Goal: Task Accomplishment & Management: Manage account settings

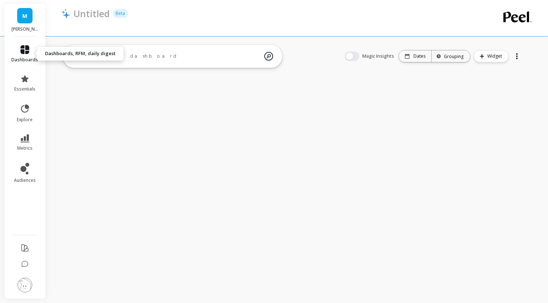
click at [30, 55] on link "dashboards" at bounding box center [25, 54] width 27 height 18
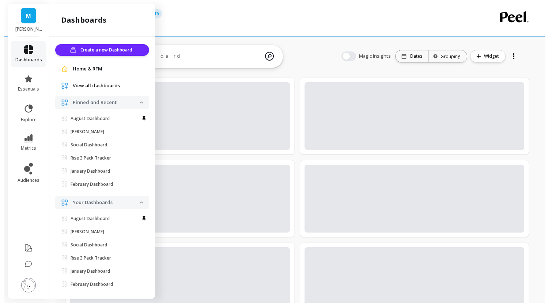
scroll to position [7, 0]
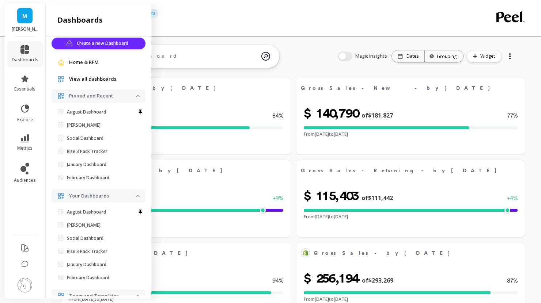
select select "sum"
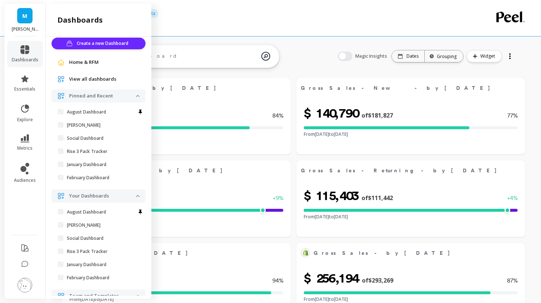
select select "sum"
click at [91, 81] on span "View all dashboards" at bounding box center [92, 79] width 47 height 7
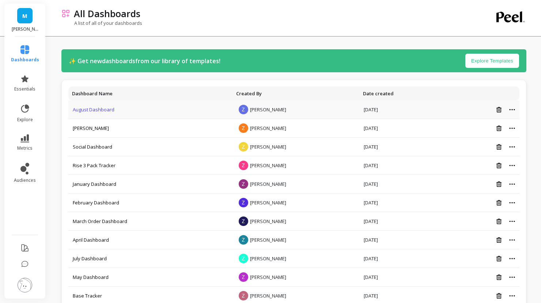
click at [89, 109] on link "August Dashboard" at bounding box center [94, 109] width 42 height 7
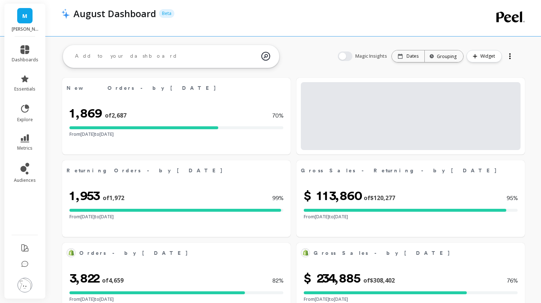
click at [485, 56] on div at bounding box center [509, 56] width 1 height 1
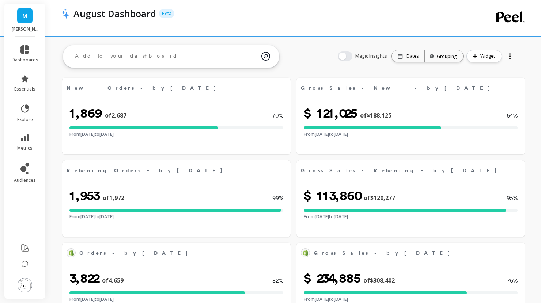
select select "sum"
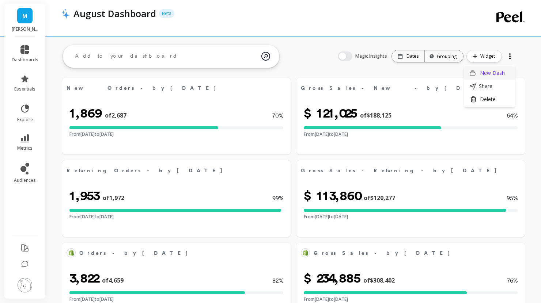
select select "sum"
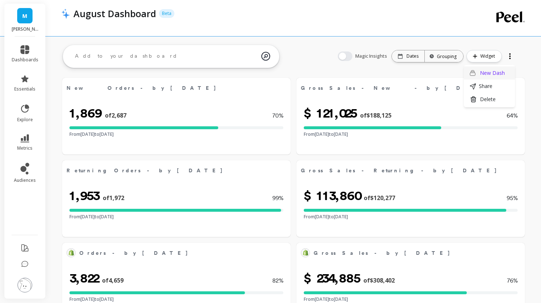
select select "sum"
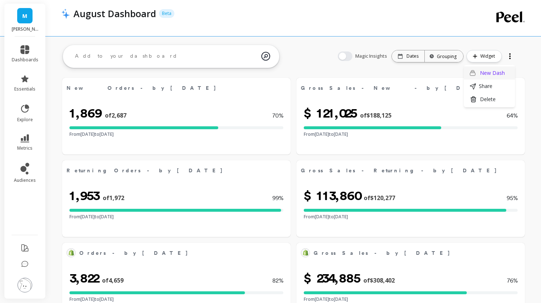
select select "sum"
click span "dashboards"
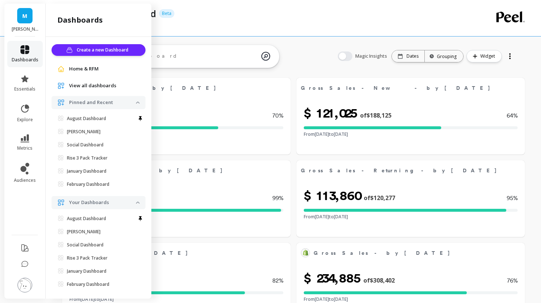
scroll to position [7, 0]
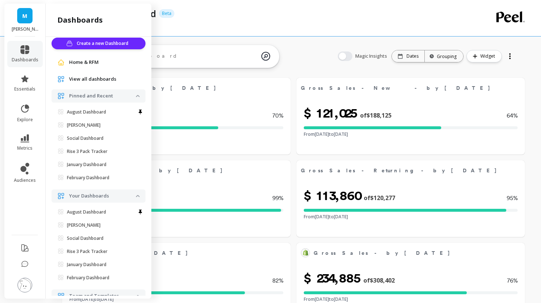
select select "sum"
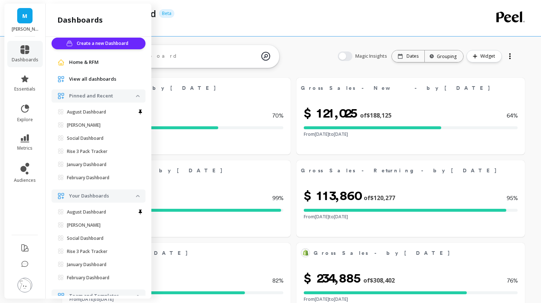
select select "sum"
click span "View all dashboards"
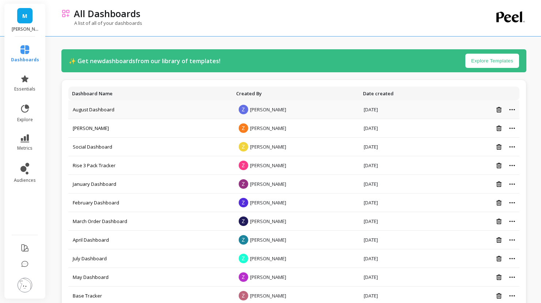
click icon
click button "Create a copy"
click td "Copy of August Dashboard"
click link "Copy of August Dashboard"
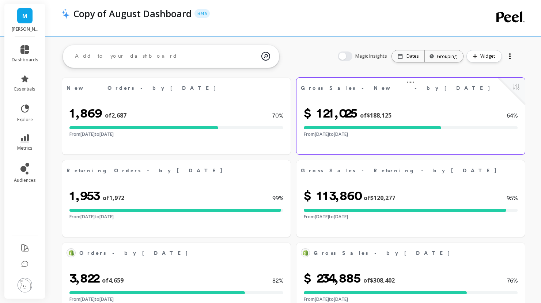
select select "sum"
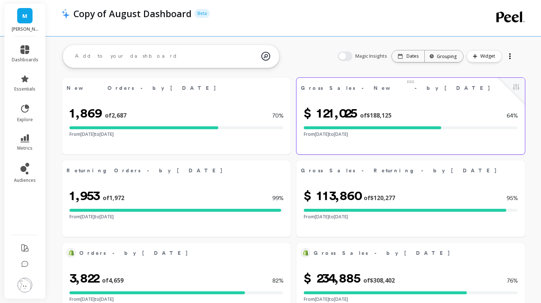
select select "sum"
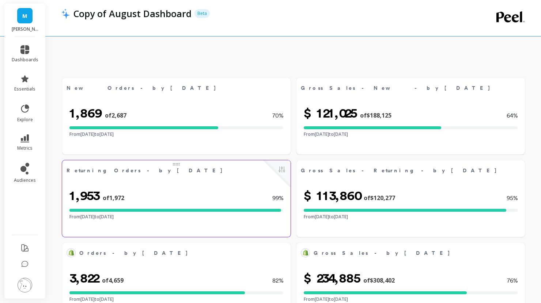
scroll to position [113, 0]
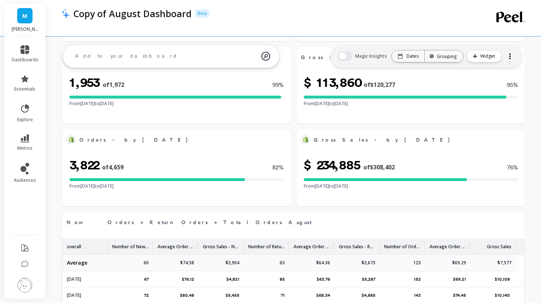
select select "sum"
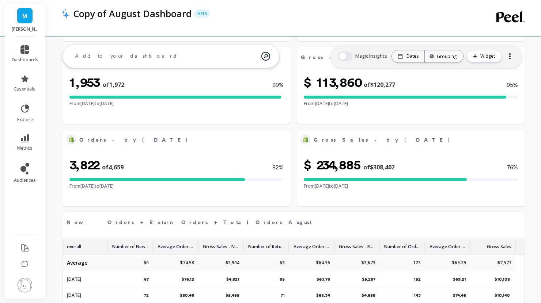
select select "sum"
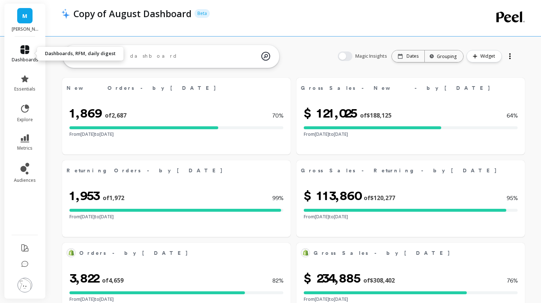
click link "dashboards"
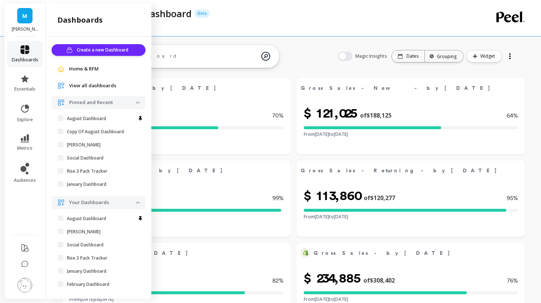
scroll to position [7, 0]
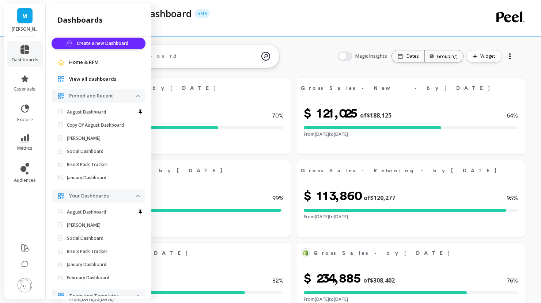
click span "View all dashboards"
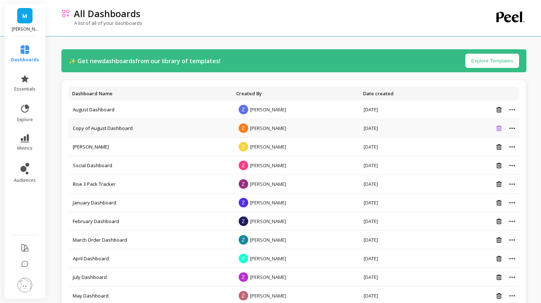
click icon
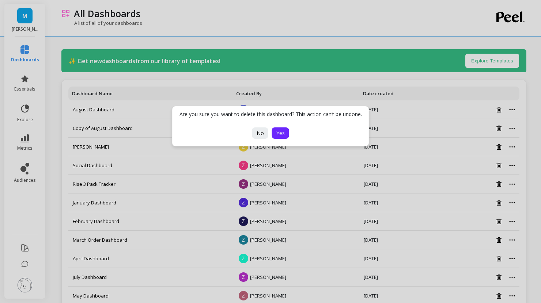
click button "Yes"
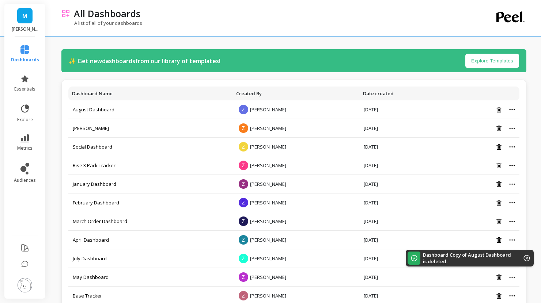
click li "dashboards"
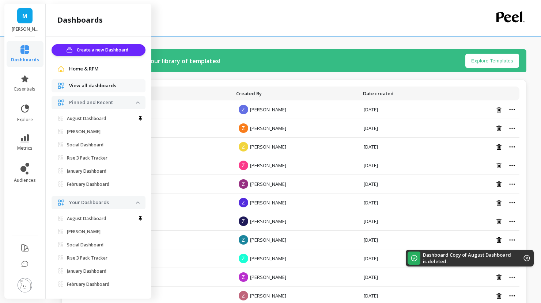
scroll to position [7, 0]
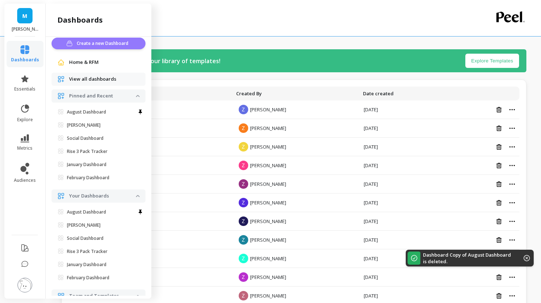
click span "Create a new Dashboard"
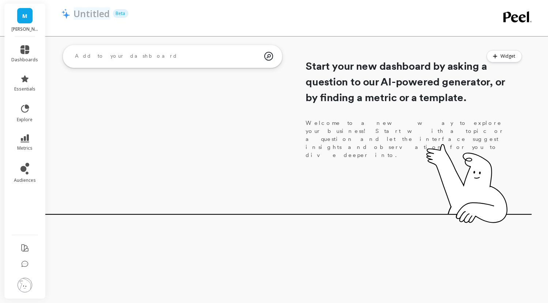
click at [86, 11] on p "Untitled" at bounding box center [92, 13] width 36 height 12
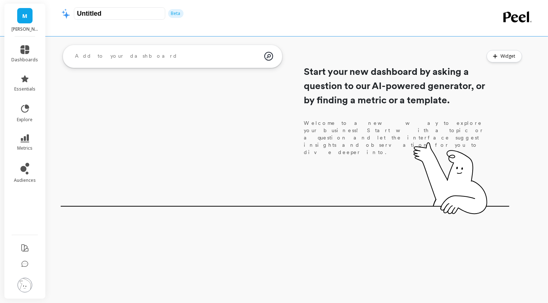
drag, startPoint x: 117, startPoint y: 14, endPoint x: 45, endPoint y: 2, distance: 72.6
click at [50, 2] on div "Untitled Beta ask the AI How many new subscribers did we get in the last 7 days…" at bounding box center [299, 104] width 498 height 209
type input "September Dashboard"
click at [27, 147] on span "metrics" at bounding box center [24, 148] width 15 height 6
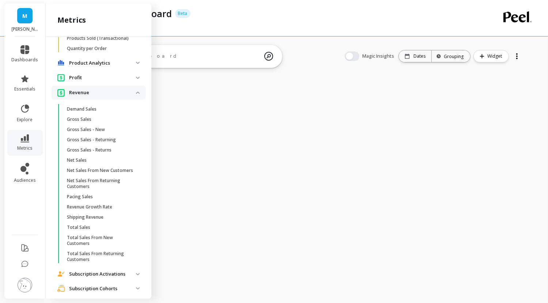
scroll to position [463, 0]
click at [100, 121] on span "Gross Sales" at bounding box center [102, 118] width 70 height 6
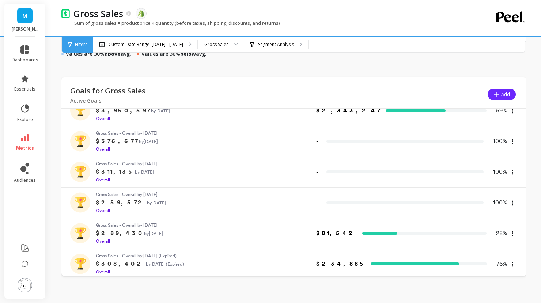
scroll to position [201, 0]
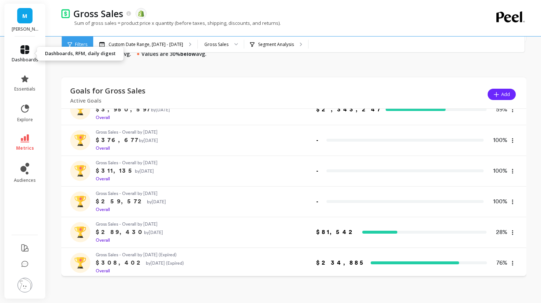
click at [24, 50] on icon at bounding box center [24, 49] width 9 height 9
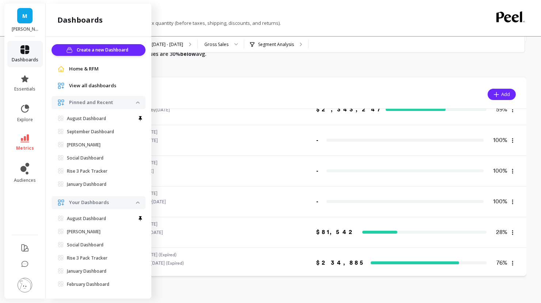
scroll to position [7, 0]
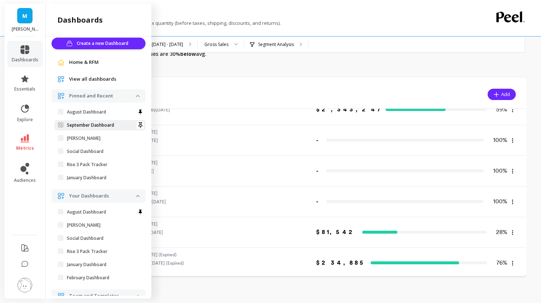
click at [91, 122] on p "September Dashboard" at bounding box center [90, 125] width 47 height 6
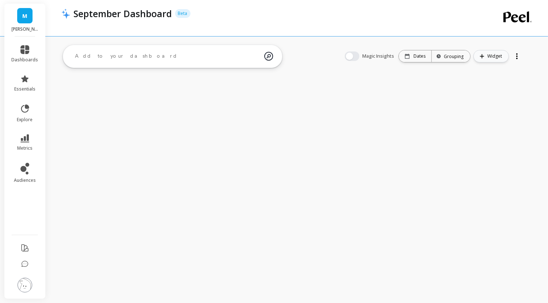
click at [499, 56] on span "Widget" at bounding box center [495, 56] width 17 height 7
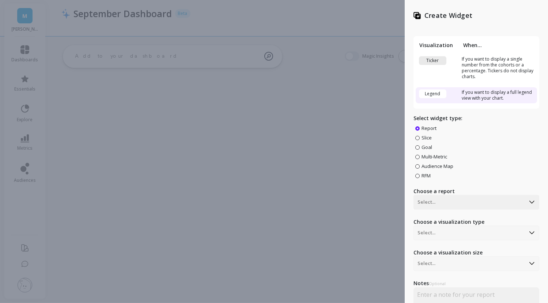
click at [425, 145] on span "Goal" at bounding box center [426, 147] width 11 height 7
click at [0, 0] on input "Goal" at bounding box center [0, 0] width 0 height 0
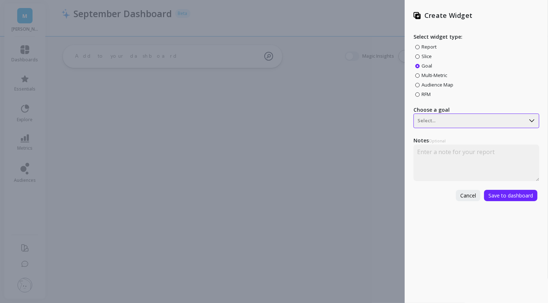
click at [429, 117] on div at bounding box center [469, 121] width 104 height 9
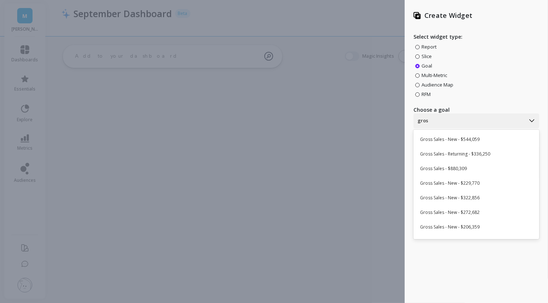
type input "gross"
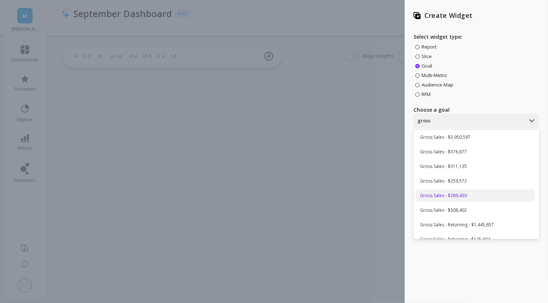
click at [463, 196] on div "Gross Sales - $289,430" at bounding box center [474, 196] width 119 height 12
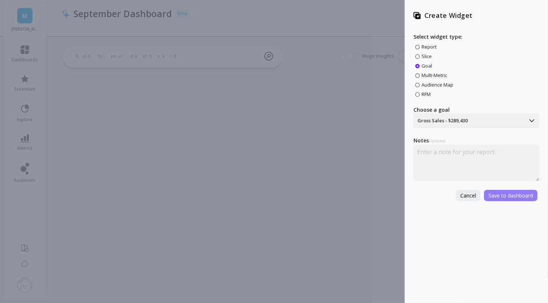
click at [490, 197] on span "Save to dashboard" at bounding box center [510, 195] width 45 height 7
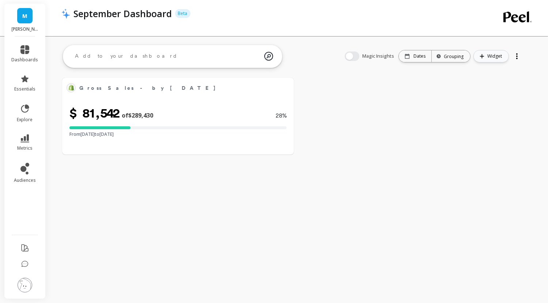
click at [483, 52] on button "Widget" at bounding box center [490, 56] width 35 height 12
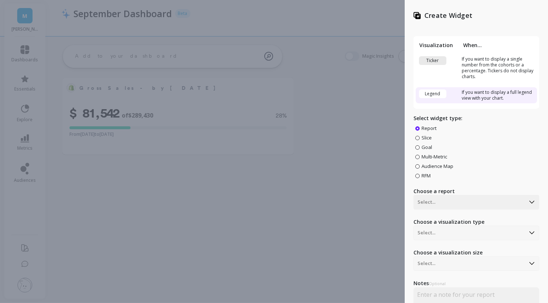
click at [423, 145] on span "Goal" at bounding box center [426, 147] width 11 height 7
click at [0, 0] on input "Goal" at bounding box center [0, 0] width 0 height 0
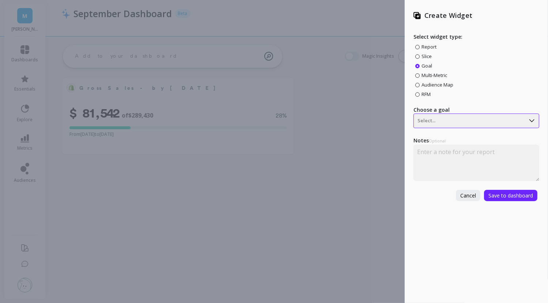
click at [432, 123] on div at bounding box center [469, 121] width 104 height 9
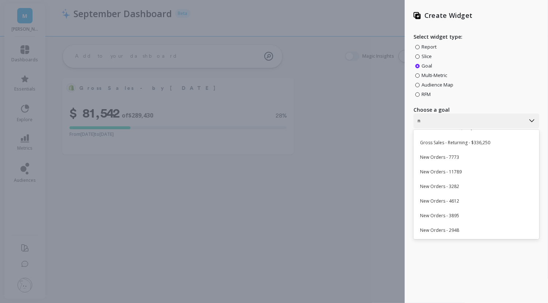
scroll to position [11, 0]
type input "new"
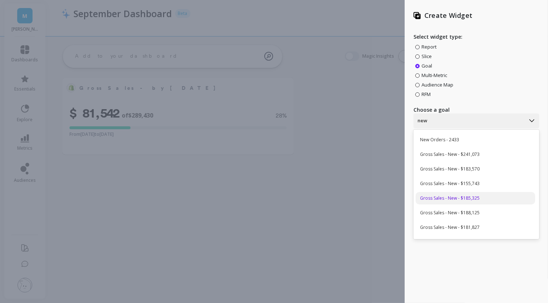
click at [466, 196] on div "Gross Sales - New - $185,325" at bounding box center [474, 198] width 119 height 12
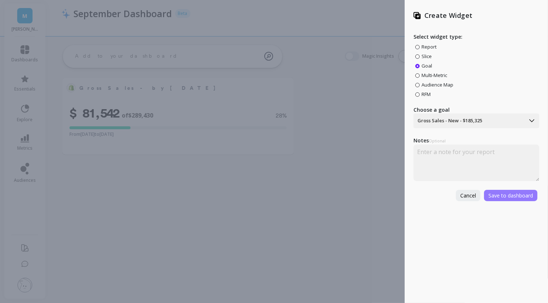
click at [491, 194] on span "Save to dashboard" at bounding box center [510, 195] width 45 height 7
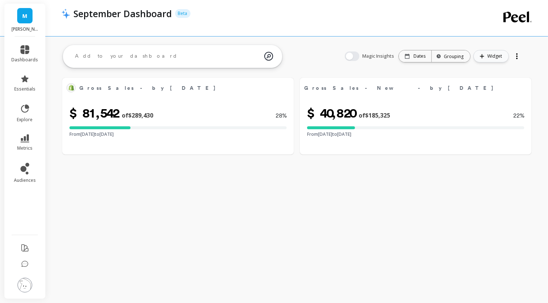
click at [491, 55] on span "Widget" at bounding box center [495, 56] width 17 height 7
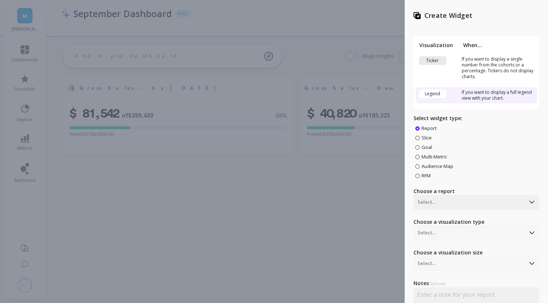
click at [423, 147] on span "Goal" at bounding box center [426, 147] width 11 height 7
click at [0, 0] on input "Goal" at bounding box center [0, 0] width 0 height 0
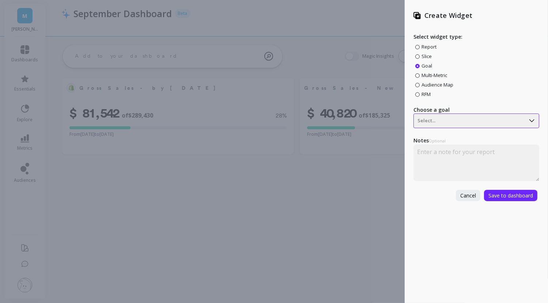
click at [434, 116] on div "Select..." at bounding box center [469, 121] width 111 height 12
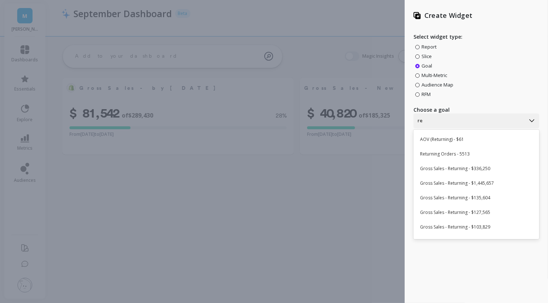
type input "ret"
click at [464, 194] on div "Gross Sales - Returning - $104,195" at bounding box center [474, 196] width 119 height 12
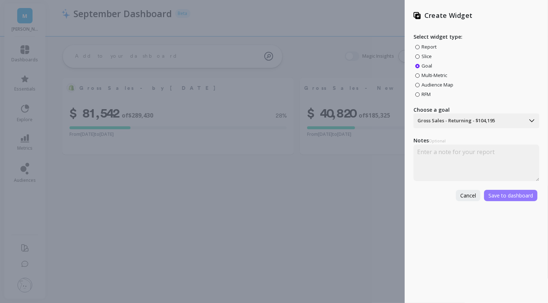
click at [496, 194] on span "Save to dashboard" at bounding box center [510, 195] width 45 height 7
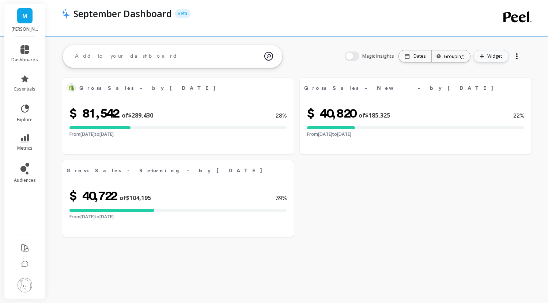
click at [491, 57] on span "Widget" at bounding box center [495, 56] width 17 height 7
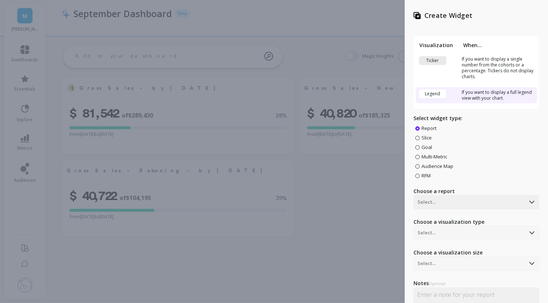
click at [421, 147] on span "Goal" at bounding box center [426, 147] width 11 height 7
click at [0, 0] on input "Goal" at bounding box center [0, 0] width 0 height 0
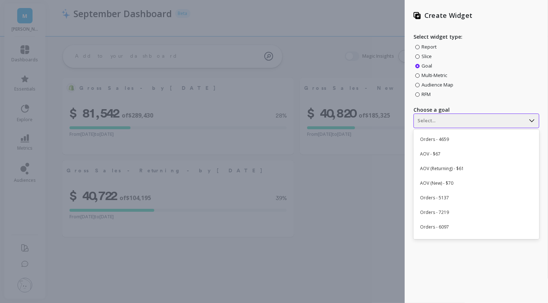
click at [432, 123] on div at bounding box center [469, 121] width 104 height 9
type input "new"
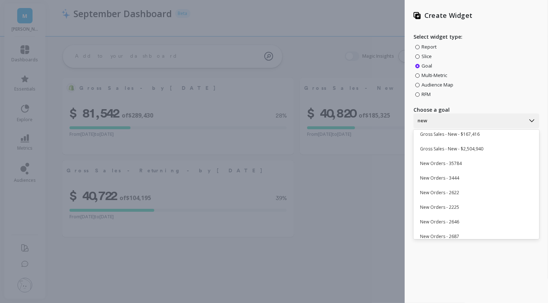
scroll to position [201, 0]
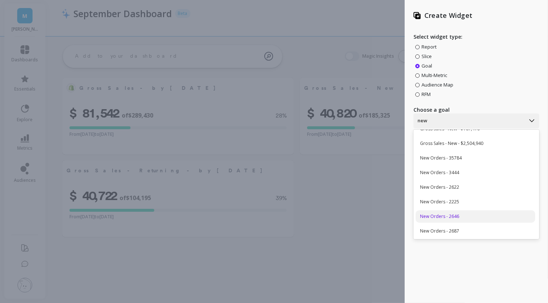
click at [479, 215] on div "New Orders - 2646" at bounding box center [474, 216] width 119 height 12
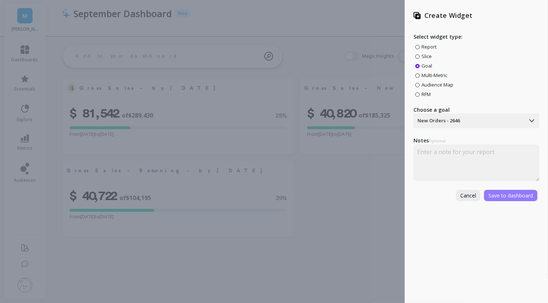
click at [508, 193] on span "Save to dashboard" at bounding box center [510, 195] width 45 height 7
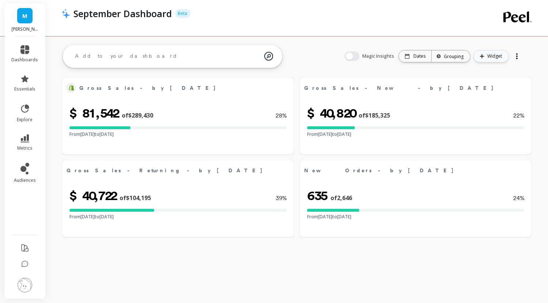
click at [487, 55] on span "Widget" at bounding box center [495, 56] width 17 height 7
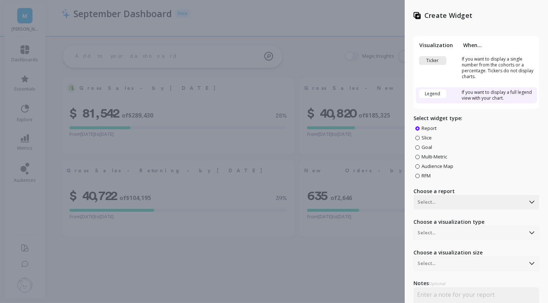
click at [421, 149] on span "Goal" at bounding box center [426, 147] width 11 height 7
click at [0, 0] on input "Goal" at bounding box center [0, 0] width 0 height 0
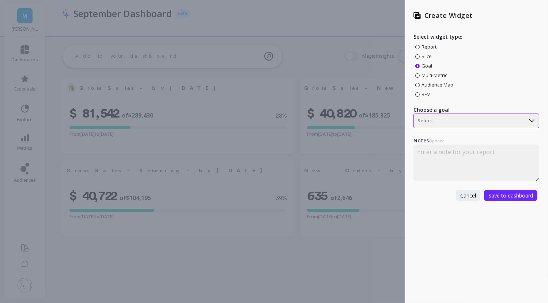
click at [429, 120] on div at bounding box center [469, 121] width 104 height 9
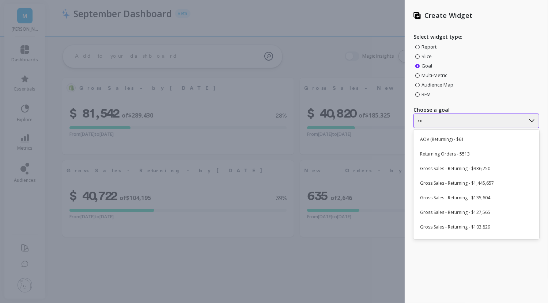
type input "ret"
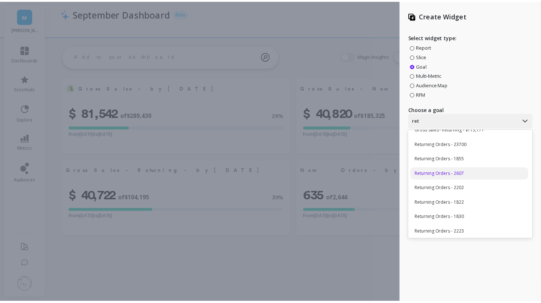
scroll to position [229, 0]
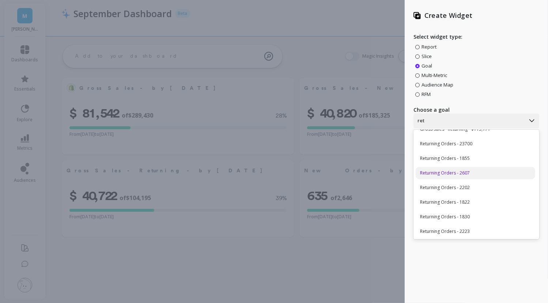
click at [479, 173] on div "Returning Orders - 2607" at bounding box center [474, 173] width 119 height 12
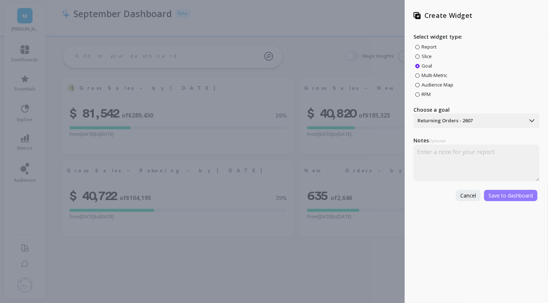
click at [506, 195] on span "Save to dashboard" at bounding box center [510, 195] width 45 height 7
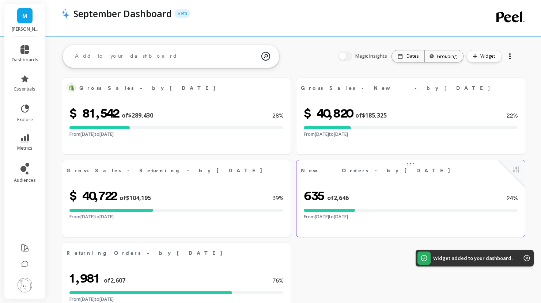
scroll to position [29, 0]
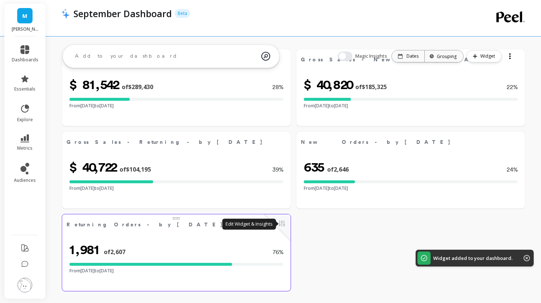
click at [280, 221] on button at bounding box center [281, 224] width 9 height 10
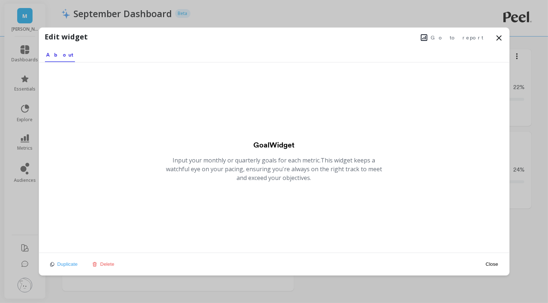
click at [107, 267] on div "Duplicate Delete" at bounding box center [82, 264] width 69 height 16
click at [107, 264] on span "Delete" at bounding box center [107, 264] width 14 height 5
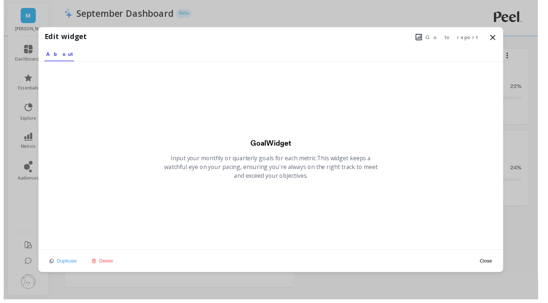
scroll to position [0, 0]
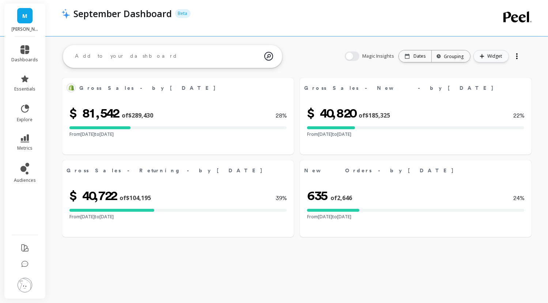
click at [493, 59] on span "Widget" at bounding box center [495, 56] width 17 height 7
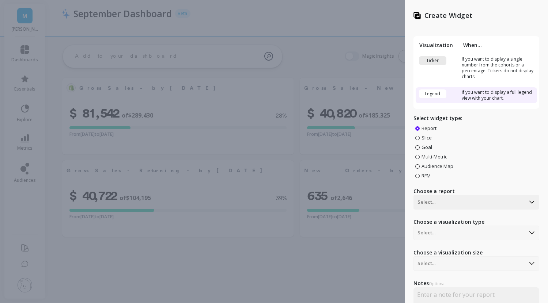
click at [424, 144] on span "Goal" at bounding box center [426, 147] width 11 height 7
click at [0, 0] on input "Goal" at bounding box center [0, 0] width 0 height 0
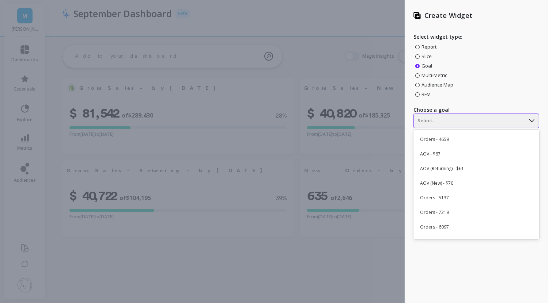
click at [431, 120] on div at bounding box center [469, 121] width 104 height 9
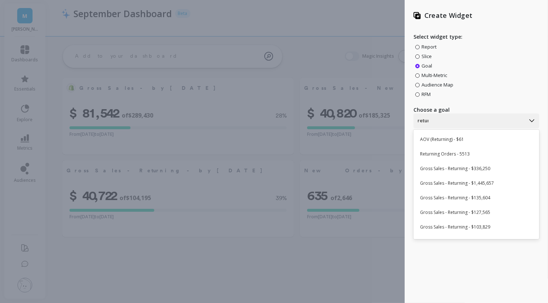
type input "return"
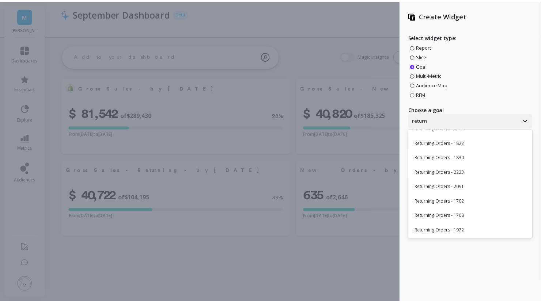
scroll to position [297, 0]
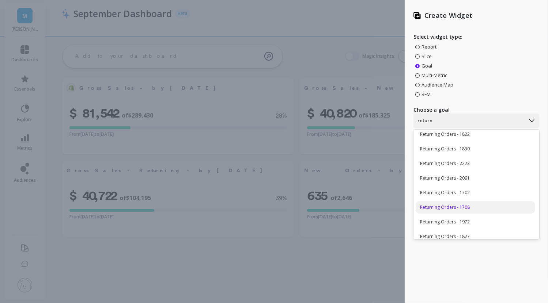
click at [452, 205] on div "Returning Orders - 1708" at bounding box center [474, 207] width 119 height 12
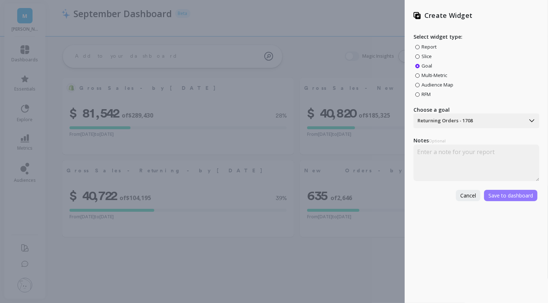
click at [501, 192] on span "Save to dashboard" at bounding box center [510, 195] width 45 height 7
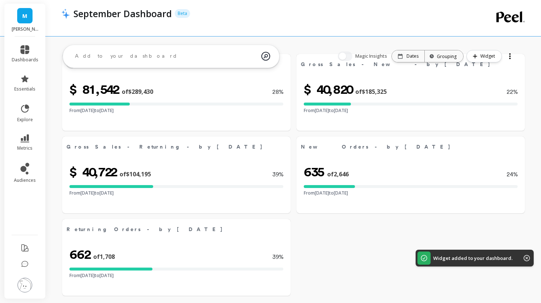
scroll to position [29, 0]
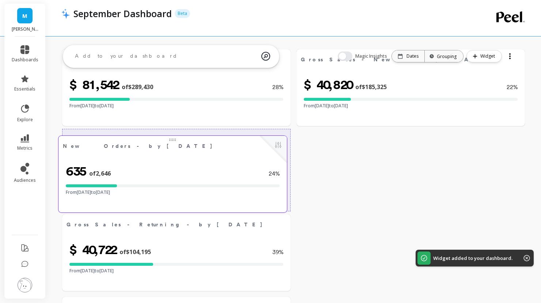
drag, startPoint x: 348, startPoint y: 167, endPoint x: 110, endPoint y: 163, distance: 238.3
click at [110, 169] on span "of 2,646" at bounding box center [100, 173] width 22 height 9
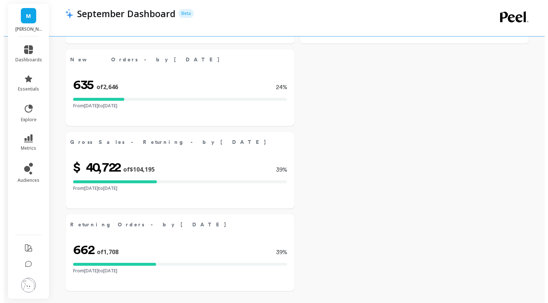
scroll to position [0, 0]
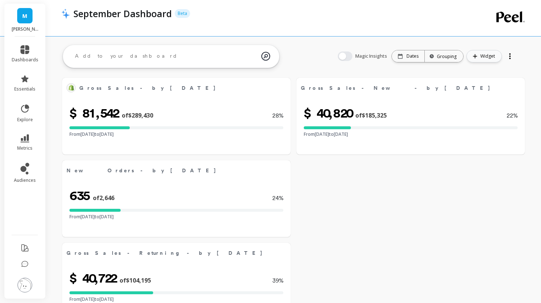
click at [479, 52] on button "Widget" at bounding box center [483, 56] width 35 height 12
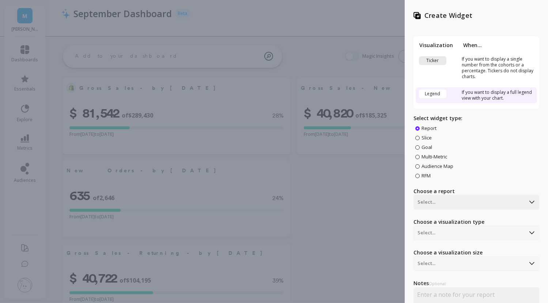
click at [429, 149] on span "Goal" at bounding box center [426, 147] width 11 height 7
click at [0, 0] on input "Goal" at bounding box center [0, 0] width 0 height 0
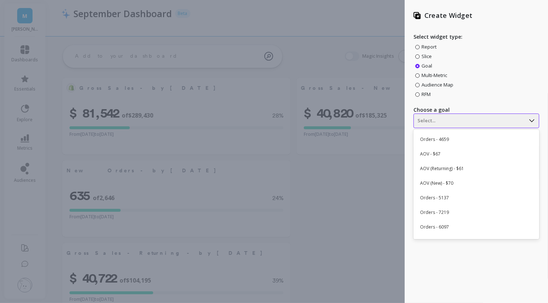
click at [429, 119] on div at bounding box center [469, 121] width 104 height 9
type input "orders"
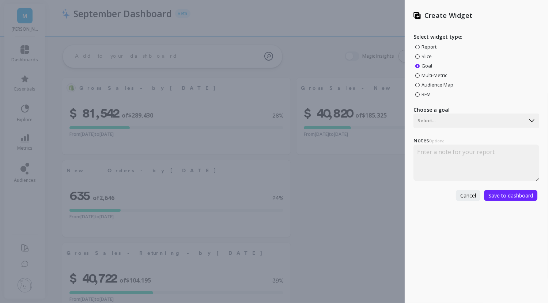
click at [99, 58] on div "Create Widget Select widget type: Report Slice Goal Multi-Metric Audience Map R…" at bounding box center [274, 151] width 548 height 303
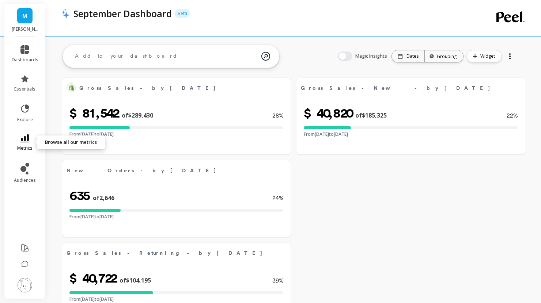
click at [26, 145] on link "metrics" at bounding box center [25, 142] width 27 height 17
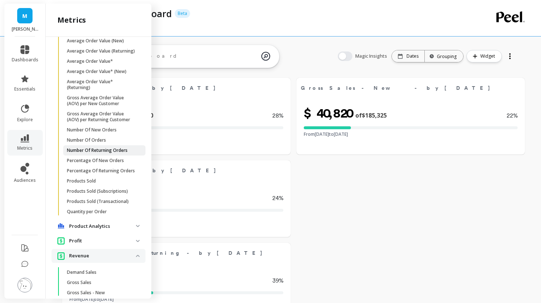
scroll to position [299, 0]
click at [111, 144] on span "Number Of Orders" at bounding box center [102, 141] width 70 height 6
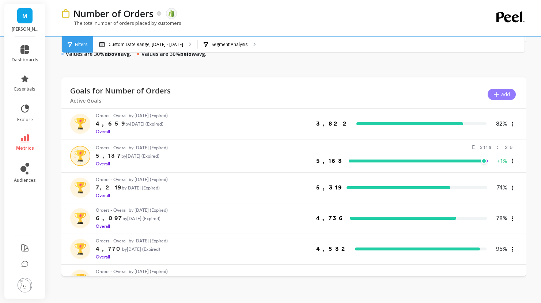
click at [497, 95] on icon at bounding box center [495, 94] width 5 height 5
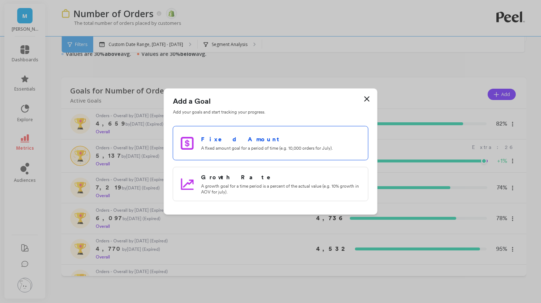
click at [286, 145] on div "Fixed Amount A fixed amount goal for a period of time (e.g. 10,000 orders for J…" at bounding box center [280, 143] width 159 height 16
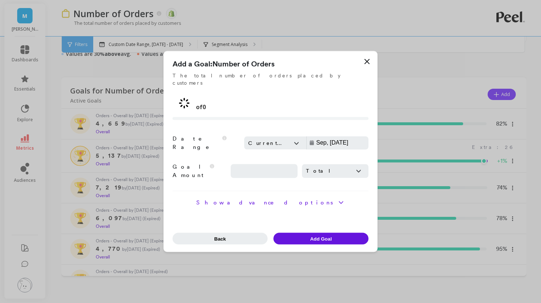
type input "Aug, 11 - Sep, 10"
drag, startPoint x: 270, startPoint y: 166, endPoint x: 212, endPoint y: 161, distance: 57.6
click at [212, 163] on div "Goal Amount The amount that you would like to set for the goal along with the t…" at bounding box center [270, 171] width 196 height 16
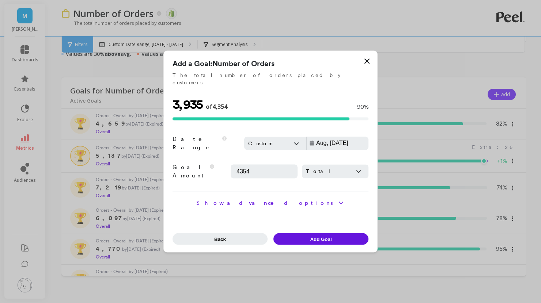
type input "4354"
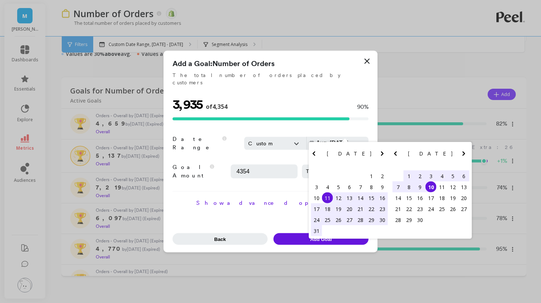
click at [325, 140] on input "Aug, 11 - Sep, 10" at bounding box center [352, 143] width 75 height 7
click at [405, 178] on div "1" at bounding box center [408, 176] width 11 height 11
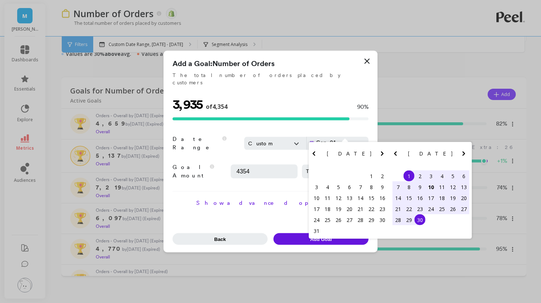
click at [418, 225] on div "30" at bounding box center [419, 220] width 11 height 11
type input "Sep, 01 - Sep, 30"
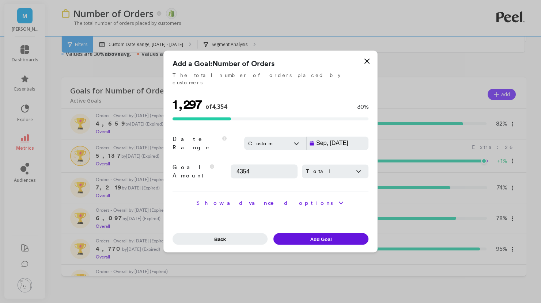
click at [332, 234] on button "Add Goal" at bounding box center [320, 240] width 95 height 12
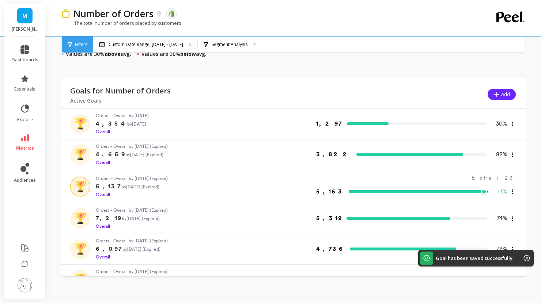
click at [508, 124] on icon at bounding box center [512, 124] width 9 height 9
click at [498, 138] on span "Add to dashboard" at bounding box center [490, 139] width 38 height 5
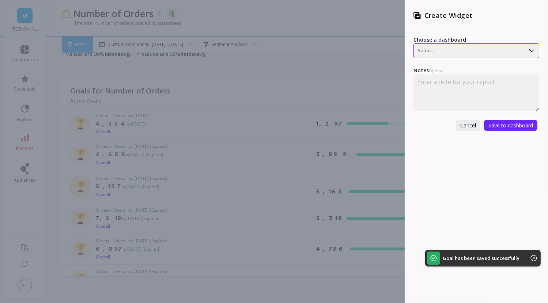
click at [462, 48] on div at bounding box center [469, 50] width 104 height 9
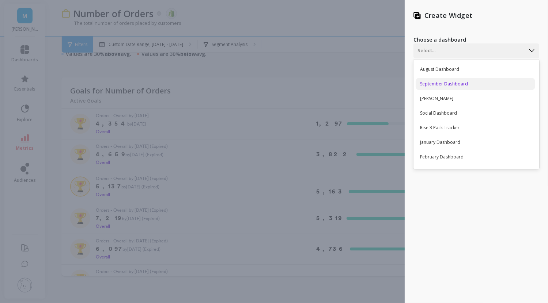
click at [449, 79] on div "September Dashboard" at bounding box center [474, 84] width 119 height 12
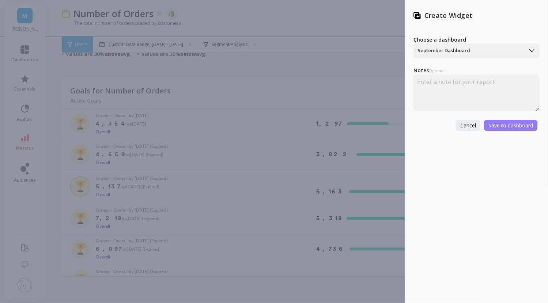
click at [505, 122] on span "Save to dashboard" at bounding box center [510, 125] width 45 height 7
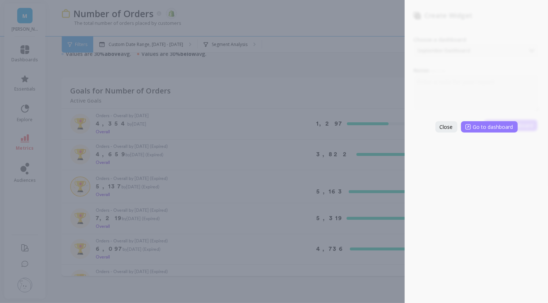
click at [500, 125] on span "Go to dashboard" at bounding box center [493, 127] width 40 height 7
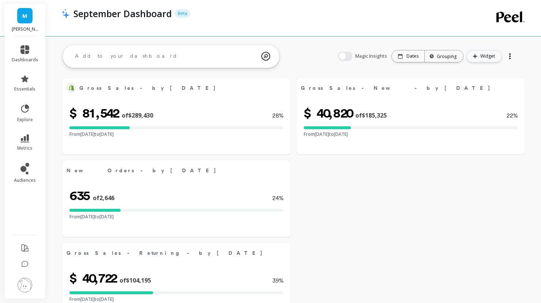
click at [485, 60] on button "Widget" at bounding box center [483, 56] width 35 height 12
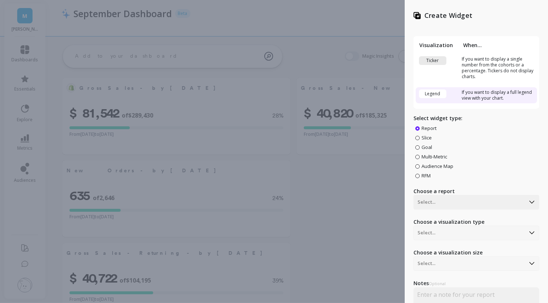
click at [420, 147] on label "Goal" at bounding box center [423, 147] width 17 height 7
click at [0, 0] on input "Goal" at bounding box center [0, 0] width 0 height 0
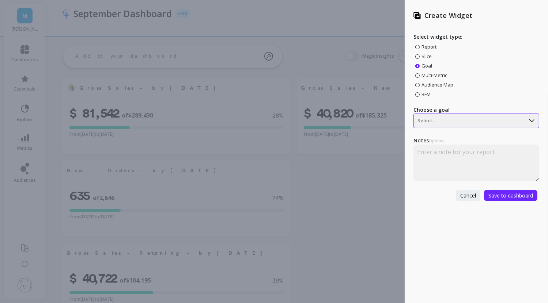
click at [440, 118] on div at bounding box center [469, 121] width 104 height 9
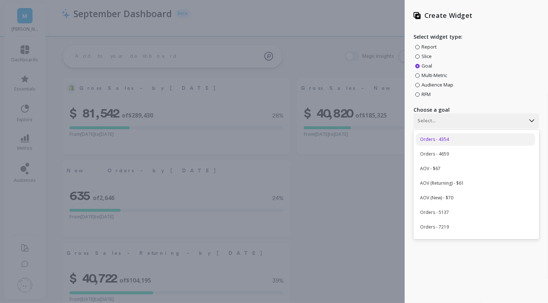
click at [443, 138] on div "Orders - 4354" at bounding box center [474, 139] width 119 height 12
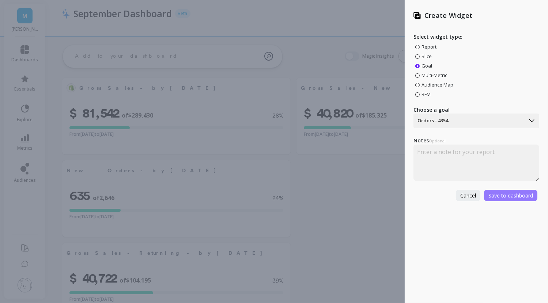
click at [490, 193] on span "Save to dashboard" at bounding box center [510, 195] width 45 height 7
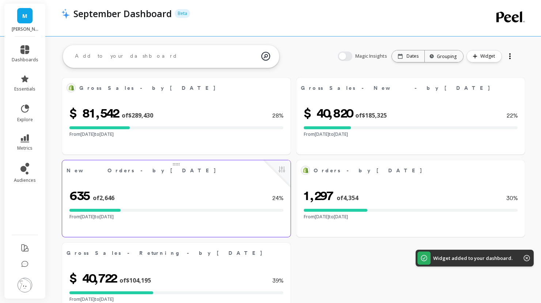
scroll to position [0, 0]
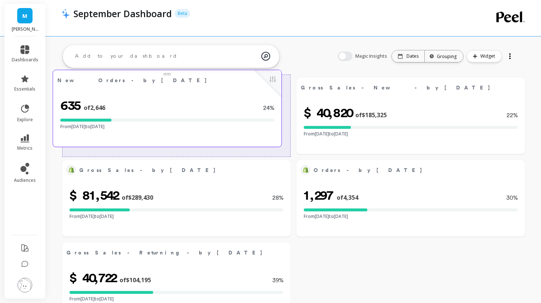
drag, startPoint x: 230, startPoint y: 183, endPoint x: 221, endPoint y: 95, distance: 89.3
click at [221, 95] on div "635 of 2,646 24 % From Sep 01, 2025 to Sep 30, 2025" at bounding box center [167, 114] width 228 height 49
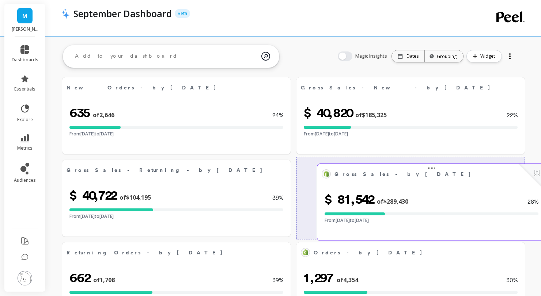
drag, startPoint x: 189, startPoint y: 172, endPoint x: 441, endPoint y: 176, distance: 252.5
click at [441, 176] on span "Gross Sales - by Sep 30, 2025" at bounding box center [425, 174] width 183 height 10
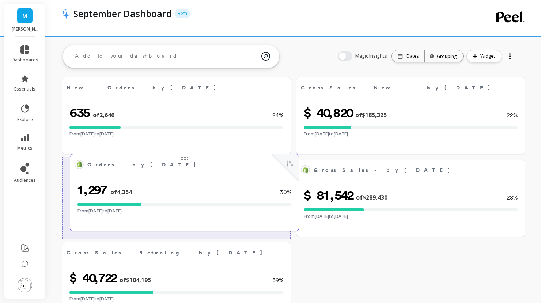
drag, startPoint x: 361, startPoint y: 262, endPoint x: 134, endPoint y: 174, distance: 242.7
click at [134, 174] on div "1,297 of 4,354 30 % From Sep 01, 2025 to Sep 30, 2025" at bounding box center [184, 198] width 228 height 49
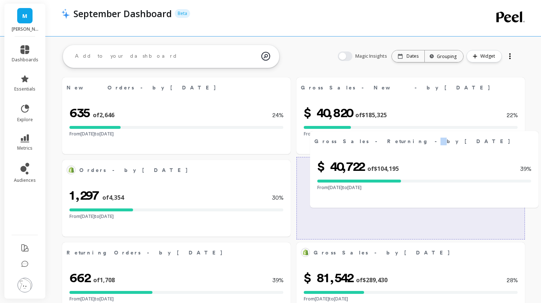
drag, startPoint x: 126, startPoint y: 259, endPoint x: 366, endPoint y: 158, distance: 260.6
click at [366, 151] on div "Gross Sales - Returning - by Sep 30, 2025 Edit Widget & Insights" at bounding box center [424, 141] width 228 height 20
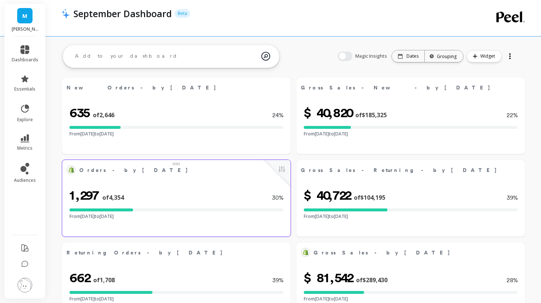
scroll to position [29, 0]
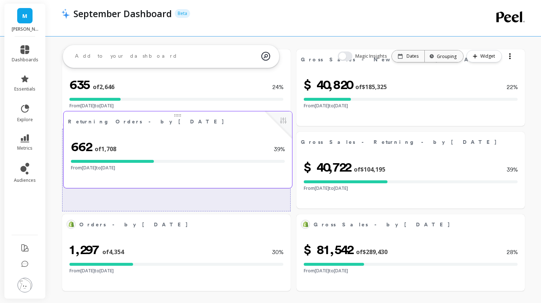
drag, startPoint x: 185, startPoint y: 240, endPoint x: 185, endPoint y: 144, distance: 96.1
click at [185, 144] on div "662 of 1,708 39 % From Sep 01, 2025 to Sep 30, 2025" at bounding box center [178, 155] width 228 height 49
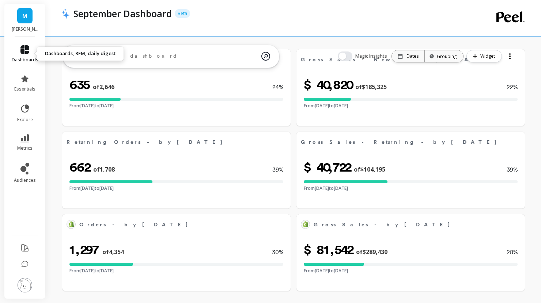
click at [23, 56] on link "dashboards" at bounding box center [25, 54] width 27 height 18
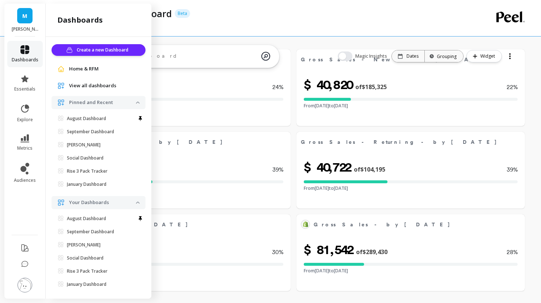
scroll to position [7, 0]
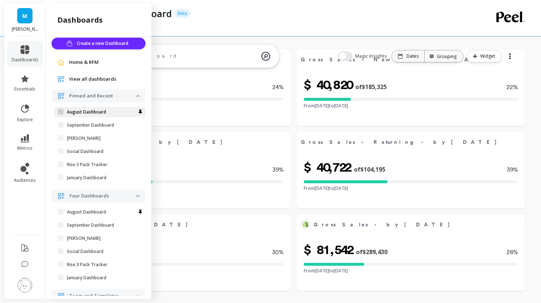
click at [105, 112] on p "August Dashboard" at bounding box center [86, 112] width 39 height 6
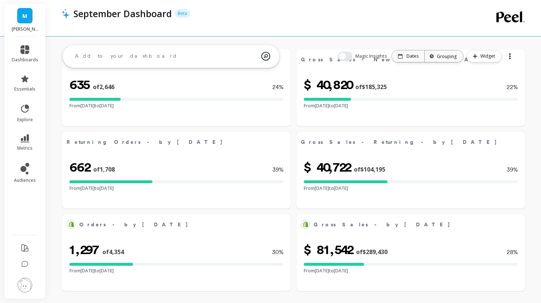
scroll to position [0, 0]
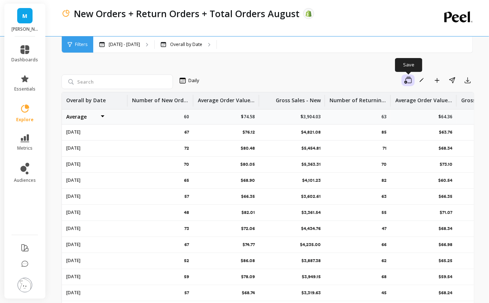
click at [408, 80] on icon "button" at bounding box center [407, 80] width 7 height 7
click at [388, 111] on span "Save as new" at bounding box center [378, 113] width 29 height 7
click at [378, 114] on span "Save as new" at bounding box center [378, 113] width 29 height 7
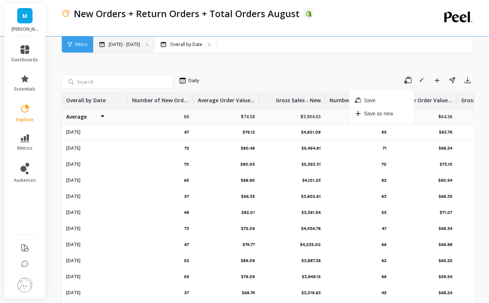
click at [141, 48] on div "Apr 1 - Sep 9" at bounding box center [123, 45] width 61 height 16
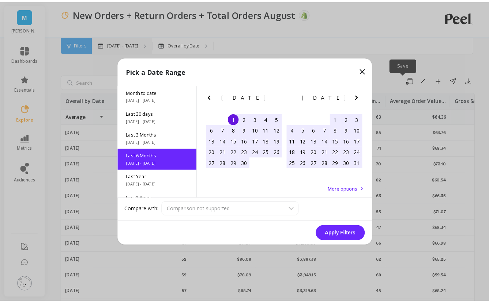
scroll to position [18, 0]
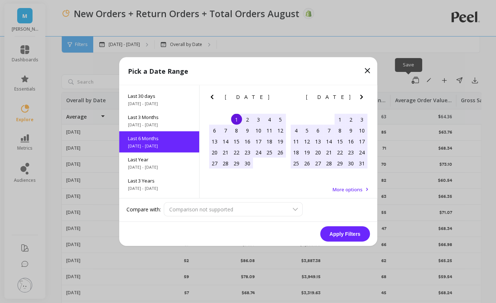
click at [364, 97] on icon "Next Month" at bounding box center [361, 97] width 9 height 9
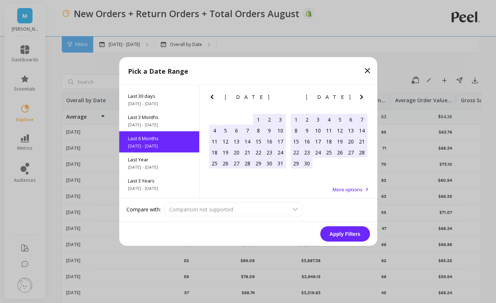
click at [364, 97] on icon "Next Month" at bounding box center [361, 97] width 9 height 9
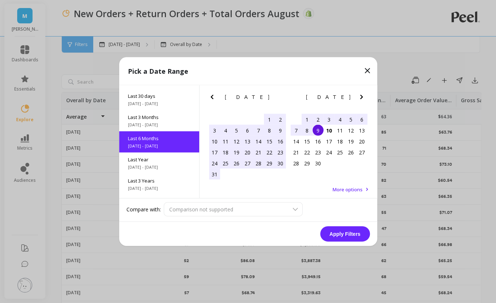
click at [307, 119] on div "1" at bounding box center [306, 119] width 11 height 11
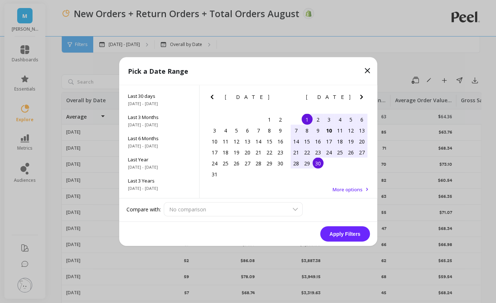
click at [317, 160] on div "30" at bounding box center [317, 163] width 11 height 11
click at [334, 231] on button "Apply Filters" at bounding box center [345, 234] width 50 height 15
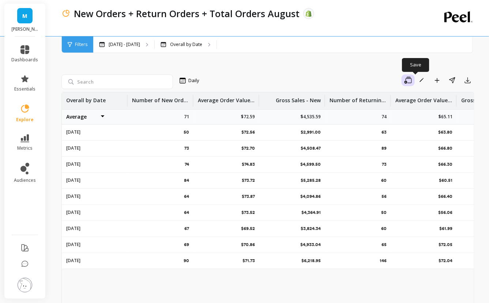
click at [414, 78] on button "button" at bounding box center [407, 81] width 13 height 12
click at [399, 116] on button "Save as new" at bounding box center [381, 113] width 65 height 13
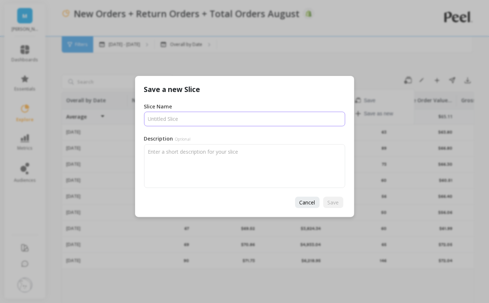
click at [235, 119] on input "Slice Name" at bounding box center [244, 119] width 201 height 15
type input "n"
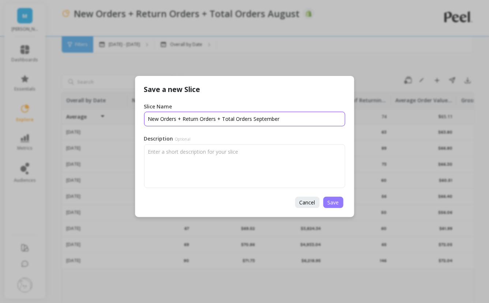
type input "New Orders + Return Orders + Total Orders September"
click at [334, 200] on span "Save" at bounding box center [332, 202] width 11 height 7
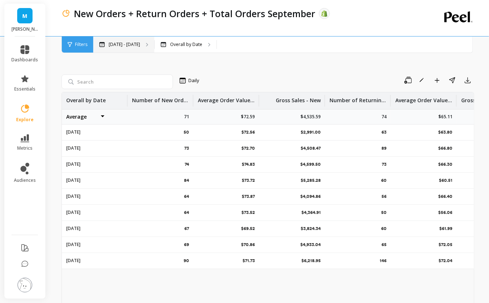
click at [109, 45] on p "[DATE] - [DATE]" at bounding box center [124, 45] width 31 height 6
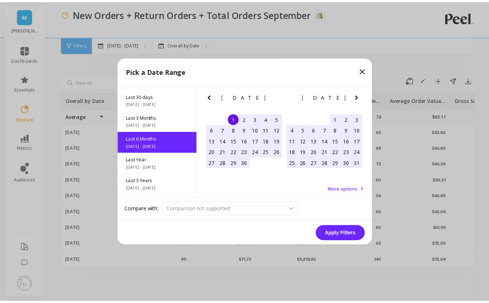
scroll to position [18, 0]
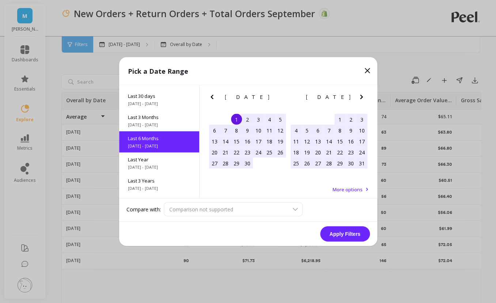
click at [360, 96] on icon "Next Month" at bounding box center [361, 97] width 9 height 9
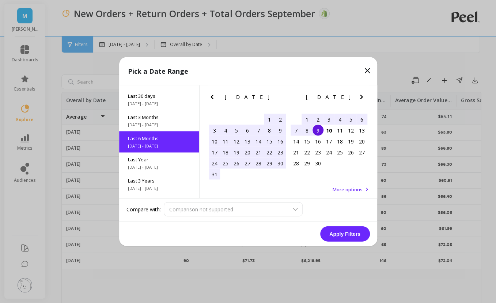
click at [305, 117] on div "1" at bounding box center [306, 119] width 11 height 11
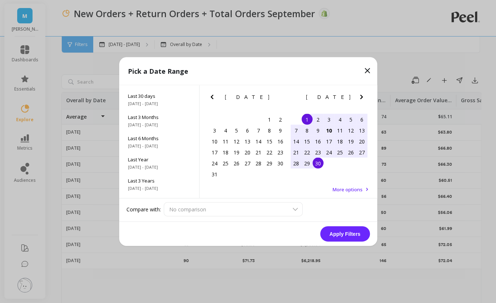
click at [315, 160] on div "30" at bounding box center [317, 163] width 11 height 11
click at [346, 229] on button "Apply Filters" at bounding box center [345, 234] width 50 height 15
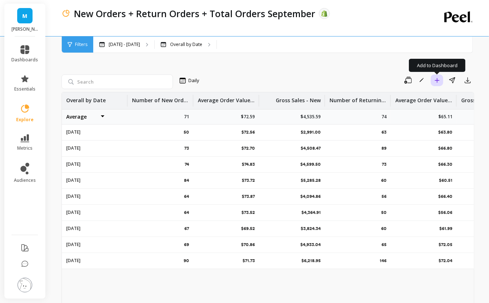
click at [437, 83] on button "Add to Dashboard" at bounding box center [436, 81] width 12 height 12
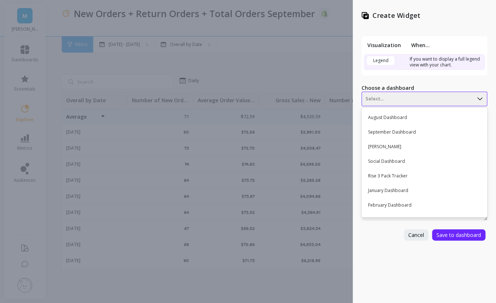
click at [411, 102] on div at bounding box center [417, 99] width 104 height 9
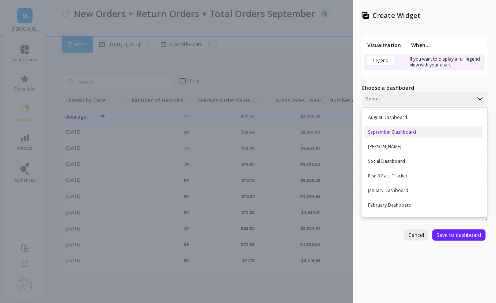
click at [403, 132] on div "September Dashboard" at bounding box center [423, 132] width 119 height 12
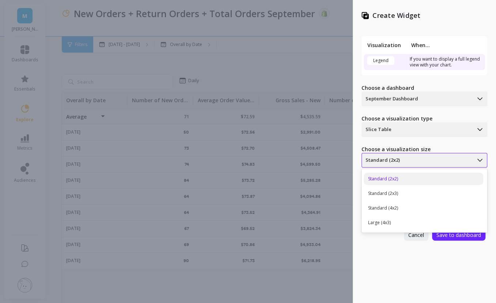
click at [396, 162] on div at bounding box center [417, 160] width 104 height 9
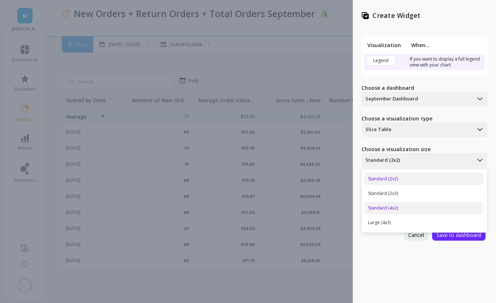
click at [398, 206] on div "Standard (4x2)" at bounding box center [423, 208] width 119 height 12
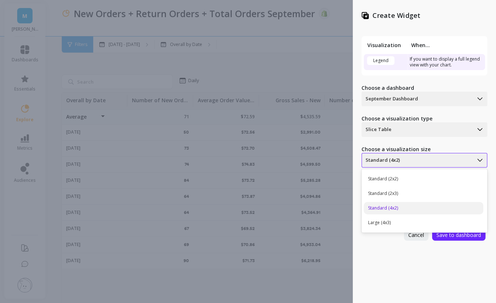
click at [411, 158] on div at bounding box center [417, 160] width 104 height 9
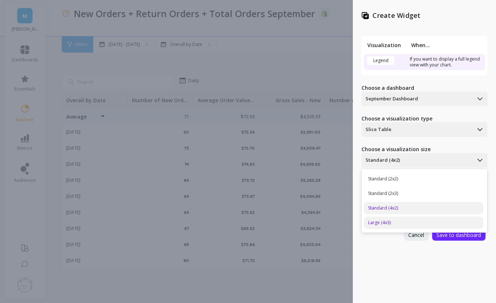
click at [400, 221] on div "Large (4x3)" at bounding box center [423, 223] width 119 height 12
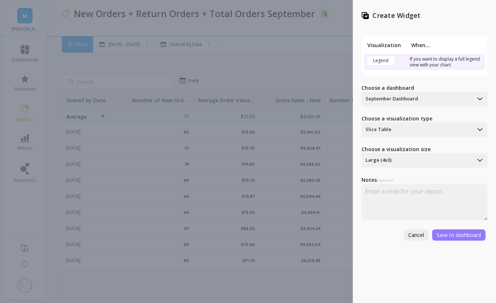
click at [455, 237] on span "Save to dashboard" at bounding box center [458, 235] width 45 height 7
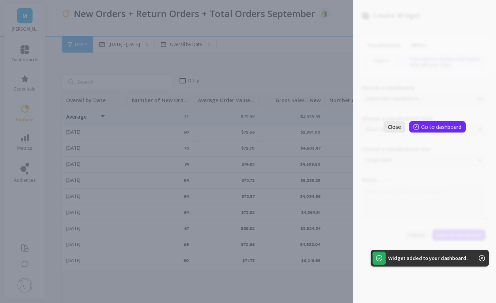
click at [400, 127] on span "Close" at bounding box center [394, 127] width 13 height 7
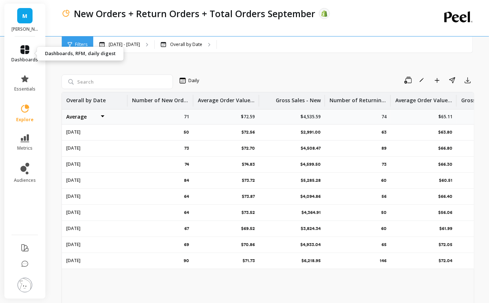
click at [26, 54] on link "dashboards" at bounding box center [25, 54] width 27 height 18
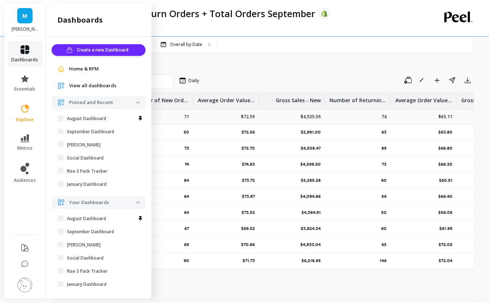
scroll to position [7, 0]
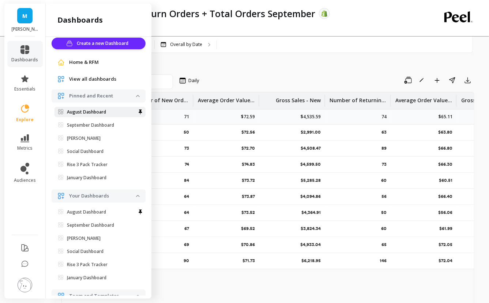
click at [100, 115] on link "August Dashboard" at bounding box center [99, 112] width 91 height 10
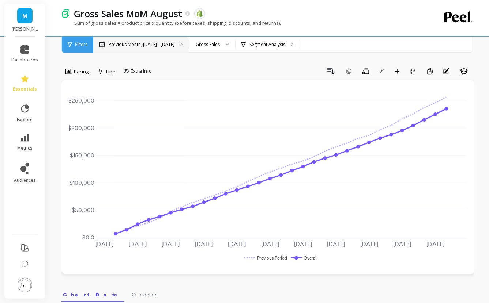
click at [168, 46] on p "Previous Month, [DATE] - [DATE]" at bounding box center [142, 45] width 66 height 6
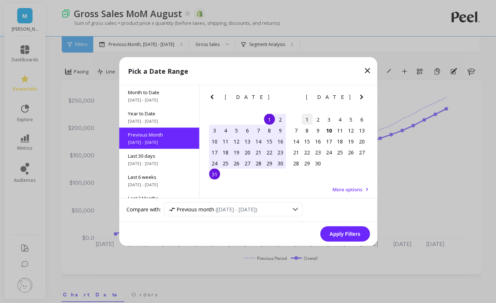
click at [306, 120] on div "1" at bounding box center [306, 119] width 11 height 11
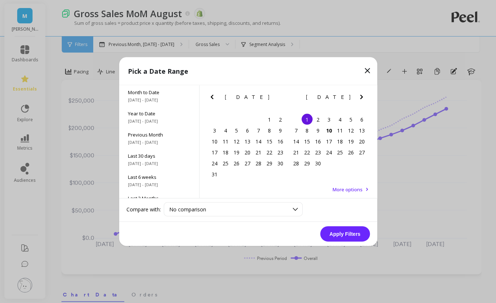
click at [366, 72] on icon at bounding box center [367, 71] width 9 height 9
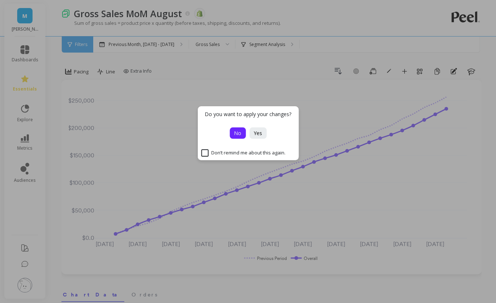
click at [240, 133] on span "No" at bounding box center [237, 133] width 7 height 7
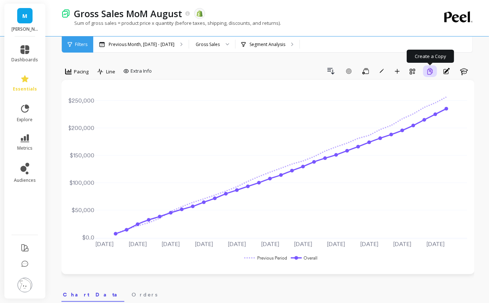
click at [429, 72] on icon "button" at bounding box center [429, 71] width 7 height 7
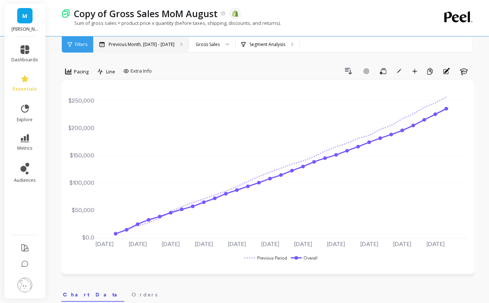
click at [150, 46] on p "Previous Month, [DATE] - [DATE]" at bounding box center [142, 45] width 66 height 6
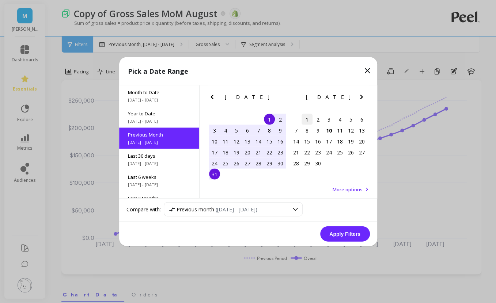
click at [309, 121] on div "1" at bounding box center [306, 119] width 11 height 11
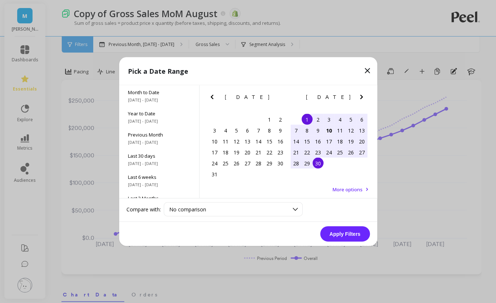
click at [319, 162] on div "30" at bounding box center [317, 163] width 11 height 11
click at [338, 232] on button "Apply Filters" at bounding box center [345, 234] width 50 height 15
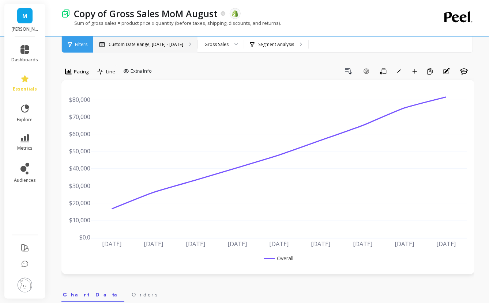
click at [171, 46] on p "Custom Date Range, [DATE] - [DATE]" at bounding box center [146, 45] width 75 height 6
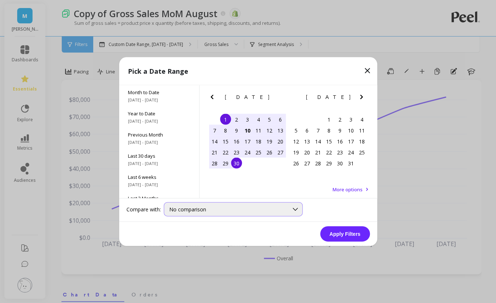
click at [186, 213] on div "No comparison" at bounding box center [233, 209] width 139 height 14
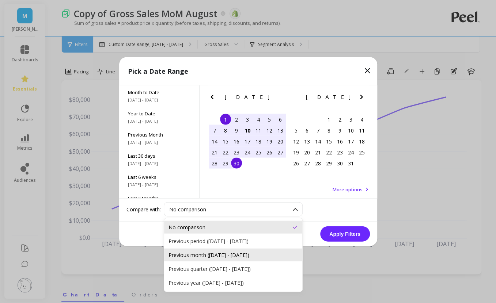
click at [219, 256] on div "Previous month ([DATE] - [DATE])" at bounding box center [232, 255] width 129 height 7
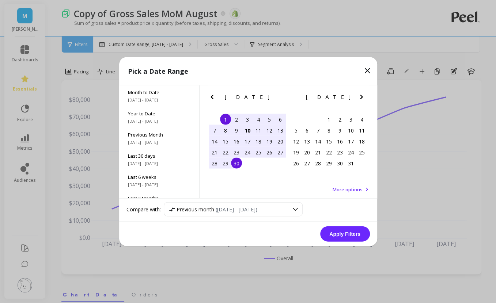
click at [351, 233] on button "Apply Filters" at bounding box center [345, 234] width 50 height 15
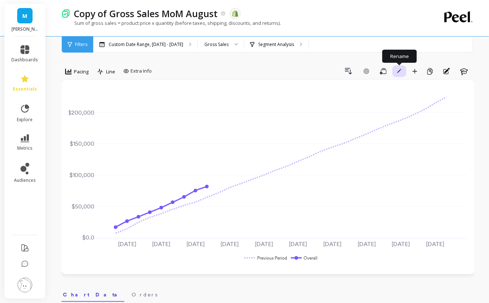
click at [402, 73] on span "button" at bounding box center [399, 71] width 7 height 7
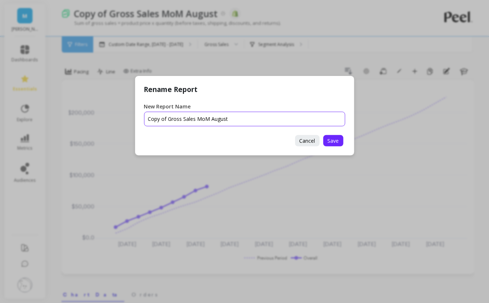
drag, startPoint x: 167, startPoint y: 119, endPoint x: 125, endPoint y: 119, distance: 42.8
click at [125, 119] on div "Rename Report New Report Name Cancel Save" at bounding box center [244, 151] width 489 height 303
click at [267, 119] on input "New Report Name" at bounding box center [244, 119] width 201 height 15
type input "September Gross Sales MoM"
click at [334, 138] on span "Save" at bounding box center [332, 140] width 11 height 7
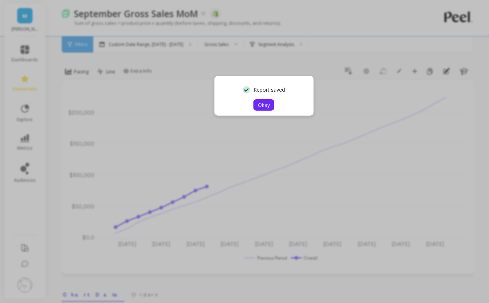
click at [263, 107] on span "Okay" at bounding box center [264, 105] width 12 height 7
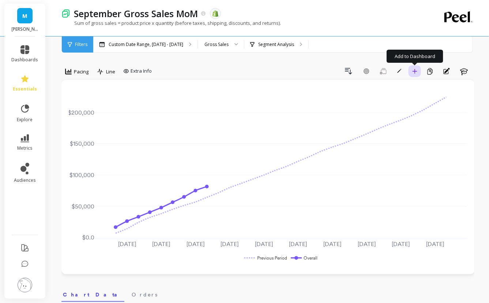
click at [418, 74] on button "Add to Dashboard" at bounding box center [414, 71] width 12 height 12
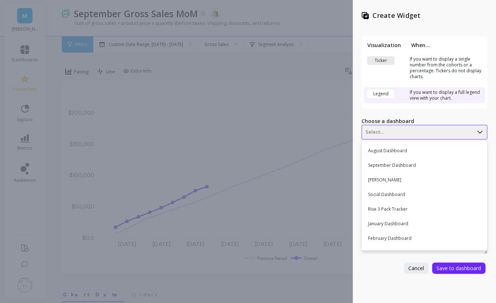
click at [384, 132] on div at bounding box center [417, 132] width 104 height 9
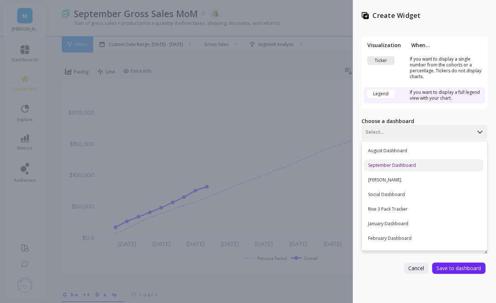
click at [392, 160] on div "September Dashboard" at bounding box center [423, 165] width 119 height 12
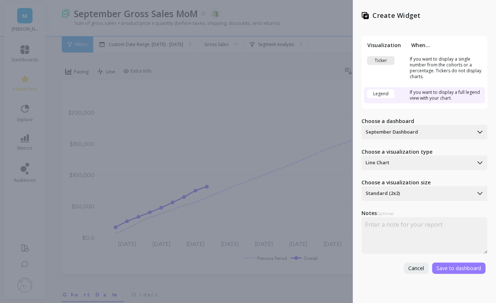
click at [446, 270] on span "Save to dashboard" at bounding box center [458, 268] width 45 height 7
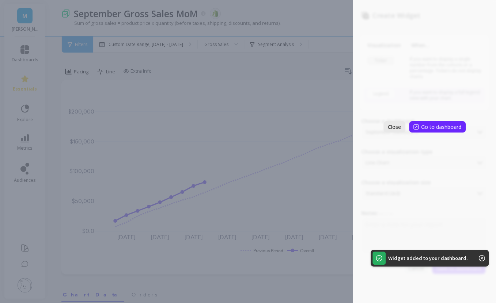
click at [396, 129] on span "Close" at bounding box center [394, 127] width 13 height 7
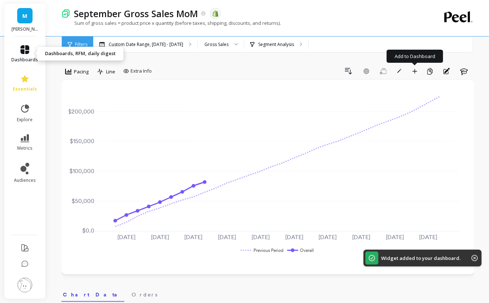
click at [31, 56] on link "dashboards" at bounding box center [25, 54] width 27 height 18
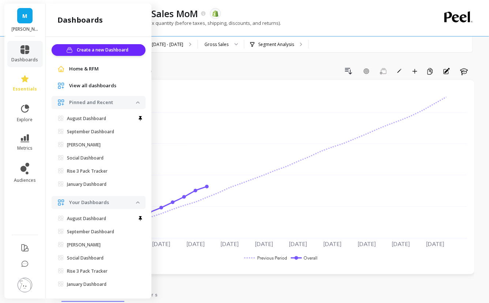
scroll to position [7, 0]
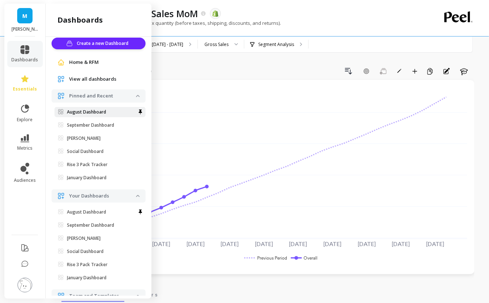
click at [100, 112] on p "August Dashboard" at bounding box center [86, 112] width 39 height 6
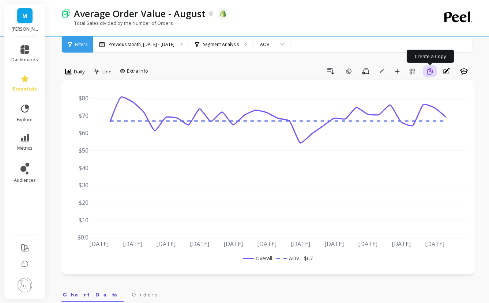
click at [434, 74] on button "Create a Copy" at bounding box center [430, 71] width 14 height 12
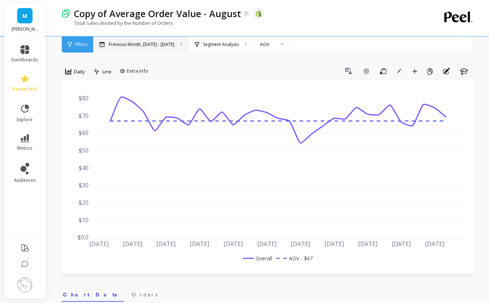
click at [160, 43] on p "Previous Month, Aug 1 - Aug 31" at bounding box center [142, 45] width 66 height 6
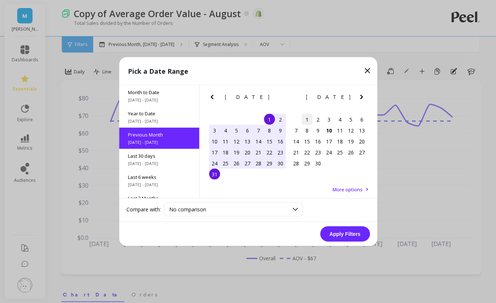
click at [307, 115] on div "1" at bounding box center [306, 119] width 11 height 11
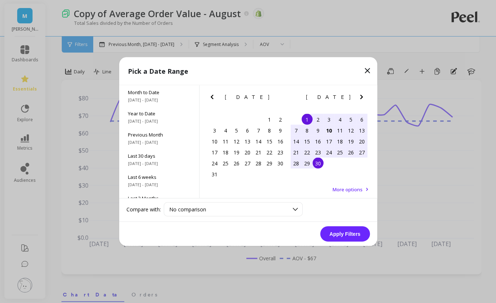
click at [319, 161] on div "30" at bounding box center [317, 163] width 11 height 11
click at [347, 234] on button "Apply Filters" at bounding box center [345, 234] width 50 height 15
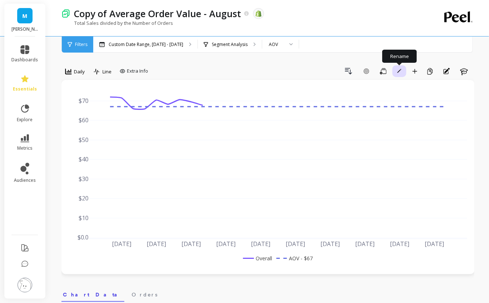
click at [399, 71] on icon "button" at bounding box center [399, 71] width 4 height 4
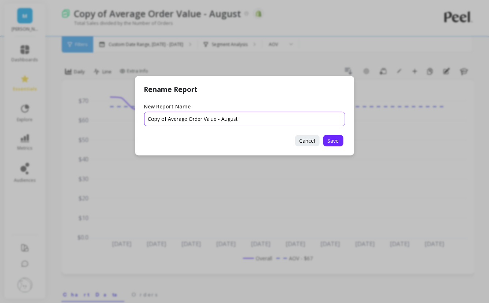
drag, startPoint x: 167, startPoint y: 118, endPoint x: 132, endPoint y: 120, distance: 34.4
click at [132, 120] on div "Rename Report New Report Name Cancel Save" at bounding box center [244, 151] width 489 height 303
drag, startPoint x: 254, startPoint y: 118, endPoint x: 225, endPoint y: 122, distance: 29.2
click at [225, 122] on input "New Report Name" at bounding box center [244, 119] width 201 height 15
type input "September Average Order Value"
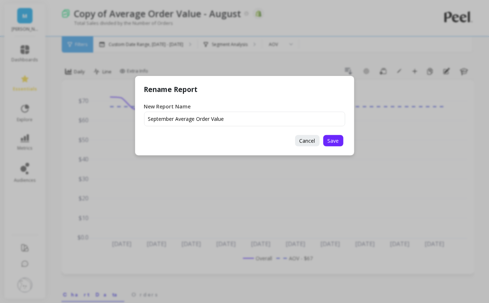
click at [344, 141] on div "Cancel Save" at bounding box center [319, 140] width 52 height 11
click at [340, 142] on button "Save" at bounding box center [333, 140] width 20 height 11
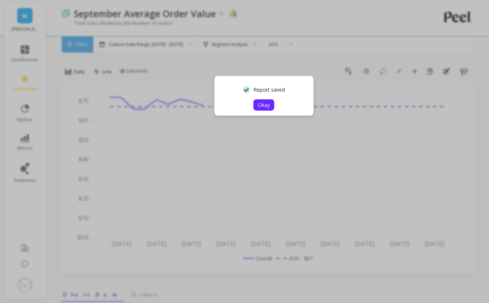
click at [262, 102] on span "Okay" at bounding box center [264, 105] width 12 height 7
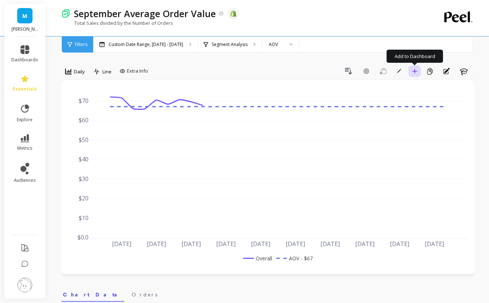
click at [414, 73] on icon "button" at bounding box center [414, 71] width 5 height 5
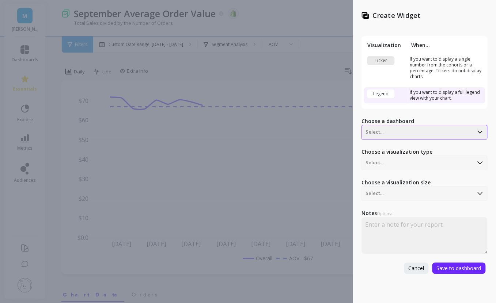
click at [393, 130] on div at bounding box center [417, 132] width 104 height 9
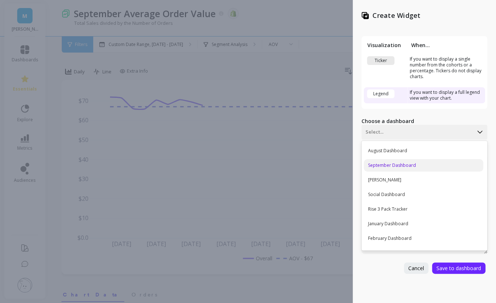
click at [393, 165] on div "September Dashboard" at bounding box center [423, 165] width 119 height 12
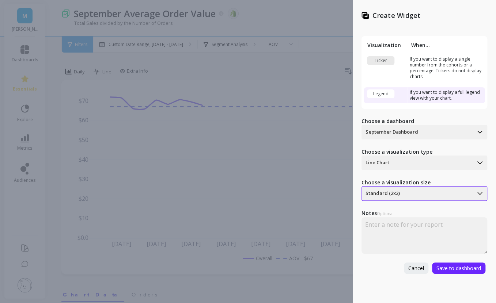
click at [391, 194] on div at bounding box center [417, 193] width 104 height 9
click at [391, 210] on div "Standard (2x2)" at bounding box center [423, 212] width 119 height 12
click at [442, 265] on span "Save to dashboard" at bounding box center [458, 268] width 45 height 7
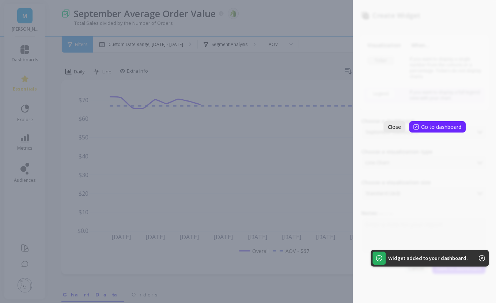
click at [401, 129] on button "Close" at bounding box center [394, 126] width 22 height 11
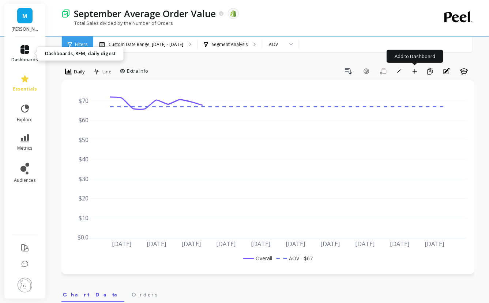
click at [18, 48] on link "dashboards" at bounding box center [25, 54] width 27 height 18
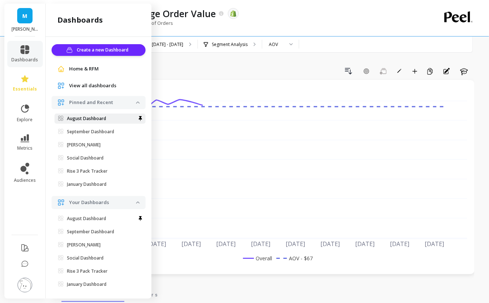
scroll to position [7, 0]
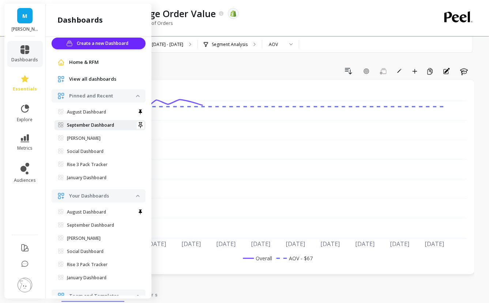
click at [95, 125] on p "September Dashboard" at bounding box center [90, 125] width 47 height 6
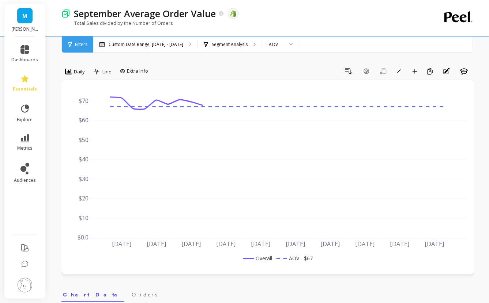
scroll to position [0, 0]
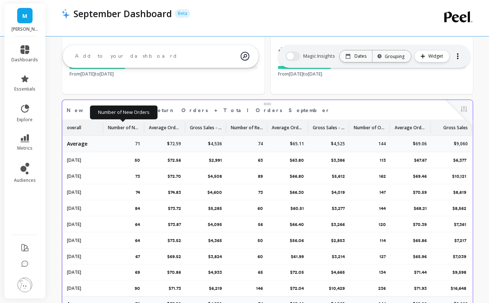
scroll to position [257, 0]
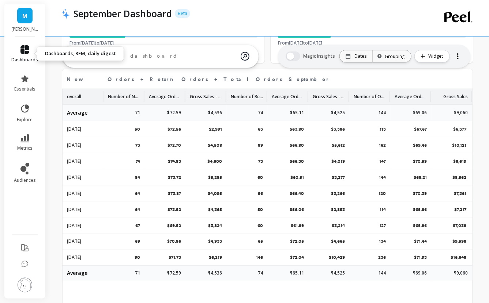
click at [30, 53] on link "dashboards" at bounding box center [25, 54] width 27 height 18
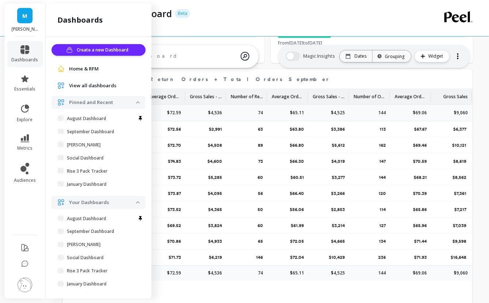
scroll to position [7, 0]
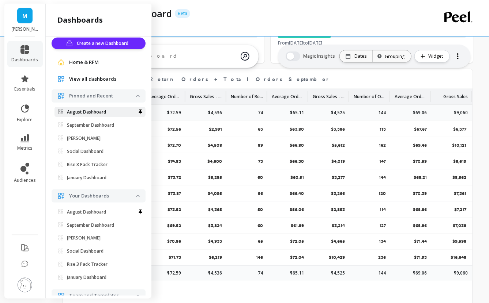
click at [106, 113] on p "August Dashboard" at bounding box center [86, 112] width 39 height 6
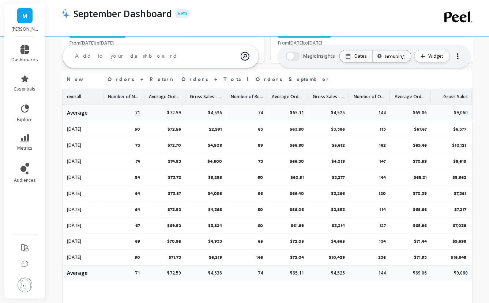
scroll to position [0, 0]
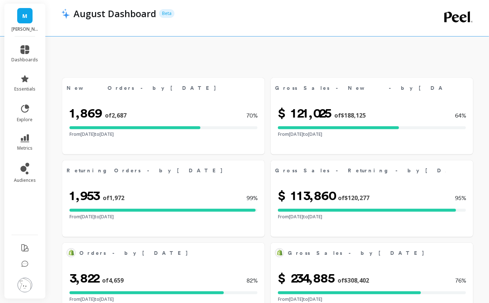
scroll to position [536, 0]
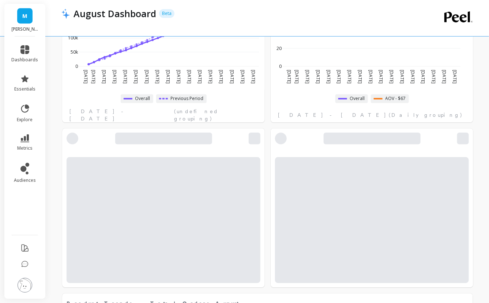
select select "sum"
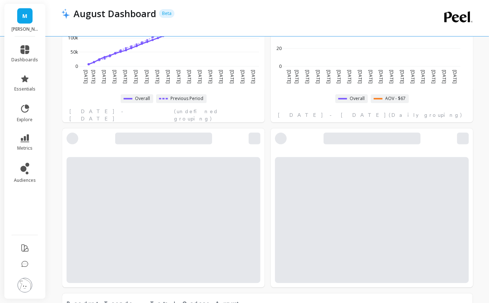
select select "sum"
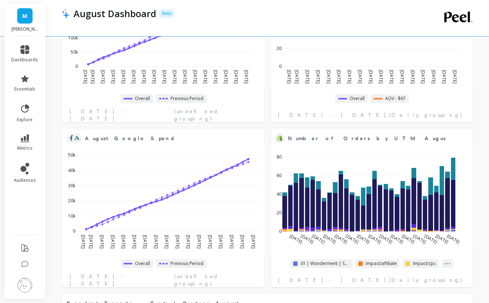
scroll to position [604, 0]
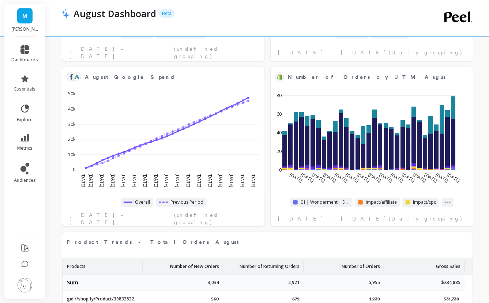
select select "sum"
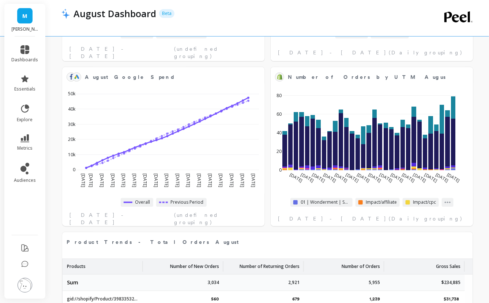
select select "sum"
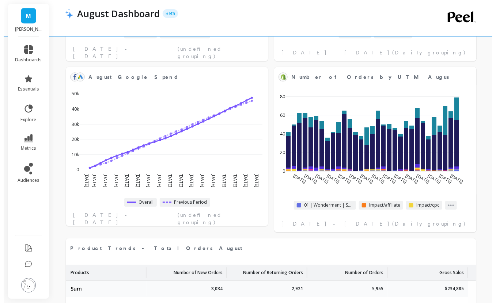
scroll to position [607, 0]
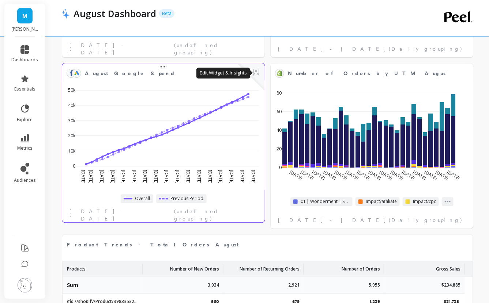
click at [259, 74] on button at bounding box center [255, 73] width 9 height 10
select select "sum"
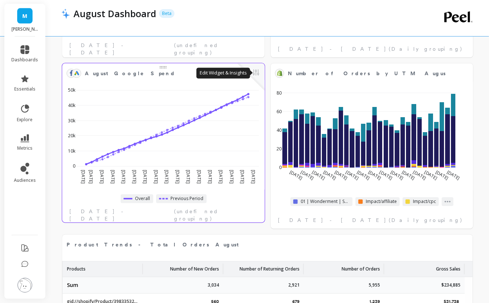
select select "sum"
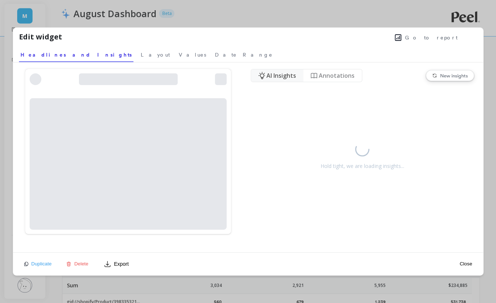
select select "sum"
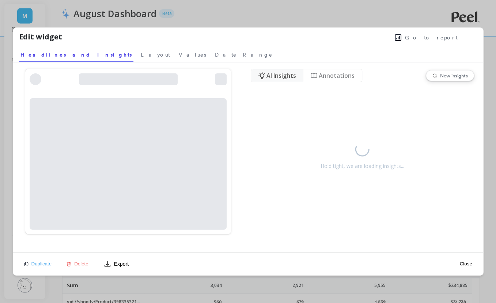
select select "sum"
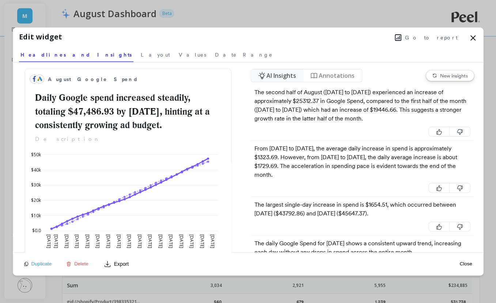
click at [451, 34] on span "Go to report" at bounding box center [431, 37] width 53 height 7
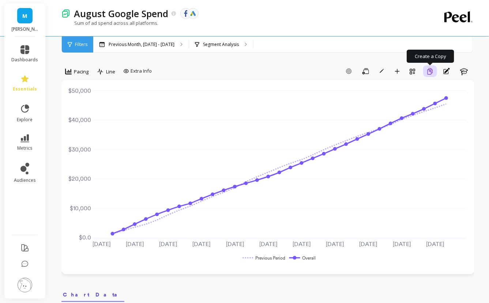
click at [429, 73] on icon "button" at bounding box center [429, 71] width 7 height 7
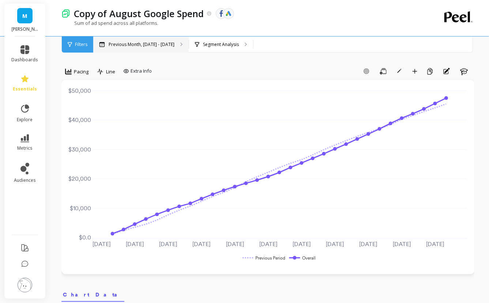
click at [173, 47] on div "Previous Month, [DATE] - [DATE]" at bounding box center [140, 45] width 95 height 16
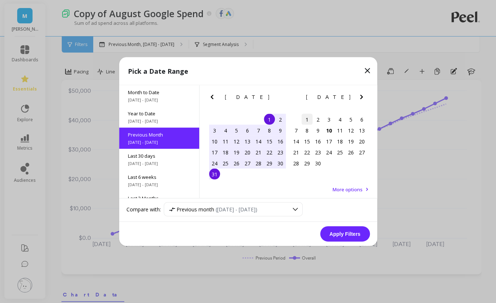
click at [303, 117] on div "1" at bounding box center [306, 119] width 11 height 11
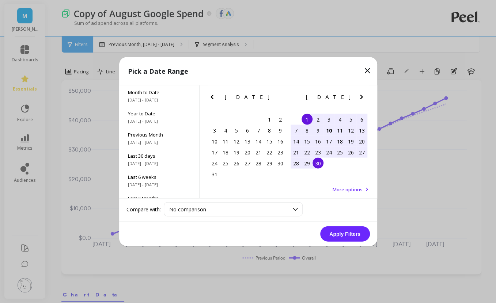
click at [317, 164] on div "30" at bounding box center [317, 163] width 11 height 11
click at [340, 231] on button "Apply Filters" at bounding box center [345, 234] width 50 height 15
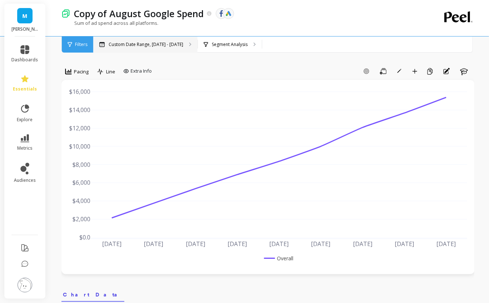
click at [146, 43] on p "Custom Date Range, [DATE] - [DATE]" at bounding box center [146, 45] width 75 height 6
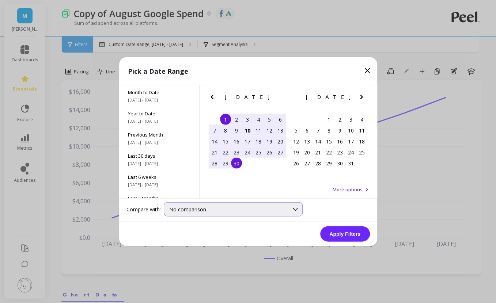
click at [183, 202] on div "No comparison" at bounding box center [233, 209] width 139 height 14
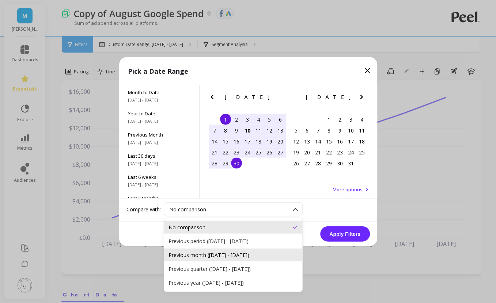
click at [221, 253] on div "Previous month ([DATE] - [DATE])" at bounding box center [232, 255] width 129 height 7
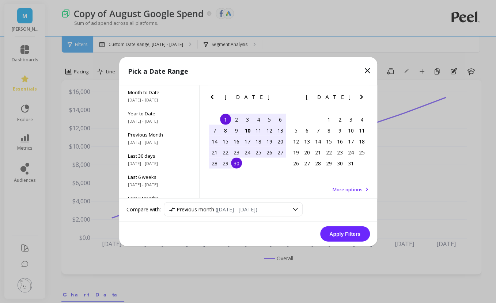
click at [336, 233] on button "Apply Filters" at bounding box center [345, 234] width 50 height 15
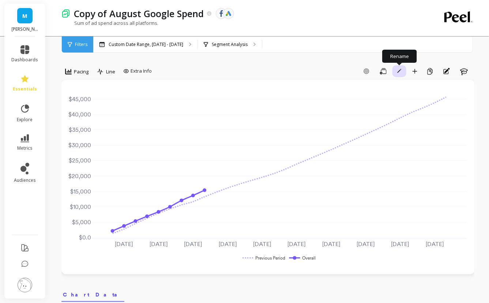
click at [397, 71] on icon "button" at bounding box center [399, 71] width 4 height 4
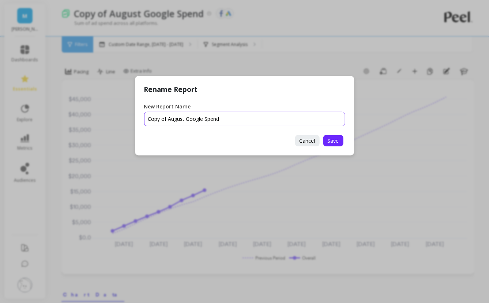
drag, startPoint x: 167, startPoint y: 121, endPoint x: 116, endPoint y: 123, distance: 51.2
click at [116, 123] on div "Rename Report New Report Name Cancel Save" at bounding box center [244, 151] width 489 height 303
drag, startPoint x: 164, startPoint y: 119, endPoint x: 104, endPoint y: 113, distance: 60.5
click at [104, 113] on div "Rename Report New Report Name Cancel Save" at bounding box center [244, 151] width 489 height 303
type input "September Google Spend"
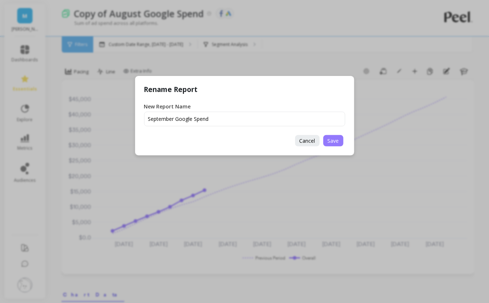
click at [334, 138] on span "Save" at bounding box center [332, 140] width 11 height 7
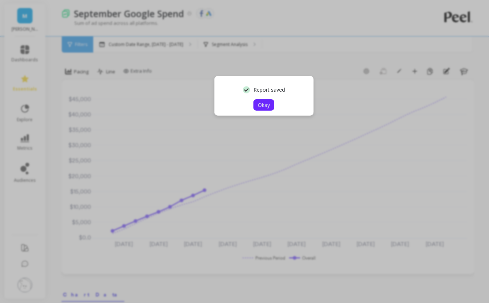
click at [272, 109] on button "Okay" at bounding box center [263, 104] width 21 height 11
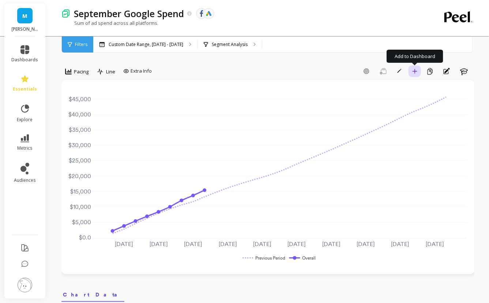
click at [413, 69] on icon "button" at bounding box center [414, 71] width 5 height 5
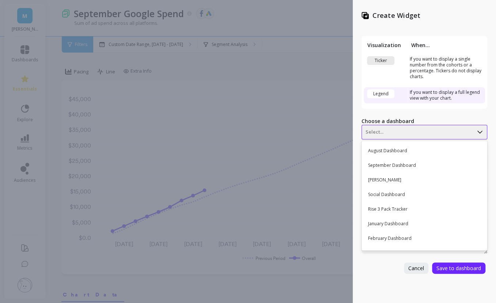
click at [398, 126] on div "Select..." at bounding box center [417, 132] width 111 height 12
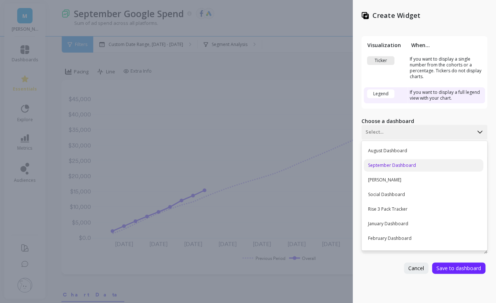
click at [396, 167] on div "September Dashboard" at bounding box center [423, 165] width 119 height 12
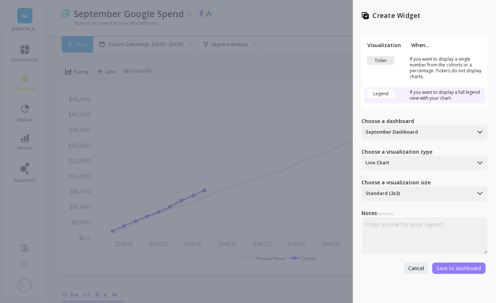
click at [446, 266] on span "Save to dashboard" at bounding box center [458, 268] width 45 height 7
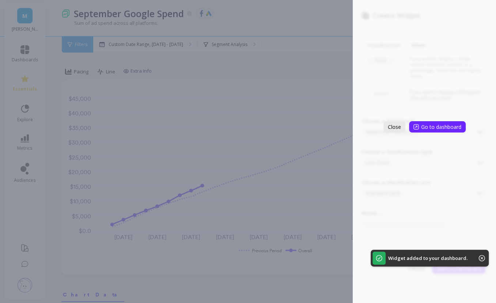
click at [398, 132] on button "Close" at bounding box center [394, 126] width 22 height 11
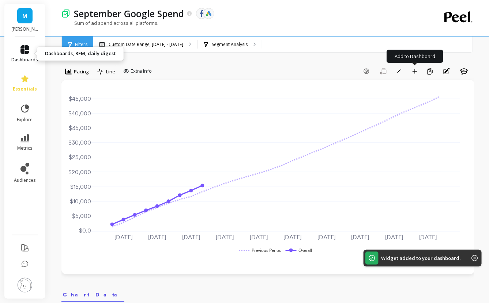
click at [17, 46] on link "dashboards" at bounding box center [25, 54] width 27 height 18
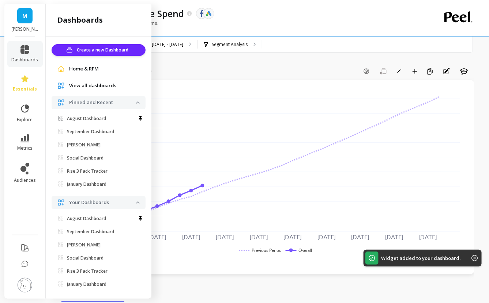
scroll to position [7, 0]
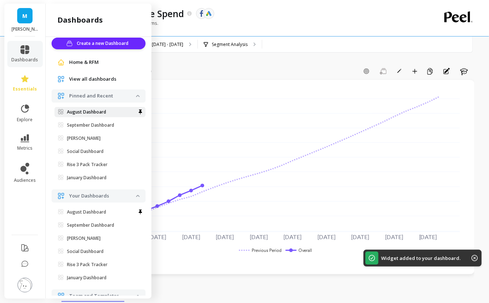
click at [114, 110] on span "August Dashboard" at bounding box center [97, 112] width 78 height 6
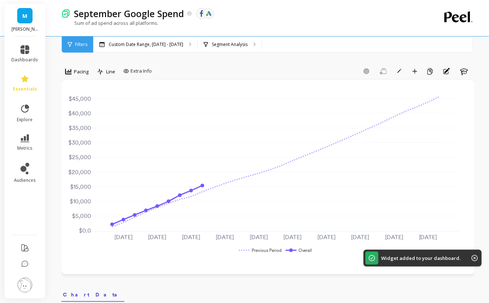
scroll to position [0, 0]
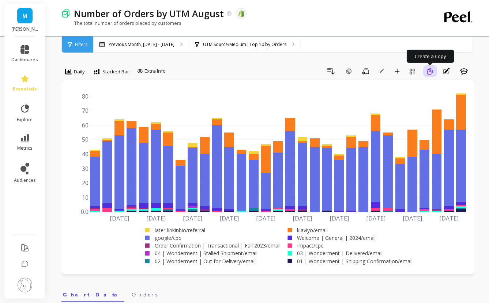
click at [428, 72] on icon "button" at bounding box center [429, 71] width 7 height 7
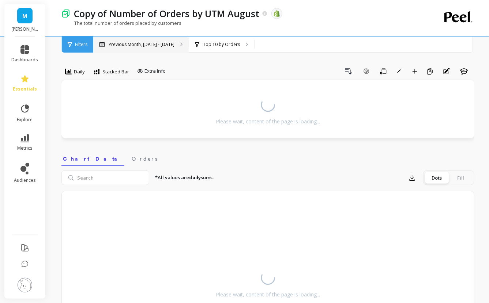
click at [160, 43] on p "Previous Month, [DATE] - [DATE]" at bounding box center [142, 45] width 66 height 6
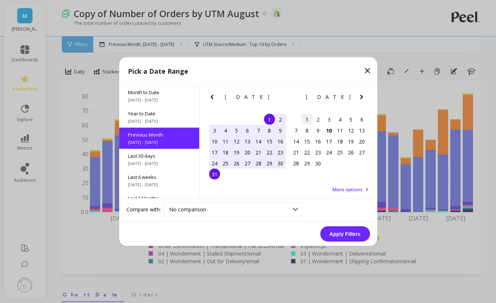
click at [311, 117] on div "1" at bounding box center [306, 119] width 11 height 11
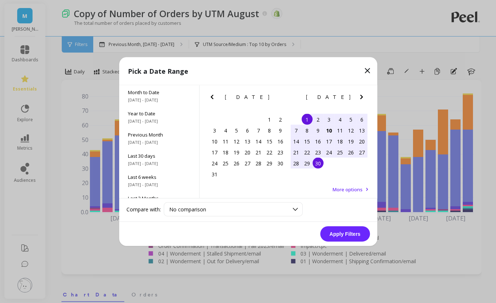
click at [321, 163] on div "30" at bounding box center [317, 163] width 11 height 11
click at [345, 231] on button "Apply Filters" at bounding box center [345, 234] width 50 height 15
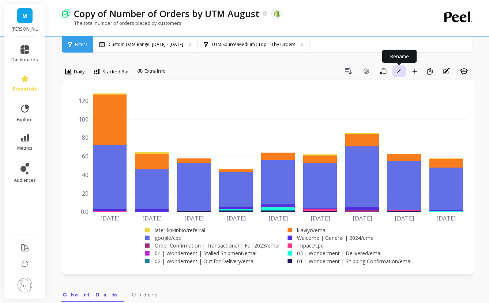
click at [398, 72] on icon "button" at bounding box center [399, 71] width 4 height 4
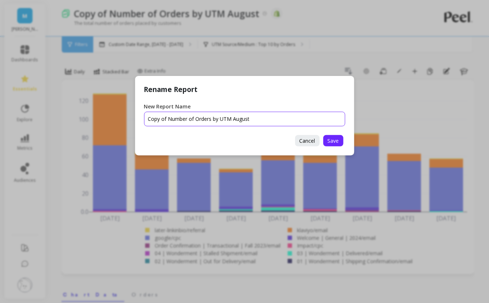
drag, startPoint x: 168, startPoint y: 120, endPoint x: 131, endPoint y: 114, distance: 37.7
click at [131, 114] on div "Rename Report New Report Name Cancel Save" at bounding box center [244, 151] width 489 height 303
click at [259, 117] on input "New Report Name" at bounding box center [244, 119] width 201 height 15
type input "September Number of Orders by UTM"
click at [332, 138] on span "Save" at bounding box center [332, 140] width 11 height 7
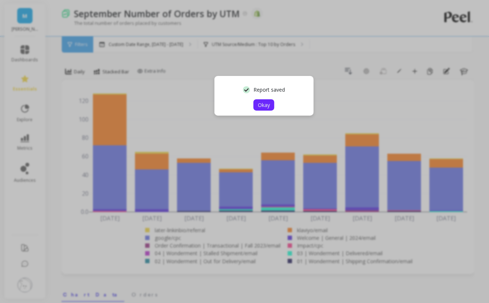
click at [258, 106] on span "Okay" at bounding box center [264, 105] width 12 height 7
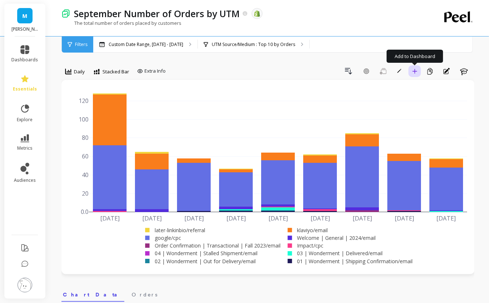
click at [411, 72] on button "Add to Dashboard" at bounding box center [414, 71] width 12 height 12
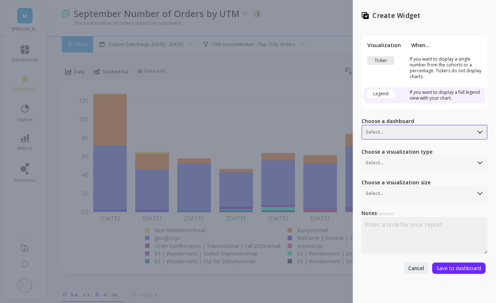
click at [377, 132] on div at bounding box center [417, 132] width 104 height 9
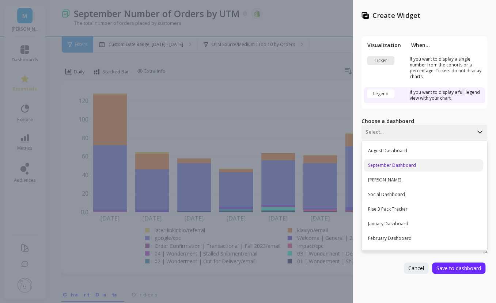
click at [403, 160] on div "September Dashboard" at bounding box center [423, 165] width 119 height 12
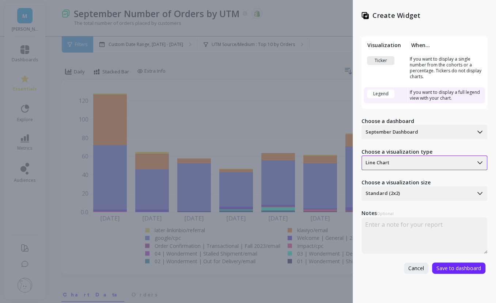
click at [431, 167] on div "Line Chart" at bounding box center [417, 163] width 111 height 12
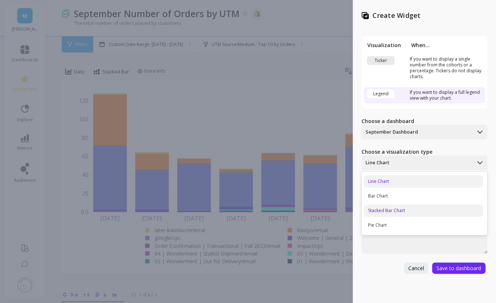
click at [417, 205] on div "Stacked Bar Chart" at bounding box center [423, 211] width 119 height 12
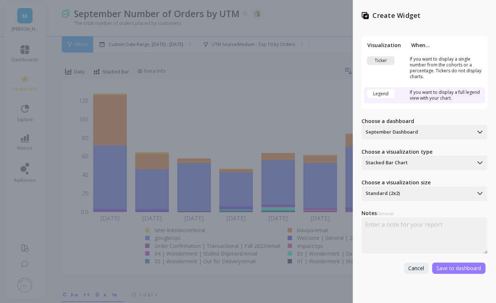
click at [450, 267] on span "Save to dashboard" at bounding box center [458, 268] width 45 height 7
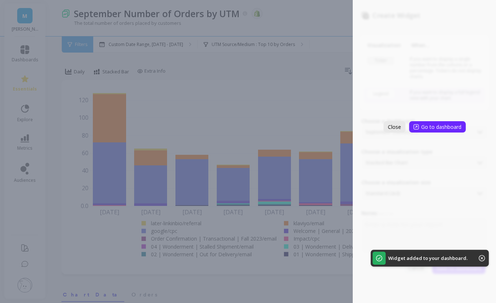
click at [400, 127] on span "Close" at bounding box center [394, 127] width 13 height 7
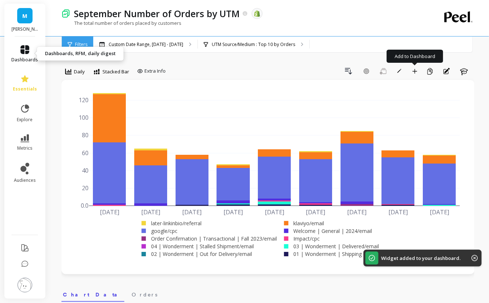
click at [27, 57] on span "dashboards" at bounding box center [25, 60] width 27 height 6
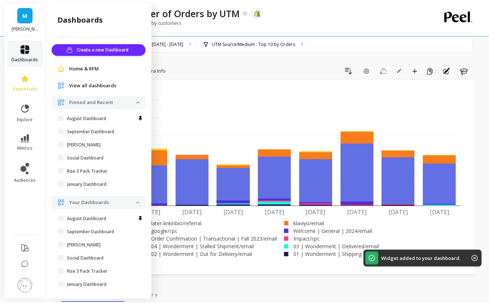
scroll to position [7, 0]
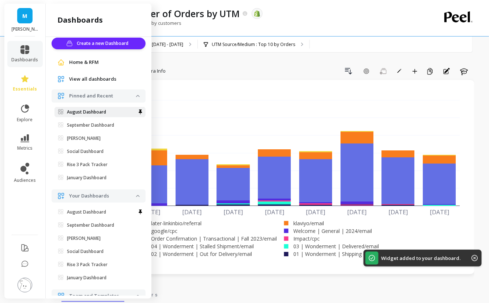
click at [79, 110] on p "August Dashboard" at bounding box center [86, 112] width 39 height 6
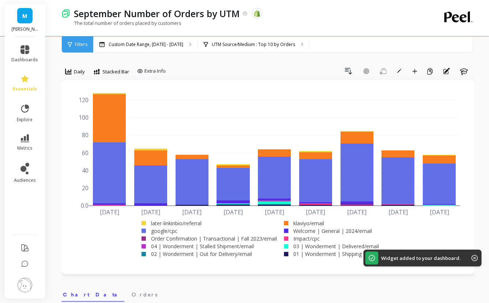
scroll to position [0, 0]
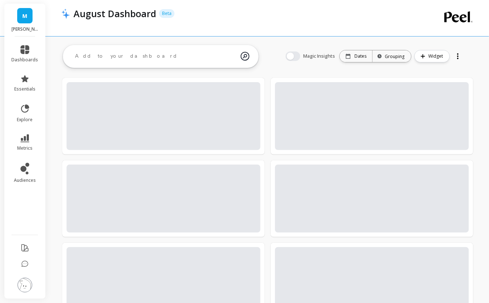
scroll to position [123, 0]
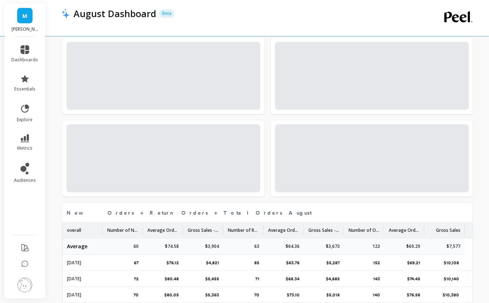
select select "sum"
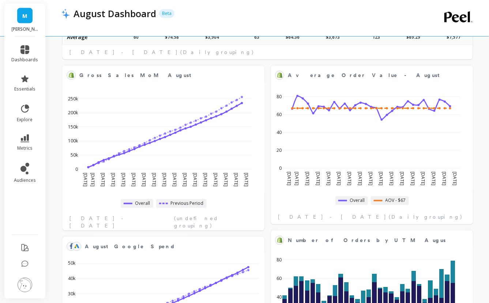
scroll to position [895, 0]
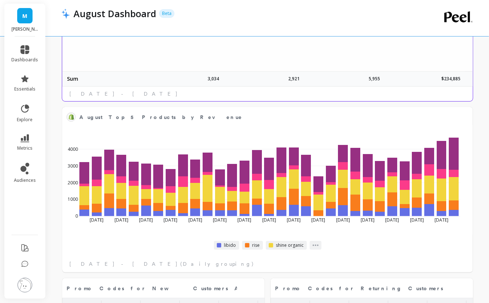
select select "sum"
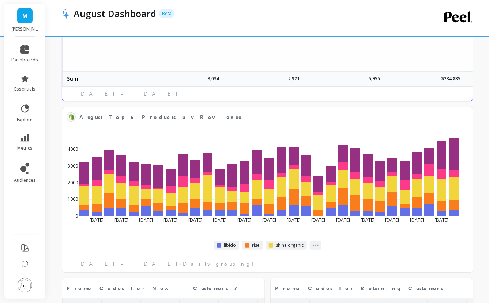
select select "sum"
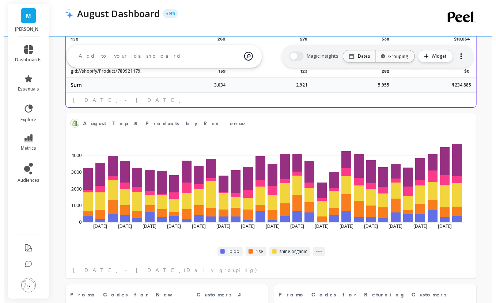
scroll to position [767, 0]
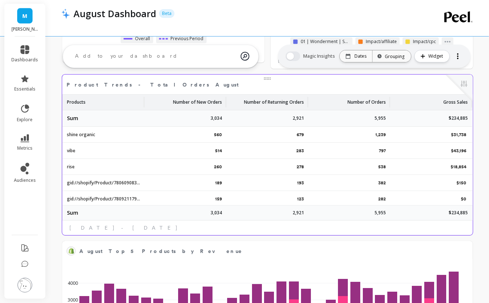
click at [361, 95] on p "Number of Orders" at bounding box center [366, 100] width 38 height 11
click at [462, 83] on button at bounding box center [463, 84] width 9 height 10
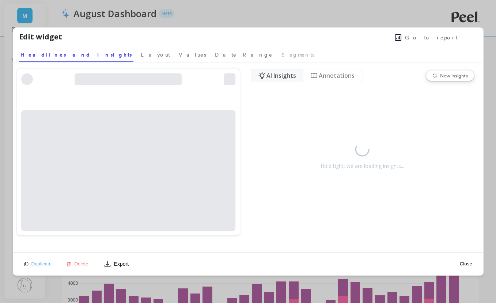
select select "sum"
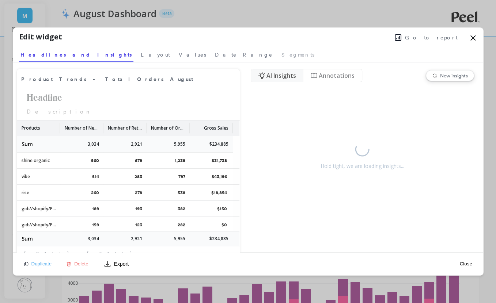
select select "sum"
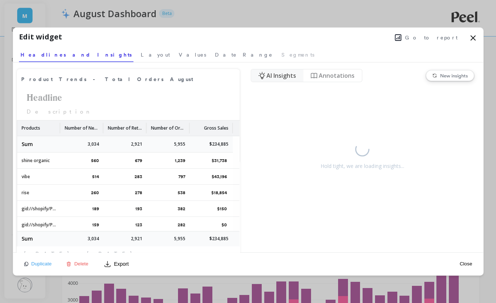
select select "sum"
click at [436, 41] on span "Go to report" at bounding box center [431, 37] width 53 height 7
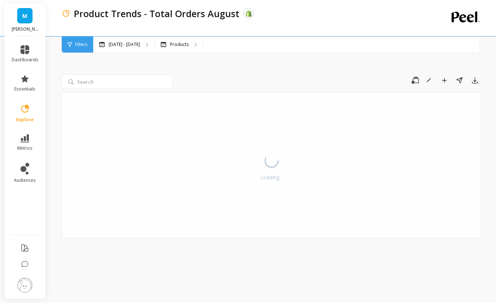
select select "sum"
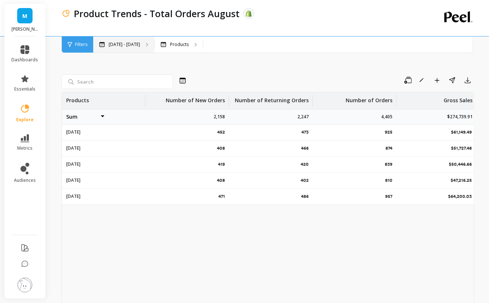
click at [137, 48] on div "[DATE] - [DATE]" at bounding box center [123, 45] width 61 height 16
select select "sum"
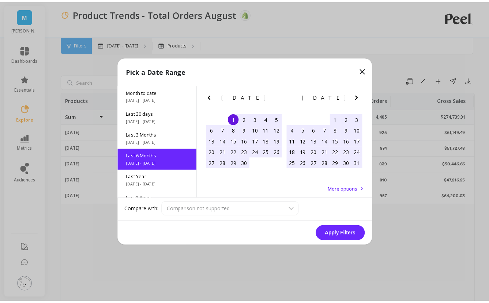
scroll to position [18, 0]
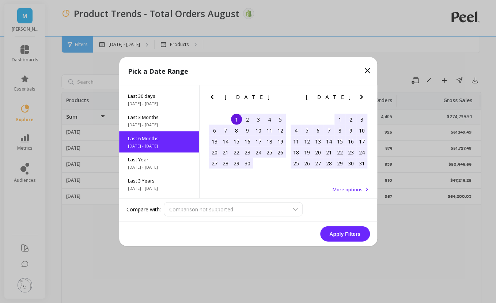
click at [361, 98] on icon "Next Month" at bounding box center [361, 97] width 3 height 4
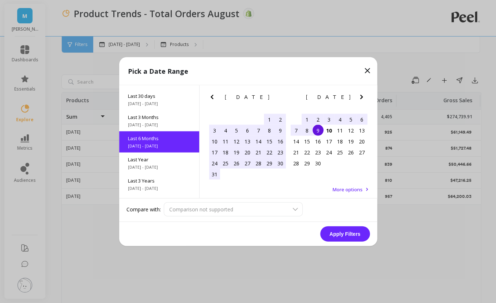
click at [309, 118] on div "1" at bounding box center [306, 119] width 11 height 11
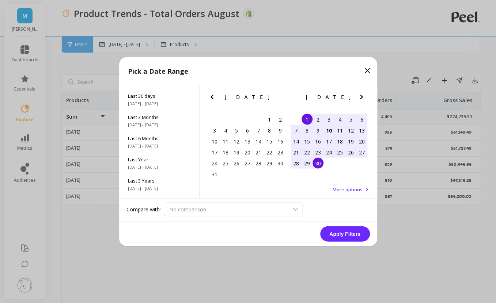
click at [316, 164] on div "30" at bounding box center [317, 163] width 11 height 11
click at [350, 235] on button "Apply Filters" at bounding box center [345, 234] width 50 height 15
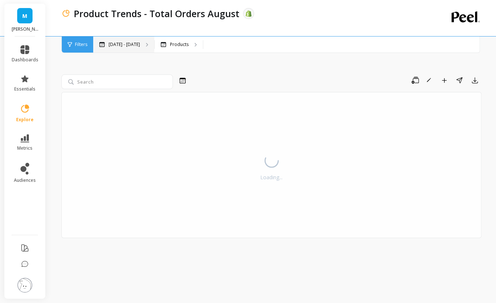
select select "sum"
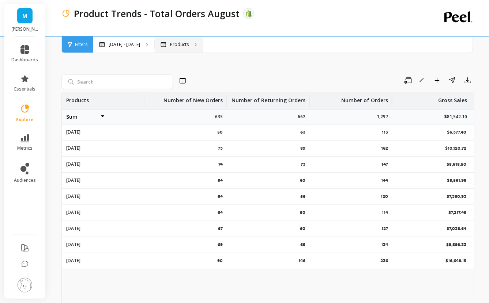
click at [164, 49] on div "Products" at bounding box center [179, 45] width 48 height 16
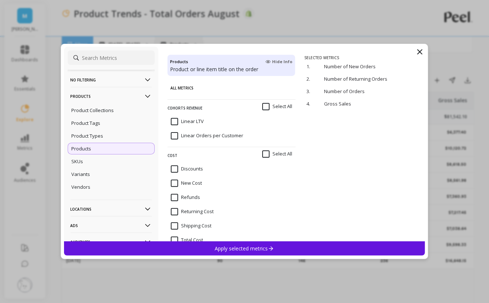
select select "sum"
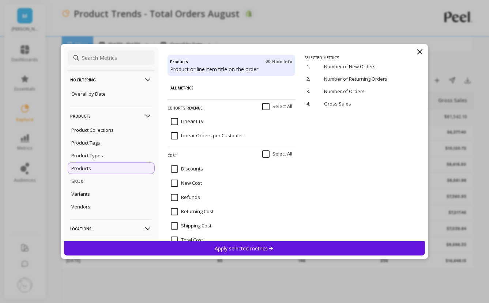
click at [105, 166] on div "Products" at bounding box center [111, 169] width 87 height 12
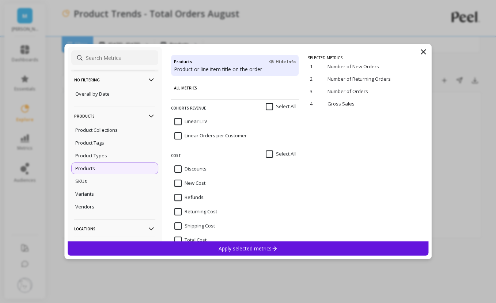
click at [248, 245] on p "Apply selected metrics" at bounding box center [248, 248] width 59 height 7
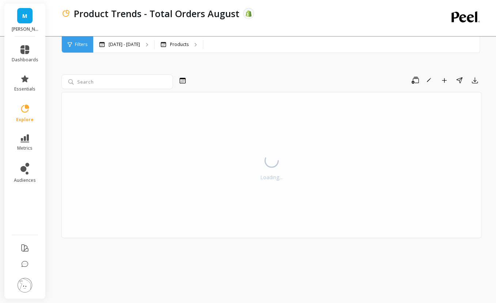
select select "sum"
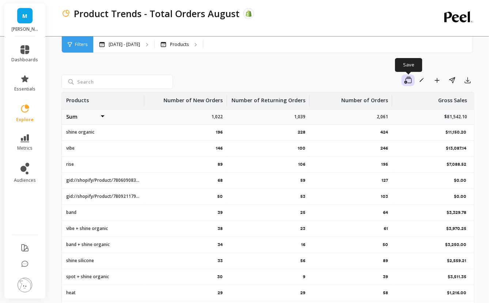
click at [409, 80] on icon "button" at bounding box center [407, 80] width 7 height 7
click at [391, 113] on span "Save as new" at bounding box center [378, 113] width 29 height 7
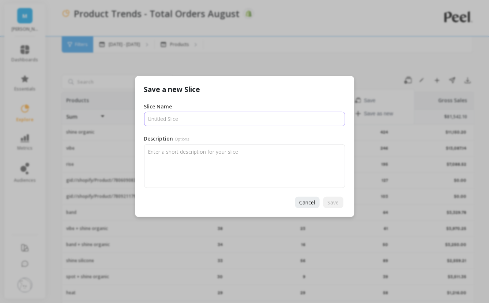
click at [204, 123] on input "Slice Name" at bounding box center [244, 119] width 201 height 15
type input "Product Trends - Total Orders September"
click at [339, 205] on button "Save" at bounding box center [333, 202] width 20 height 11
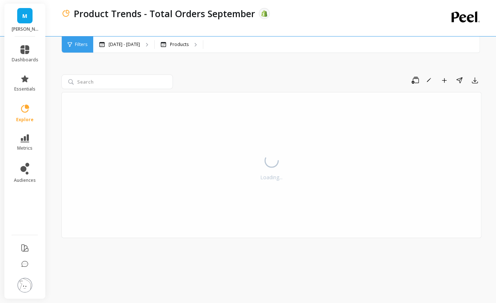
select select "sum"
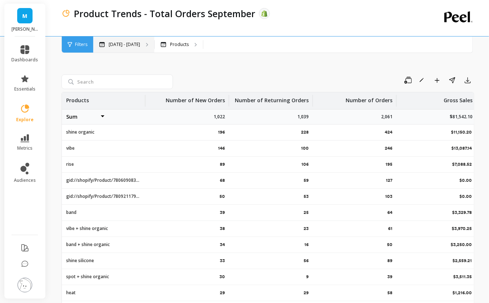
click at [137, 48] on div "Apr 1 - Sep 9" at bounding box center [123, 45] width 61 height 16
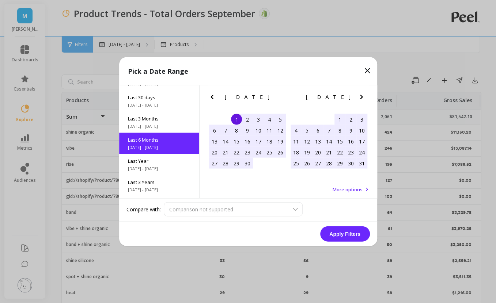
select select "sum"
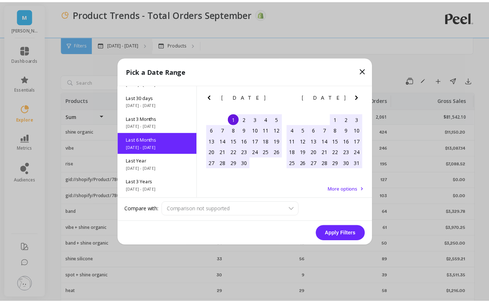
scroll to position [18, 0]
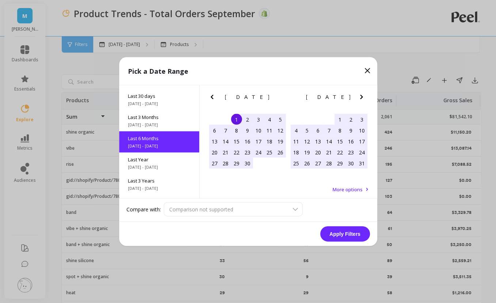
click at [360, 98] on icon "Next Month" at bounding box center [361, 97] width 9 height 9
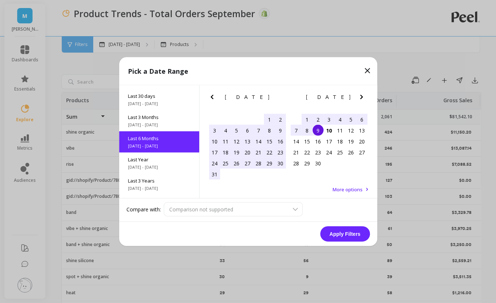
click at [306, 118] on div "1" at bounding box center [306, 119] width 11 height 11
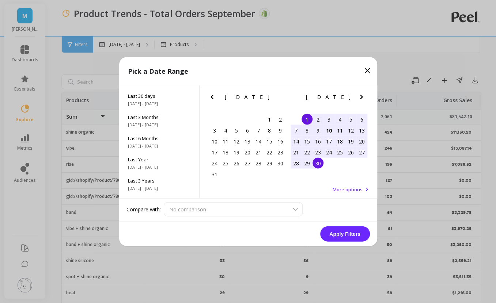
click at [316, 165] on div "30" at bounding box center [317, 163] width 11 height 11
click at [340, 231] on button "Apply Filters" at bounding box center [345, 234] width 50 height 15
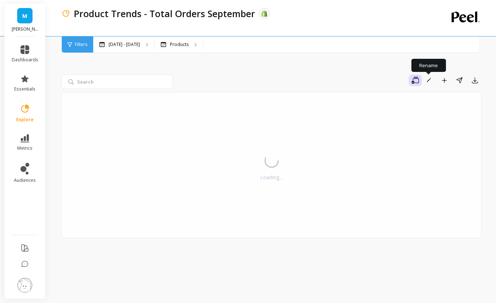
select select "sum"
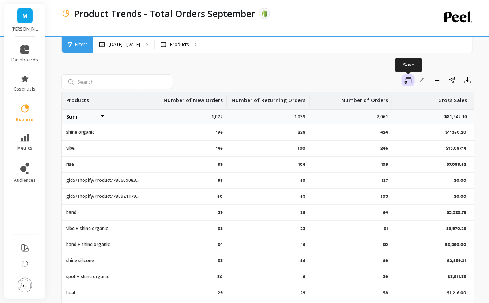
click at [410, 82] on icon "button" at bounding box center [407, 80] width 7 height 7
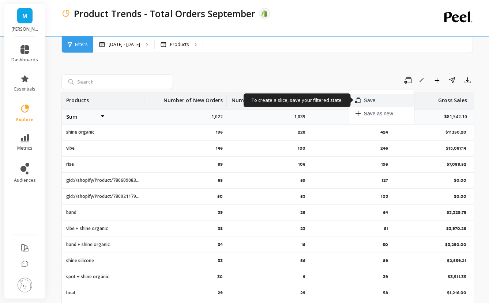
click at [401, 97] on button "Save" at bounding box center [381, 100] width 65 height 13
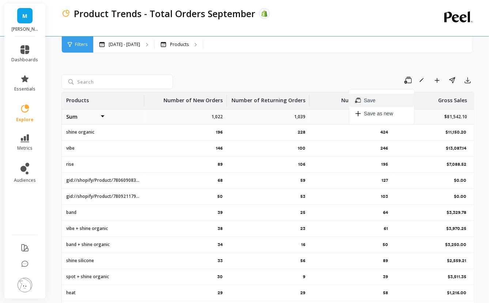
select select "sum"
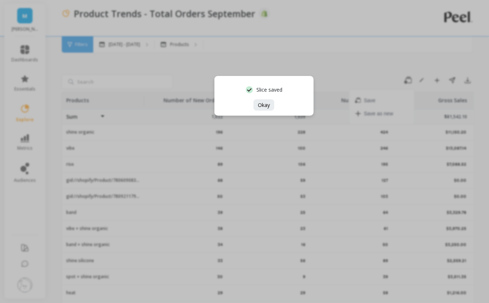
click at [414, 82] on div "Slice saved Okay" at bounding box center [244, 151] width 489 height 303
select select "sum"
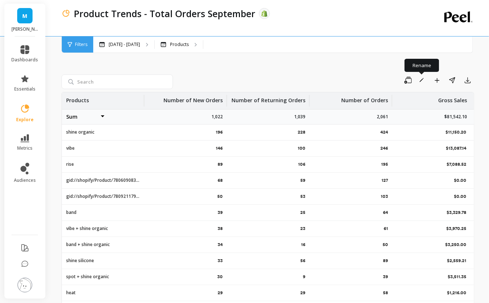
click at [430, 82] on div "Save Rename Add to Dashboard Share Export" at bounding box center [437, 81] width 73 height 12
click at [437, 82] on icon "button" at bounding box center [436, 80] width 5 height 5
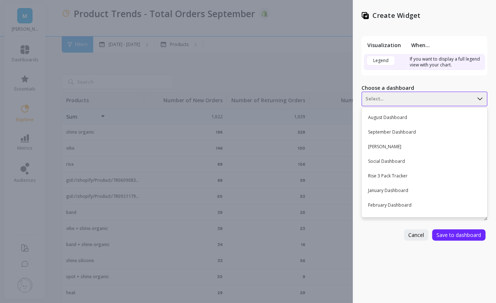
click at [414, 105] on div "Select..." at bounding box center [417, 99] width 111 height 12
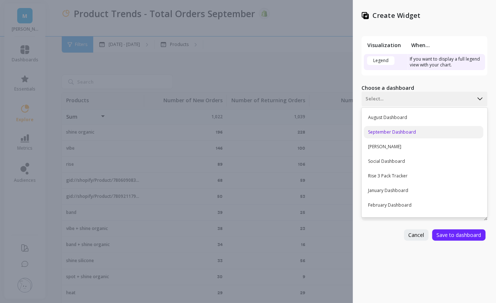
click at [410, 128] on div "September Dashboard" at bounding box center [423, 132] width 119 height 12
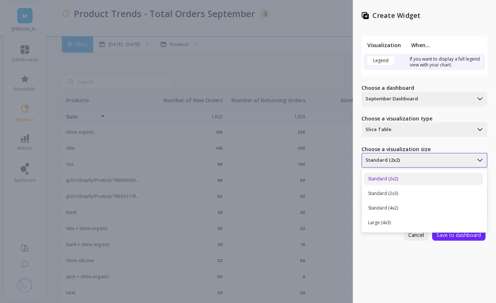
click at [385, 157] on div at bounding box center [417, 160] width 104 height 9
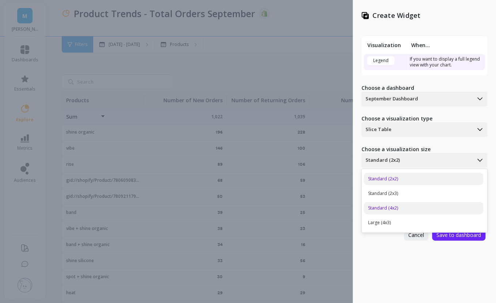
click at [398, 206] on div "Standard (4x2)" at bounding box center [423, 208] width 119 height 12
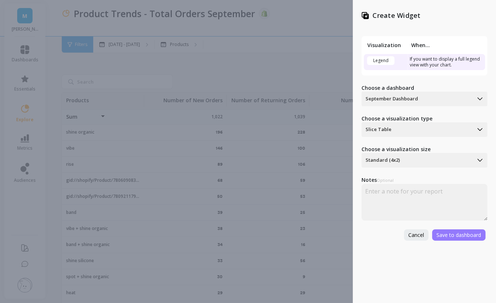
click at [441, 236] on span "Save to dashboard" at bounding box center [458, 235] width 45 height 7
select select "sum"
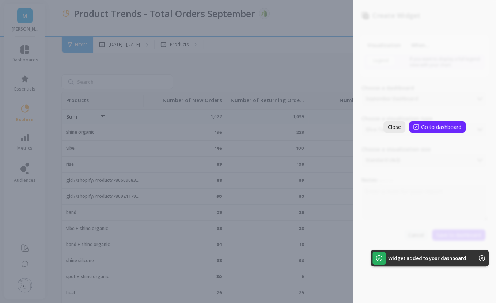
click at [399, 129] on span "Close" at bounding box center [394, 127] width 13 height 7
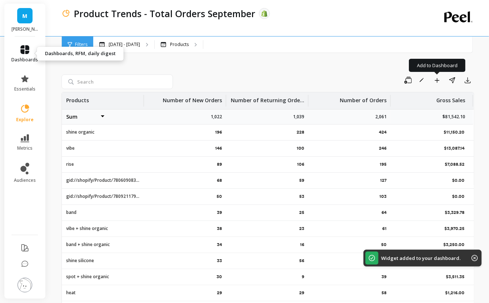
click at [30, 57] on span "dashboards" at bounding box center [25, 60] width 27 height 6
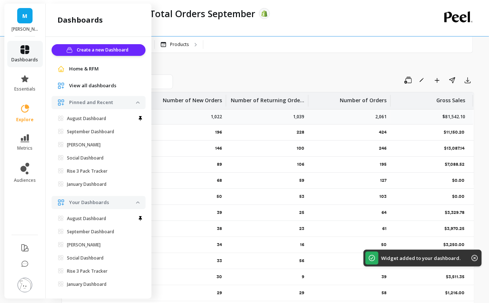
scroll to position [7, 0]
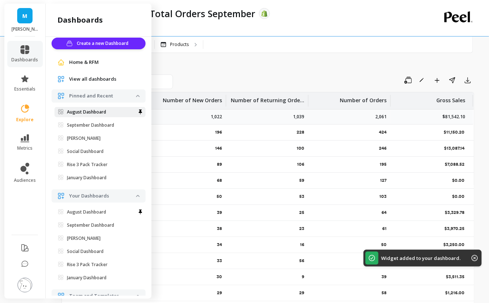
click at [96, 116] on link "August Dashboard" at bounding box center [99, 112] width 91 height 10
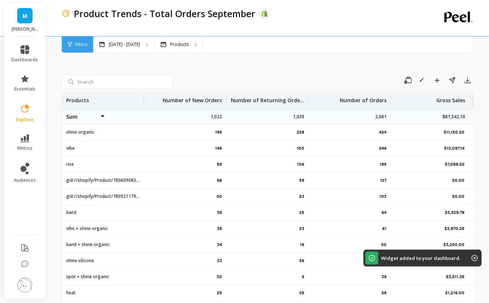
scroll to position [0, 0]
select select "sum"
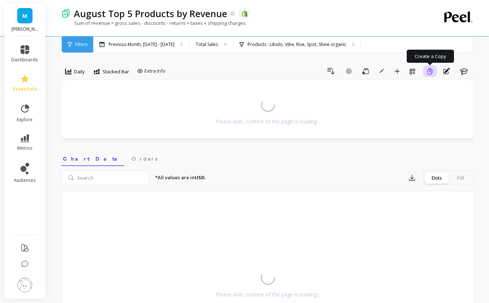
click at [429, 74] on icon "button" at bounding box center [429, 71] width 5 height 7
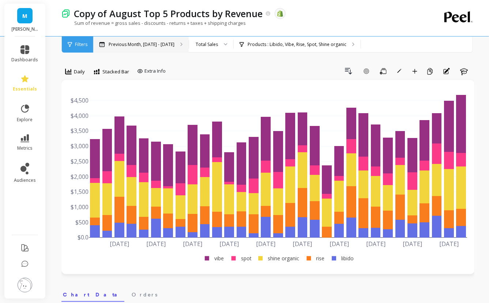
click at [168, 44] on p "Previous Month, [DATE] - [DATE]" at bounding box center [142, 45] width 66 height 6
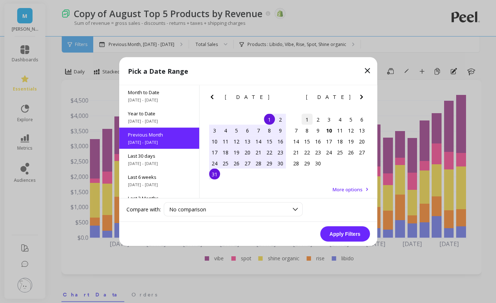
click at [311, 124] on div "1" at bounding box center [306, 119] width 11 height 11
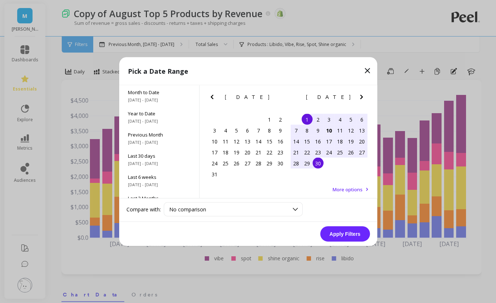
click at [320, 163] on div "30" at bounding box center [317, 163] width 11 height 11
click at [342, 236] on button "Apply Filters" at bounding box center [345, 234] width 50 height 15
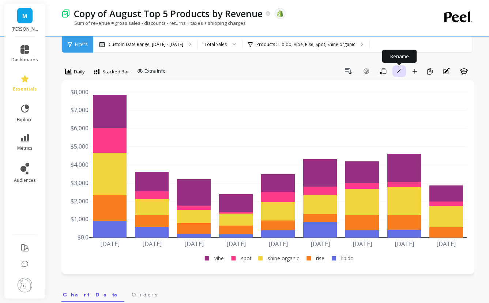
click at [398, 72] on icon "button" at bounding box center [399, 71] width 4 height 4
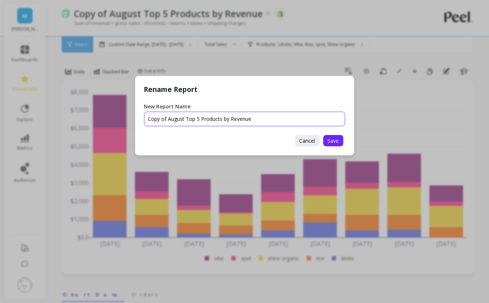
drag, startPoint x: 184, startPoint y: 119, endPoint x: 101, endPoint y: 112, distance: 83.2
click at [101, 112] on div "Rename Report New Report Name Cancel Save" at bounding box center [244, 151] width 489 height 303
type input "September Top 5 Products by Revenue"
click at [326, 139] on button "Save" at bounding box center [333, 140] width 20 height 11
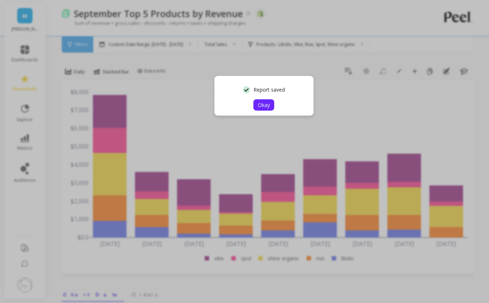
click at [261, 102] on span "Okay" at bounding box center [264, 105] width 12 height 7
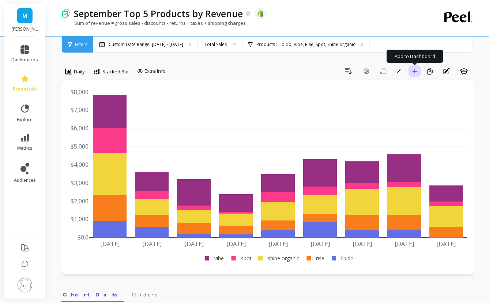
click at [414, 72] on icon "button" at bounding box center [414, 71] width 5 height 5
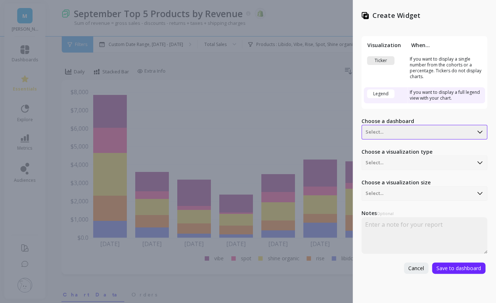
click at [392, 130] on div at bounding box center [417, 132] width 104 height 9
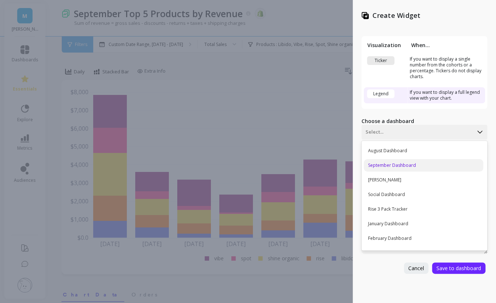
click at [393, 165] on div "September Dashboard" at bounding box center [423, 165] width 119 height 12
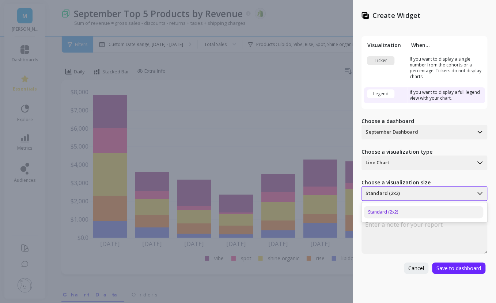
click at [393, 191] on div at bounding box center [417, 193] width 104 height 9
click at [399, 157] on div "Line Chart" at bounding box center [417, 163] width 111 height 12
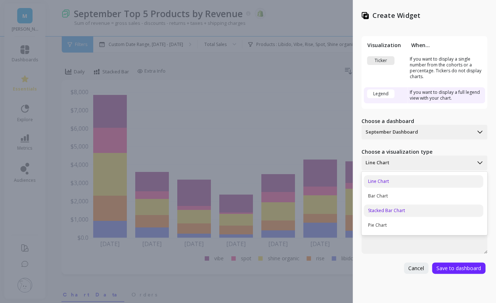
click at [392, 214] on div "Stacked Bar Chart" at bounding box center [423, 211] width 119 height 12
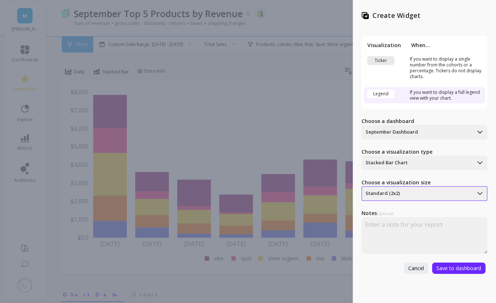
click at [396, 196] on div at bounding box center [417, 193] width 104 height 9
click at [451, 266] on span "Save to dashboard" at bounding box center [458, 268] width 45 height 7
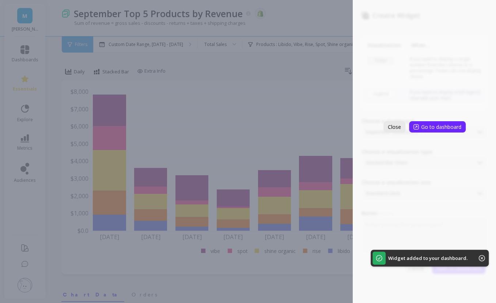
click at [396, 127] on span "Close" at bounding box center [394, 127] width 13 height 7
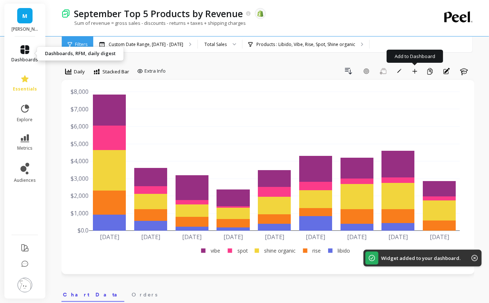
click at [30, 56] on link "dashboards" at bounding box center [25, 54] width 27 height 18
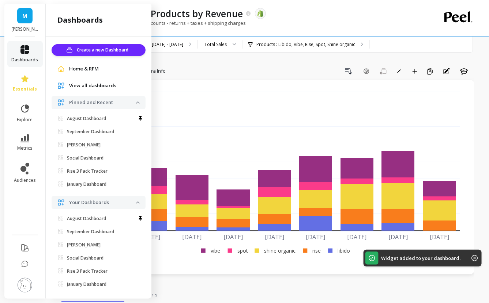
scroll to position [7, 0]
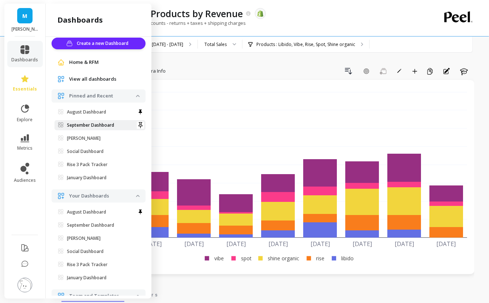
click at [99, 124] on p "September Dashboard" at bounding box center [90, 125] width 47 height 6
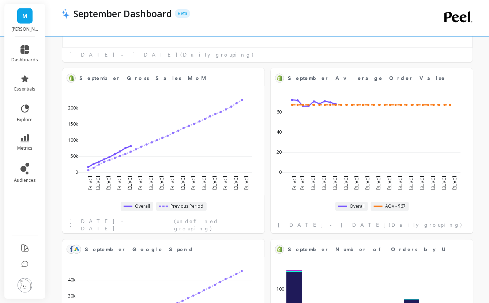
select select "sum"
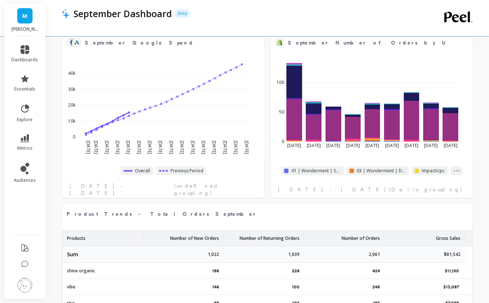
select select "sum"
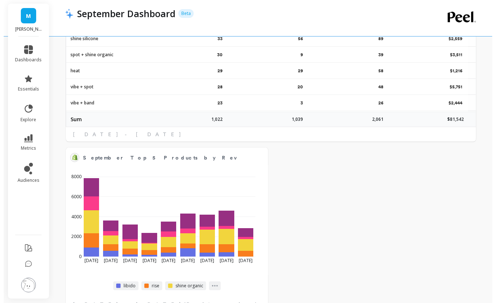
scroll to position [988, 0]
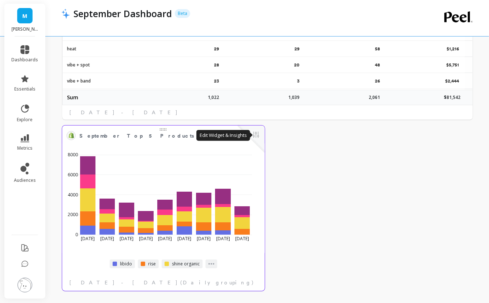
click at [256, 138] on button at bounding box center [255, 135] width 9 height 10
select select "sum"
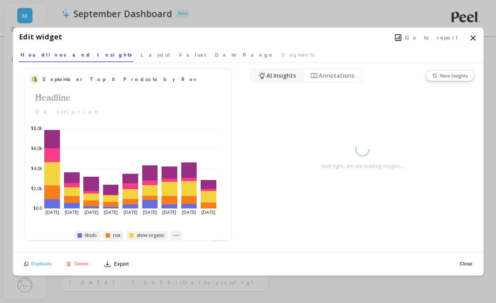
select select "sum"
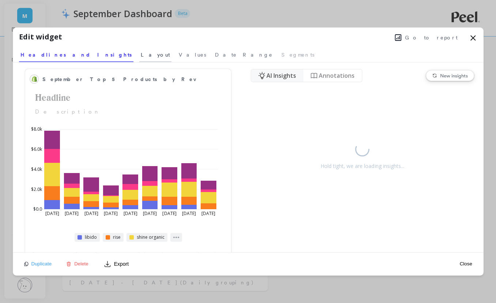
select select "sum"
click at [139, 58] on link "Layout" at bounding box center [155, 53] width 32 height 17
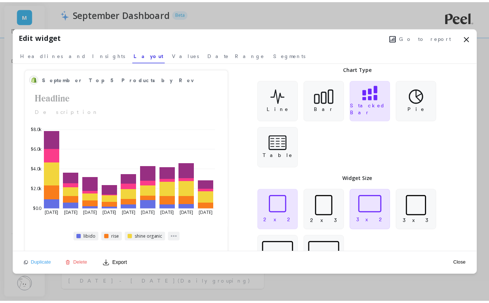
scroll to position [32, 0]
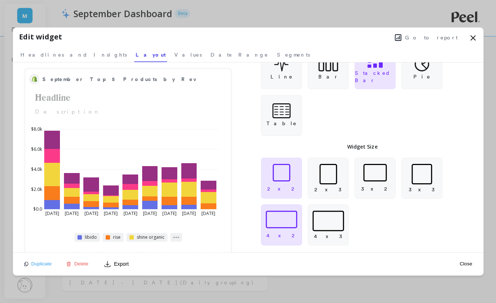
click at [286, 235] on p "4 x 2" at bounding box center [281, 235] width 30 height 7
click at [472, 36] on icon at bounding box center [472, 38] width 9 height 9
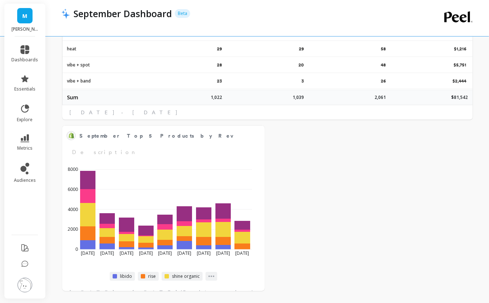
select select "sum"
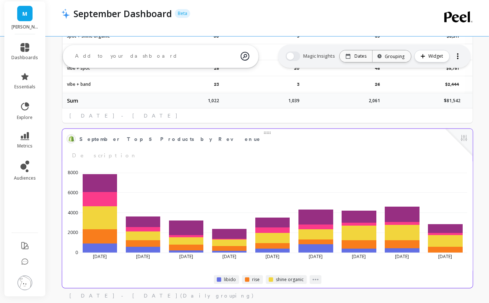
select select "sum"
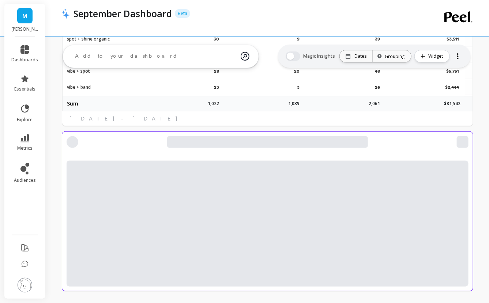
select select "sum"
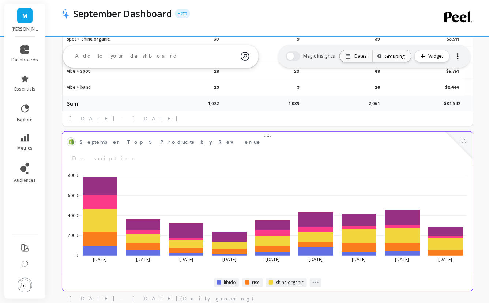
scroll to position [985, 0]
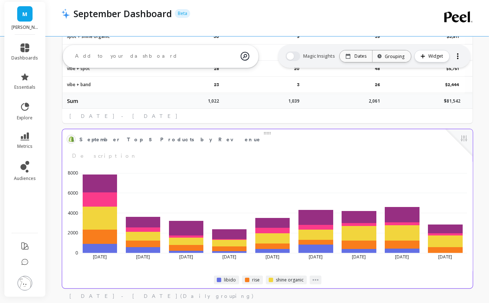
select select "sum"
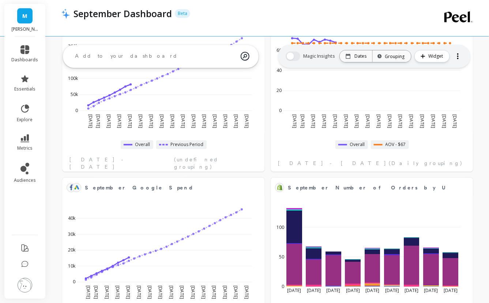
select select "sum"
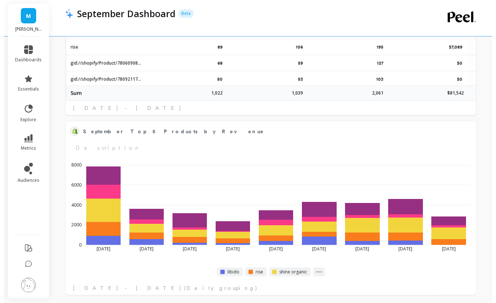
scroll to position [997, 0]
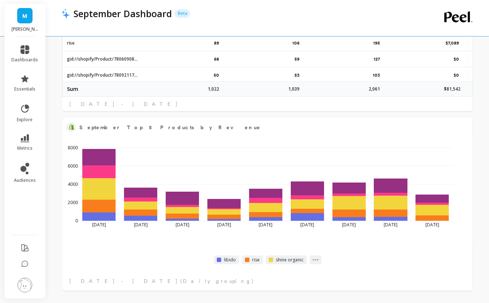
select select "sum"
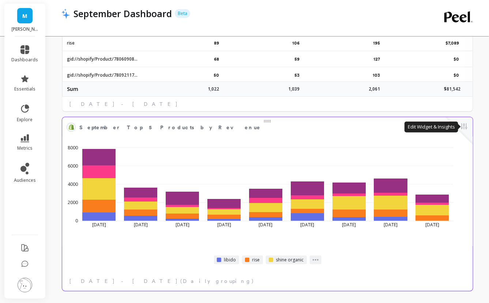
click at [466, 127] on button at bounding box center [463, 127] width 9 height 10
select select "sum"
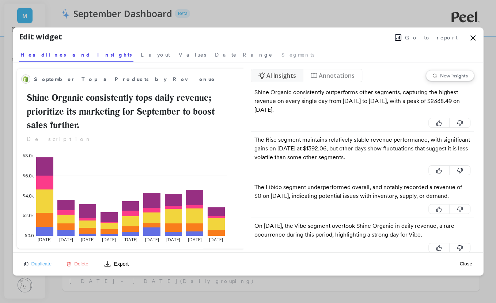
select select "sum"
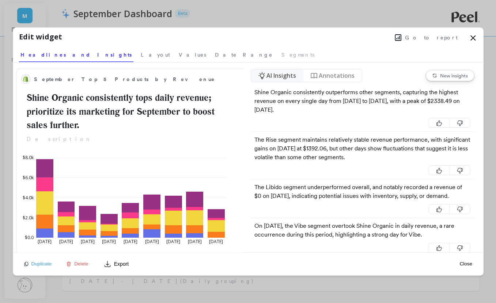
select select "sum"
click at [444, 38] on span "Go to report" at bounding box center [431, 37] width 53 height 7
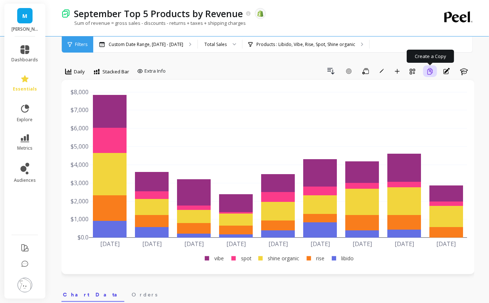
click at [428, 72] on icon "button" at bounding box center [429, 71] width 7 height 7
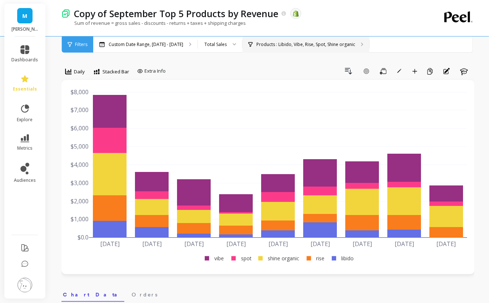
click at [283, 43] on p "Products : Libido, Vibe, Rise, Spot, Shine organic" at bounding box center [305, 45] width 99 height 6
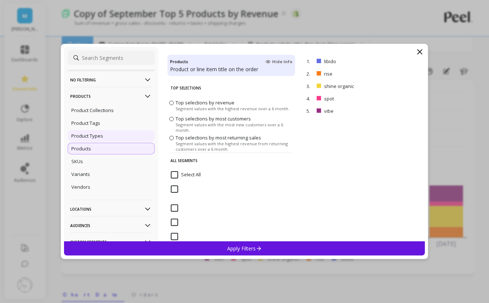
click at [96, 134] on p "Product Types" at bounding box center [88, 136] width 32 height 7
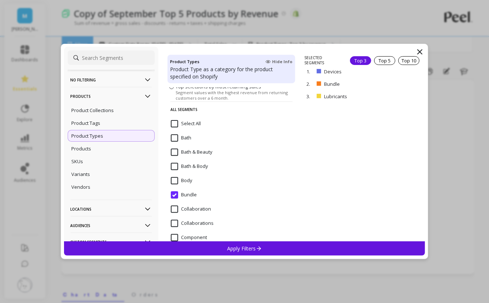
scroll to position [64, 0]
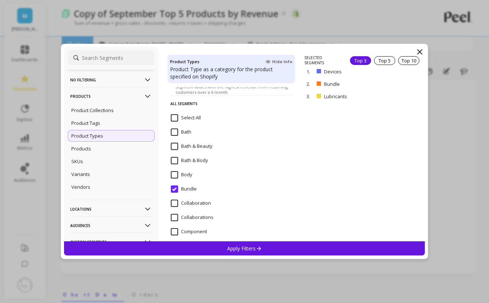
click at [175, 158] on Body "Bath & Body" at bounding box center [189, 160] width 37 height 7
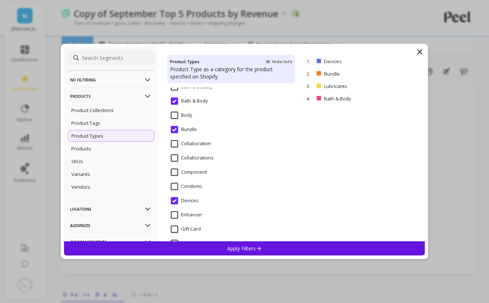
scroll to position [129, 0]
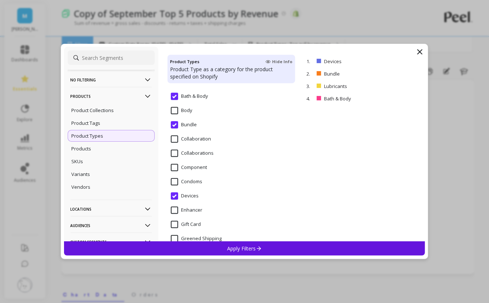
click at [173, 177] on div "Condoms" at bounding box center [231, 186] width 128 height 22
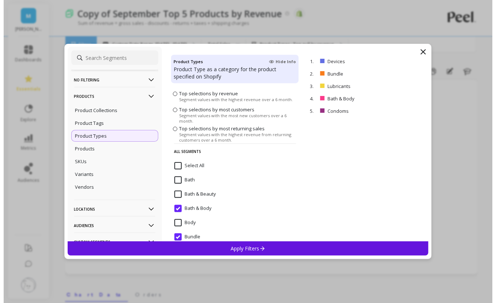
scroll to position [0, 0]
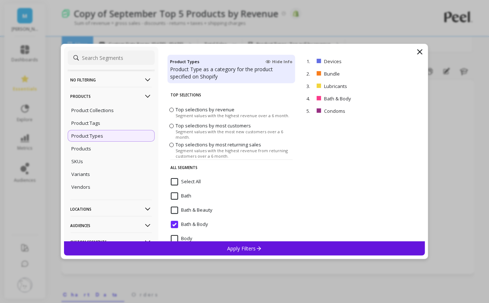
click at [205, 123] on span "Top selections by most customers" at bounding box center [212, 125] width 75 height 7
click at [0, 0] on input "Top selections by most customers Segment values with the most new customers ove…" at bounding box center [0, 0] width 0 height 0
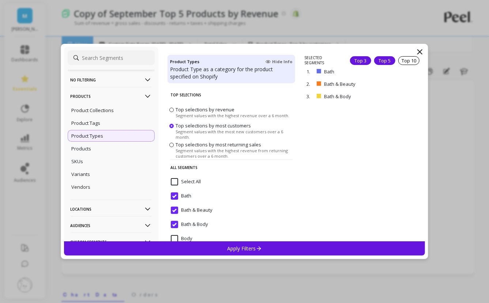
click at [381, 60] on div "Top 5" at bounding box center [384, 60] width 21 height 9
click at [213, 115] on span "Segment values with the highest revenue over a 6 month." at bounding box center [232, 115] width 114 height 5
click at [0, 0] on input "Top selections by revenue Segment values with the highest revenue over a 6 mont…" at bounding box center [0, 0] width 0 height 0
click at [375, 61] on div "Top 5" at bounding box center [384, 60] width 21 height 9
click at [409, 61] on div "Top 10" at bounding box center [408, 60] width 21 height 9
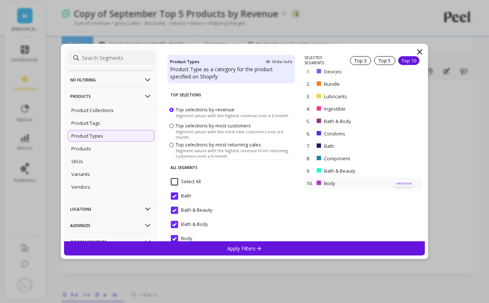
click at [398, 182] on p "remove" at bounding box center [403, 183] width 19 height 5
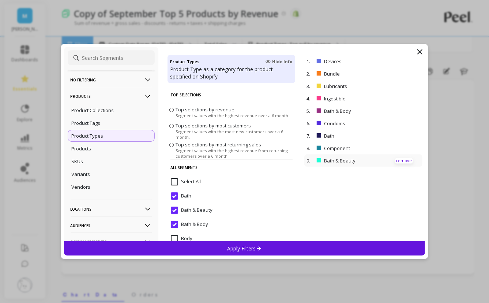
click at [396, 158] on p "remove" at bounding box center [403, 160] width 19 height 5
click at [397, 147] on p "remove" at bounding box center [403, 148] width 19 height 5
click at [396, 133] on p "remove" at bounding box center [403, 135] width 19 height 5
click at [316, 245] on div "Apply Filters" at bounding box center [244, 249] width 361 height 14
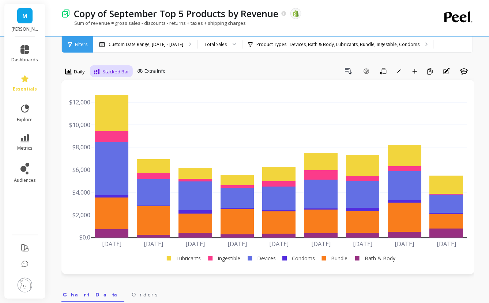
click at [118, 74] on span "Stacked Bar" at bounding box center [115, 71] width 27 height 7
click at [77, 73] on span "Daily" at bounding box center [79, 71] width 11 height 7
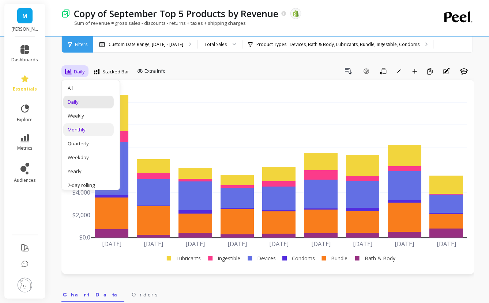
click at [98, 129] on div "Monthly" at bounding box center [89, 129] width 42 height 7
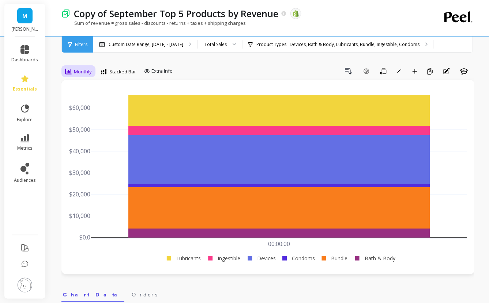
click at [80, 69] on span "Monthly" at bounding box center [83, 71] width 18 height 7
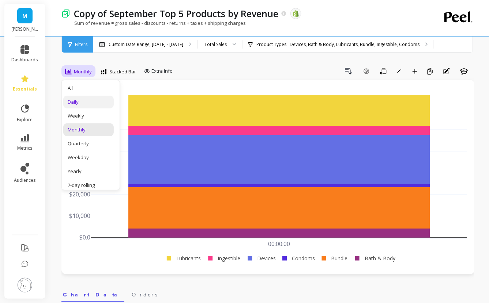
click at [96, 101] on div "Daily" at bounding box center [89, 102] width 42 height 7
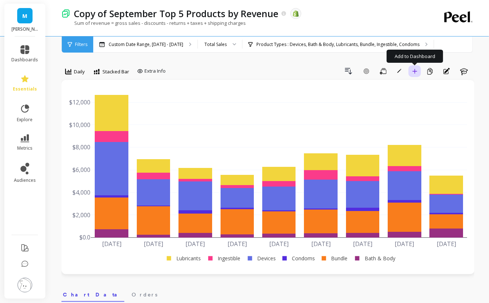
click at [419, 69] on button "Add to Dashboard" at bounding box center [414, 71] width 12 height 12
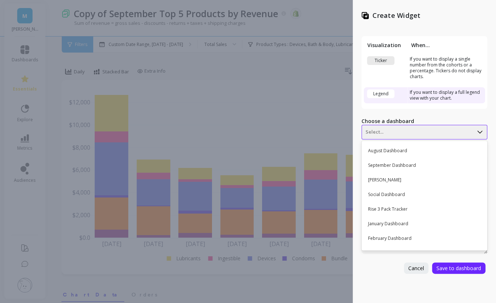
click at [395, 125] on div "Select..." at bounding box center [424, 132] width 126 height 15
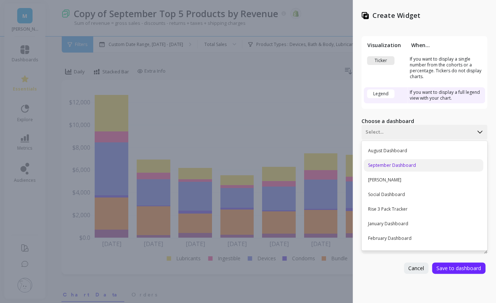
click at [393, 169] on div "September Dashboard" at bounding box center [423, 165] width 119 height 12
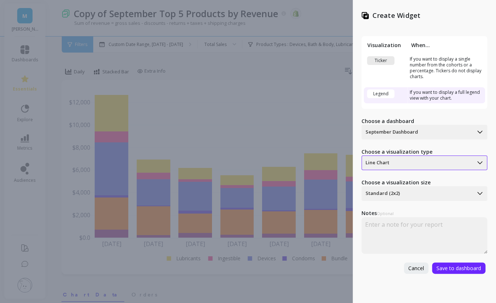
click at [392, 167] on div at bounding box center [417, 163] width 104 height 9
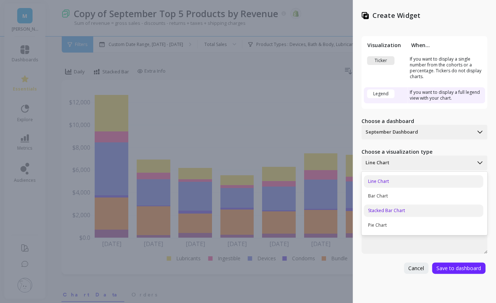
click at [390, 207] on div "Stacked Bar Chart" at bounding box center [423, 211] width 119 height 12
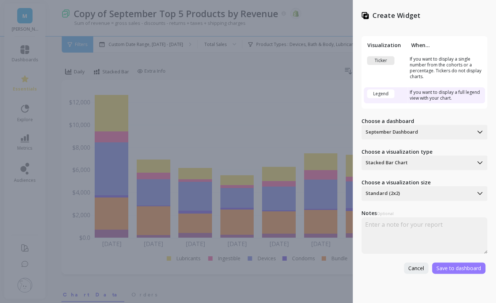
click at [457, 267] on span "Save to dashboard" at bounding box center [458, 268] width 45 height 7
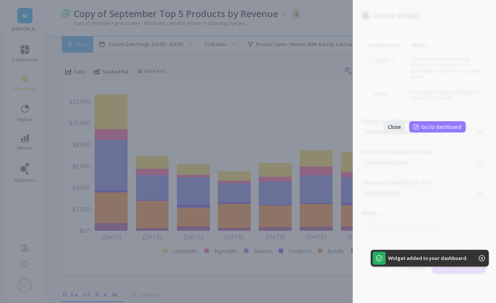
click at [433, 125] on span "Go to dashboard" at bounding box center [441, 127] width 40 height 7
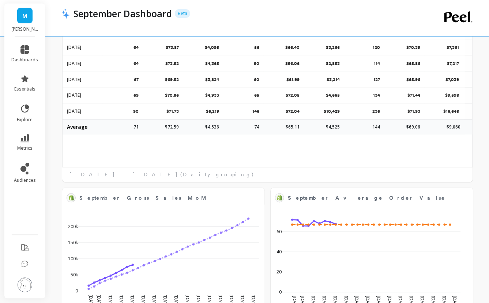
select select "sum"
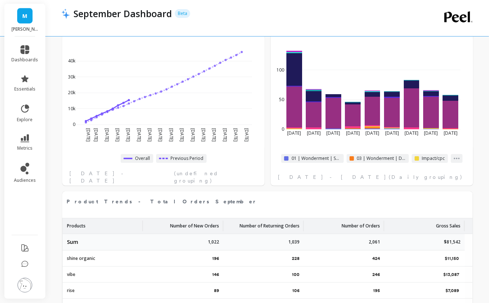
scroll to position [767, 0]
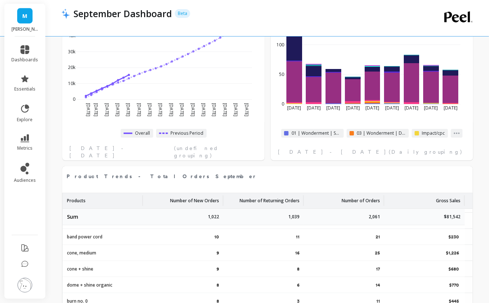
select select "sum"
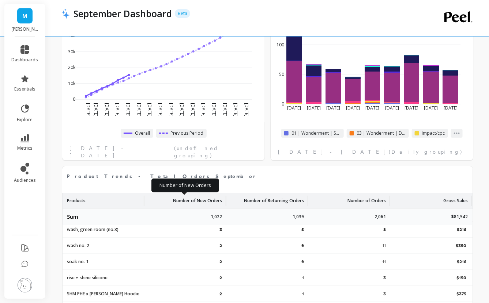
scroll to position [592, 0]
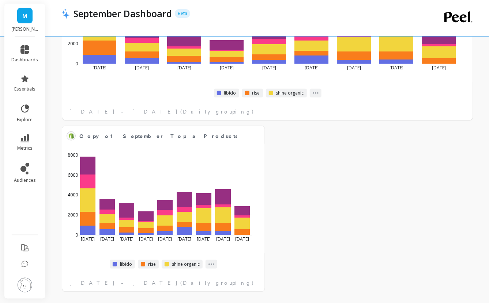
select select "sum"
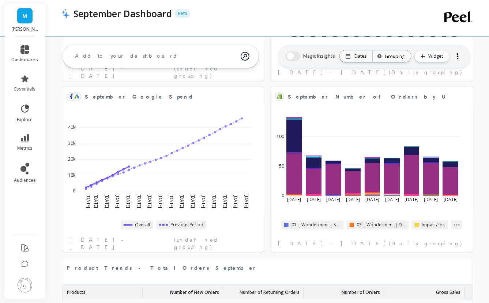
select select "sum"
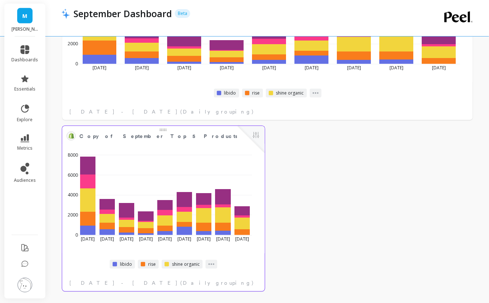
scroll to position [1007, 0]
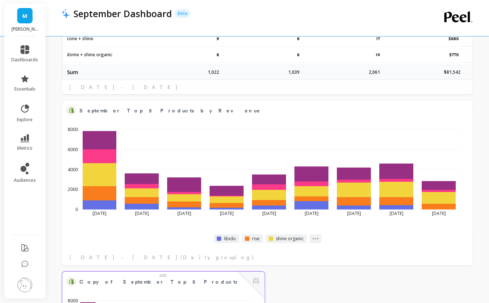
select select "sum"
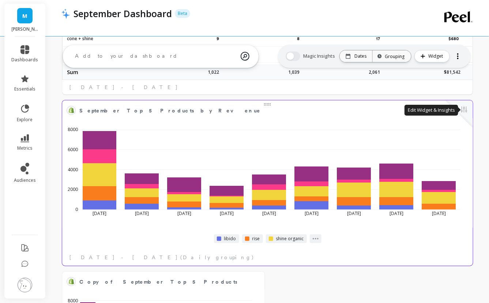
click at [466, 112] on button at bounding box center [463, 110] width 9 height 10
select select "sum"
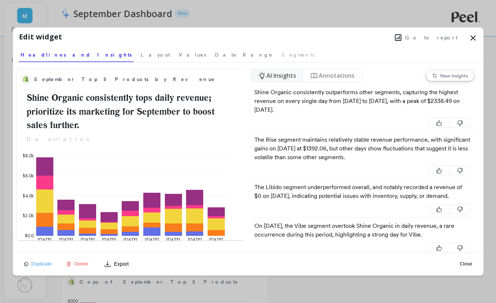
select select "sum"
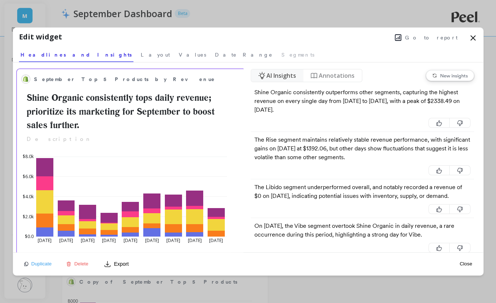
select select "sum"
click at [141, 57] on span "Layout" at bounding box center [155, 54] width 29 height 7
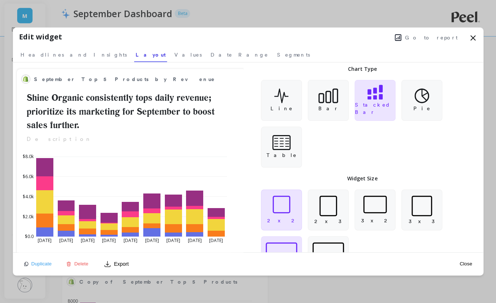
click at [281, 205] on div at bounding box center [282, 205] width 18 height 18
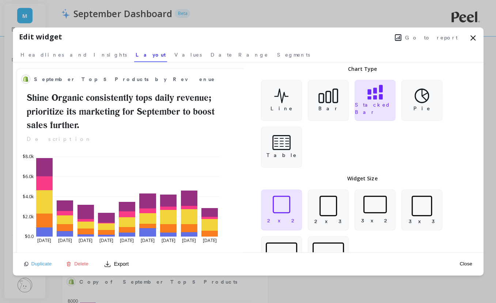
click at [470, 262] on button "Close" at bounding box center [465, 264] width 17 height 6
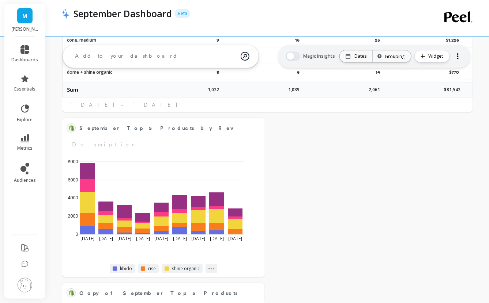
select select "sum"
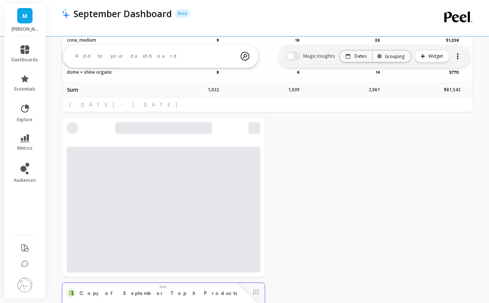
select select "sum"
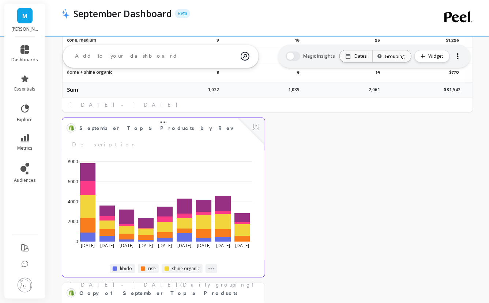
select select "sum"
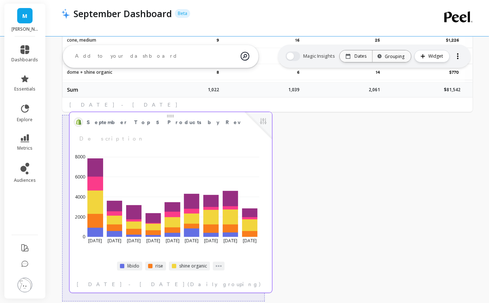
drag, startPoint x: 151, startPoint y: 288, endPoint x: 153, endPoint y: 281, distance: 8.2
click at [187, 281] on span "(Daily grouping)" at bounding box center [224, 284] width 74 height 7
select select "sum"
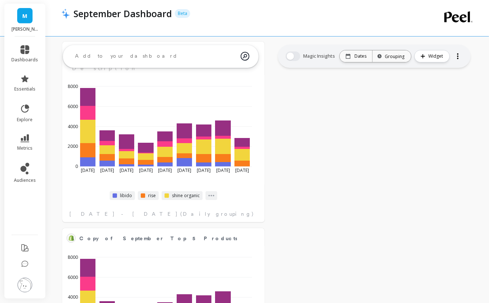
select select "sum"
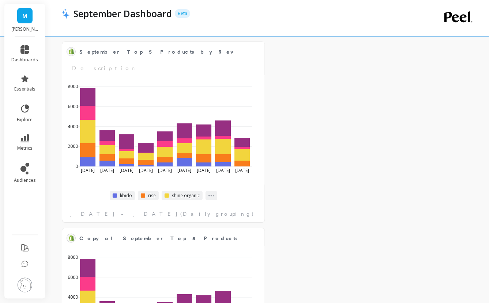
scroll to position [1114, 0]
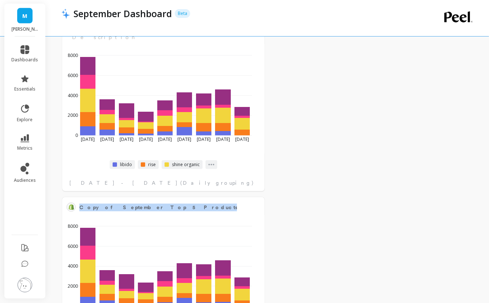
select select "sum"
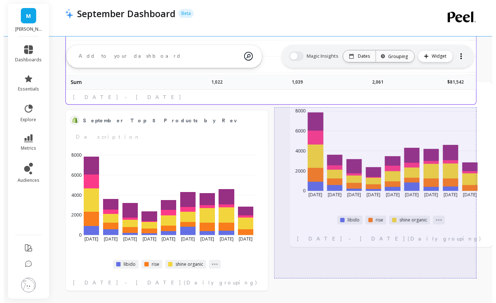
scroll to position [1014, 0]
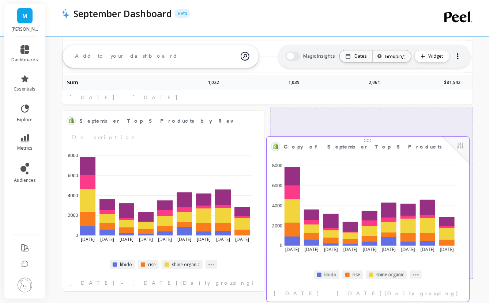
drag, startPoint x: 161, startPoint y: 210, endPoint x: 365, endPoint y: 148, distance: 213.4
click at [365, 148] on span "Copy of September Top 5 Products by Revenue" at bounding box center [396, 147] width 225 height 8
select select "sum"
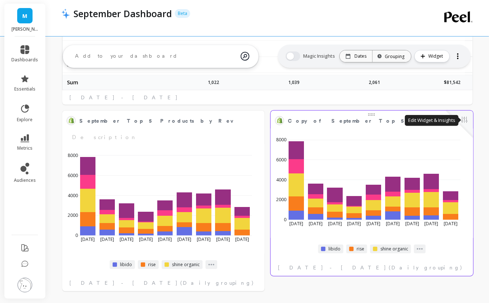
click at [468, 123] on button at bounding box center [464, 120] width 9 height 10
select select "sum"
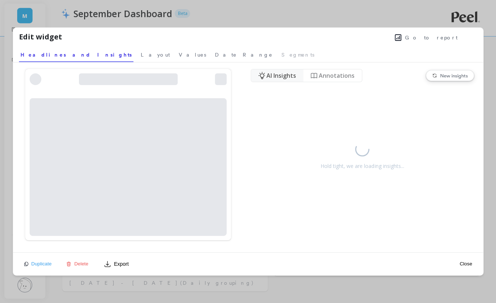
select select "sum"
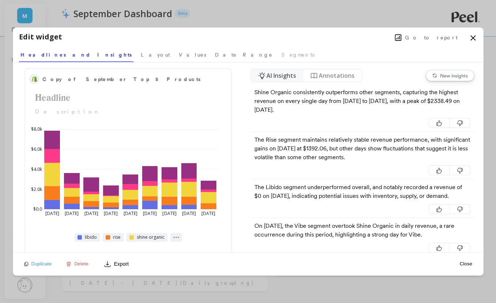
click at [434, 37] on span "Go to report" at bounding box center [431, 37] width 53 height 7
select select "sum"
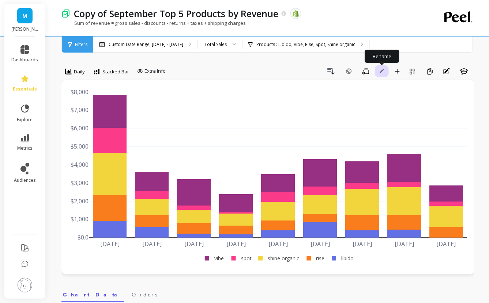
click at [382, 69] on icon "button" at bounding box center [381, 71] width 4 height 4
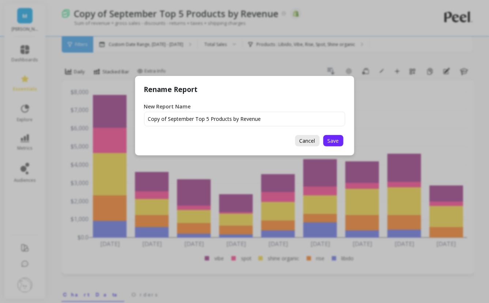
click at [306, 141] on span "Cancel" at bounding box center [307, 140] width 16 height 7
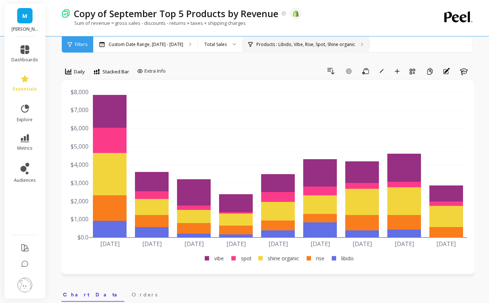
click at [314, 45] on p "Products : Libido, Vibe, Rise, Spot, Shine organic" at bounding box center [305, 45] width 99 height 6
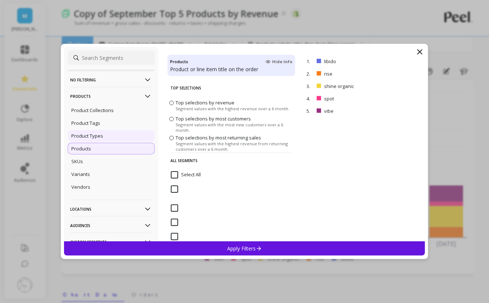
click at [113, 132] on div "Product Types" at bounding box center [111, 136] width 87 height 12
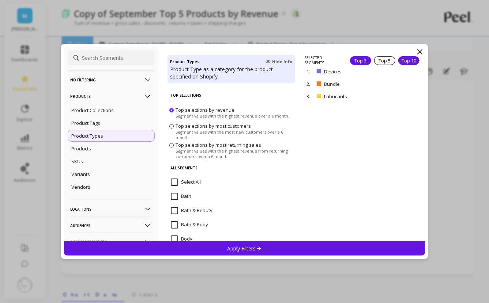
click at [398, 61] on div "Top 10" at bounding box center [408, 60] width 21 height 9
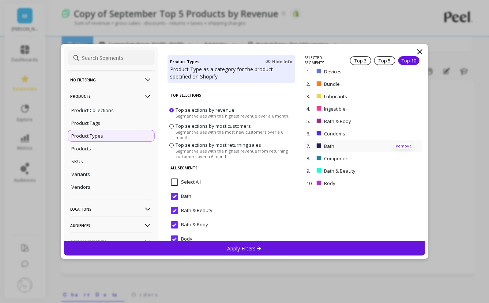
click at [405, 145] on p "remove" at bounding box center [403, 146] width 19 height 5
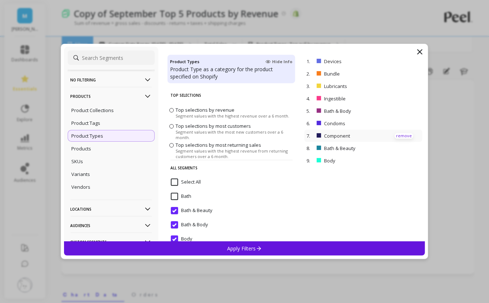
click at [399, 136] on p "remove" at bounding box center [403, 135] width 19 height 5
click at [358, 246] on div "Apply Filters" at bounding box center [244, 249] width 361 height 14
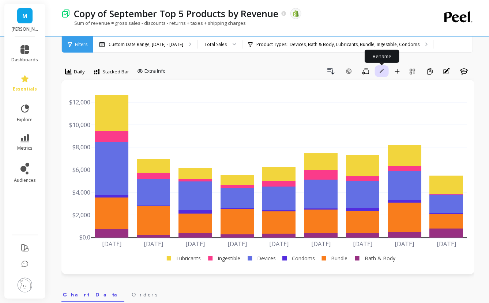
click at [382, 74] on span "button" at bounding box center [381, 71] width 7 height 7
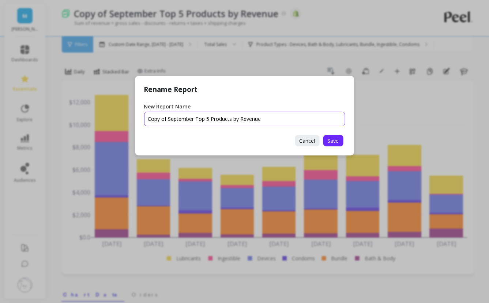
drag, startPoint x: 168, startPoint y: 121, endPoint x: 122, endPoint y: 110, distance: 47.7
click at [122, 110] on div "Rename Report New Report Name Cancel Save" at bounding box center [244, 151] width 489 height 303
click at [212, 121] on input "New Report Name" at bounding box center [244, 119] width 201 height 15
drag, startPoint x: 190, startPoint y: 120, endPoint x: 175, endPoint y: 120, distance: 14.6
click at [175, 120] on input "New Report Name" at bounding box center [244, 119] width 201 height 15
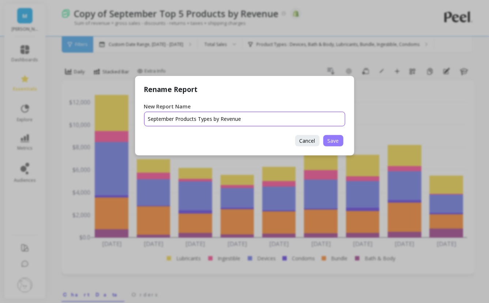
type input "September Products Types by Revenue"
click at [334, 140] on span "Save" at bounding box center [332, 140] width 11 height 7
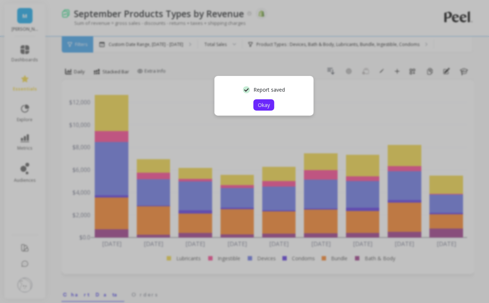
click at [264, 105] on span "Okay" at bounding box center [264, 105] width 12 height 7
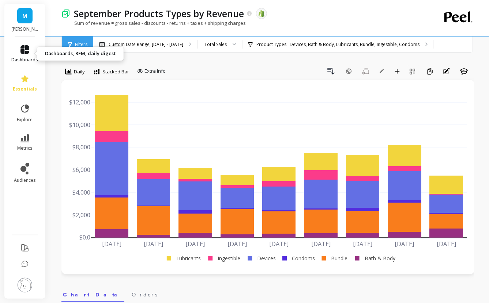
click at [27, 50] on icon at bounding box center [24, 49] width 9 height 9
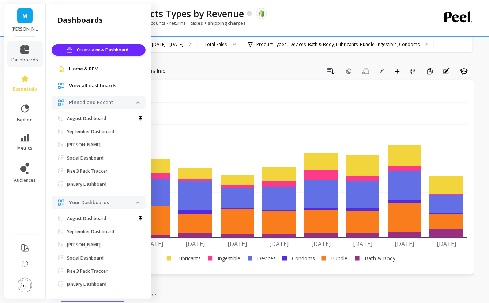
scroll to position [7, 0]
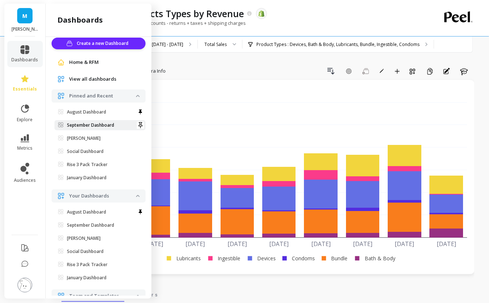
click at [90, 127] on p "September Dashboard" at bounding box center [90, 125] width 47 height 6
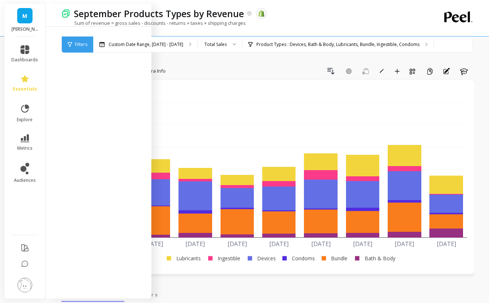
scroll to position [0, 0]
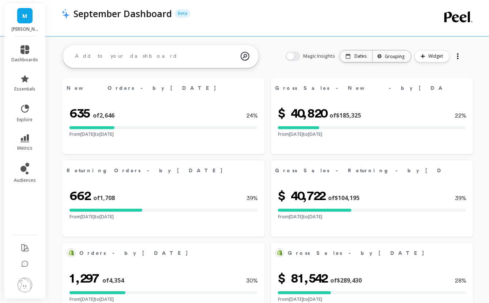
select select "sum"
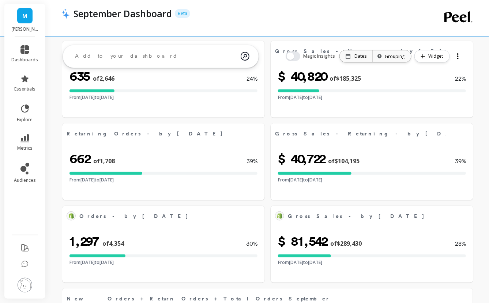
select select "sum"
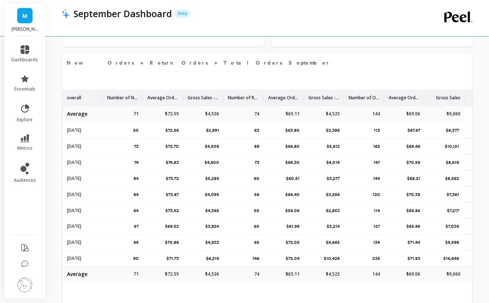
select select "sum"
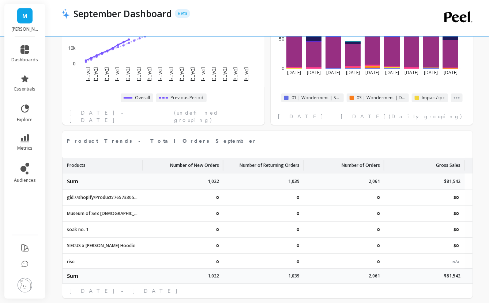
scroll to position [1014, 0]
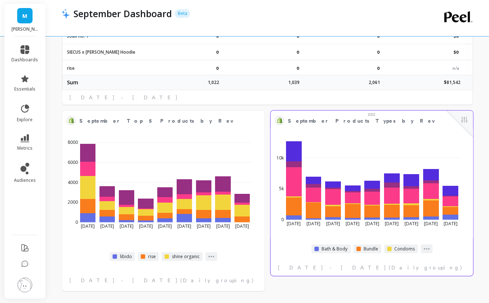
select select "sum"
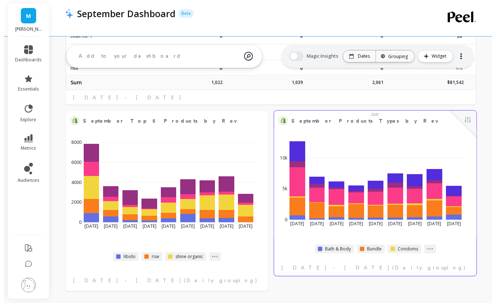
scroll to position [965, 0]
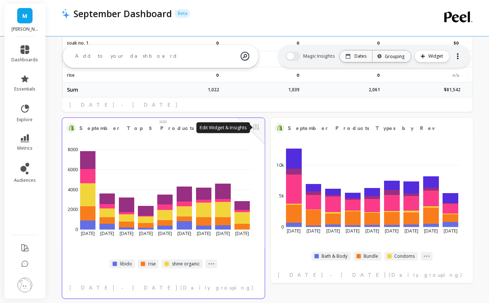
click at [255, 126] on button at bounding box center [255, 128] width 9 height 10
select select "sum"
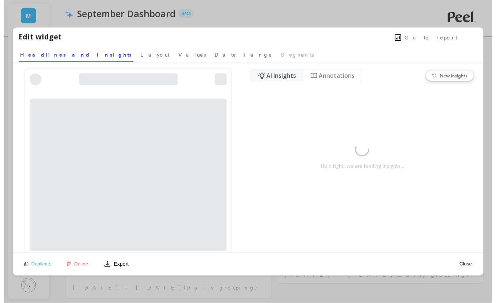
scroll to position [965, 0]
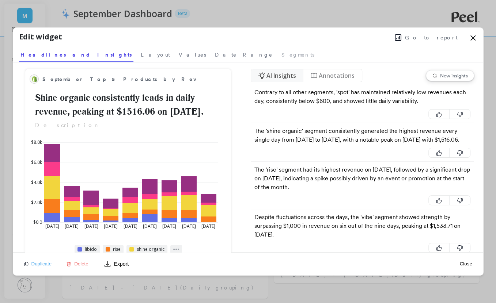
select select "sum"
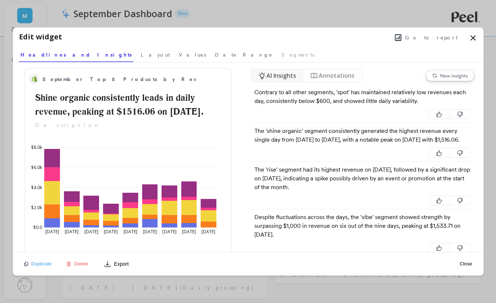
select select "sum"
click at [80, 263] on span "Delete" at bounding box center [81, 263] width 14 height 5
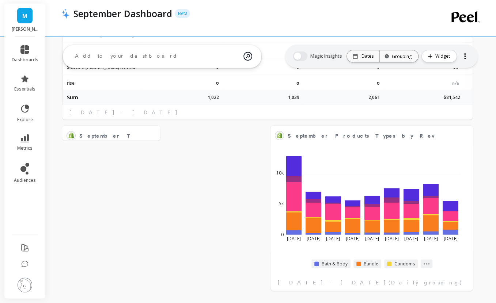
select select "sum"
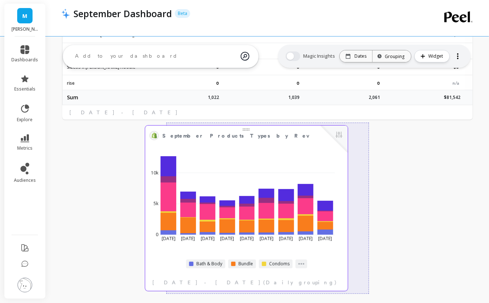
drag, startPoint x: 367, startPoint y: 132, endPoint x: 230, endPoint y: 132, distance: 136.3
click at [230, 132] on span "September Products Types by Revenue" at bounding box center [249, 136] width 174 height 8
select select "sum"
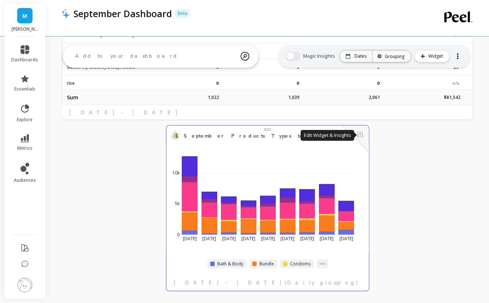
click at [362, 140] on button at bounding box center [360, 135] width 9 height 10
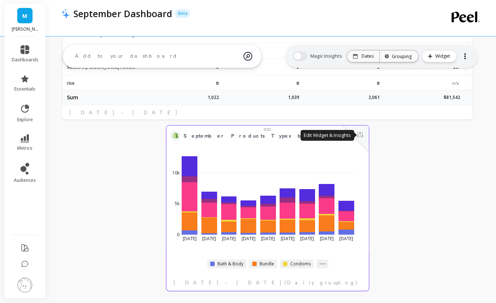
select select "sum"
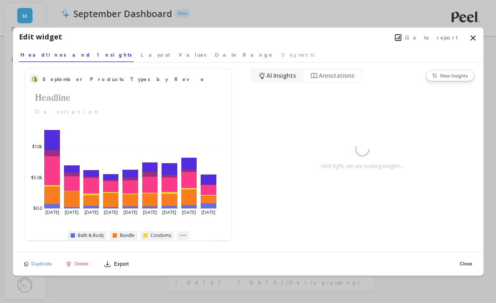
select select "sum"
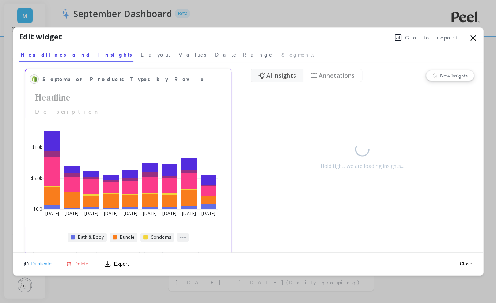
select select "sum"
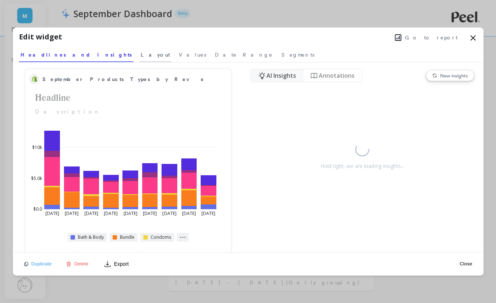
click at [141, 56] on span "Layout" at bounding box center [155, 54] width 29 height 7
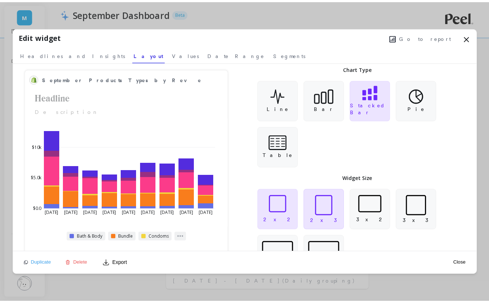
scroll to position [32, 0]
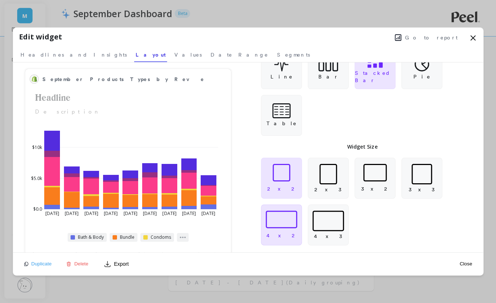
click at [288, 220] on div at bounding box center [281, 220] width 31 height 18
click at [471, 38] on icon at bounding box center [472, 38] width 9 height 9
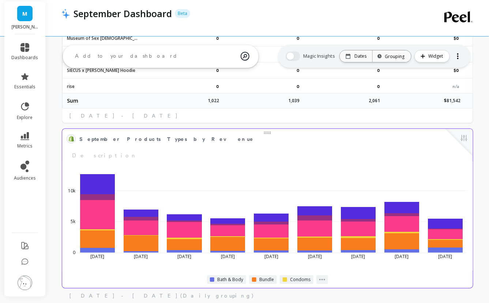
select select "sum"
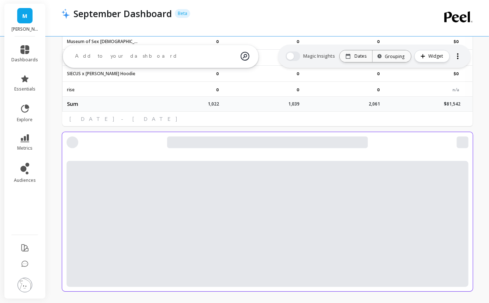
select select "sum"
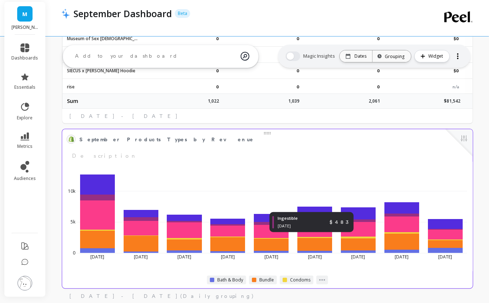
select select "sum"
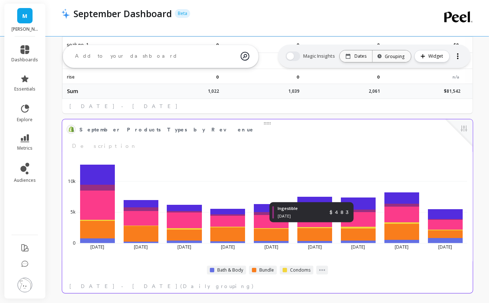
scroll to position [1007, 0]
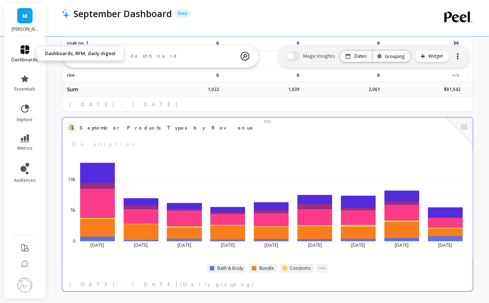
select select "sum"
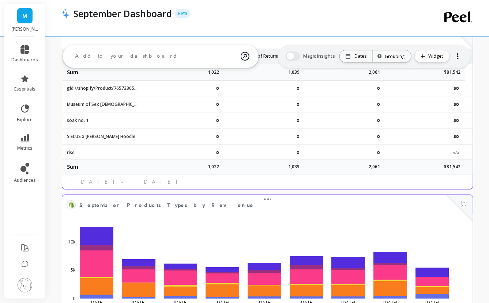
select select "sum"
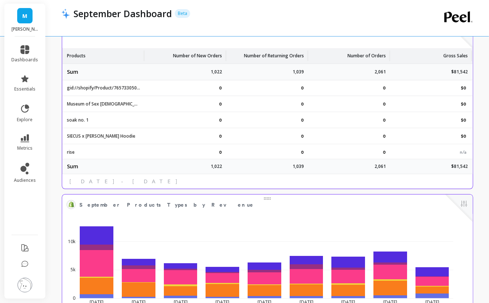
scroll to position [899, 0]
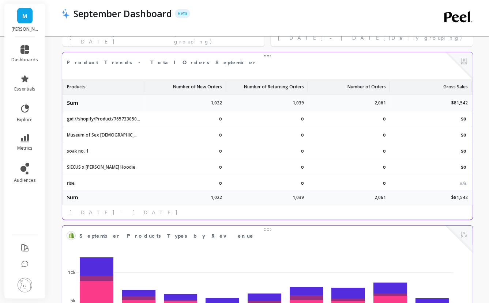
select select "sum"
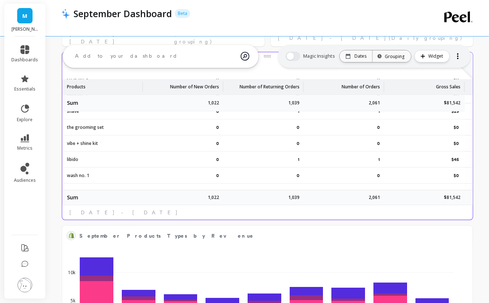
scroll to position [1007, 0]
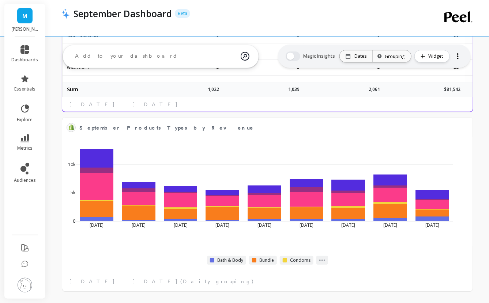
select select "sum"
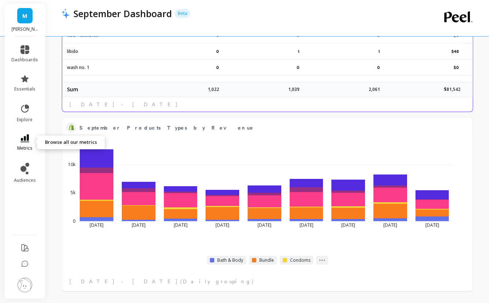
click at [35, 139] on link "metrics" at bounding box center [25, 142] width 27 height 17
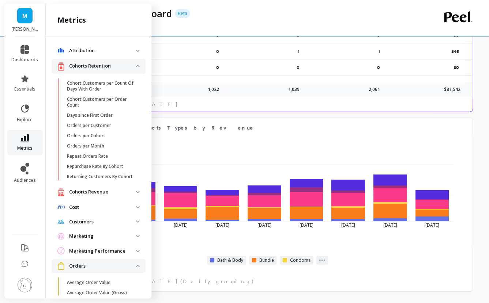
scroll to position [299, 0]
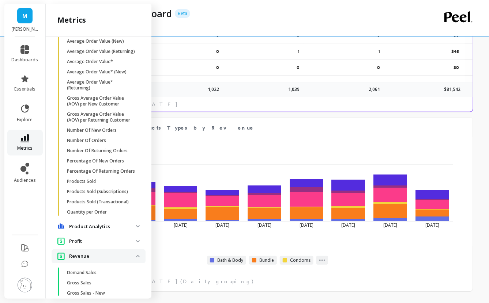
click at [29, 148] on span "metrics" at bounding box center [24, 148] width 15 height 6
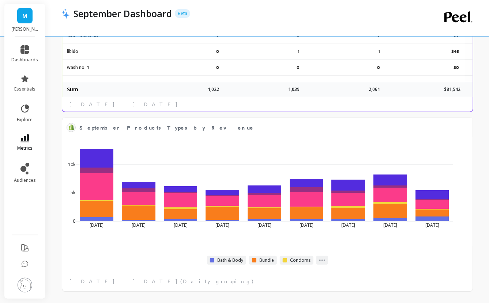
scroll to position [0, 0]
click at [30, 111] on link "explore" at bounding box center [25, 113] width 27 height 19
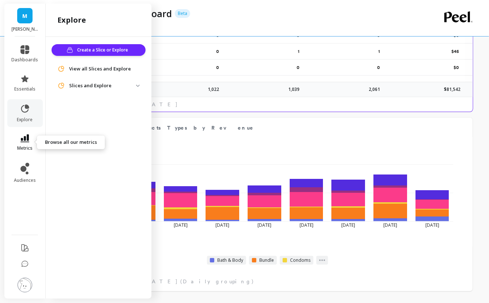
click at [26, 144] on link "metrics" at bounding box center [25, 142] width 27 height 17
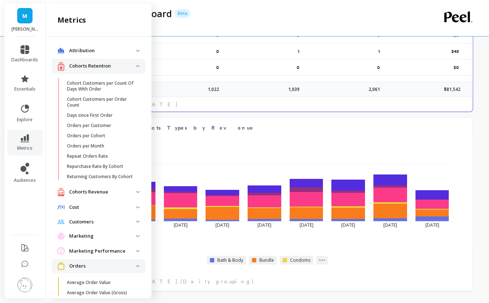
scroll to position [299, 0]
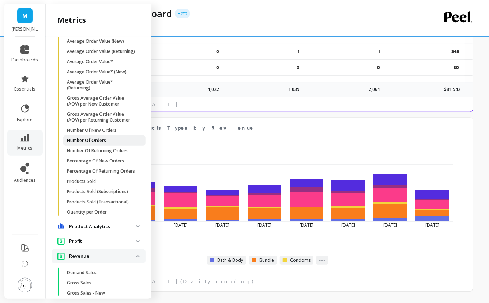
click at [102, 144] on p "Number Of Orders" at bounding box center [86, 141] width 39 height 6
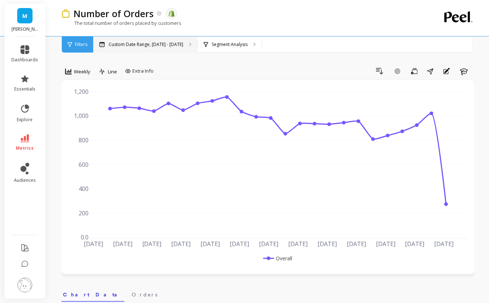
click at [154, 46] on p "Custom Date Range, [DATE] - [DATE]" at bounding box center [146, 45] width 75 height 6
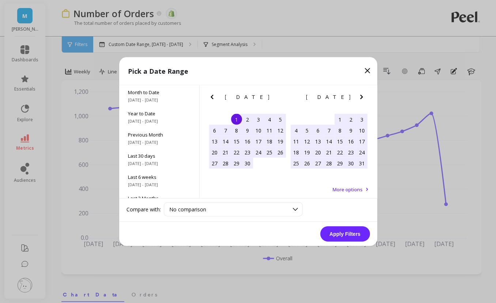
click at [364, 97] on icon "Next Month" at bounding box center [361, 97] width 9 height 9
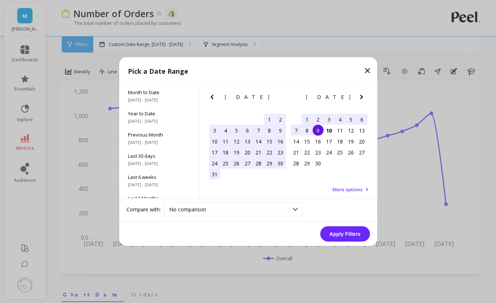
click at [306, 119] on div "1" at bounding box center [306, 119] width 11 height 11
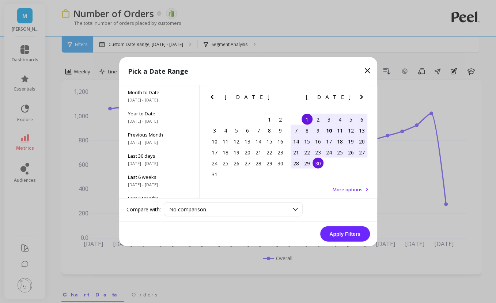
click at [320, 166] on div "30" at bounding box center [317, 163] width 11 height 11
click at [347, 234] on button "Apply Filters" at bounding box center [345, 234] width 50 height 15
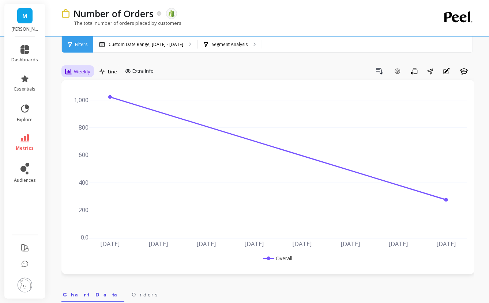
click at [79, 71] on span "Weekly" at bounding box center [82, 71] width 16 height 7
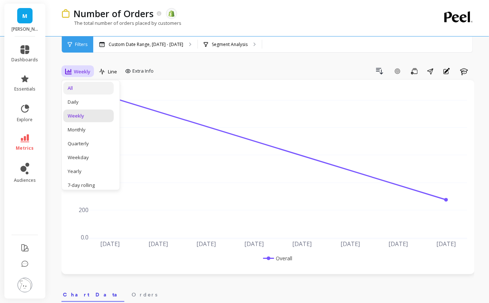
click at [88, 90] on div "All" at bounding box center [89, 88] width 42 height 7
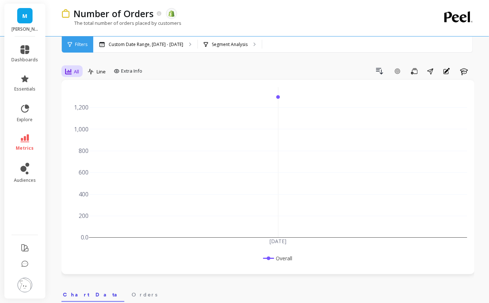
click at [78, 72] on span "All" at bounding box center [76, 71] width 5 height 7
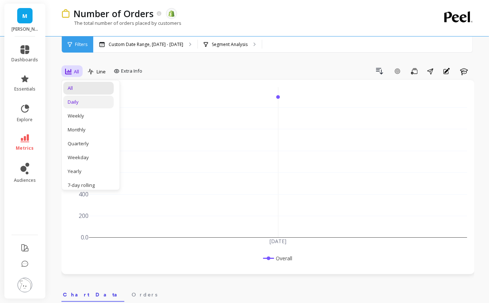
click at [87, 97] on div "Daily" at bounding box center [88, 102] width 50 height 13
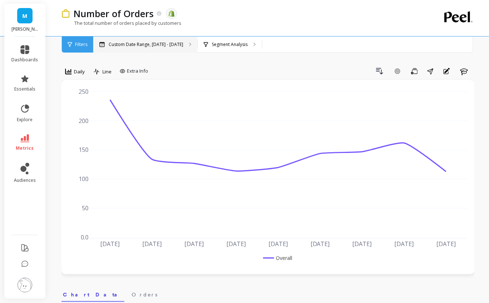
click at [167, 43] on p "Custom Date Range, Sep 1 - Sep 30" at bounding box center [146, 45] width 75 height 6
click at [221, 45] on p "Segment Analysis" at bounding box center [230, 45] width 36 height 6
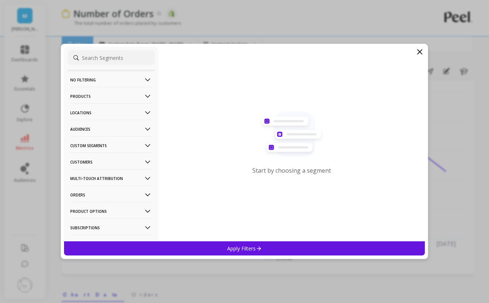
click at [124, 100] on p "Products" at bounding box center [111, 96] width 81 height 19
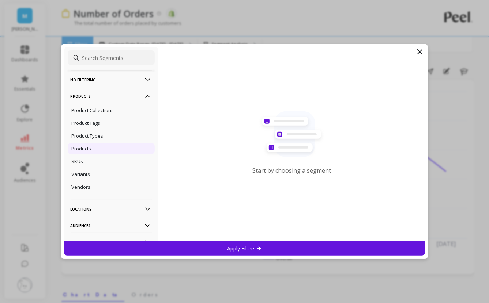
click at [96, 147] on div "Products" at bounding box center [111, 149] width 87 height 12
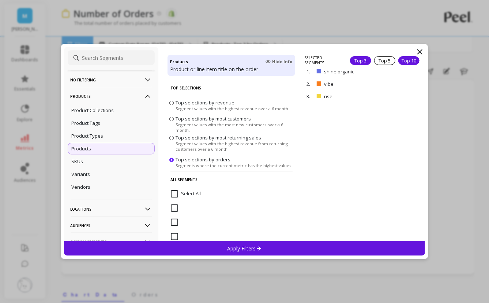
click at [398, 61] on div "Top 10" at bounding box center [408, 60] width 21 height 9
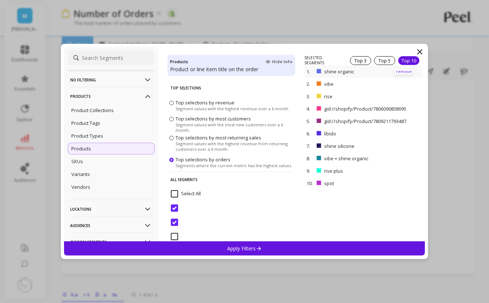
click at [403, 72] on p "remove" at bounding box center [403, 71] width 19 height 5
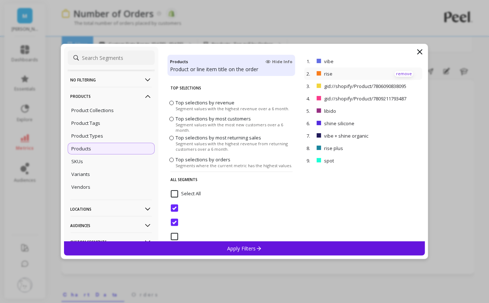
click at [400, 73] on p "remove" at bounding box center [403, 73] width 19 height 5
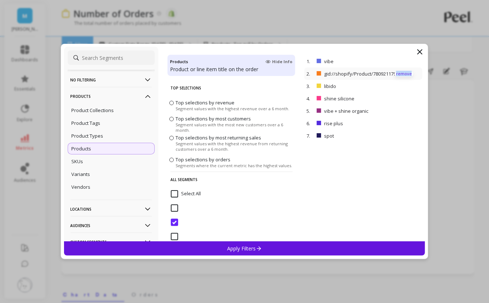
click at [400, 73] on p "remove" at bounding box center [403, 73] width 19 height 5
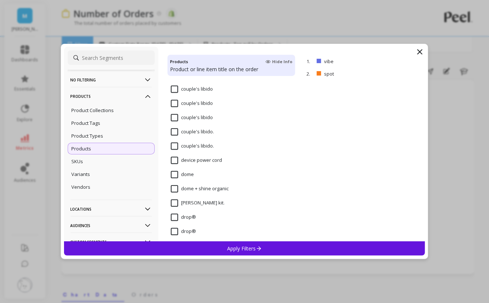
scroll to position [2660, 0]
click at [176, 174] on input "dome" at bounding box center [182, 175] width 23 height 7
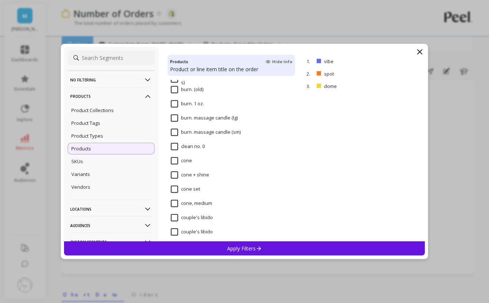
scroll to position [2531, 0]
click at [177, 157] on div "cone" at bounding box center [231, 166] width 128 height 22
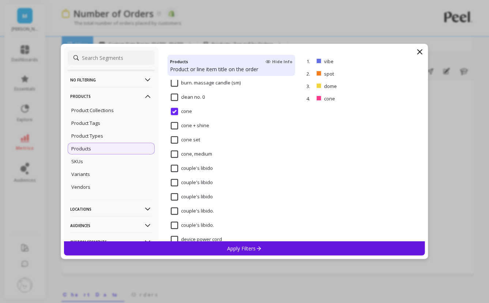
scroll to position [2582, 0]
click at [175, 153] on input "cone, medium" at bounding box center [191, 153] width 41 height 7
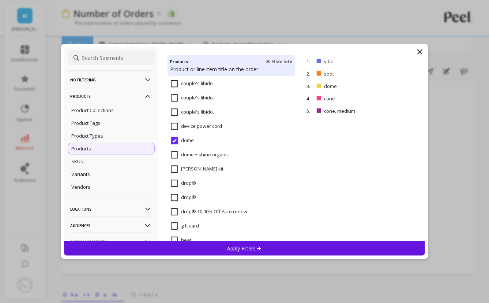
scroll to position [2695, 0]
click at [174, 180] on input "drop®" at bounding box center [183, 183] width 25 height 7
click at [175, 197] on input "drop®" at bounding box center [183, 197] width 25 height 7
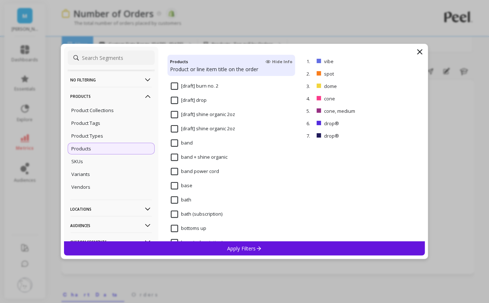
scroll to position [2065, 0]
click at [175, 144] on input "band" at bounding box center [182, 142] width 22 height 7
click at [202, 251] on div "Apply Filters" at bounding box center [244, 249] width 361 height 14
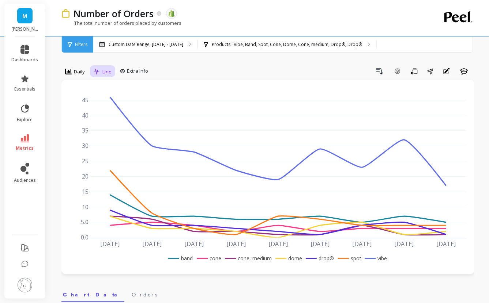
click at [107, 71] on span "Line" at bounding box center [106, 71] width 9 height 7
click at [118, 115] on div "Stacked Bar" at bounding box center [117, 116] width 42 height 7
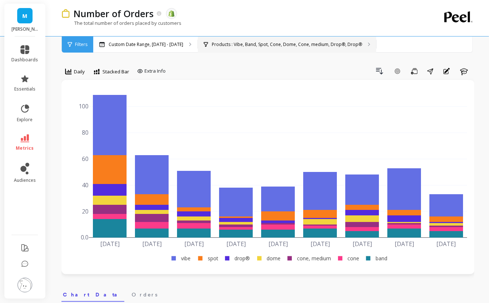
click at [219, 46] on p "Products : Vibe, Band, Spot, Cone, Dome, Cone, medium, Drop®, Drop®" at bounding box center [287, 45] width 150 height 6
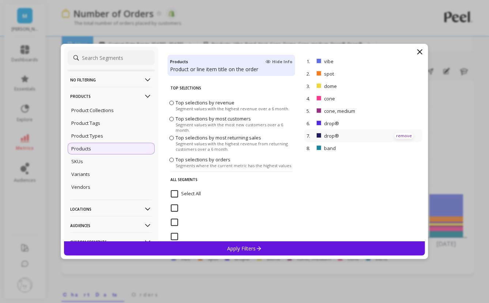
click at [396, 134] on p "remove" at bounding box center [403, 135] width 19 height 5
click at [321, 247] on div "Apply Filters" at bounding box center [244, 249] width 361 height 14
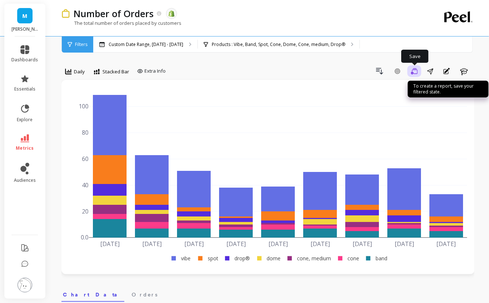
click at [414, 75] on button "Save" at bounding box center [414, 71] width 14 height 12
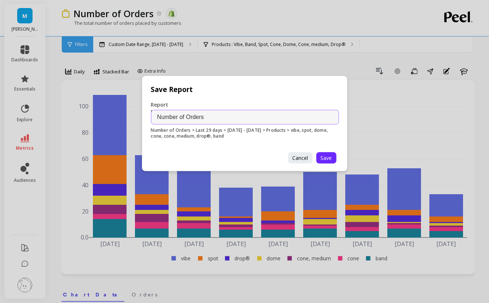
click at [155, 117] on input "Number of Orders" at bounding box center [245, 117] width 188 height 15
drag, startPoint x: 186, startPoint y: 117, endPoint x: 141, endPoint y: 116, distance: 45.3
click at [141, 116] on div "Save Report Report Name Number of Orders Number of Orders > Last 29 days > 09.0…" at bounding box center [244, 151] width 489 height 303
type input "Device Orders"
click at [328, 158] on span "Save" at bounding box center [325, 158] width 11 height 7
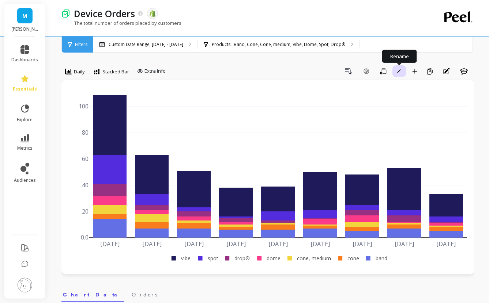
click at [395, 72] on button "Rename" at bounding box center [399, 71] width 14 height 12
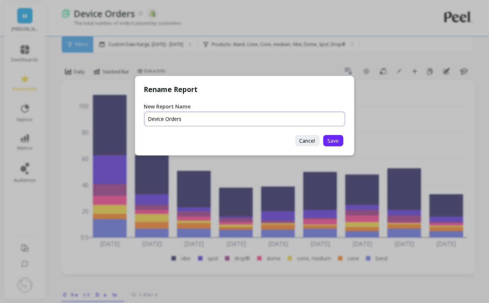
click at [148, 118] on input "New Report Name" at bounding box center [244, 119] width 201 height 15
type input "September Device Orders"
click at [332, 143] on span "Save" at bounding box center [332, 140] width 11 height 7
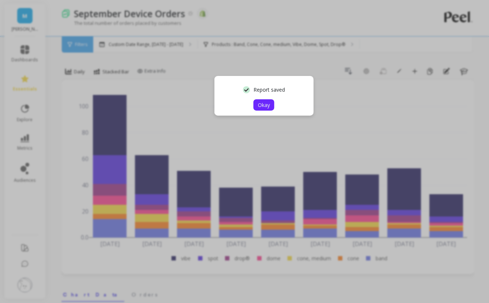
click at [262, 103] on span "Okay" at bounding box center [264, 105] width 12 height 7
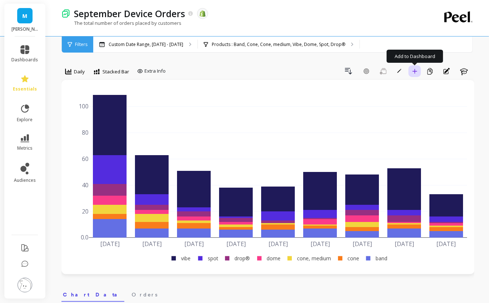
click at [420, 69] on button "Add to Dashboard" at bounding box center [414, 71] width 12 height 12
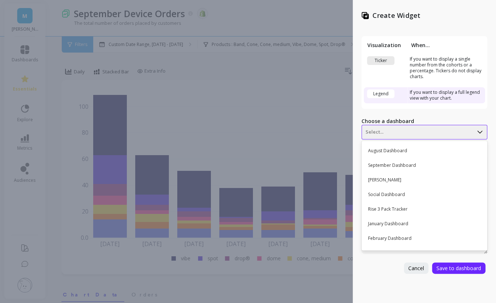
click at [381, 130] on div at bounding box center [417, 132] width 104 height 9
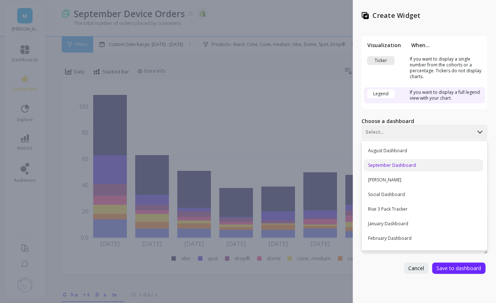
click at [385, 163] on div "September Dashboard" at bounding box center [423, 165] width 119 height 12
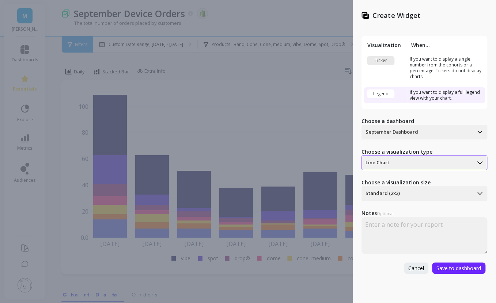
click at [409, 162] on div at bounding box center [417, 163] width 104 height 9
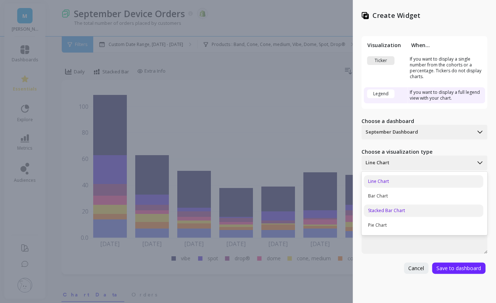
click at [396, 211] on div "Stacked Bar Chart" at bounding box center [423, 211] width 119 height 12
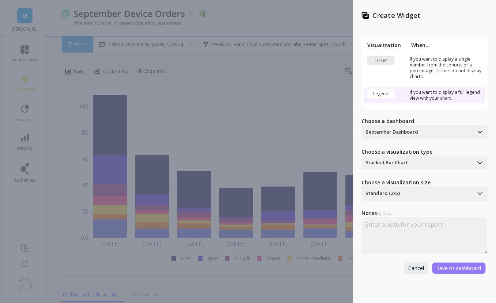
click at [450, 267] on span "Save to dashboard" at bounding box center [458, 268] width 45 height 7
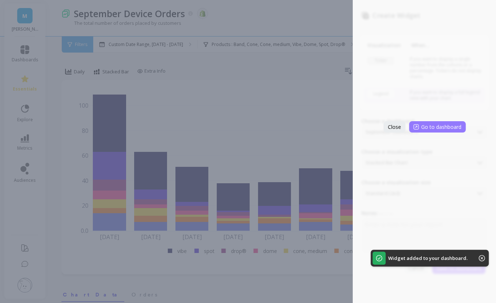
click at [424, 125] on span "Go to dashboard" at bounding box center [441, 127] width 40 height 7
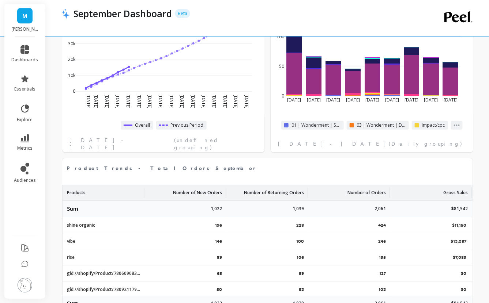
scroll to position [880, 0]
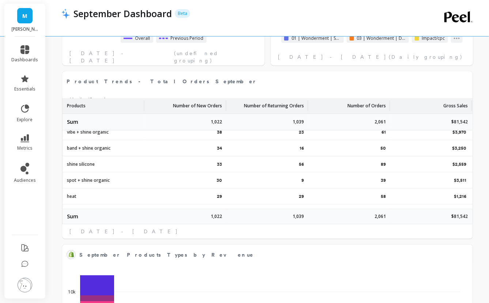
select select "sum"
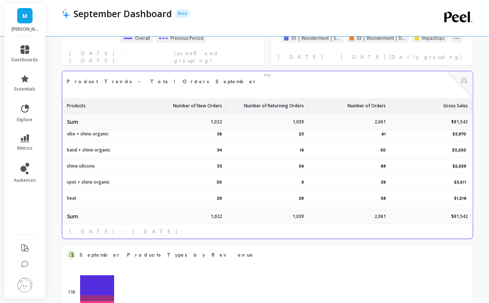
select select "sum"
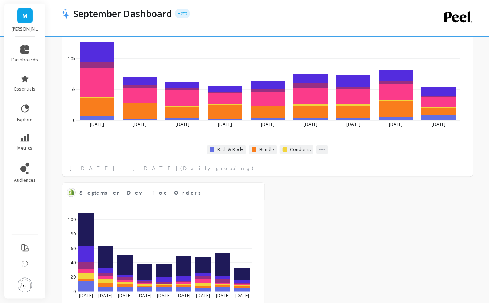
scroll to position [1170, 0]
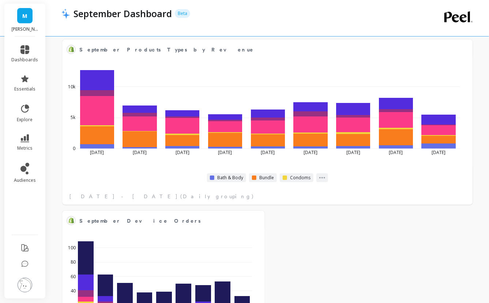
select select "sum"
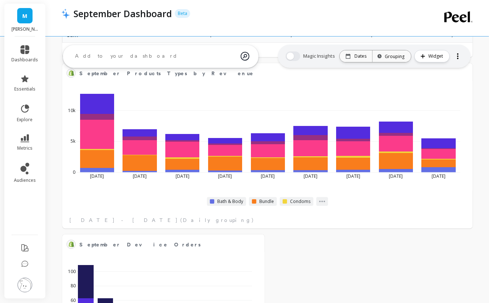
select select "sum"
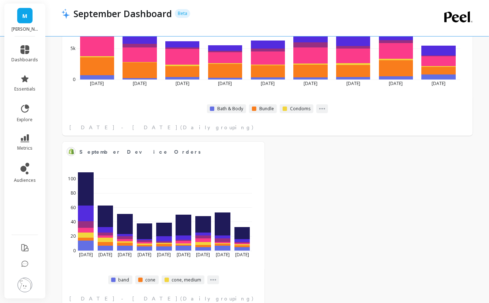
select select "sum"
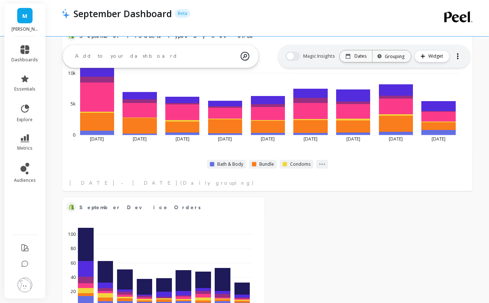
select select "sum"
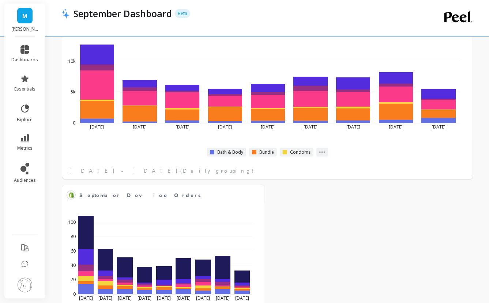
select select "sum"
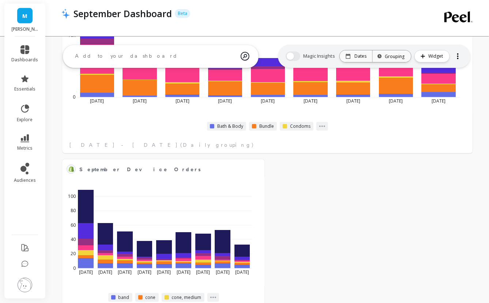
select select "sum"
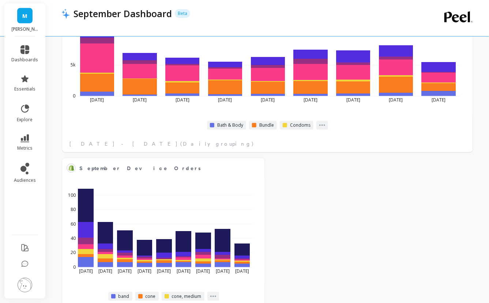
scroll to position [1138, 0]
click at [29, 49] on link "dashboards" at bounding box center [25, 54] width 27 height 18
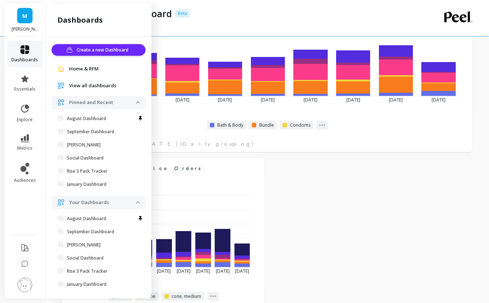
scroll to position [7, 0]
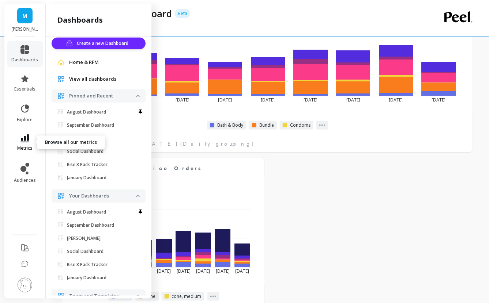
click at [25, 149] on span "metrics" at bounding box center [24, 148] width 15 height 6
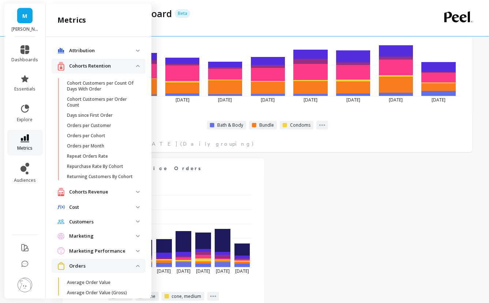
scroll to position [299, 0]
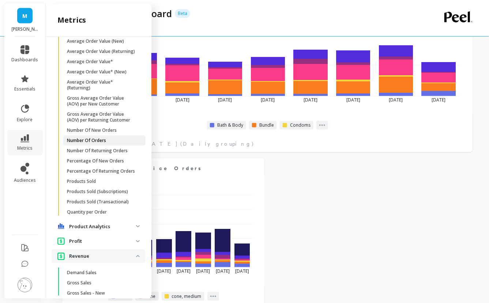
click at [127, 144] on span "Number Of Orders" at bounding box center [102, 141] width 70 height 6
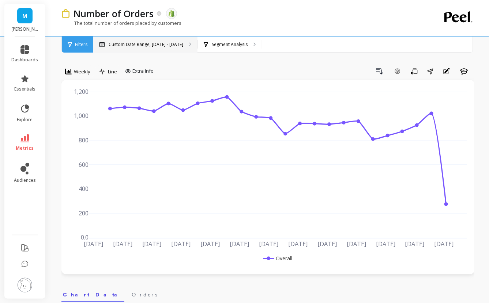
click at [135, 45] on p "Custom Date Range, Apr 1 - Sep 9" at bounding box center [146, 45] width 75 height 6
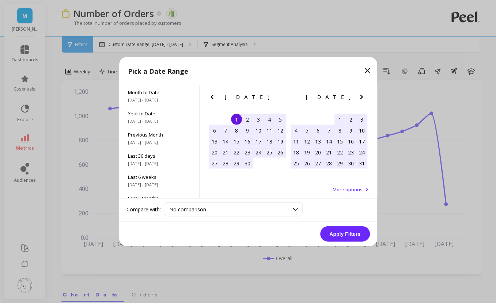
click at [362, 98] on icon "Next Month" at bounding box center [361, 97] width 9 height 9
click at [363, 96] on icon "Next Month" at bounding box center [361, 97] width 9 height 9
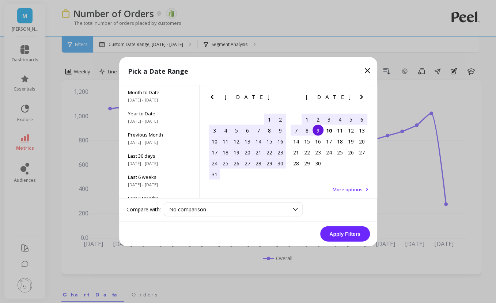
click at [305, 118] on div "1" at bounding box center [306, 119] width 11 height 11
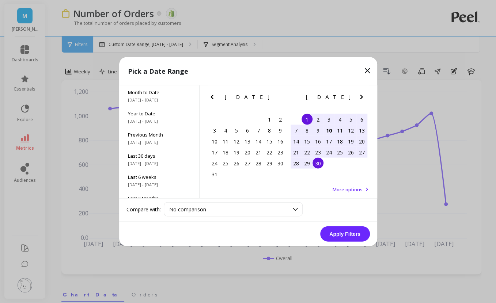
click at [318, 165] on div "30" at bounding box center [317, 163] width 11 height 11
click at [338, 227] on button "Apply Filters" at bounding box center [345, 234] width 50 height 15
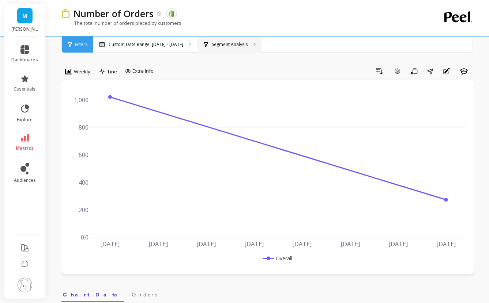
click at [221, 46] on p "Segment Analysis" at bounding box center [230, 45] width 36 height 6
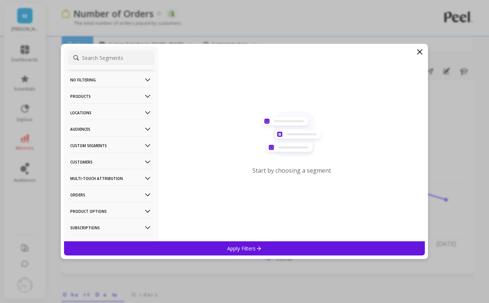
click at [118, 93] on p "Products" at bounding box center [111, 96] width 81 height 19
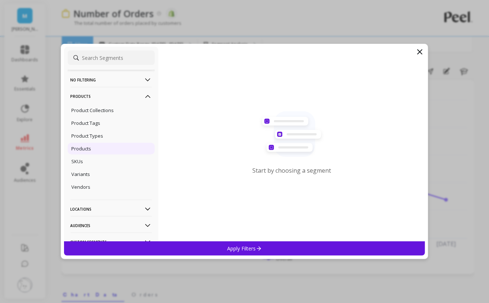
click at [92, 150] on div "Products" at bounding box center [111, 149] width 87 height 12
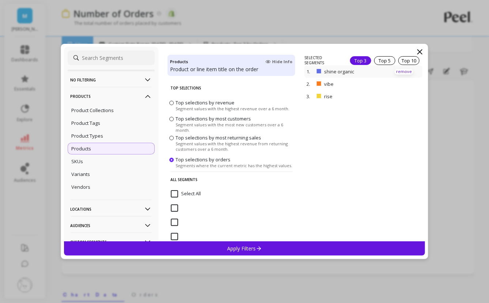
click at [399, 72] on p "remove" at bounding box center [403, 71] width 19 height 5
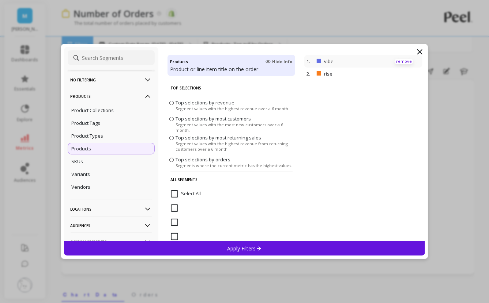
click at [396, 60] on p "remove" at bounding box center [403, 61] width 19 height 5
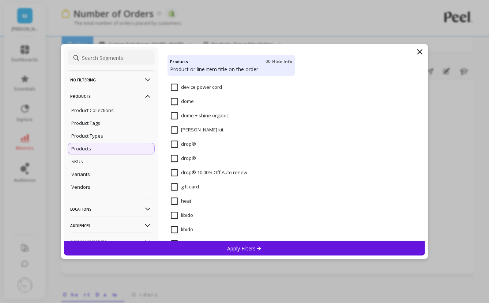
scroll to position [2737, 0]
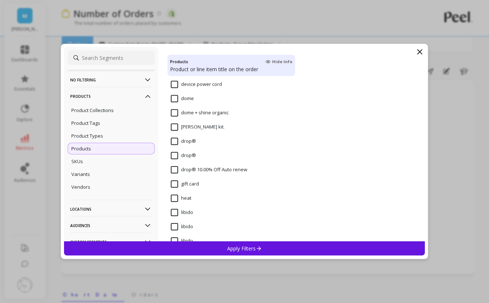
click at [179, 198] on input "heat" at bounding box center [181, 198] width 20 height 7
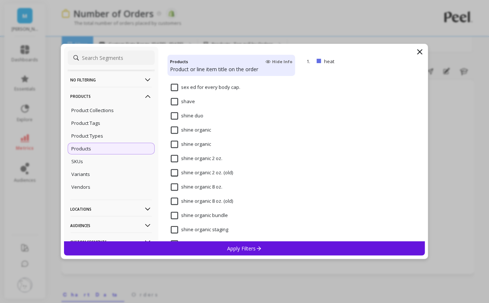
scroll to position [3431, 0]
click at [175, 125] on div "shine organic" at bounding box center [231, 135] width 128 height 22
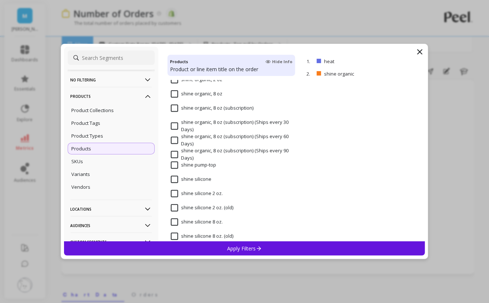
scroll to position [3620, 0]
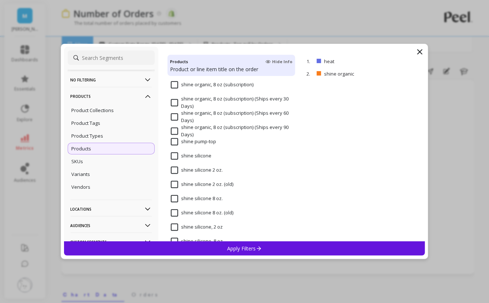
click at [174, 157] on input "shine silicone" at bounding box center [191, 155] width 41 height 7
click at [188, 246] on div "Apply Filters" at bounding box center [244, 249] width 361 height 14
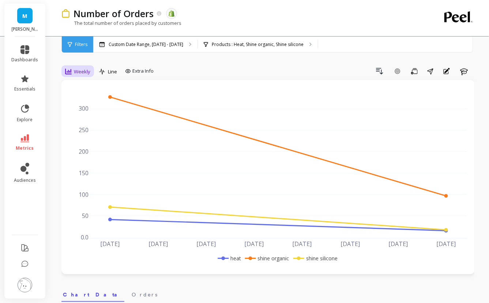
click at [84, 76] on div "Weekly" at bounding box center [77, 71] width 25 height 9
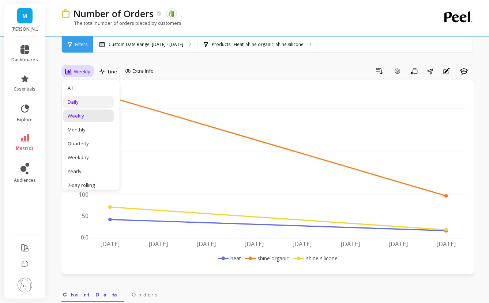
click at [91, 98] on div "Daily" at bounding box center [88, 102] width 50 height 13
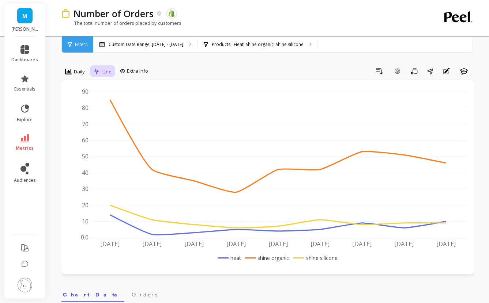
click at [103, 73] on span "Line" at bounding box center [106, 71] width 9 height 7
click at [105, 115] on div "Stacked Bar" at bounding box center [117, 116] width 42 height 7
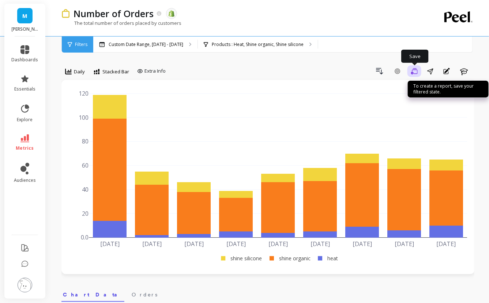
click at [407, 73] on button "Save" at bounding box center [414, 71] width 14 height 12
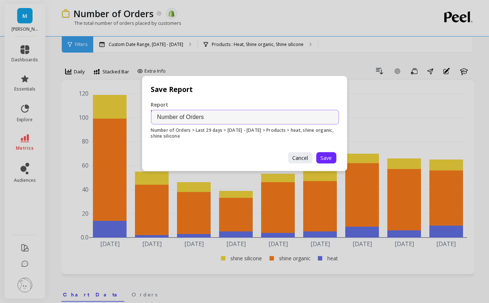
drag, startPoint x: 186, startPoint y: 116, endPoint x: 130, endPoint y: 119, distance: 56.0
click at [130, 119] on div "Save Report Report Name Number of Orders Number of Orders > Last 29 days > 09.0…" at bounding box center [244, 151] width 489 height 303
type input "September Lubricant Orders"
click at [325, 159] on span "Save" at bounding box center [325, 158] width 11 height 7
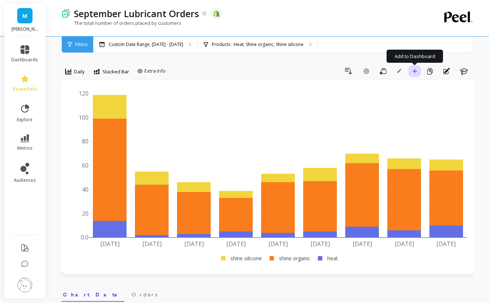
click at [414, 72] on icon "button" at bounding box center [414, 71] width 5 height 5
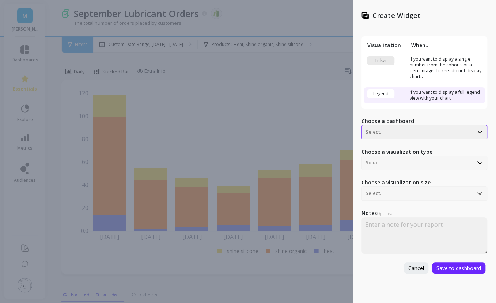
click at [376, 131] on div at bounding box center [417, 132] width 104 height 9
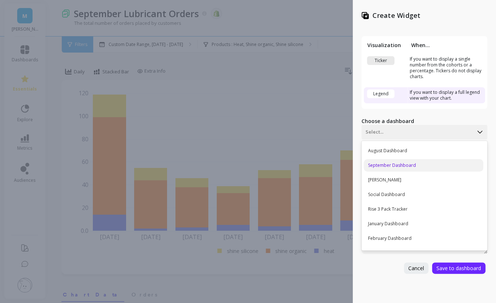
click at [382, 167] on div "September Dashboard" at bounding box center [423, 165] width 119 height 12
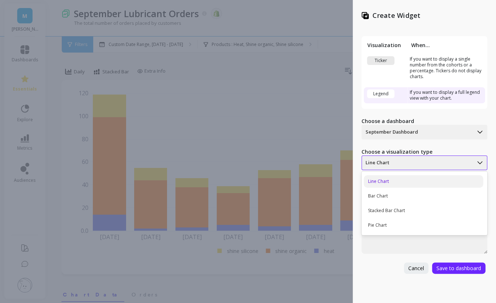
click at [418, 164] on div at bounding box center [417, 163] width 104 height 9
click at [396, 210] on div "Stacked Bar Chart" at bounding box center [423, 211] width 119 height 12
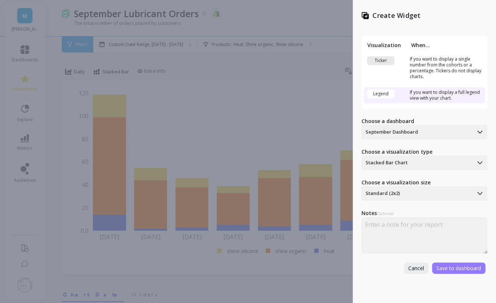
click at [440, 265] on span "Save to dashboard" at bounding box center [458, 268] width 45 height 7
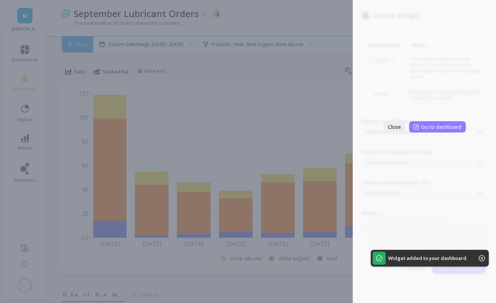
click at [435, 130] on span "Go to dashboard" at bounding box center [441, 127] width 40 height 7
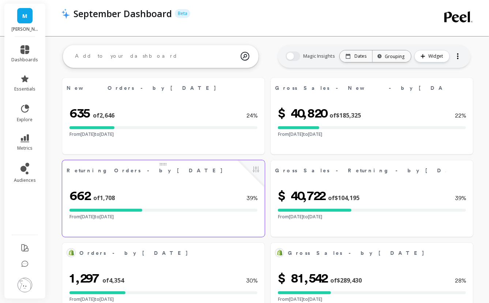
scroll to position [1001, 0]
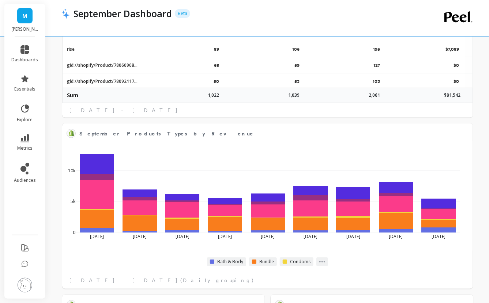
select select "sum"
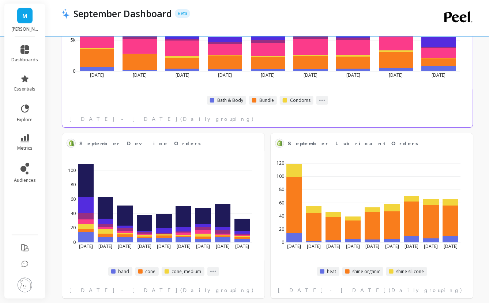
select select "sum"
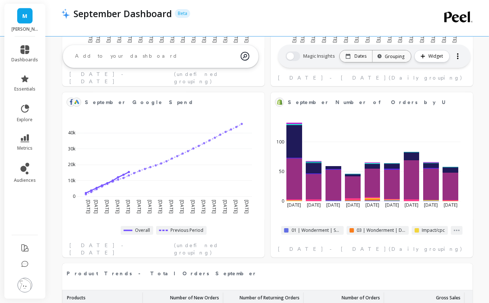
select select "sum"
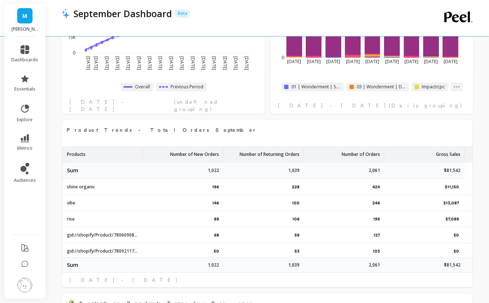
scroll to position [833, 0]
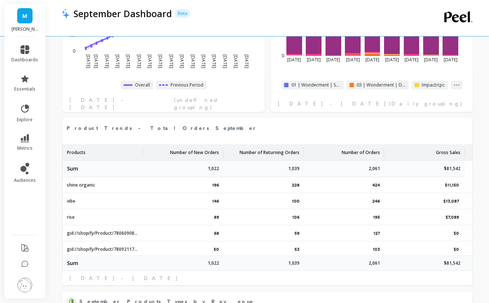
select select "sum"
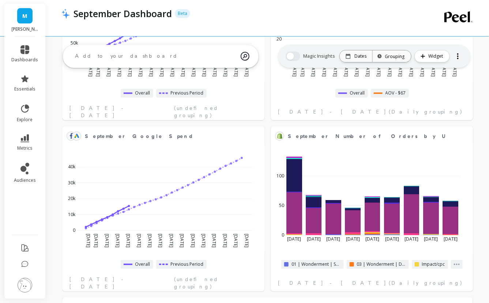
select select "sum"
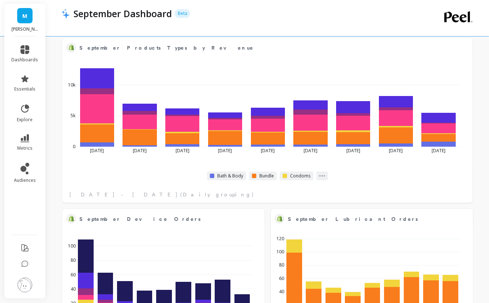
select select "sum"
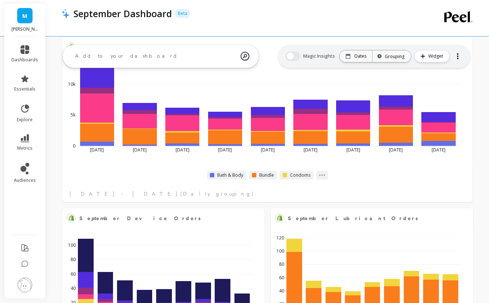
select select "sum"
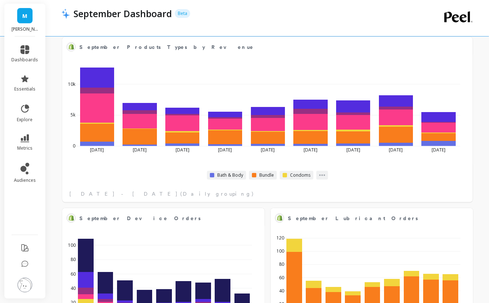
scroll to position [1170, 0]
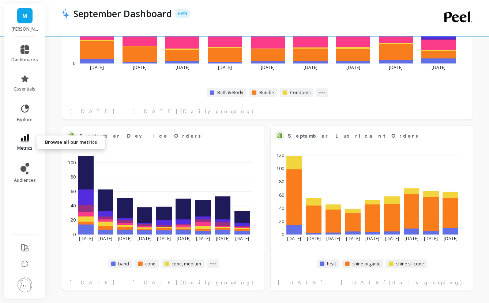
click at [25, 137] on icon at bounding box center [24, 138] width 9 height 8
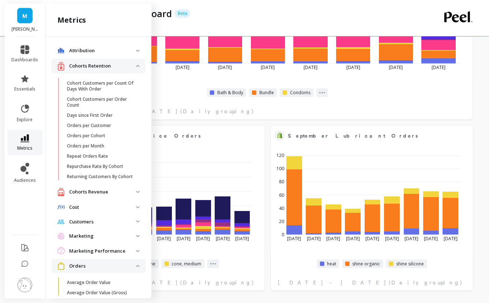
scroll to position [299, 0]
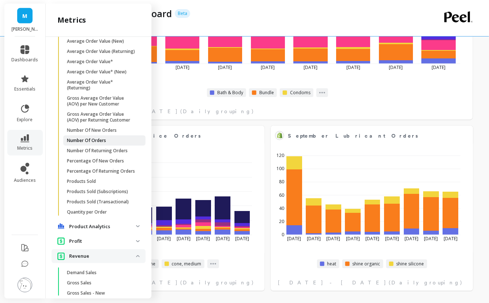
click at [105, 144] on p "Number Of Orders" at bounding box center [86, 141] width 39 height 6
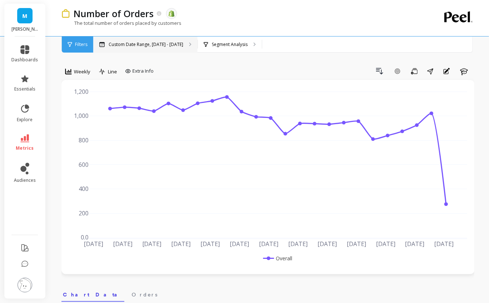
click at [165, 46] on p "Custom Date Range, [DATE] - [DATE]" at bounding box center [146, 45] width 75 height 6
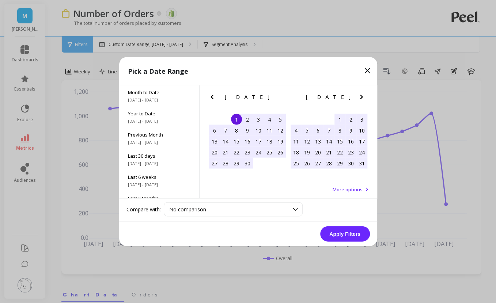
click at [358, 92] on div "May 2025 Su Mo Tu We Th Fr Sa" at bounding box center [328, 99] width 81 height 26
click at [356, 98] on div "[DATE]" at bounding box center [328, 98] width 81 height 8
click at [363, 94] on icon "Next Month" at bounding box center [361, 97] width 9 height 9
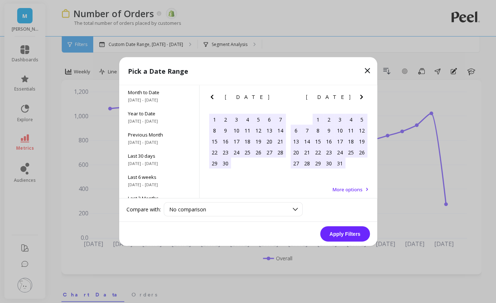
click at [363, 94] on icon "Next Month" at bounding box center [361, 97] width 9 height 9
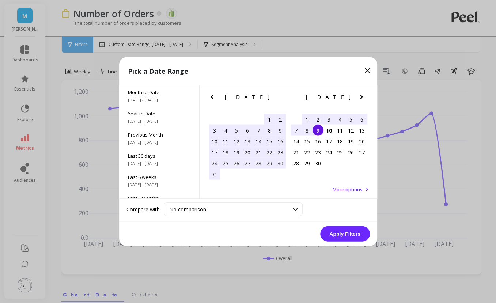
click at [307, 116] on div "1" at bounding box center [306, 119] width 11 height 11
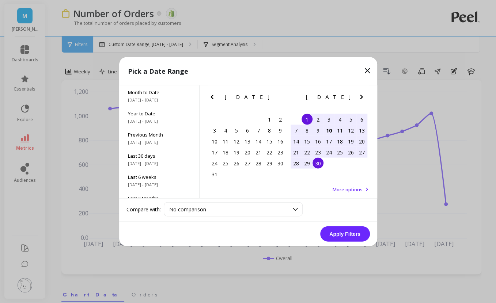
click at [320, 162] on div "30" at bounding box center [317, 163] width 11 height 11
click at [334, 231] on button "Apply Filters" at bounding box center [345, 234] width 50 height 15
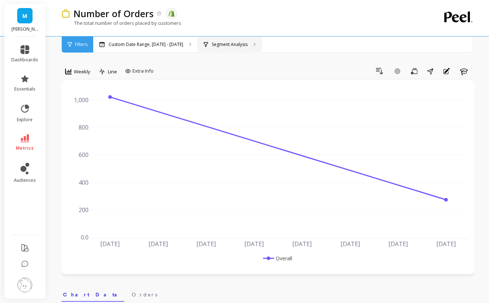
click at [231, 42] on p "Segment Analysis" at bounding box center [230, 45] width 36 height 6
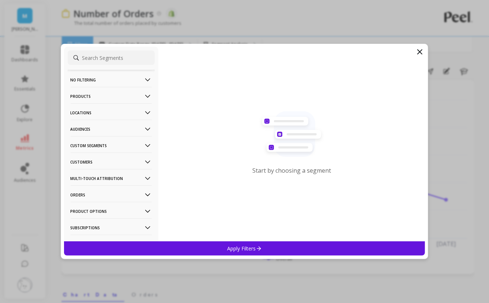
click at [117, 98] on p "Products" at bounding box center [111, 96] width 81 height 19
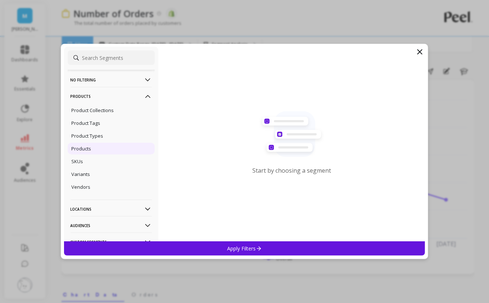
click at [94, 149] on div "Products" at bounding box center [111, 149] width 87 height 12
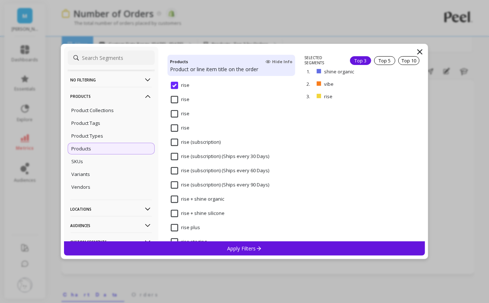
scroll to position [3163, 0]
click at [400, 72] on p "remove" at bounding box center [403, 71] width 19 height 5
click at [398, 62] on p "remove" at bounding box center [403, 61] width 19 height 5
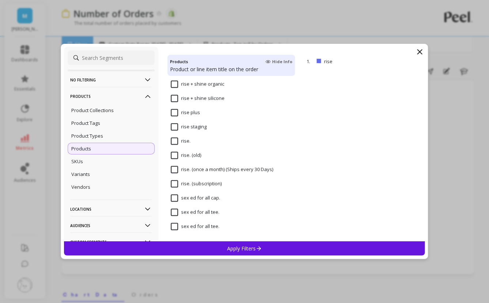
scroll to position [3242, 0]
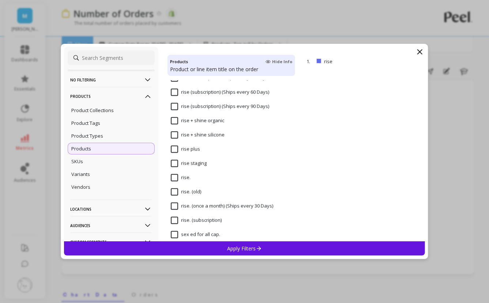
click at [175, 151] on input "rise plus" at bounding box center [185, 149] width 29 height 7
click at [225, 249] on div "Apply Filters" at bounding box center [244, 249] width 361 height 14
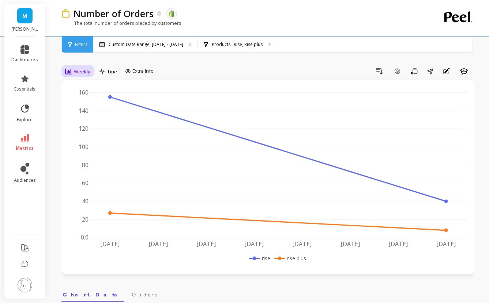
click at [84, 72] on span "Weekly" at bounding box center [82, 71] width 16 height 7
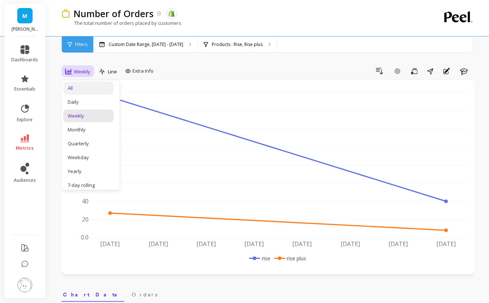
click at [91, 87] on div "All" at bounding box center [89, 88] width 42 height 7
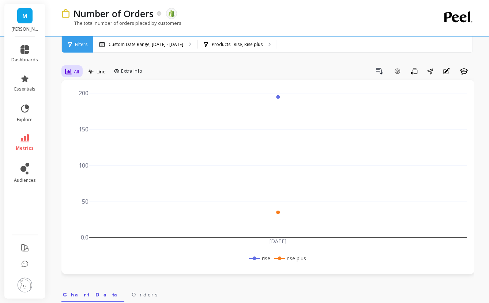
click at [75, 76] on div "All" at bounding box center [72, 71] width 18 height 12
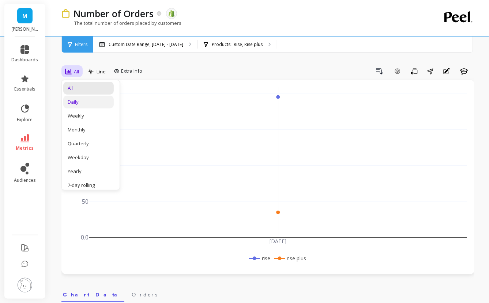
click at [81, 104] on div "Daily" at bounding box center [89, 102] width 42 height 7
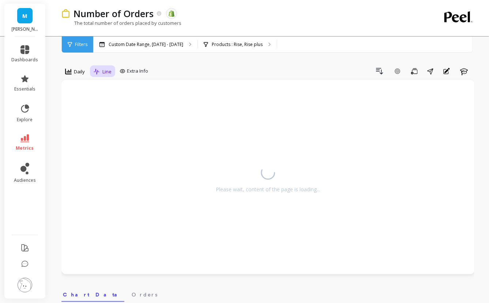
click at [107, 69] on span "Line" at bounding box center [106, 71] width 9 height 7
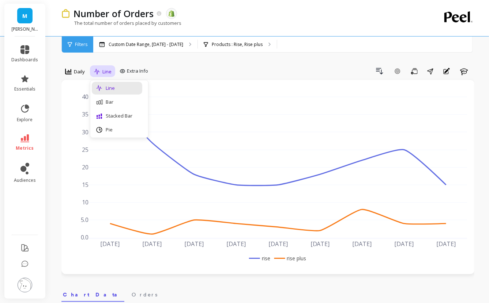
click at [118, 116] on div "Stacked Bar" at bounding box center [117, 116] width 42 height 7
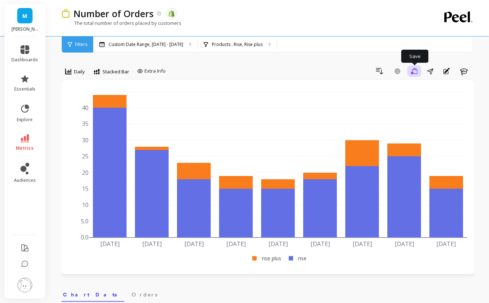
click at [419, 74] on button "Save" at bounding box center [414, 71] width 14 height 12
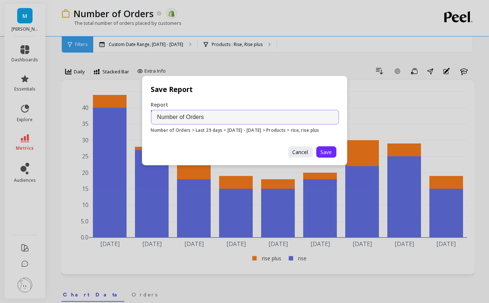
drag, startPoint x: 185, startPoint y: 117, endPoint x: 122, endPoint y: 113, distance: 63.0
click at [122, 113] on div "Save Report Report Name Number of Orders Number of Orders > Last 29 days > 09.0…" at bounding box center [244, 151] width 489 height 303
type input "September Condom Orders"
click at [323, 153] on span "Save" at bounding box center [325, 152] width 11 height 7
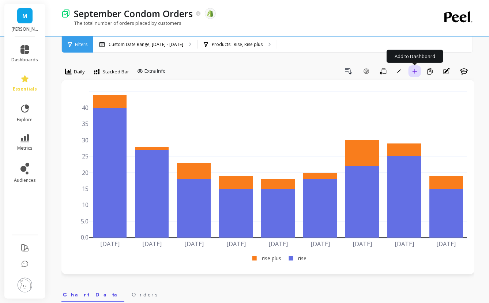
click at [417, 74] on button "Add to Dashboard" at bounding box center [414, 71] width 12 height 12
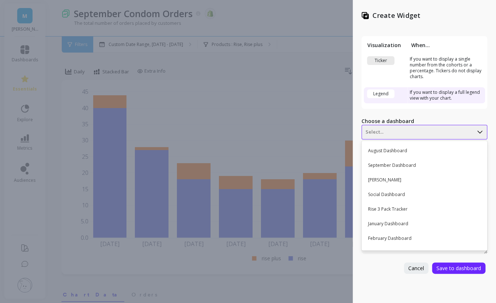
click at [383, 134] on div at bounding box center [417, 132] width 104 height 9
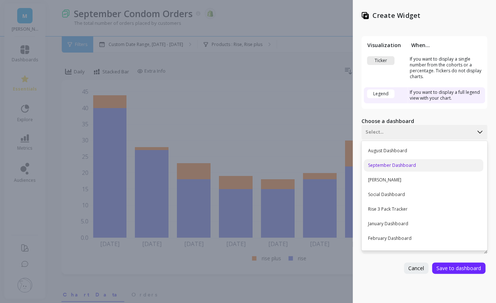
click at [388, 163] on div "September Dashboard" at bounding box center [423, 165] width 119 height 12
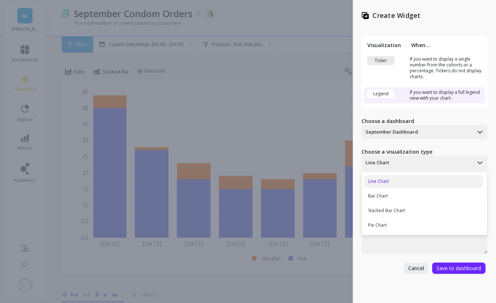
click at [388, 163] on div at bounding box center [417, 163] width 104 height 9
click at [381, 211] on div "Stacked Bar Chart" at bounding box center [423, 211] width 119 height 12
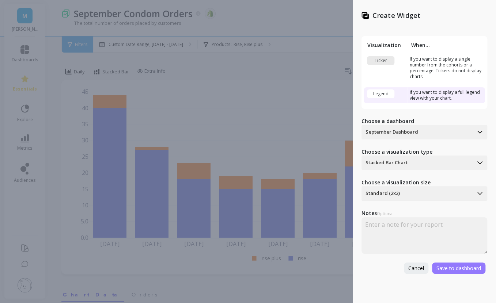
click at [455, 267] on span "Save to dashboard" at bounding box center [458, 268] width 45 height 7
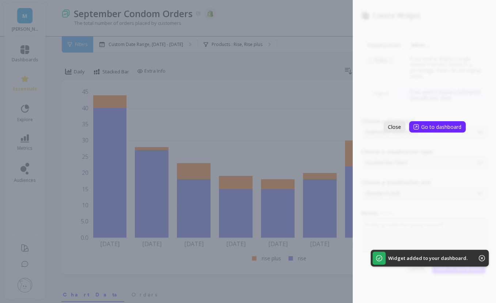
click at [396, 126] on span "Close" at bounding box center [394, 127] width 13 height 7
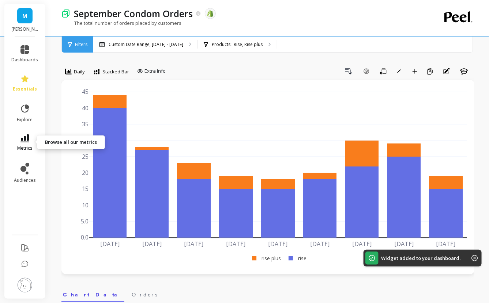
click at [33, 137] on link "metrics" at bounding box center [25, 142] width 27 height 17
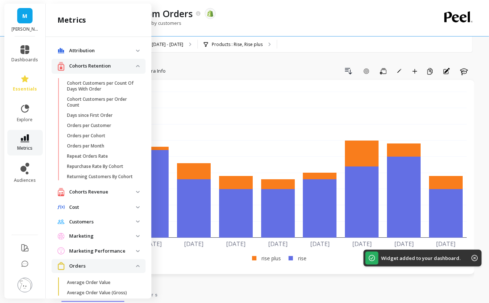
scroll to position [299, 0]
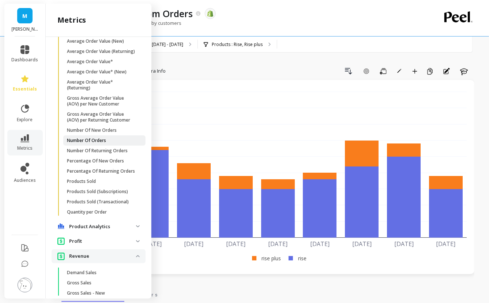
click at [111, 144] on span "Number Of Orders" at bounding box center [102, 141] width 70 height 6
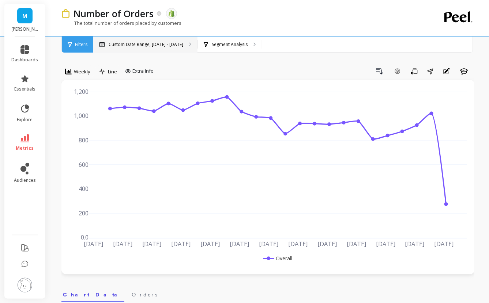
click at [150, 45] on p "Custom Date Range, [DATE] - [DATE]" at bounding box center [146, 45] width 75 height 6
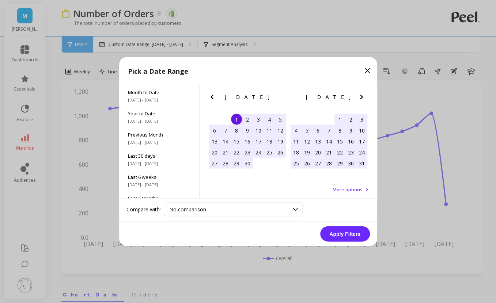
click at [357, 93] on icon "Next Month" at bounding box center [361, 97] width 9 height 9
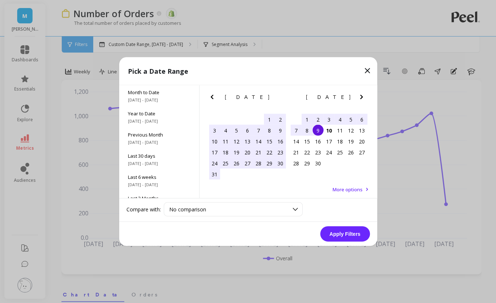
click at [308, 119] on div "1" at bounding box center [306, 119] width 11 height 11
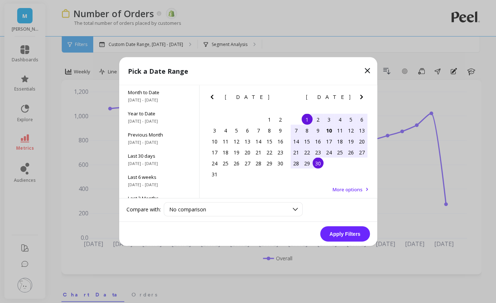
click at [312, 164] on div "30" at bounding box center [317, 163] width 11 height 11
click at [344, 232] on button "Apply Filters" at bounding box center [345, 234] width 50 height 15
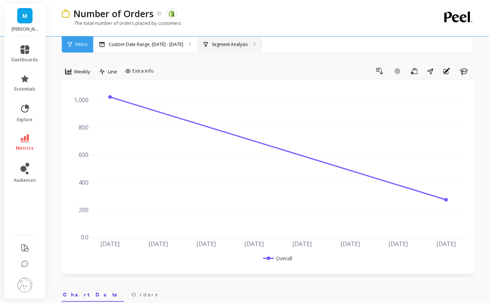
click at [216, 48] on div "Segment Analysis" at bounding box center [230, 45] width 64 height 16
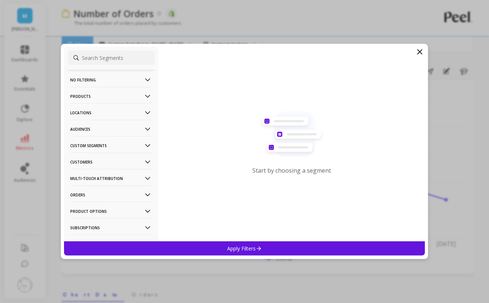
click at [107, 95] on p "Products" at bounding box center [111, 96] width 81 height 19
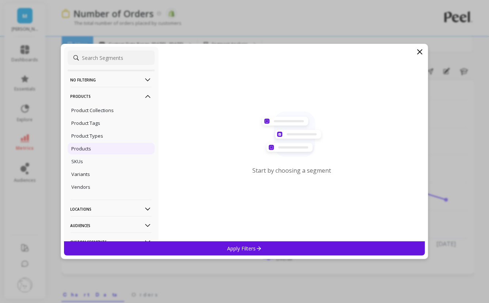
click at [91, 148] on p "Products" at bounding box center [82, 148] width 20 height 7
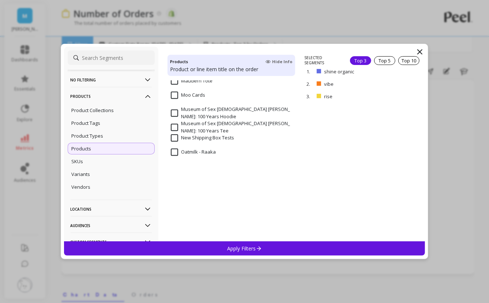
scroll to position [1052, 0]
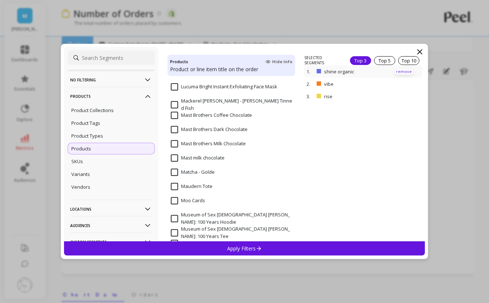
click at [402, 72] on p "remove" at bounding box center [403, 71] width 19 height 5
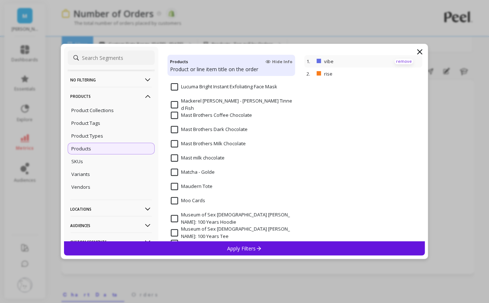
click at [398, 60] on p "remove" at bounding box center [403, 61] width 19 height 5
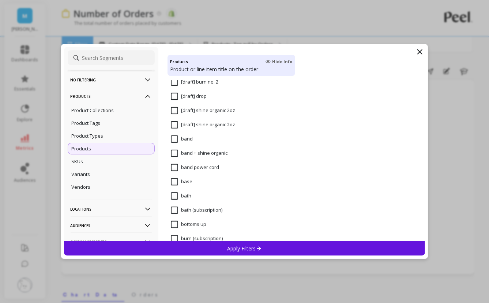
scroll to position [2082, 0]
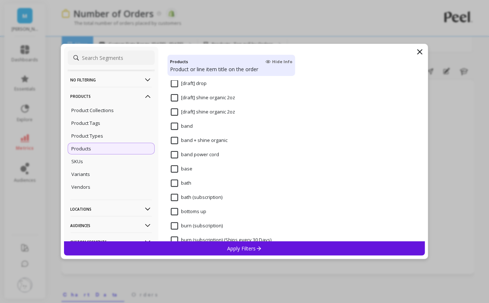
click at [177, 168] on input "base" at bounding box center [182, 169] width 22 height 7
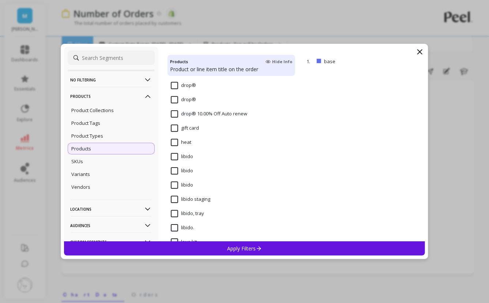
scroll to position [2810, 0]
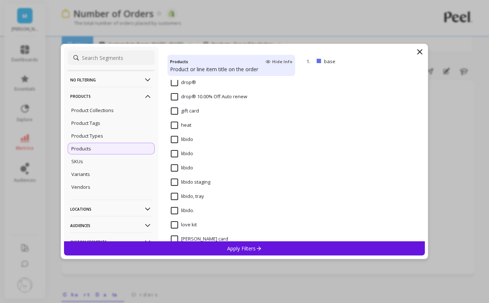
click at [177, 138] on input "libido" at bounding box center [182, 139] width 22 height 7
click at [198, 248] on div "Apply Filters" at bounding box center [244, 249] width 361 height 14
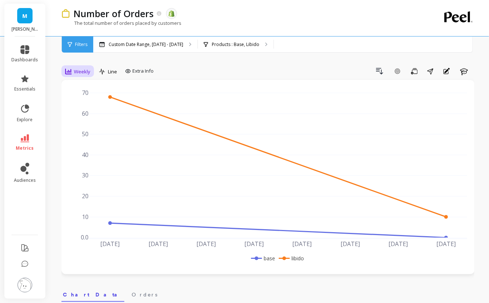
click at [86, 71] on span "Weekly" at bounding box center [82, 71] width 16 height 7
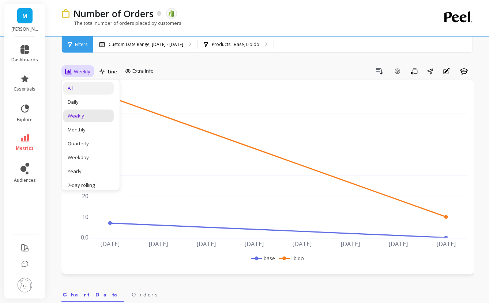
click at [85, 86] on div "All" at bounding box center [89, 88] width 42 height 7
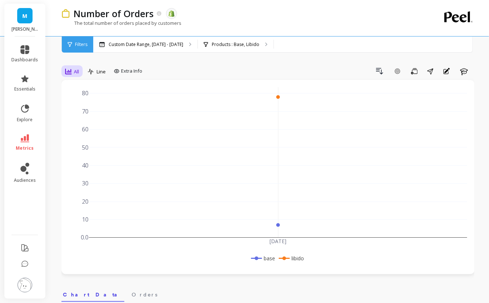
click at [73, 66] on div "All" at bounding box center [72, 71] width 18 height 12
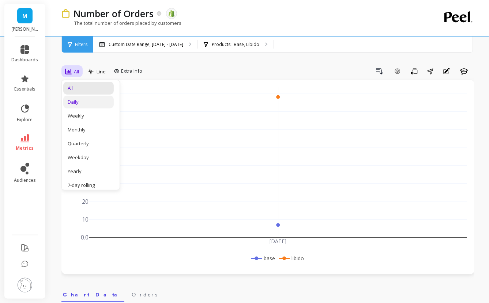
click at [82, 100] on div "Daily" at bounding box center [89, 102] width 42 height 7
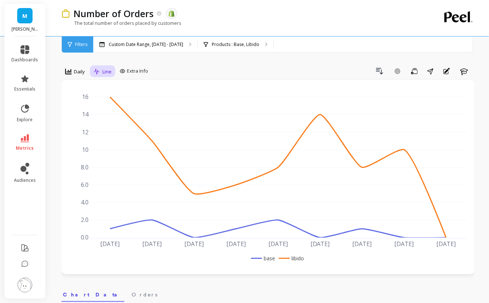
click at [105, 72] on span "Line" at bounding box center [106, 71] width 9 height 7
click at [110, 113] on div "Stacked Bar" at bounding box center [117, 116] width 42 height 7
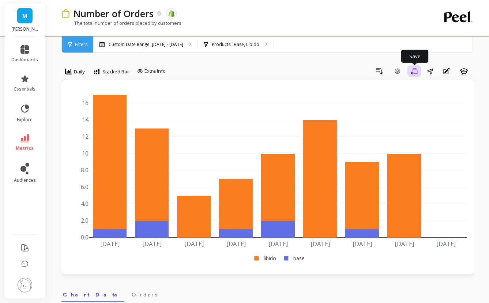
click at [417, 72] on icon "button" at bounding box center [414, 71] width 7 height 7
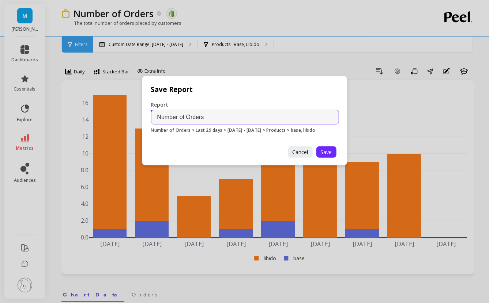
drag, startPoint x: 184, startPoint y: 116, endPoint x: 128, endPoint y: 116, distance: 55.9
click at [128, 116] on div "Save Report Report Name Number of Orders Number of Orders > Last 29 days > [DAT…" at bounding box center [244, 151] width 489 height 303
type input "September Ingestible Orders"
click at [322, 149] on span "Save" at bounding box center [325, 152] width 11 height 7
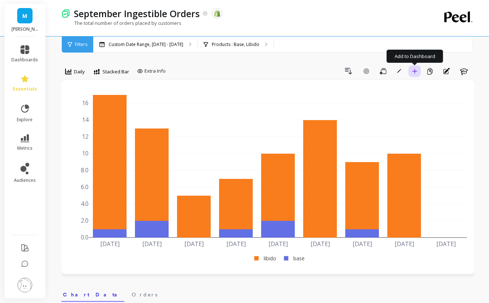
click at [414, 74] on button "Add to Dashboard" at bounding box center [414, 71] width 12 height 12
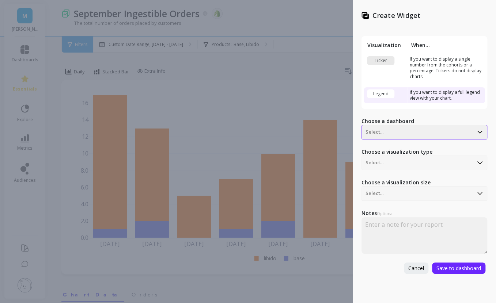
click at [393, 129] on div at bounding box center [417, 132] width 104 height 9
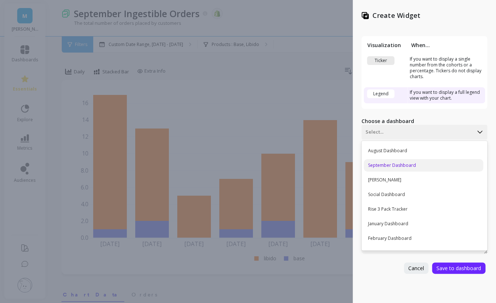
click at [391, 164] on div "September Dashboard" at bounding box center [423, 165] width 119 height 12
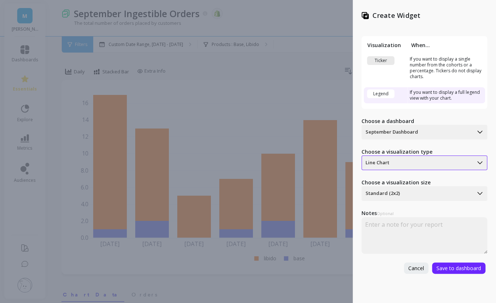
click at [399, 165] on div at bounding box center [417, 163] width 104 height 9
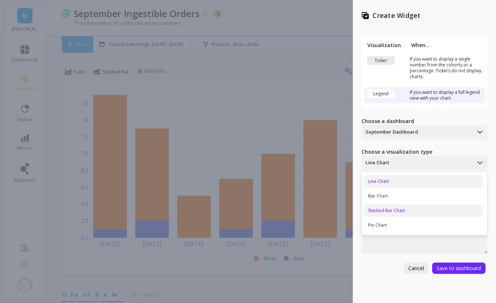
click at [395, 209] on div "Stacked Bar Chart" at bounding box center [423, 211] width 119 height 12
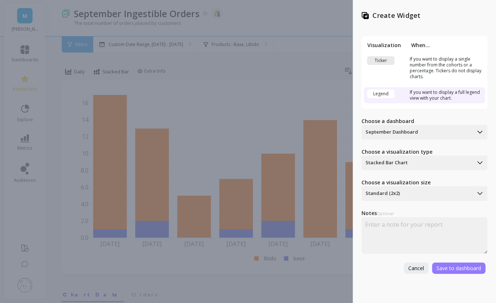
click at [445, 268] on span "Save to dashboard" at bounding box center [458, 268] width 45 height 7
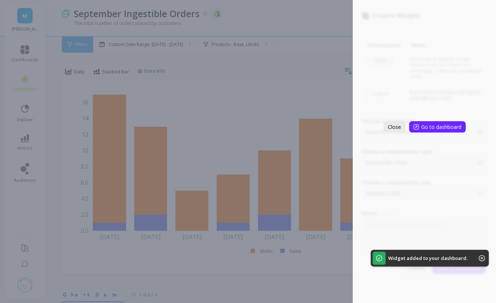
click at [396, 125] on span "Close" at bounding box center [394, 127] width 13 height 7
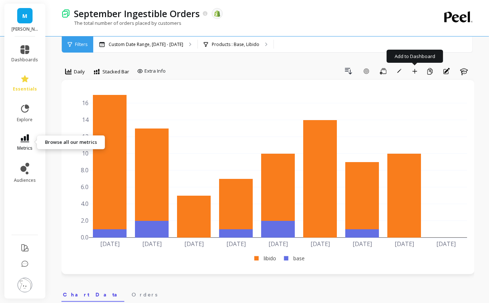
click at [26, 140] on icon at bounding box center [24, 138] width 9 height 8
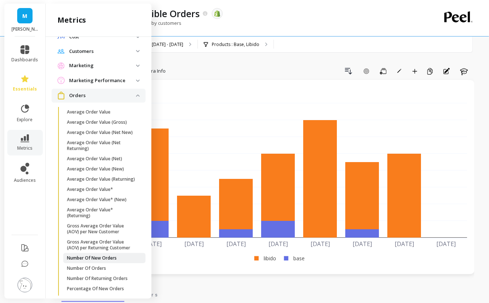
scroll to position [289, 0]
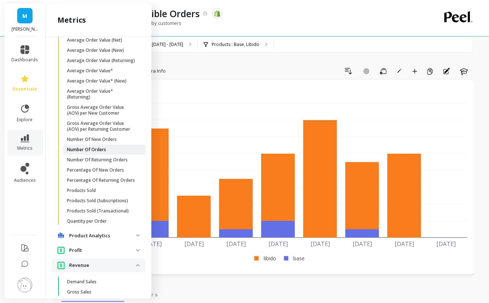
click at [104, 153] on p "Number Of Orders" at bounding box center [86, 150] width 39 height 6
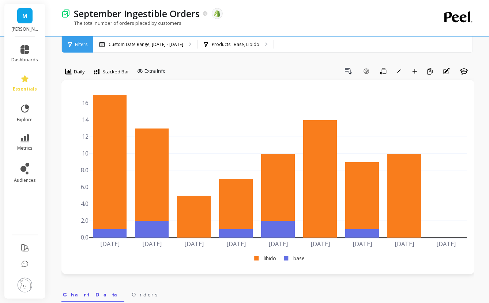
scroll to position [0, 0]
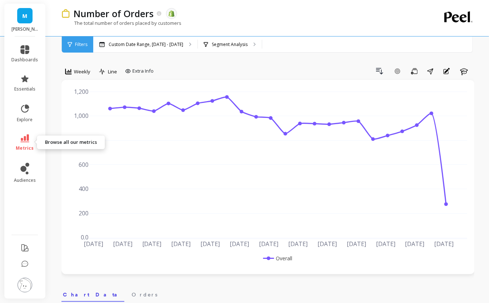
click at [24, 141] on icon at bounding box center [24, 138] width 9 height 8
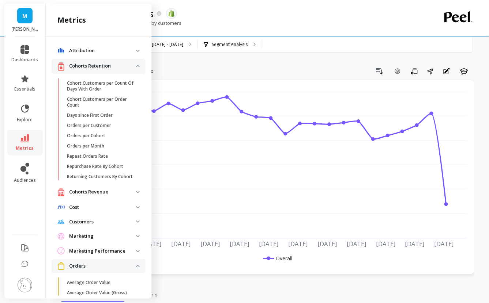
scroll to position [289, 0]
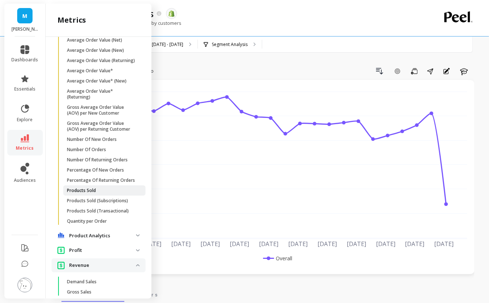
click at [100, 196] on link "Products Sold" at bounding box center [104, 191] width 82 height 10
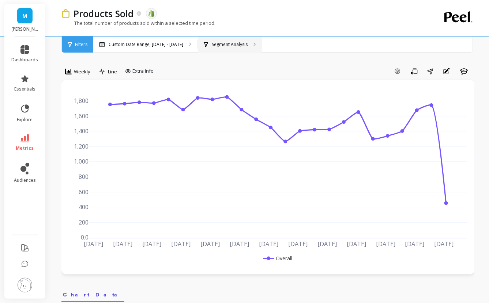
click at [203, 39] on div "Segment Analysis" at bounding box center [230, 45] width 64 height 16
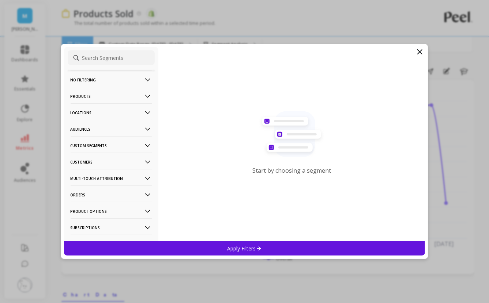
click at [115, 102] on p "Products" at bounding box center [111, 96] width 81 height 19
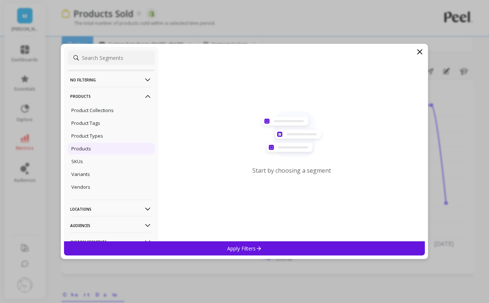
click at [86, 147] on p "Products" at bounding box center [82, 148] width 20 height 7
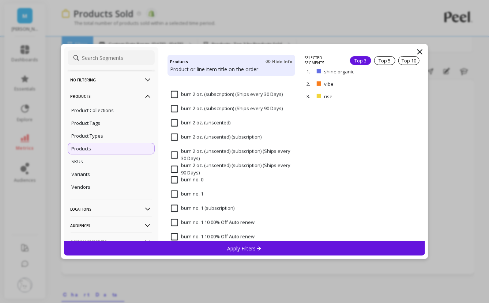
scroll to position [2322, 0]
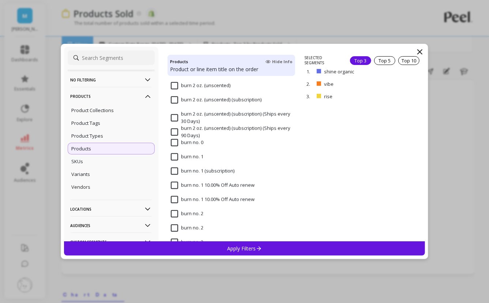
click at [175, 141] on input "burn no. 0" at bounding box center [187, 142] width 33 height 7
click at [174, 158] on input "burn no. 1" at bounding box center [187, 156] width 33 height 7
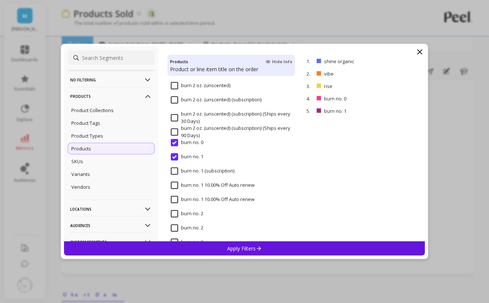
scroll to position [2337, 0]
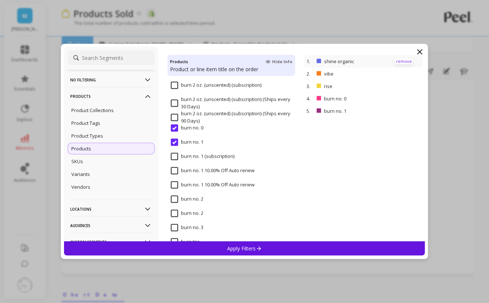
click at [397, 59] on p "remove" at bounding box center [403, 61] width 19 height 5
click at [175, 197] on input "burn no. 2" at bounding box center [187, 199] width 33 height 7
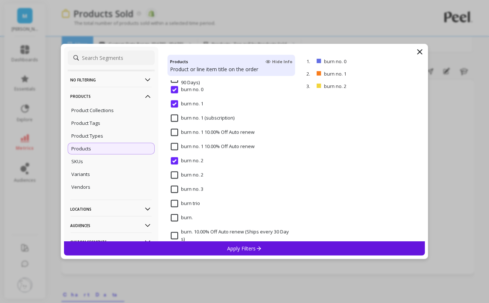
click at [174, 192] on input "burn no. 3" at bounding box center [187, 189] width 33 height 7
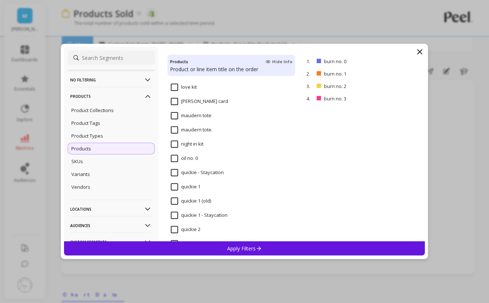
scroll to position [2947, 0]
click at [172, 159] on input "oil no. 0" at bounding box center [184, 159] width 27 height 7
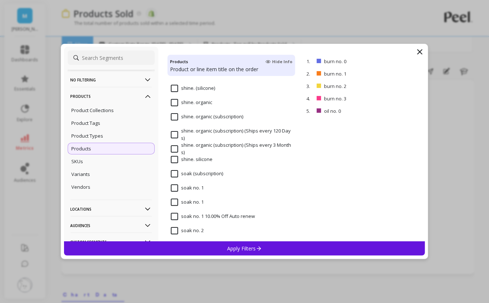
scroll to position [3922, 0]
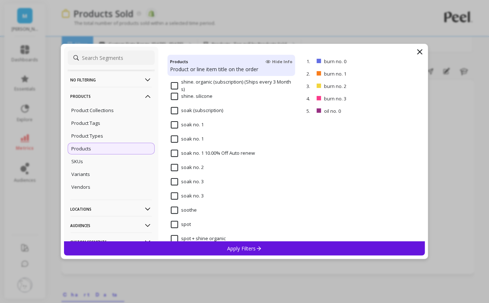
click at [174, 124] on input "soak no. 1" at bounding box center [187, 124] width 33 height 7
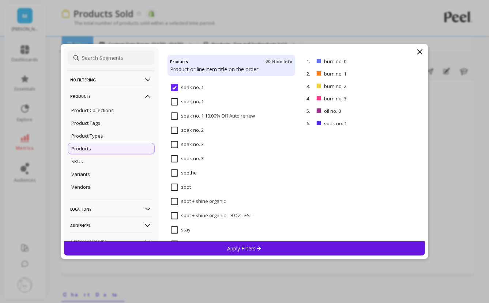
scroll to position [3966, 0]
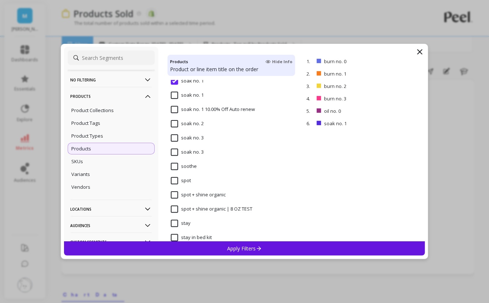
click at [173, 138] on input "soak no. 3" at bounding box center [187, 137] width 33 height 7
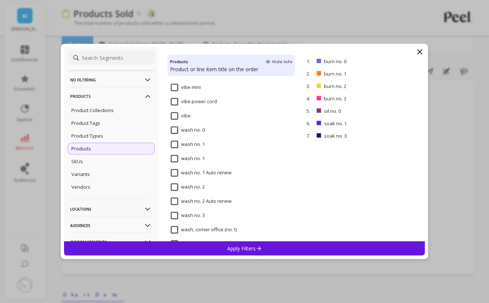
scroll to position [5313, 0]
click at [173, 130] on input "wash no. 0" at bounding box center [188, 130] width 34 height 7
click at [174, 145] on input "wash no. 1" at bounding box center [188, 144] width 34 height 7
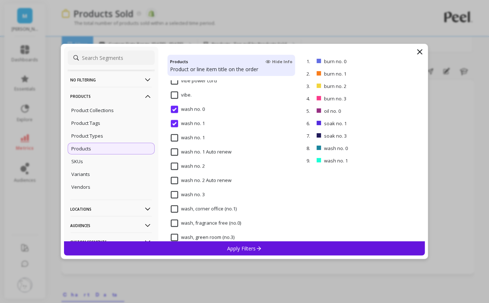
scroll to position [5332, 0]
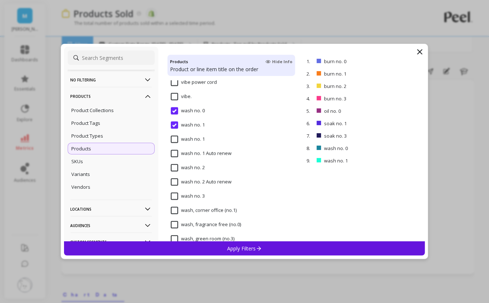
click at [174, 167] on input "wash no. 2" at bounding box center [188, 167] width 34 height 7
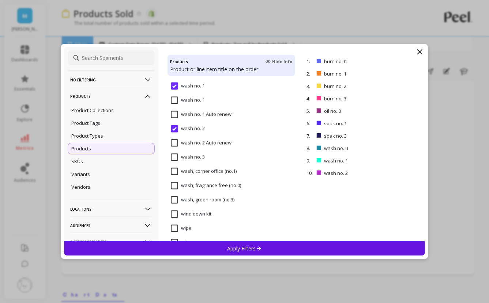
scroll to position [5386, 0]
click at [177, 145] on input "wash no. 3" at bounding box center [188, 142] width 34 height 7
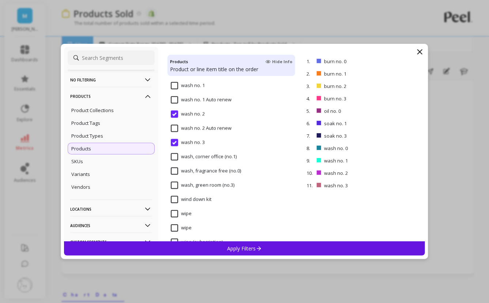
click at [217, 245] on div "Apply Filters" at bounding box center [244, 249] width 361 height 14
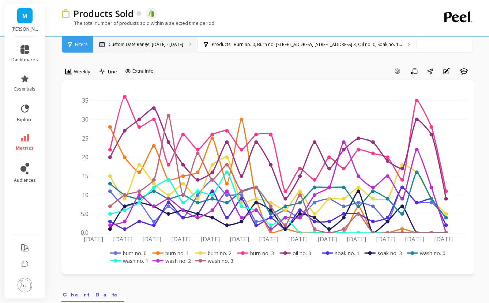
click at [157, 43] on p "Custom Date Range, [DATE] - [DATE]" at bounding box center [146, 45] width 75 height 6
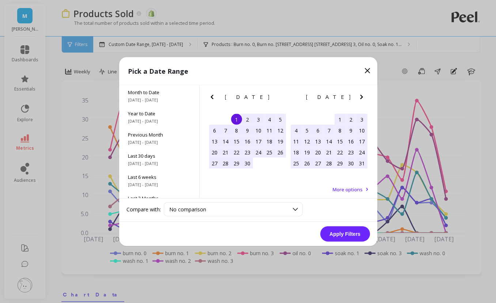
click at [360, 101] on icon "Next Month" at bounding box center [361, 97] width 9 height 9
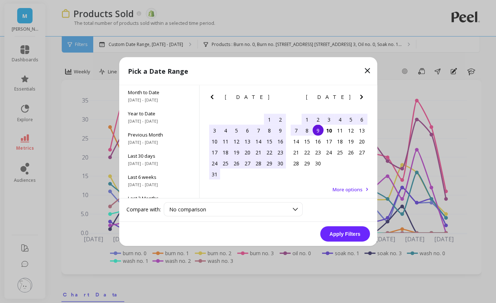
click at [360, 101] on icon "Next Month" at bounding box center [361, 97] width 9 height 9
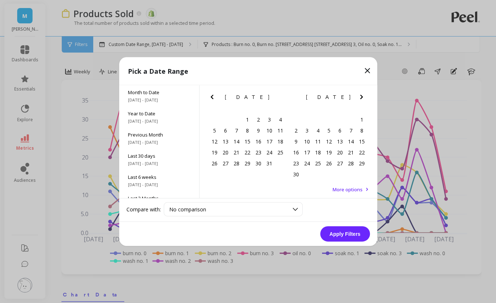
click at [360, 101] on icon "Next Month" at bounding box center [361, 97] width 9 height 9
click at [213, 97] on icon "Previous Month" at bounding box center [212, 97] width 9 height 9
click at [226, 118] on div "1" at bounding box center [225, 119] width 11 height 11
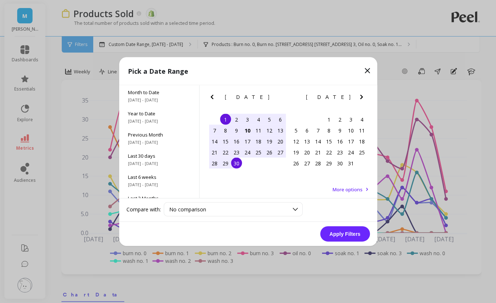
click at [236, 163] on div "30" at bounding box center [236, 163] width 11 height 11
click at [351, 238] on button "Apply Filters" at bounding box center [345, 234] width 50 height 15
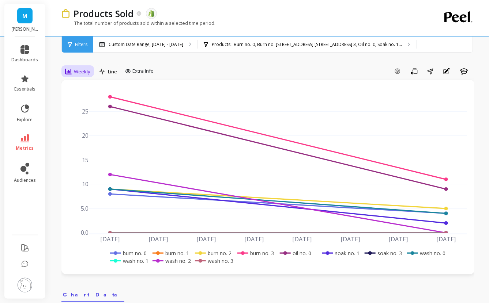
click at [77, 71] on span "Weekly" at bounding box center [82, 71] width 16 height 7
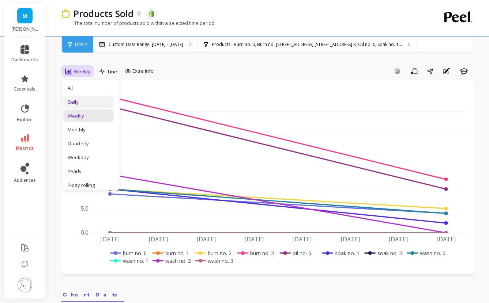
click at [83, 98] on div "Daily" at bounding box center [88, 102] width 50 height 13
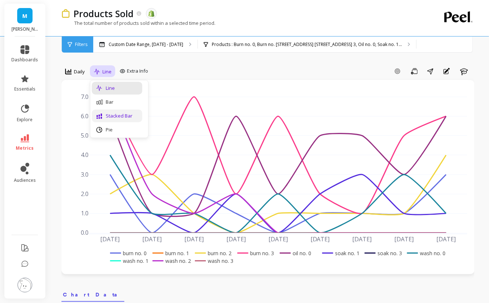
click at [116, 118] on div "Stacked Bar" at bounding box center [117, 116] width 42 height 7
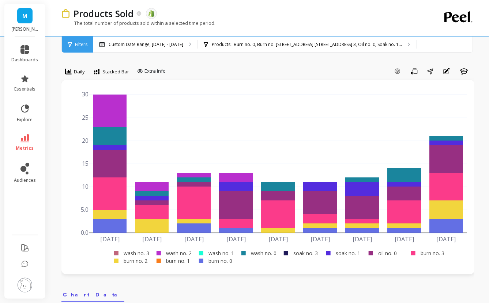
click at [254, 253] on rect at bounding box center [257, 254] width 42 height 8
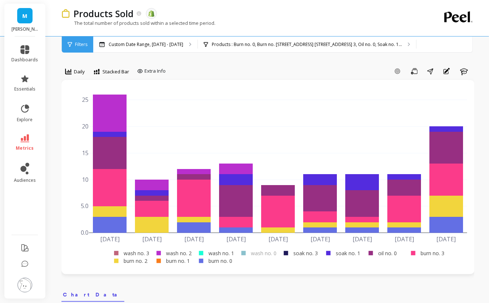
click at [254, 253] on rect at bounding box center [257, 254] width 42 height 8
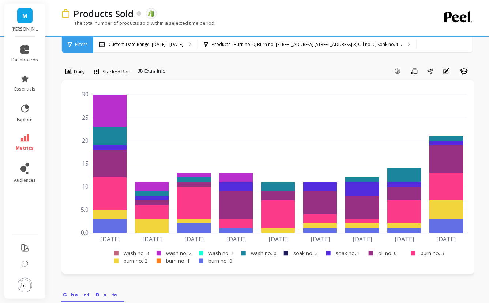
click at [174, 259] on rect at bounding box center [171, 261] width 40 height 8
click at [180, 261] on rect at bounding box center [171, 261] width 40 height 8
click at [307, 252] on rect at bounding box center [298, 254] width 40 height 8
click at [228, 252] on rect at bounding box center [214, 254] width 41 height 8
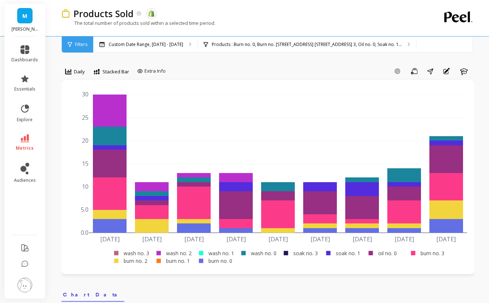
drag, startPoint x: 228, startPoint y: 252, endPoint x: 221, endPoint y: 251, distance: 7.3
click at [221, 251] on rect at bounding box center [214, 254] width 41 height 8
click at [225, 253] on rect at bounding box center [214, 254] width 41 height 8
click at [137, 252] on rect at bounding box center [129, 254] width 41 height 8
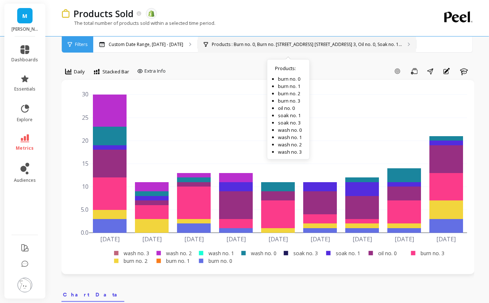
click at [276, 43] on p "Products : Burn no. 0, Burn no. [STREET_ADDRESS] [STREET_ADDRESS] 3, Oil no. 0,…" at bounding box center [307, 45] width 190 height 6
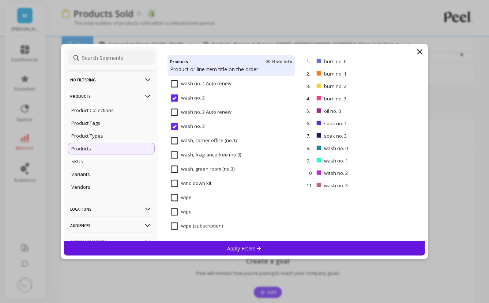
scroll to position [493, 0]
click at [179, 138] on input "wash, corner office (no.1)" at bounding box center [204, 140] width 66 height 7
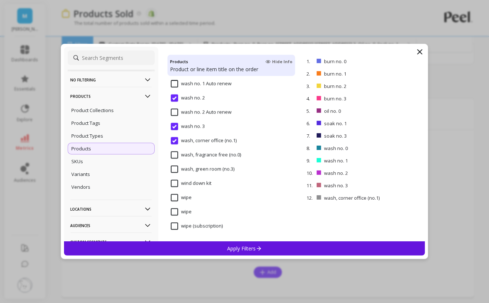
click at [176, 159] on input "wash, fragrance free (no.0)" at bounding box center [206, 155] width 70 height 7
click at [175, 168] on input "wash, green room (no.3)" at bounding box center [203, 169] width 64 height 7
click at [209, 249] on div "Apply Filters" at bounding box center [244, 249] width 361 height 14
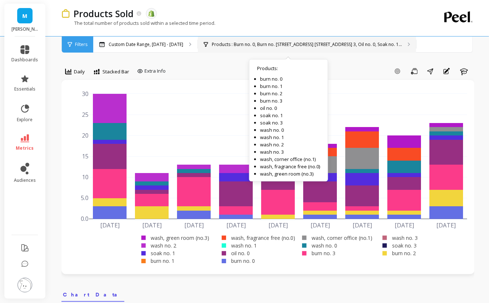
click at [262, 47] on p "Products : Burn no. 0, Burn no. [STREET_ADDRESS] [STREET_ADDRESS] 3, Oil no. 0,…" at bounding box center [307, 45] width 190 height 6
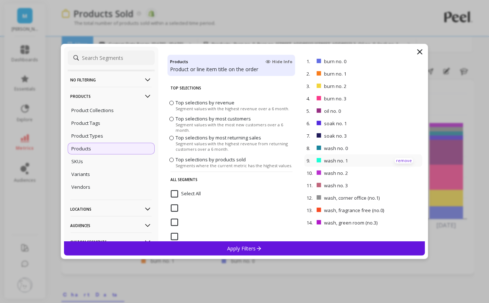
click at [402, 160] on p "remove" at bounding box center [403, 160] width 19 height 5
click at [395, 172] on p "remove" at bounding box center [403, 173] width 19 height 5
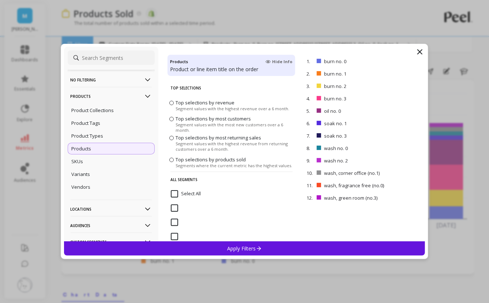
click at [329, 247] on div "Apply Filters" at bounding box center [244, 249] width 361 height 14
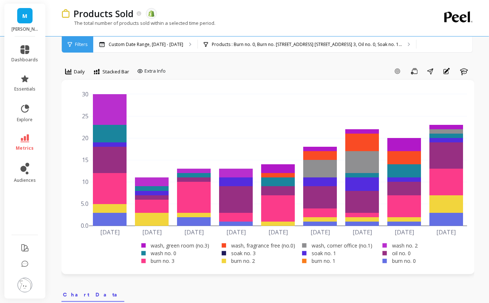
click at [170, 251] on rect at bounding box center [157, 254] width 42 height 8
drag, startPoint x: 170, startPoint y: 251, endPoint x: 206, endPoint y: 285, distance: 49.7
click at [255, 245] on rect at bounding box center [255, 246] width 79 height 8
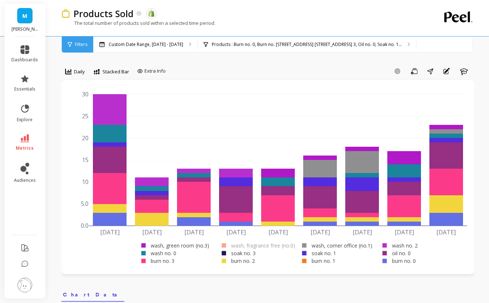
click at [255, 245] on rect at bounding box center [255, 246] width 79 height 8
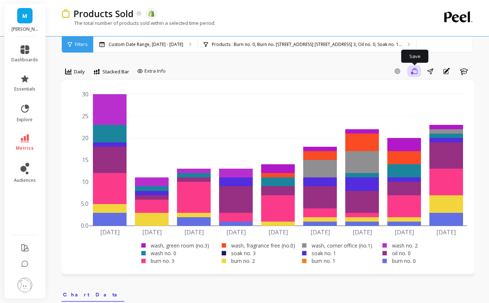
click at [413, 74] on icon "button" at bounding box center [414, 71] width 7 height 7
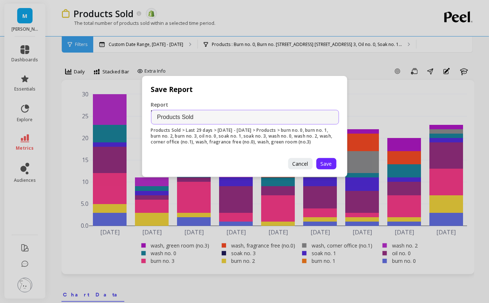
click at [155, 116] on input "Products Sold" at bounding box center [245, 117] width 188 height 15
type input "September Bath & Body Products Sold"
click at [324, 165] on span "Save" at bounding box center [325, 163] width 11 height 7
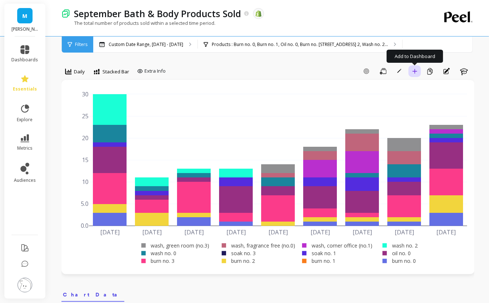
click at [412, 73] on icon "button" at bounding box center [414, 71] width 5 height 5
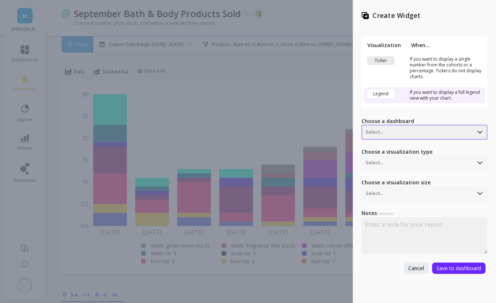
click at [405, 129] on div at bounding box center [417, 132] width 104 height 9
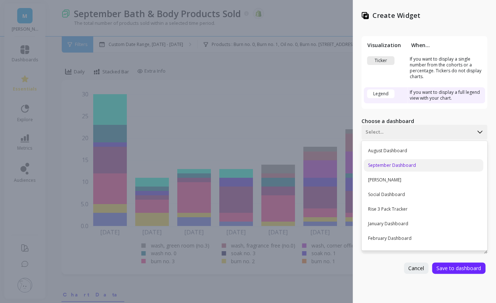
click at [396, 166] on div "September Dashboard" at bounding box center [423, 165] width 119 height 12
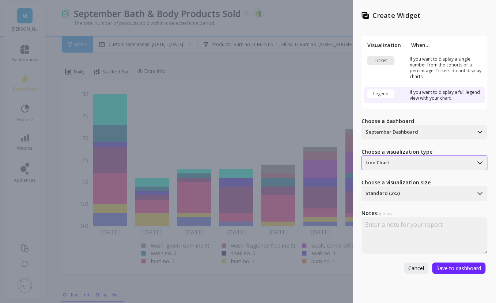
click at [426, 165] on div at bounding box center [417, 163] width 104 height 9
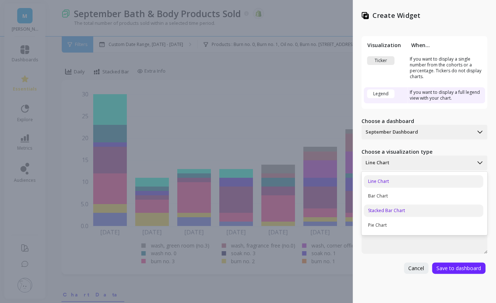
click at [393, 212] on div "Stacked Bar Chart" at bounding box center [423, 211] width 119 height 12
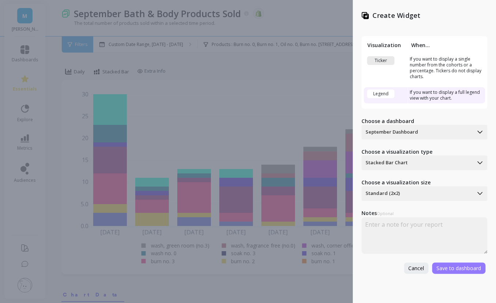
click at [459, 266] on span "Save to dashboard" at bounding box center [458, 268] width 45 height 7
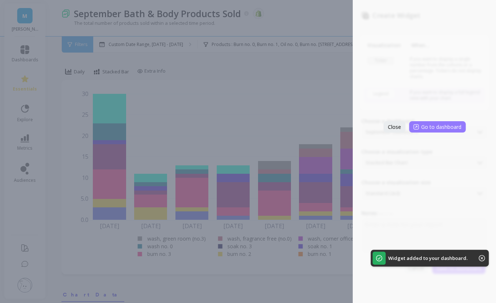
click at [424, 127] on span "Go to dashboard" at bounding box center [441, 127] width 40 height 7
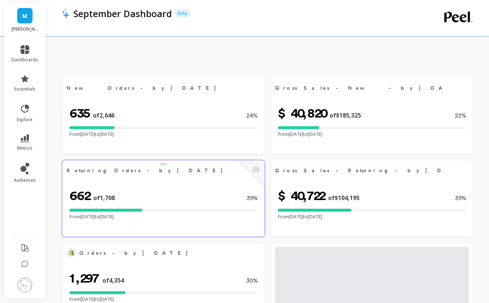
select select "sum"
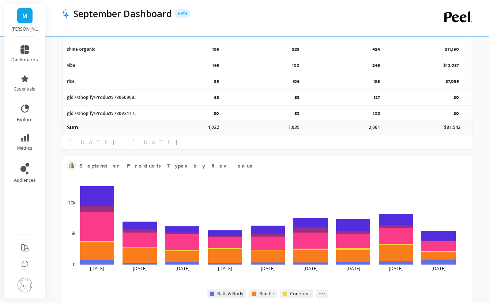
select select "sum"
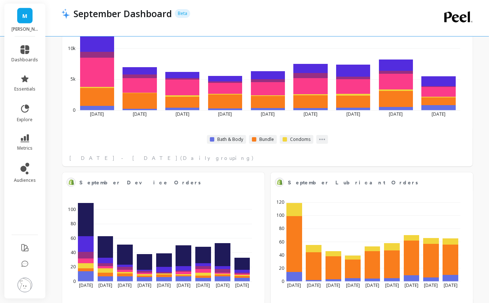
select select "sum"
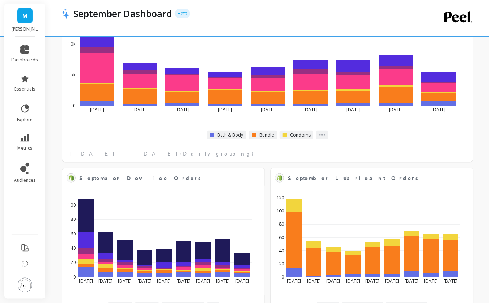
select select "sum"
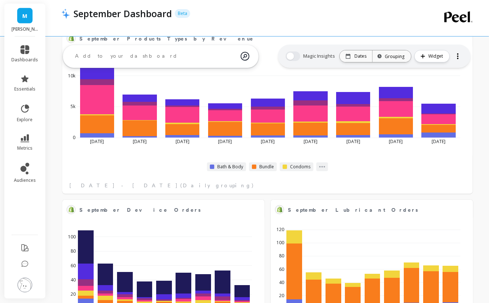
select select "sum"
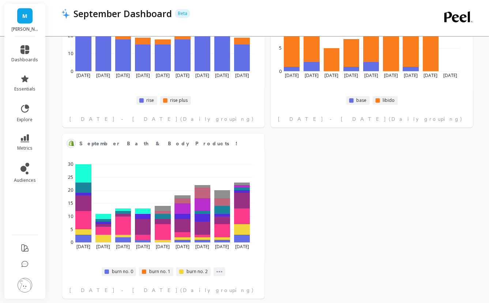
scroll to position [1509, 0]
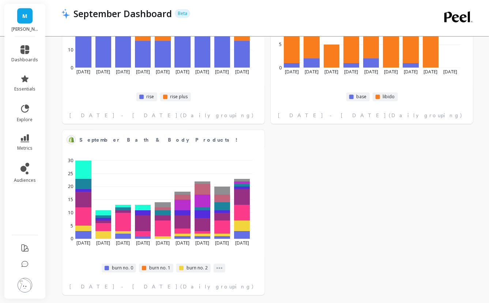
select select "sum"
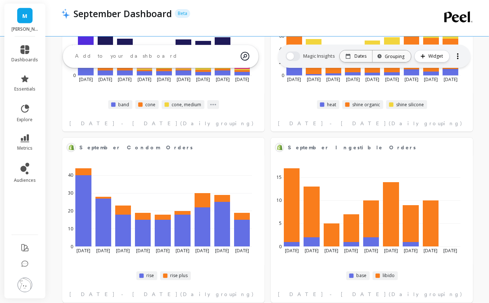
scroll to position [1330, 0]
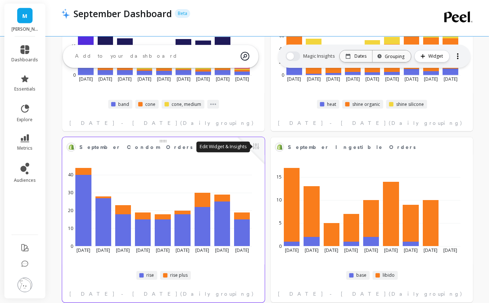
click at [256, 145] on button at bounding box center [255, 147] width 9 height 10
select select "sum"
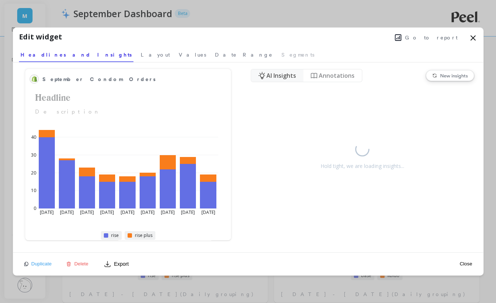
select select "sum"
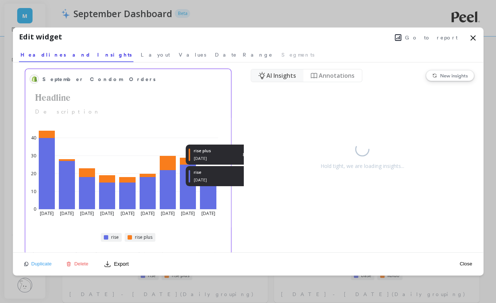
select select "sum"
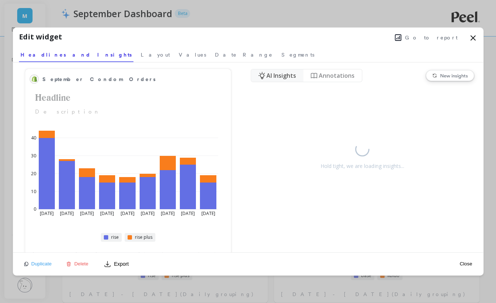
click at [79, 264] on span "Delete" at bounding box center [81, 263] width 14 height 5
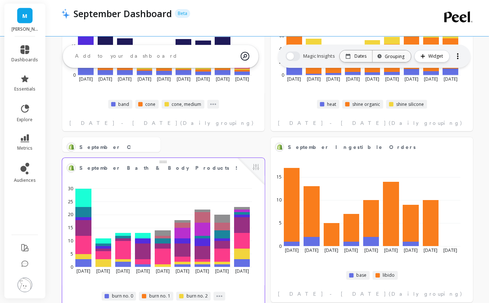
select select "sum"
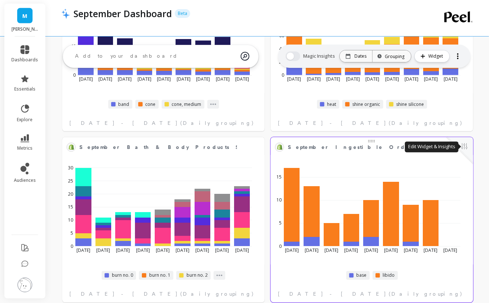
click at [465, 146] on button at bounding box center [464, 147] width 9 height 10
select select "sum"
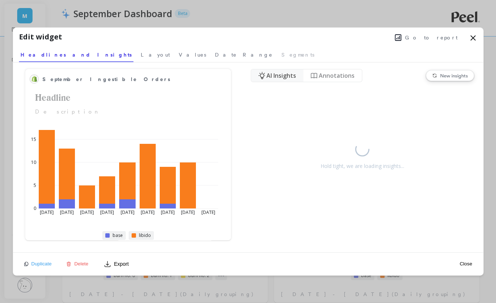
select select "sum"
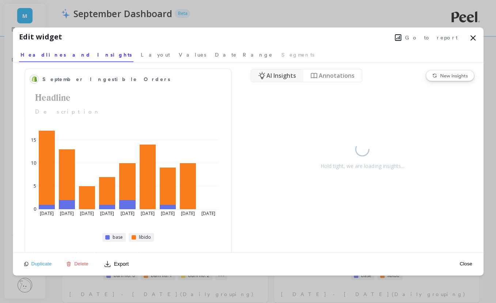
select select "sum"
click at [78, 266] on span "Delete" at bounding box center [81, 263] width 14 height 5
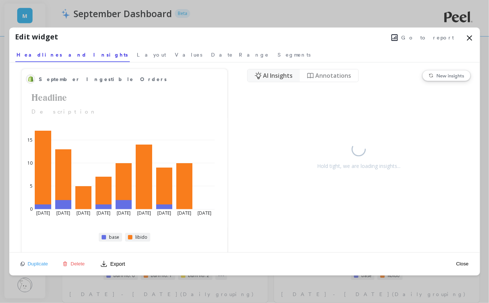
select select "sum"
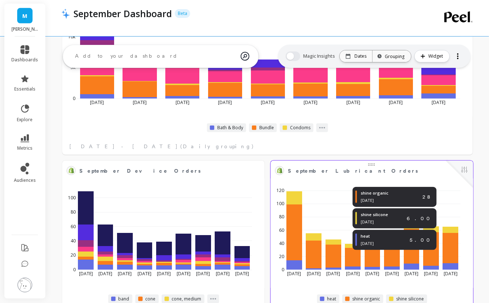
scroll to position [1134, 0]
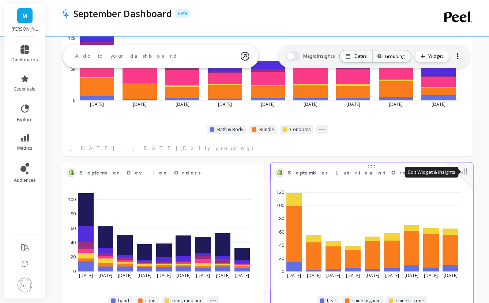
click at [467, 172] on button at bounding box center [464, 172] width 9 height 10
select select "sum"
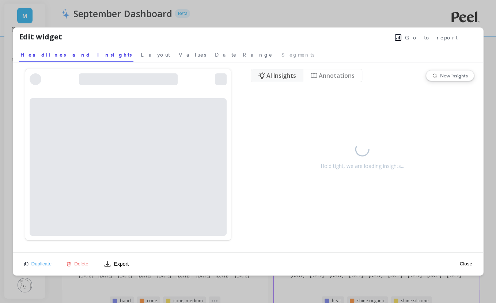
select select "sum"
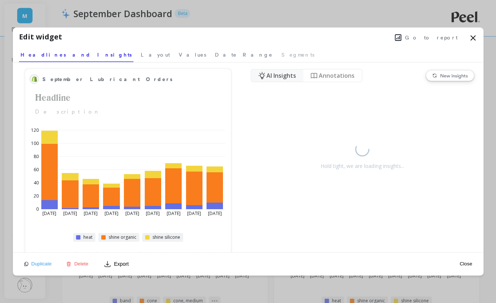
select select "sum"
click at [77, 263] on span "Delete" at bounding box center [81, 263] width 14 height 5
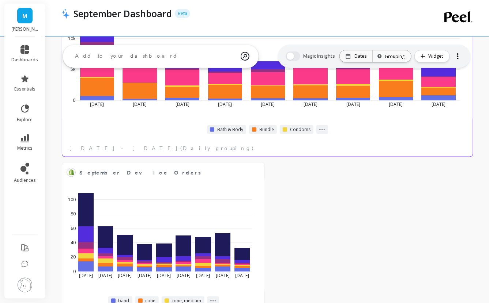
select select "sum"
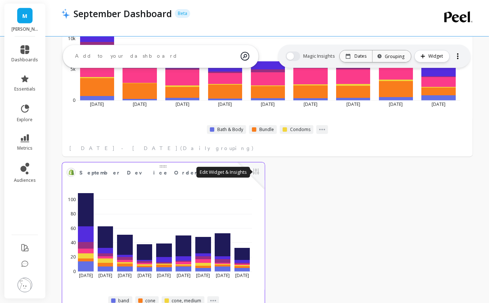
click at [258, 170] on button at bounding box center [255, 172] width 9 height 10
select select "sum"
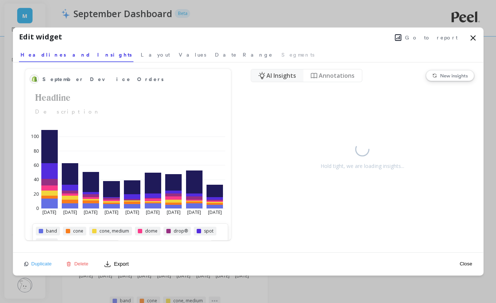
select select "sum"
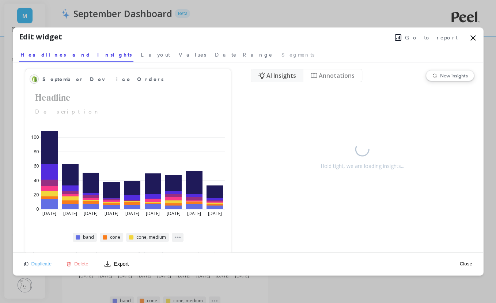
select select "sum"
click at [81, 269] on div "Duplicate Delete Export" at bounding box center [77, 264] width 110 height 12
click at [80, 263] on span "Delete" at bounding box center [81, 263] width 14 height 5
select select "sum"
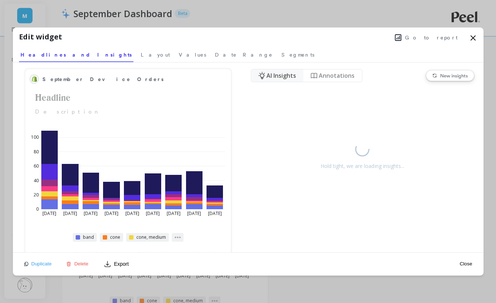
select select "sum"
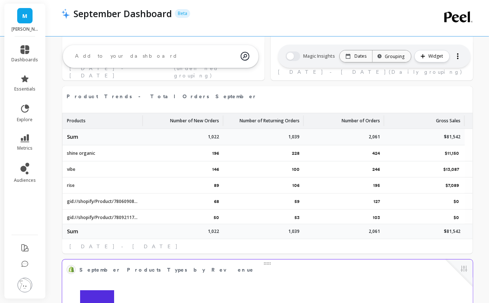
scroll to position [865, 0]
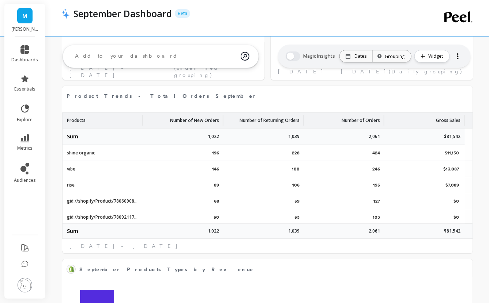
select select "sum"
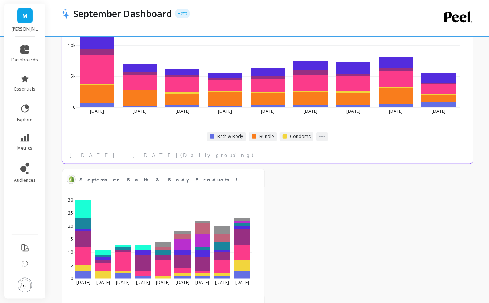
scroll to position [1130, 0]
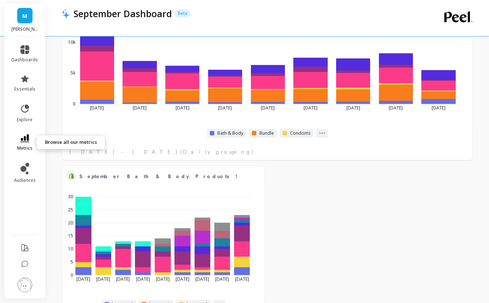
click at [28, 144] on link "metrics" at bounding box center [25, 142] width 27 height 17
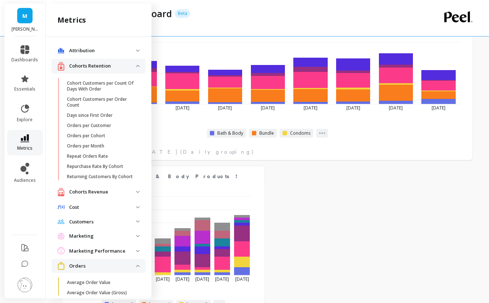
scroll to position [289, 0]
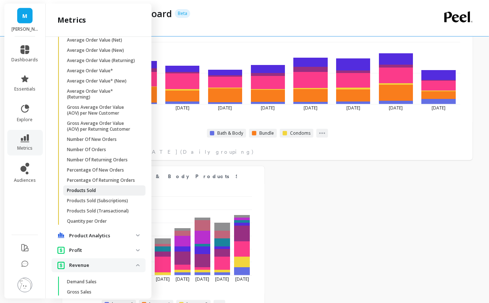
click at [95, 194] on p "Products Sold" at bounding box center [81, 191] width 29 height 6
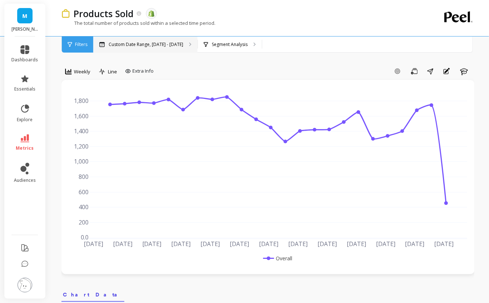
click at [171, 46] on p "Custom Date Range, [DATE] - [DATE]" at bounding box center [146, 45] width 75 height 6
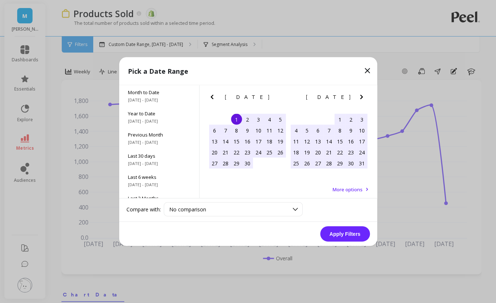
click at [354, 103] on div "May 2025 Su Mo Tu We Th Fr Sa" at bounding box center [328, 99] width 81 height 26
click at [358, 97] on icon "Next Month" at bounding box center [361, 97] width 9 height 9
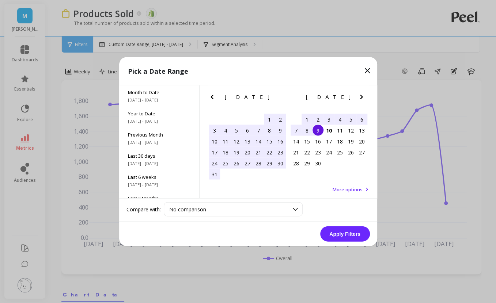
click at [305, 118] on div "1" at bounding box center [306, 119] width 11 height 11
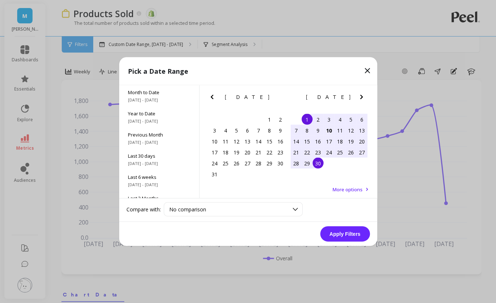
click at [317, 167] on div "30" at bounding box center [317, 163] width 11 height 11
click at [342, 234] on button "Apply Filters" at bounding box center [345, 234] width 50 height 15
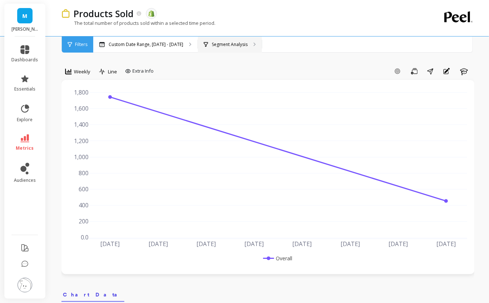
click at [205, 45] on div "Segment Analysis" at bounding box center [226, 45] width 44 height 6
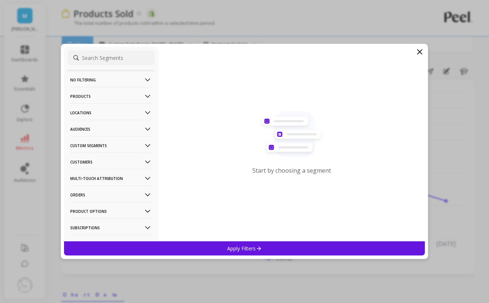
click at [120, 96] on p "Products" at bounding box center [111, 96] width 81 height 19
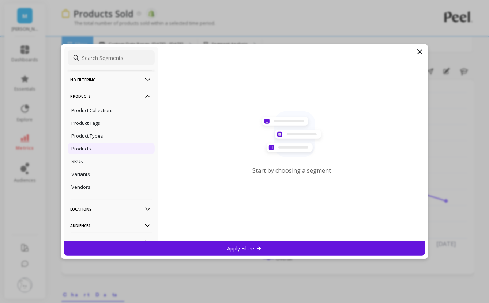
click at [89, 149] on p "Products" at bounding box center [82, 148] width 20 height 7
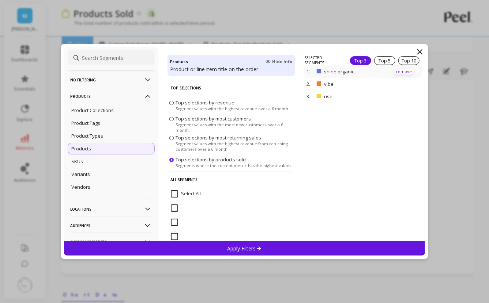
click at [396, 71] on p "remove" at bounding box center [403, 71] width 19 height 5
click at [395, 72] on p "remove" at bounding box center [403, 73] width 19 height 5
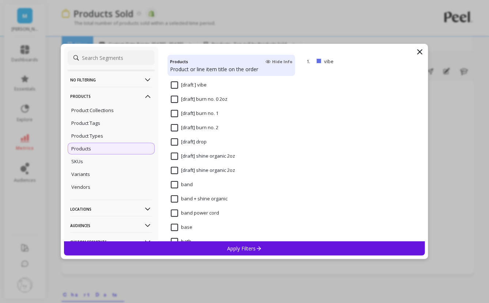
scroll to position [2024, 0]
click at [177, 183] on input "band" at bounding box center [182, 184] width 22 height 7
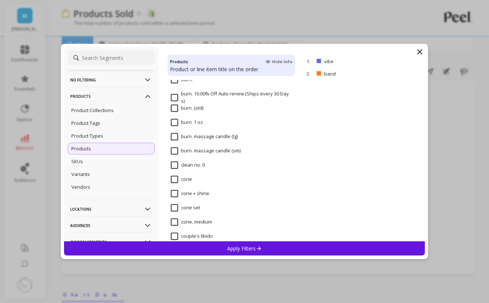
click at [176, 177] on input "cone" at bounding box center [181, 179] width 21 height 7
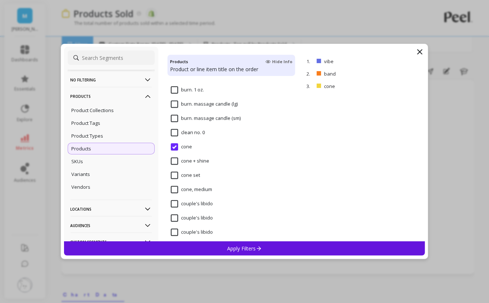
scroll to position [2546, 0]
click at [174, 187] on input "cone, medium" at bounding box center [191, 189] width 41 height 7
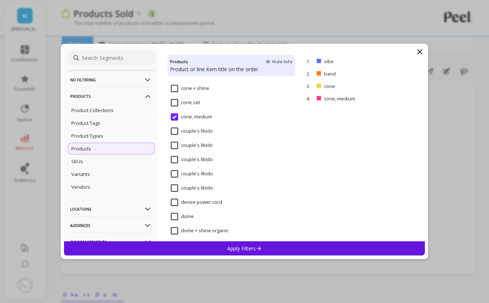
scroll to position [2642, 0]
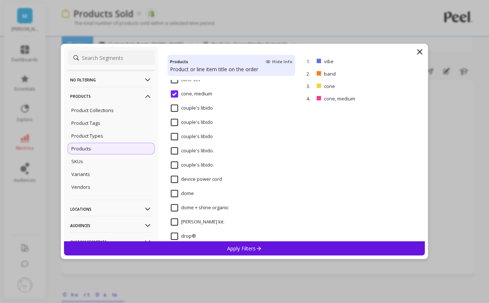
drag, startPoint x: 174, startPoint y: 189, endPoint x: 174, endPoint y: 195, distance: 6.2
click at [174, 195] on input "dome" at bounding box center [182, 193] width 23 height 7
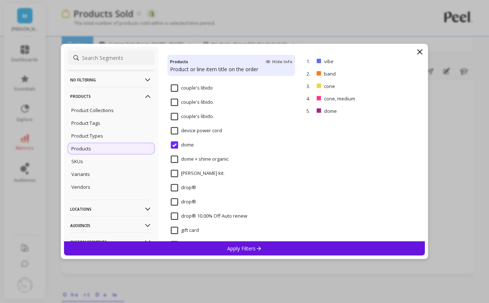
scroll to position [2691, 0]
click at [174, 187] on input "drop®" at bounding box center [183, 186] width 25 height 7
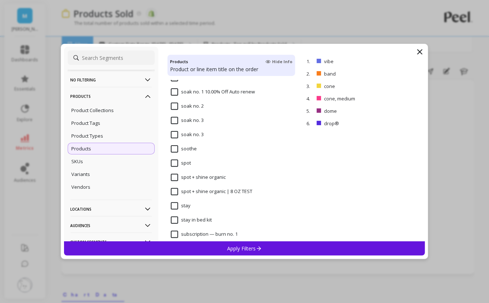
scroll to position [3985, 0]
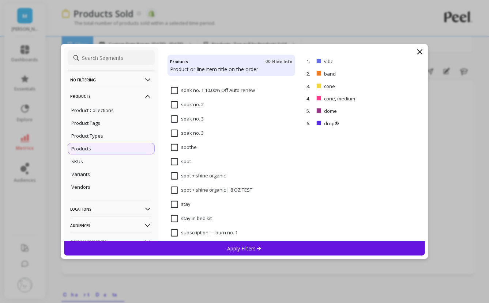
click at [174, 160] on input "spot" at bounding box center [181, 161] width 20 height 7
click at [211, 247] on div "Apply Filters" at bounding box center [244, 249] width 361 height 14
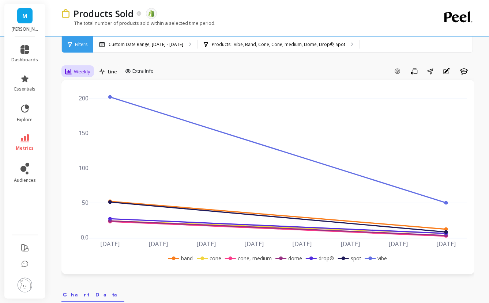
click at [78, 72] on span "Weekly" at bounding box center [82, 71] width 16 height 7
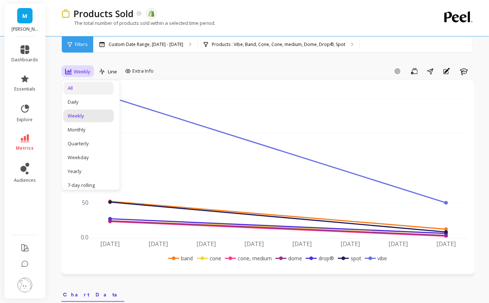
click at [82, 86] on div "All" at bounding box center [89, 88] width 42 height 7
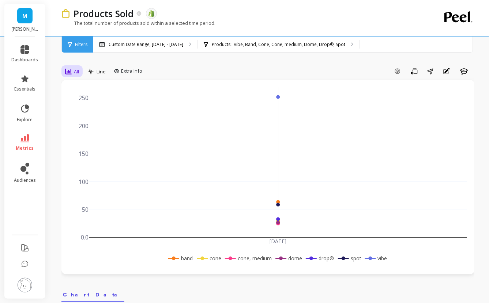
click at [76, 74] on span "All" at bounding box center [76, 71] width 5 height 7
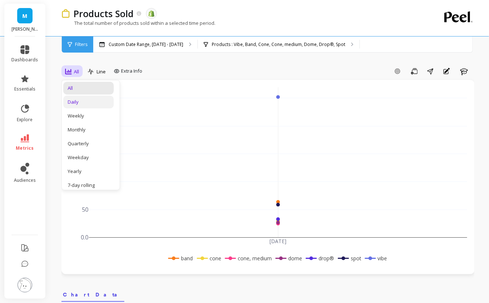
click at [80, 100] on div "Daily" at bounding box center [89, 102] width 42 height 7
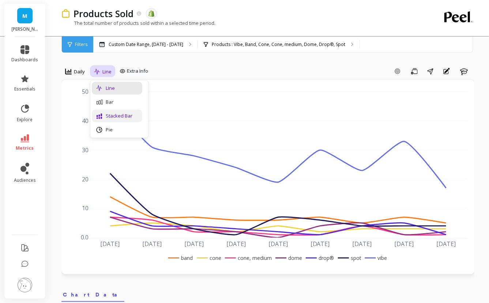
click at [113, 118] on div "Stacked Bar" at bounding box center [117, 116] width 42 height 7
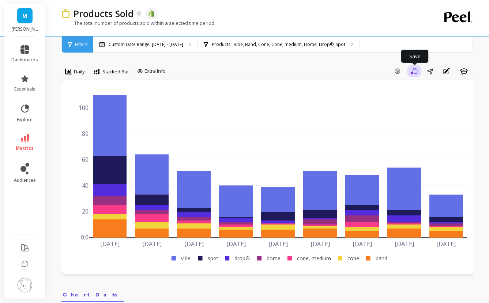
click at [412, 72] on icon "button" at bounding box center [414, 71] width 7 height 7
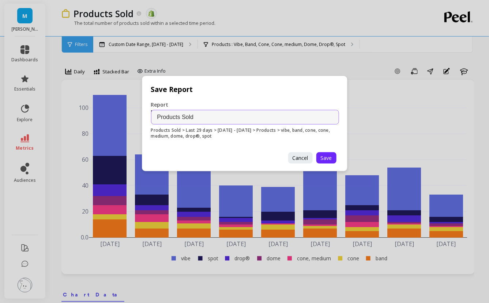
click at [156, 118] on input "Products Sold" at bounding box center [245, 117] width 188 height 15
type input "September Device Products Sold"
click at [327, 152] on button "Save" at bounding box center [326, 157] width 20 height 11
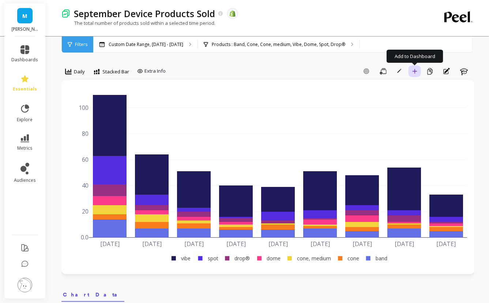
click at [413, 69] on icon "button" at bounding box center [414, 71] width 5 height 5
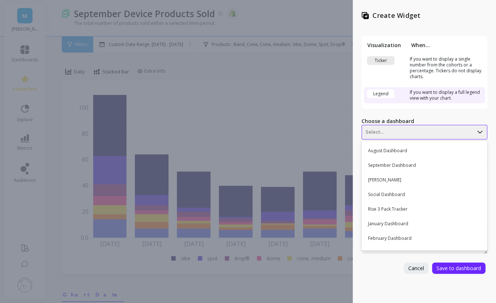
click at [402, 130] on div at bounding box center [417, 132] width 104 height 9
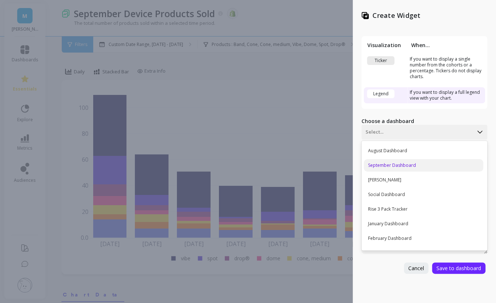
click at [398, 161] on div "September Dashboard" at bounding box center [423, 165] width 119 height 12
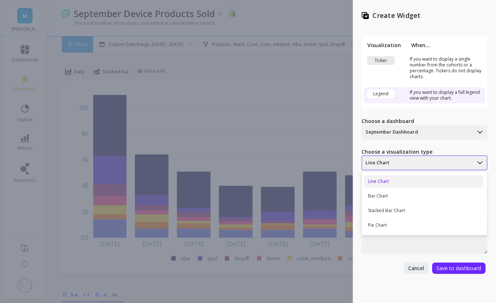
click at [417, 163] on div at bounding box center [417, 163] width 104 height 9
click at [399, 210] on div "Stacked Bar Chart" at bounding box center [423, 211] width 119 height 12
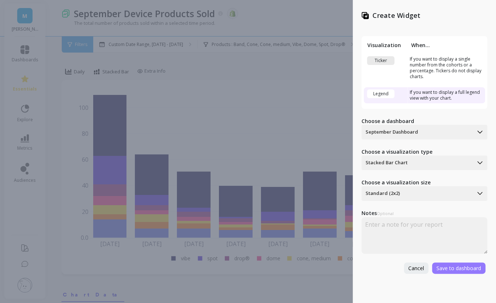
click at [481, 265] on button "Save to dashboard" at bounding box center [458, 268] width 53 height 11
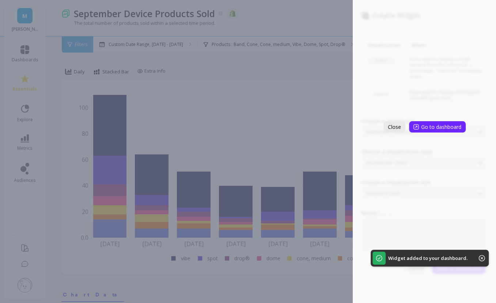
click at [396, 129] on span "Close" at bounding box center [394, 127] width 13 height 7
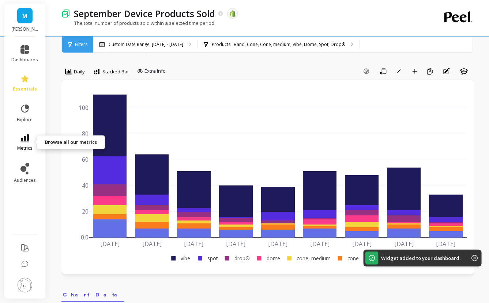
click at [27, 140] on icon at bounding box center [24, 138] width 9 height 8
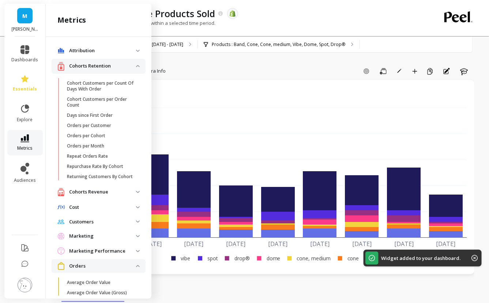
scroll to position [289, 0]
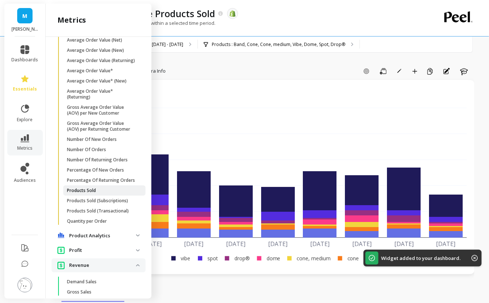
click at [105, 194] on span "Products Sold" at bounding box center [102, 191] width 70 height 6
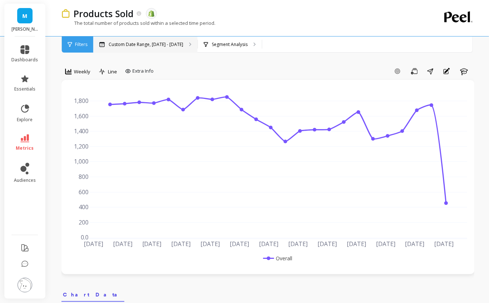
click at [155, 43] on p "Custom Date Range, [DATE] - [DATE]" at bounding box center [146, 45] width 75 height 6
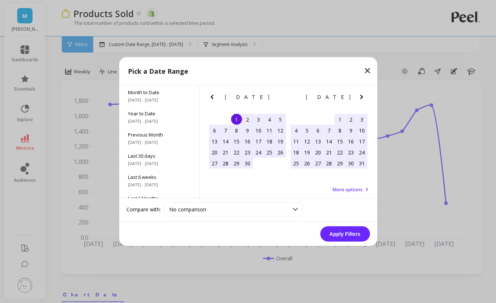
click at [363, 96] on icon "Next Month" at bounding box center [361, 97] width 9 height 9
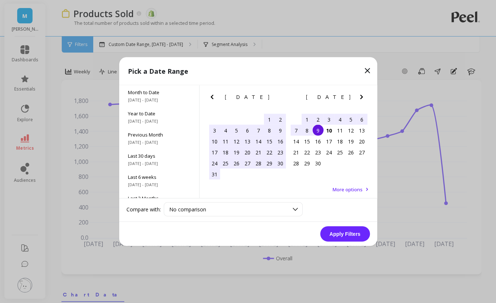
click at [363, 96] on icon "Next Month" at bounding box center [361, 97] width 9 height 9
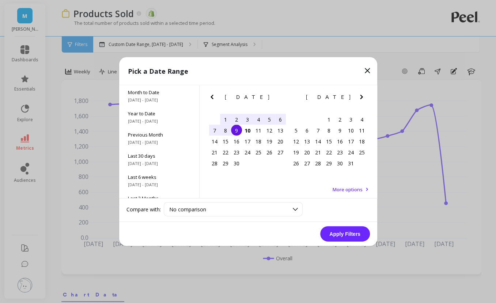
click at [225, 119] on div "1" at bounding box center [225, 119] width 11 height 11
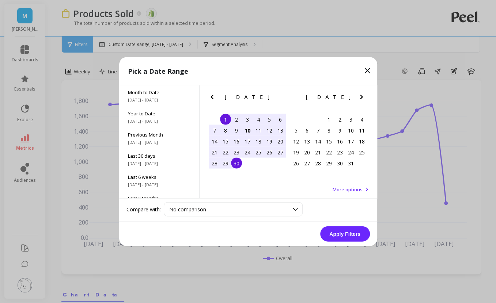
click at [235, 165] on div "30" at bounding box center [236, 163] width 11 height 11
click at [329, 230] on button "Apply Filters" at bounding box center [345, 234] width 50 height 15
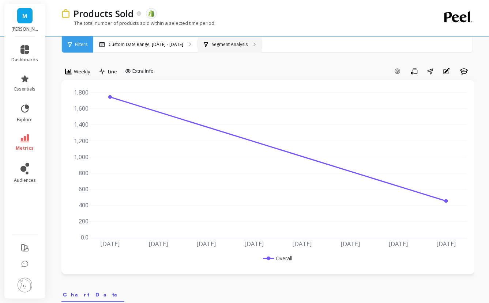
click at [212, 40] on div "Segment Analysis" at bounding box center [230, 45] width 64 height 16
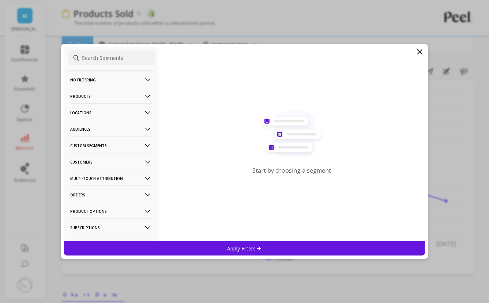
click at [111, 94] on p "Products" at bounding box center [111, 96] width 81 height 19
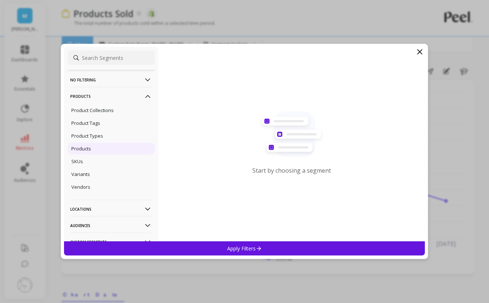
click at [96, 145] on div "Products" at bounding box center [111, 149] width 87 height 12
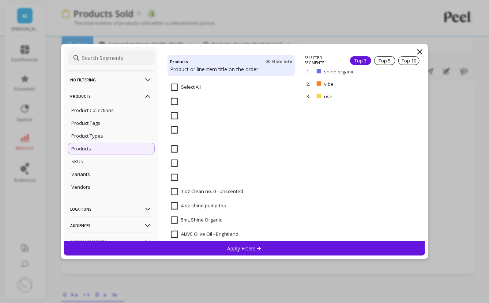
scroll to position [123, 0]
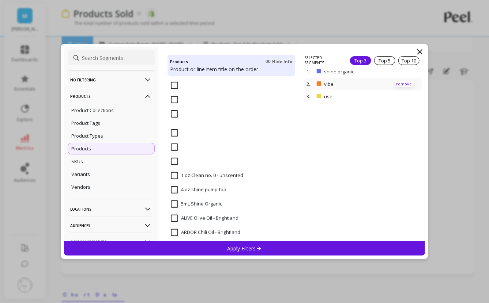
click at [399, 83] on p "remove" at bounding box center [403, 83] width 19 height 5
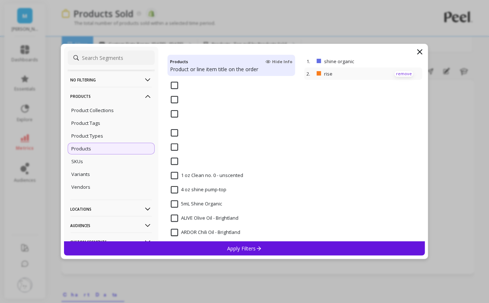
click at [401, 74] on p "remove" at bounding box center [403, 73] width 19 height 5
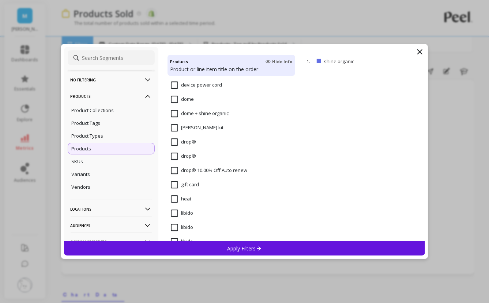
scroll to position [2736, 0]
click at [175, 200] on input "heat" at bounding box center [181, 199] width 20 height 7
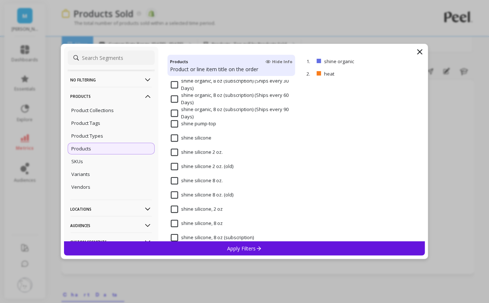
scroll to position [3638, 0]
click at [174, 138] on input "shine silicone" at bounding box center [191, 137] width 41 height 7
click at [196, 244] on div "Apply Filters" at bounding box center [244, 249] width 361 height 14
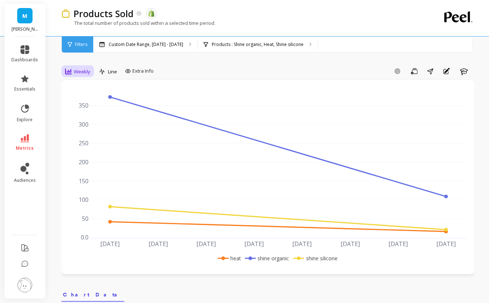
click at [81, 72] on span "Weekly" at bounding box center [82, 71] width 16 height 7
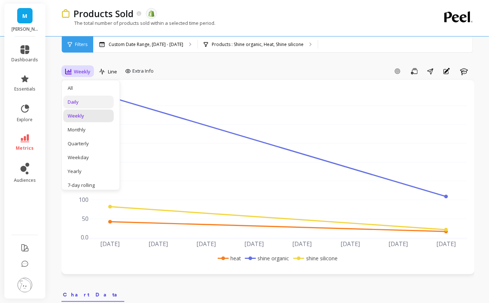
click at [86, 103] on div "Daily" at bounding box center [89, 102] width 42 height 7
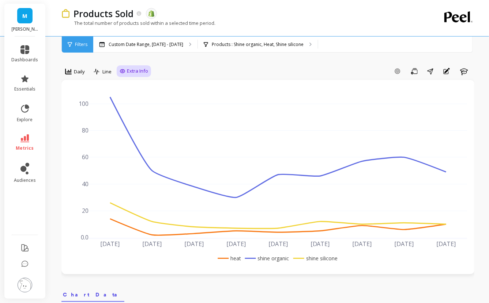
click at [106, 74] on span "Line" at bounding box center [106, 71] width 9 height 7
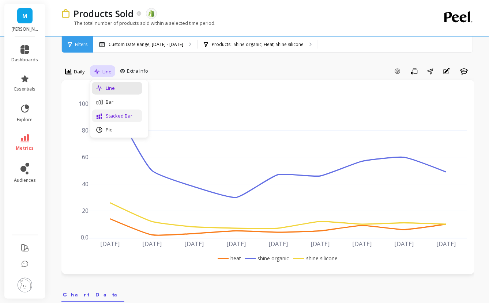
click at [112, 116] on div "Stacked Bar" at bounding box center [117, 116] width 42 height 7
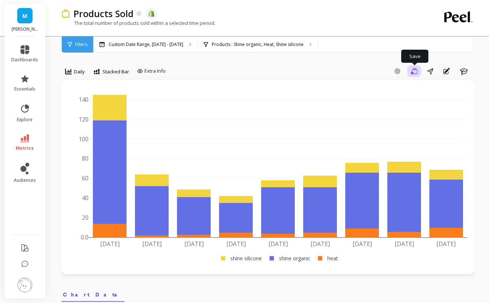
click at [415, 71] on icon "button" at bounding box center [414, 71] width 7 height 7
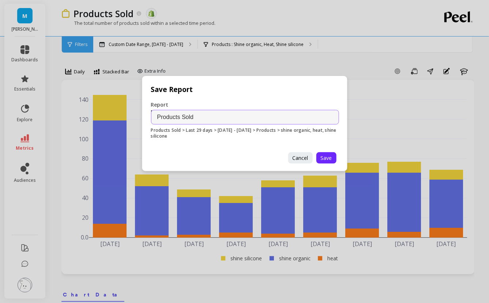
click at [156, 119] on input "Products Sold" at bounding box center [245, 117] width 188 height 15
click at [156, 113] on input "September Lubricant Products Sold" at bounding box center [245, 117] width 188 height 15
type input "September Lubricant Products Sold"
click at [329, 157] on span "Save" at bounding box center [325, 158] width 11 height 7
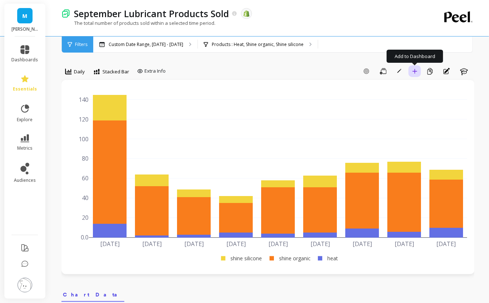
click at [415, 72] on icon "button" at bounding box center [414, 71] width 5 height 5
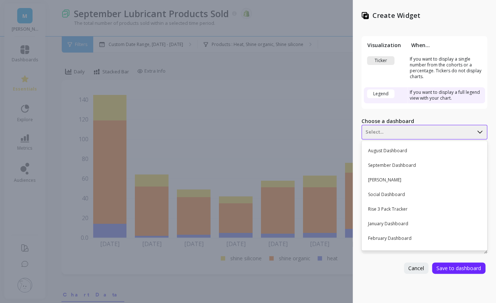
click at [379, 130] on div at bounding box center [417, 132] width 104 height 9
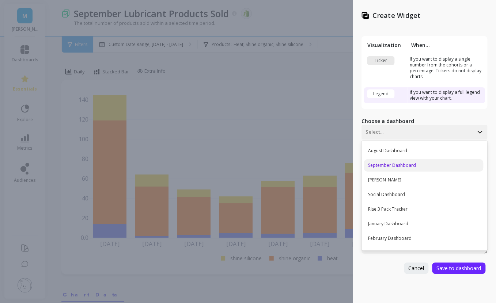
click at [387, 162] on div "September Dashboard" at bounding box center [423, 165] width 119 height 12
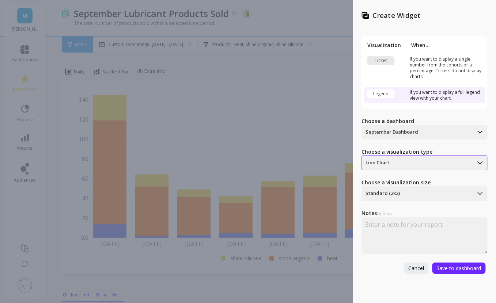
click at [387, 163] on div at bounding box center [417, 163] width 104 height 9
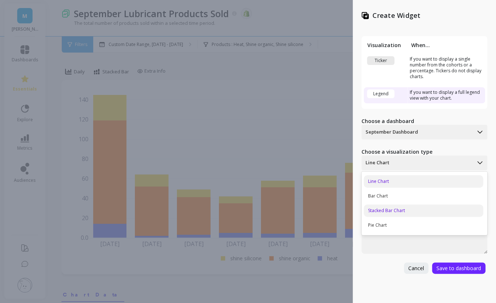
click at [386, 208] on div "Stacked Bar Chart" at bounding box center [423, 211] width 119 height 12
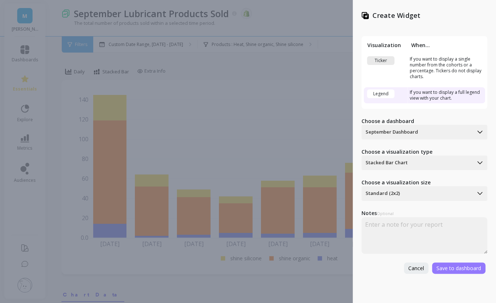
click at [465, 266] on span "Save to dashboard" at bounding box center [458, 268] width 45 height 7
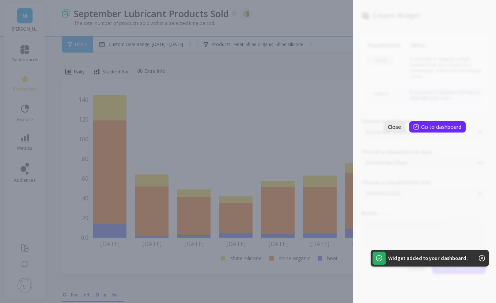
click at [396, 130] on button "Close" at bounding box center [394, 126] width 22 height 11
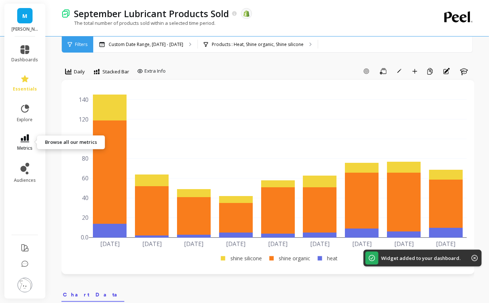
click at [29, 145] on span "metrics" at bounding box center [24, 148] width 15 height 6
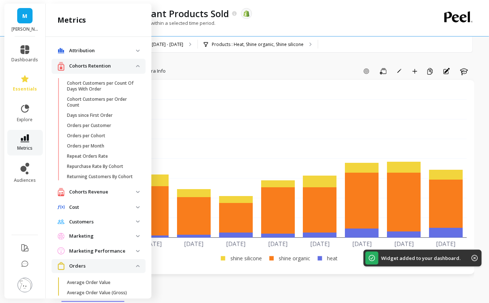
scroll to position [289, 0]
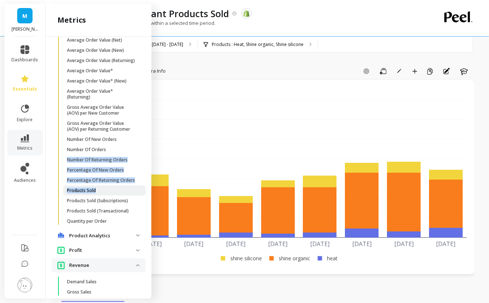
drag, startPoint x: 110, startPoint y: 164, endPoint x: 107, endPoint y: 211, distance: 46.8
click at [107, 211] on ul "Average Order Value Average Order Value (Gross) Average Order Value (Net New) A…" at bounding box center [99, 108] width 91 height 241
click at [107, 194] on span "Products Sold" at bounding box center [102, 191] width 70 height 6
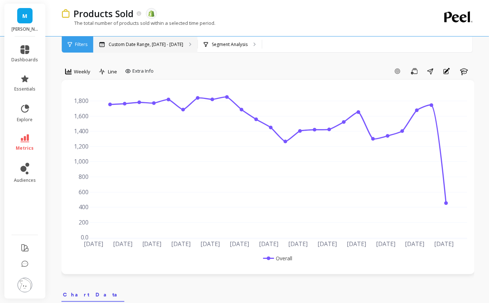
click at [174, 45] on p "Custom Date Range, [DATE] - [DATE]" at bounding box center [146, 45] width 75 height 6
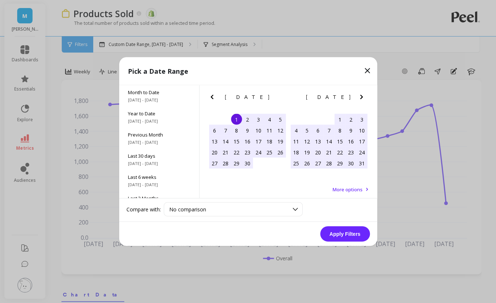
click at [356, 97] on div "[DATE]" at bounding box center [328, 98] width 81 height 8
click at [364, 101] on icon "Next Month" at bounding box center [361, 97] width 9 height 9
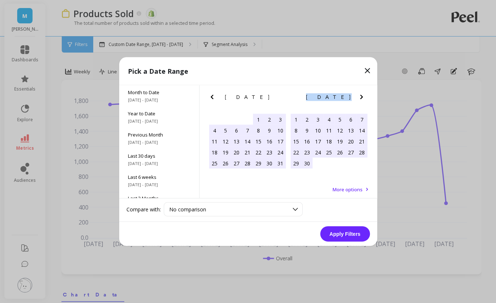
click at [364, 101] on icon "Next Month" at bounding box center [361, 97] width 9 height 9
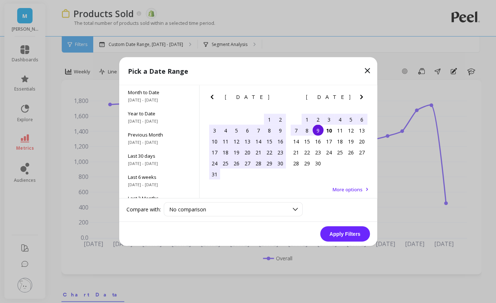
click at [307, 118] on div "1" at bounding box center [306, 119] width 11 height 11
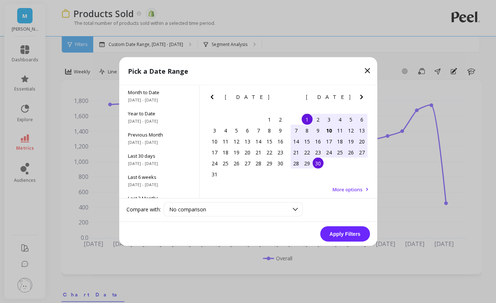
click at [318, 164] on div "30" at bounding box center [317, 163] width 11 height 11
click at [340, 229] on button "Apply Filters" at bounding box center [345, 234] width 50 height 15
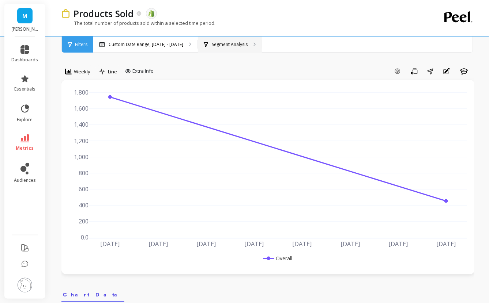
click at [212, 50] on div "Segment Analysis" at bounding box center [230, 45] width 64 height 16
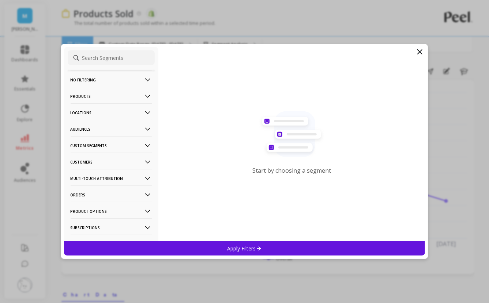
click at [93, 99] on p "Products" at bounding box center [111, 96] width 81 height 19
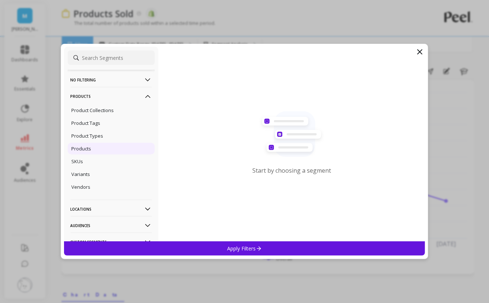
click at [95, 151] on div "Products" at bounding box center [111, 149] width 87 height 12
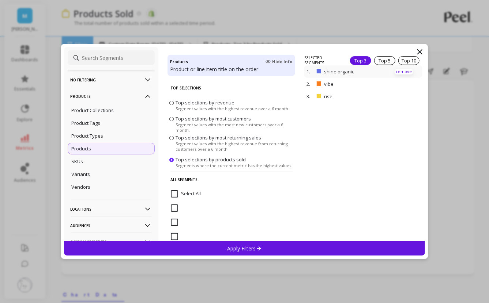
click at [394, 70] on p "remove" at bounding box center [403, 71] width 19 height 5
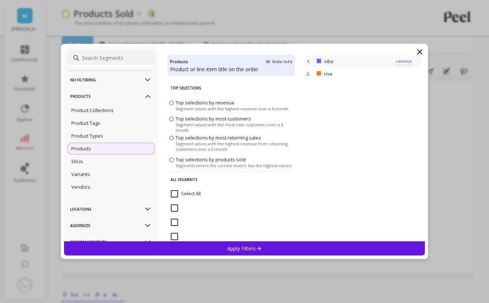
click at [395, 62] on p "remove" at bounding box center [403, 61] width 19 height 5
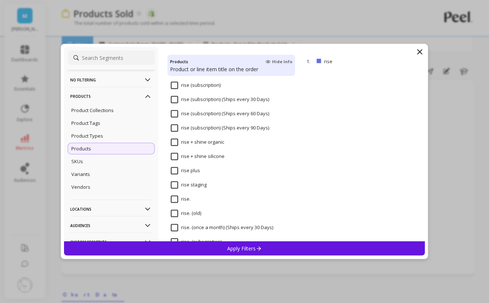
scroll to position [3222, 0]
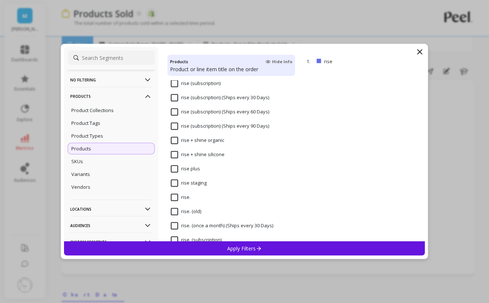
click at [174, 171] on input "rise plus" at bounding box center [185, 169] width 29 height 7
click at [196, 245] on div "Apply Filters" at bounding box center [244, 249] width 361 height 14
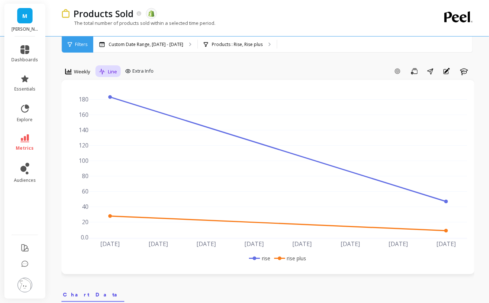
click at [116, 69] on span "Line" at bounding box center [112, 71] width 9 height 7
click at [121, 114] on div "Stacked Bar" at bounding box center [123, 116] width 42 height 7
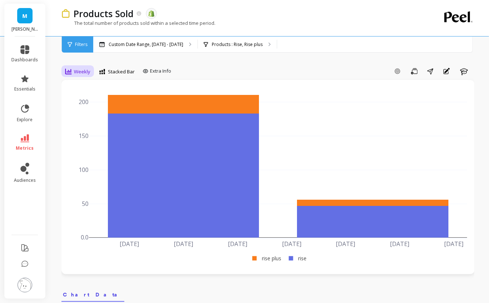
click at [82, 74] on span "Weekly" at bounding box center [82, 71] width 16 height 7
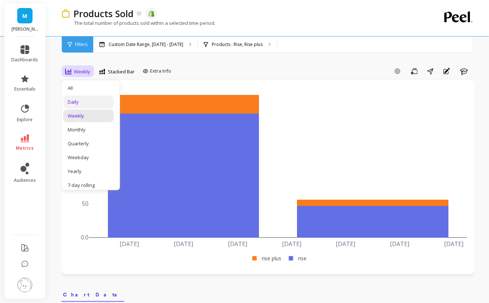
click at [88, 101] on div "Daily" at bounding box center [89, 102] width 42 height 7
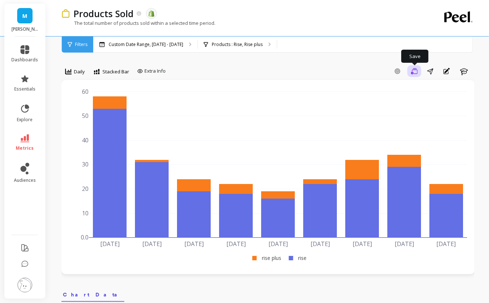
click at [419, 71] on button "Save" at bounding box center [414, 71] width 14 height 12
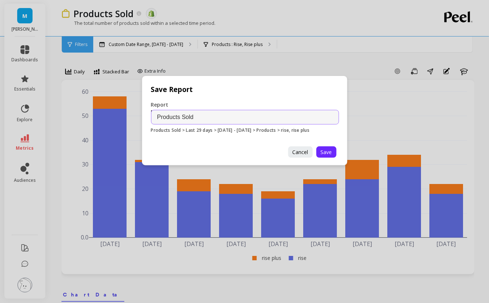
click at [155, 115] on input "Products Sold" at bounding box center [245, 117] width 188 height 15
type input "September Condom Products Sold"
click at [322, 150] on span "Save" at bounding box center [325, 152] width 11 height 7
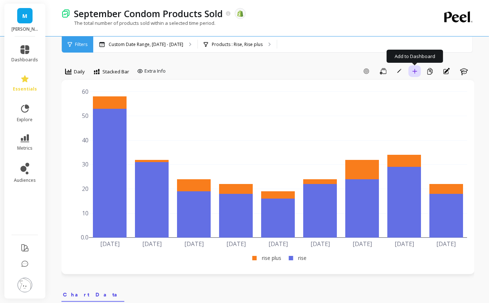
click at [416, 75] on button "Add to Dashboard" at bounding box center [414, 71] width 12 height 12
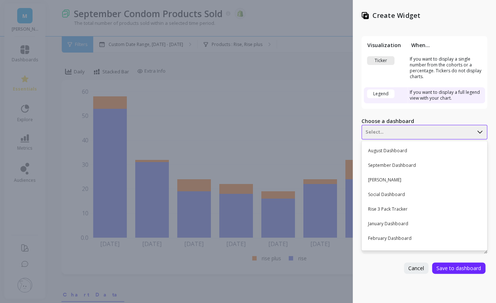
click at [377, 135] on div at bounding box center [417, 132] width 104 height 9
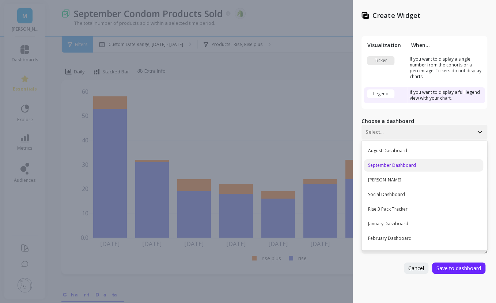
click at [386, 163] on div "September Dashboard" at bounding box center [423, 165] width 119 height 12
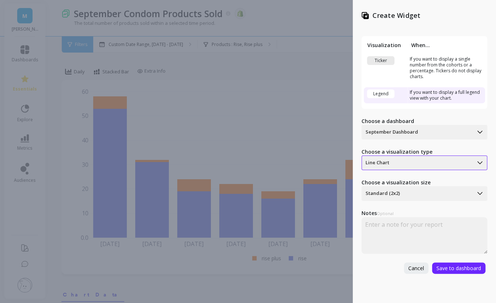
click at [386, 163] on div at bounding box center [417, 163] width 104 height 9
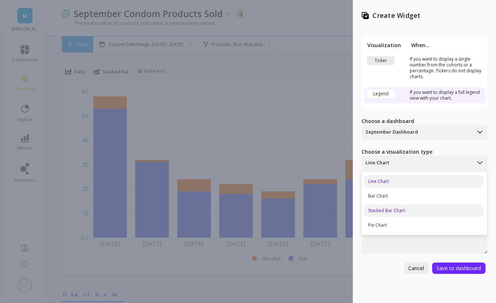
click at [383, 210] on div "Stacked Bar Chart" at bounding box center [423, 211] width 119 height 12
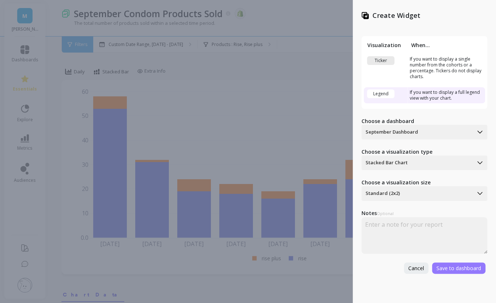
click at [464, 267] on span "Save to dashboard" at bounding box center [458, 268] width 45 height 7
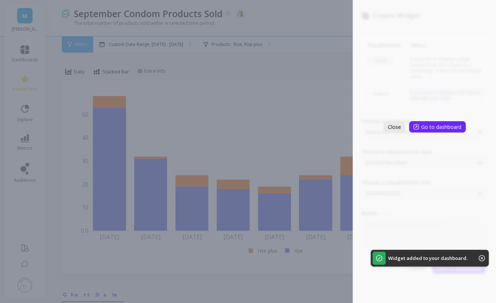
click at [396, 126] on span "Close" at bounding box center [394, 127] width 13 height 7
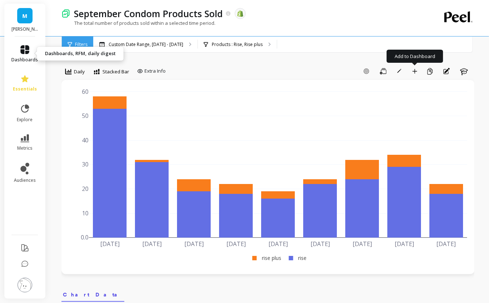
click at [26, 49] on icon at bounding box center [24, 49] width 9 height 9
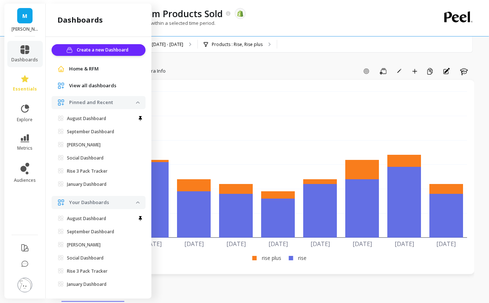
scroll to position [7, 0]
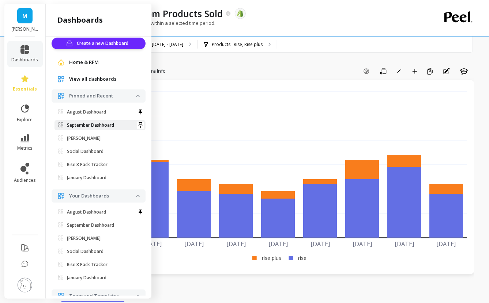
click at [101, 123] on p "September Dashboard" at bounding box center [90, 125] width 47 height 6
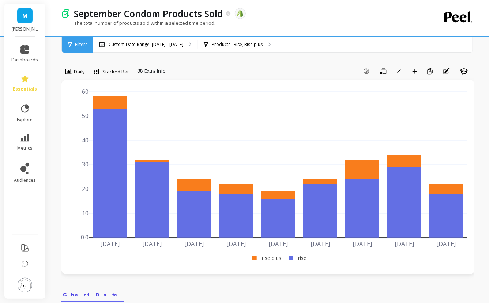
scroll to position [0, 0]
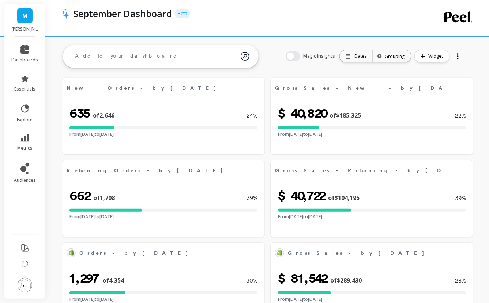
select select "sum"
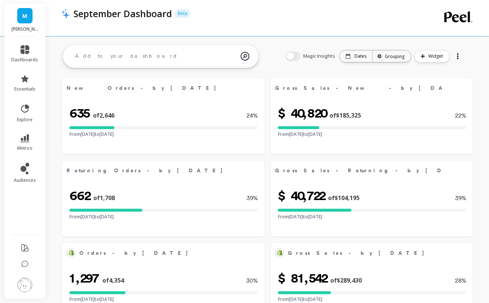
select select "sum"
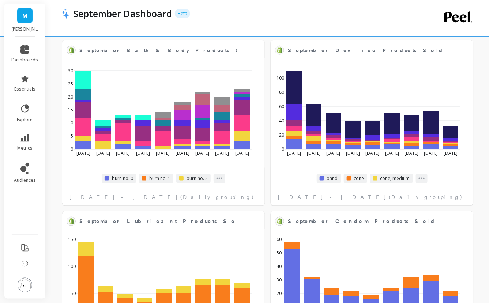
select select "sum"
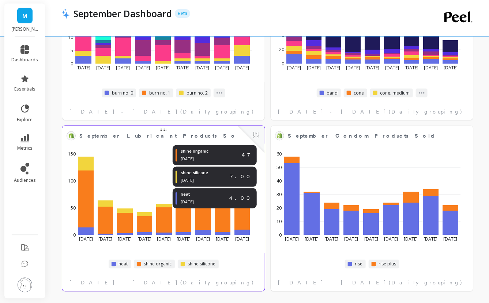
select select "sum"
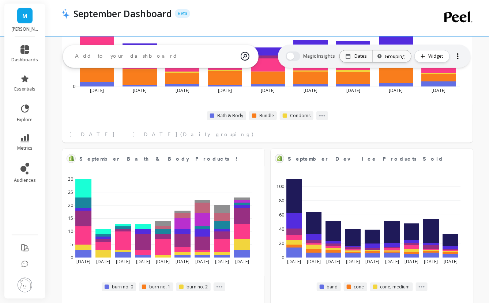
select select "sum"
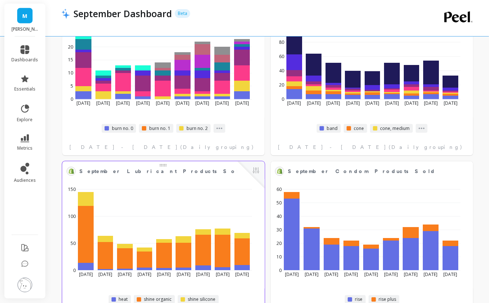
select select "sum"
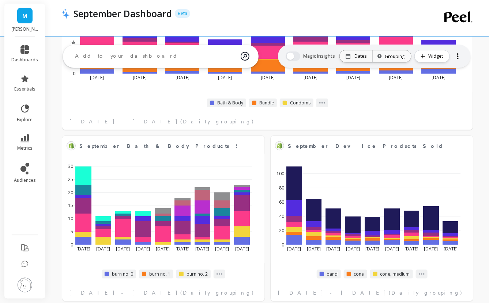
scroll to position [1161, 0]
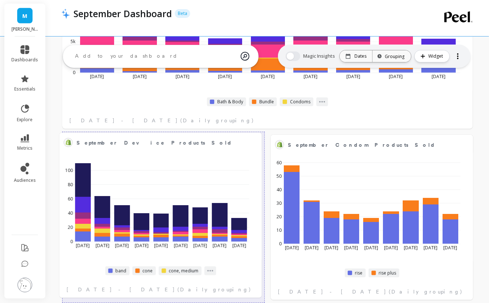
drag, startPoint x: 375, startPoint y: 138, endPoint x: 169, endPoint y: 133, distance: 206.2
click at [0, 0] on div at bounding box center [0, 0] width 0 height 0
select select "sum"
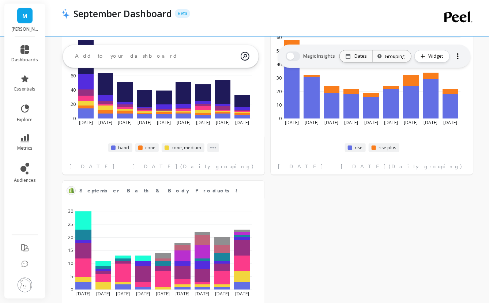
select select "sum"
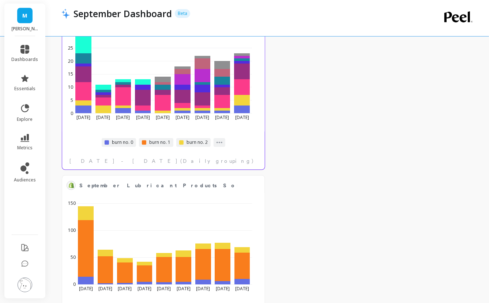
scroll to position [1464, 0]
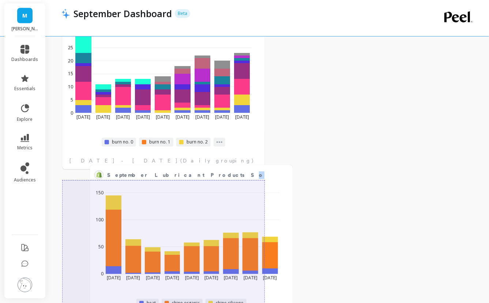
select select "sum"
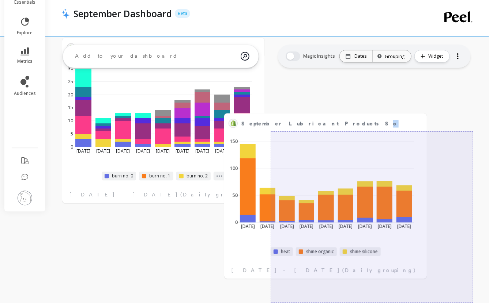
scroll to position [1341, 0]
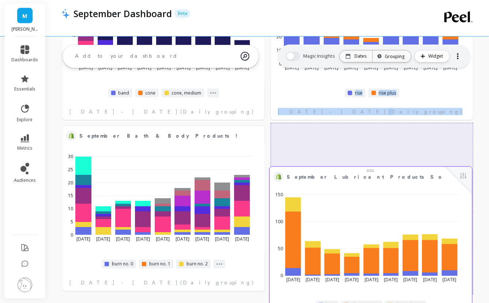
drag, startPoint x: 156, startPoint y: 186, endPoint x: 365, endPoint y: 174, distance: 209.0
select select "sum"
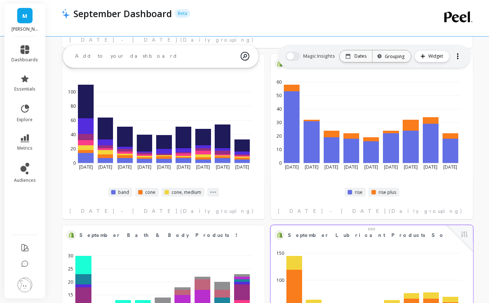
scroll to position [1243, 0]
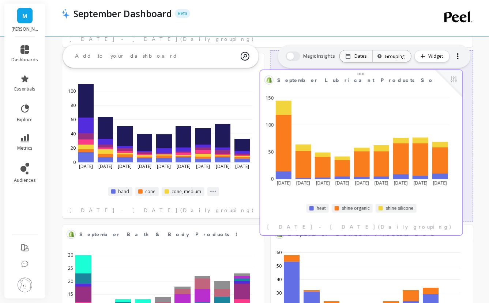
drag, startPoint x: 376, startPoint y: 233, endPoint x: 368, endPoint y: 80, distance: 153.4
click at [368, 80] on span "September Lubricant Products Sold" at bounding box center [355, 80] width 157 height 10
select select "sum"
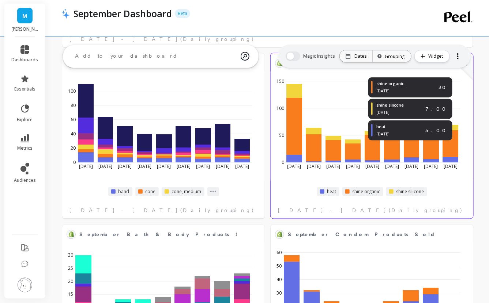
select select "sum"
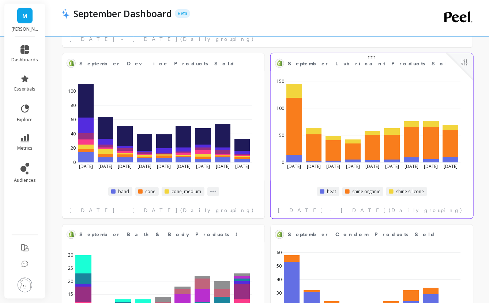
scroll to position [1324, 0]
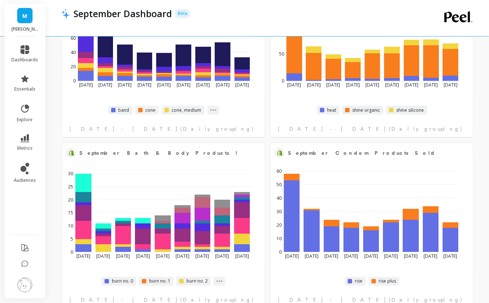
select select "sum"
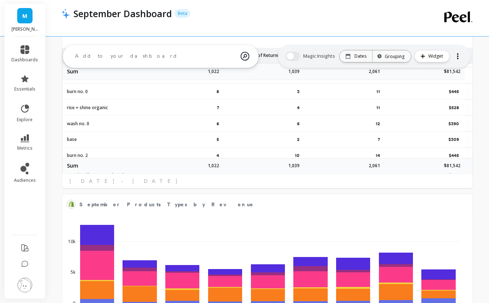
scroll to position [401, 0]
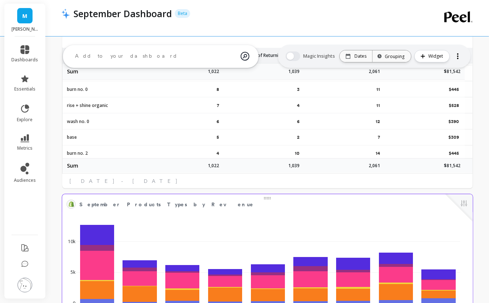
select select "sum"
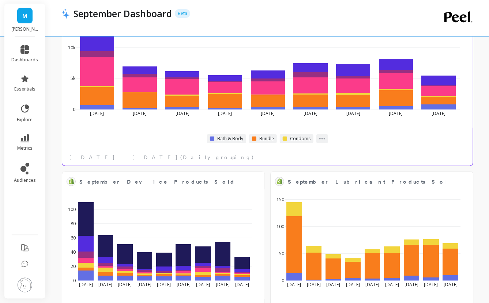
scroll to position [1125, 0]
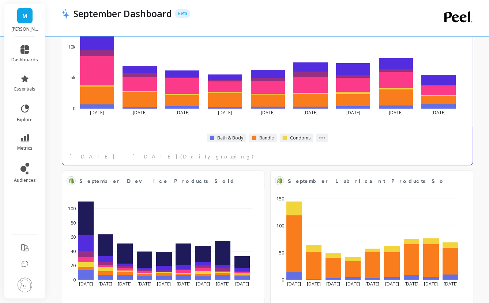
select select "sum"
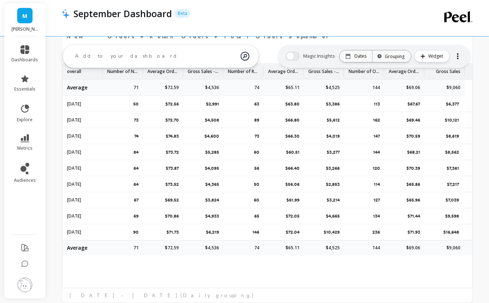
select select "sum"
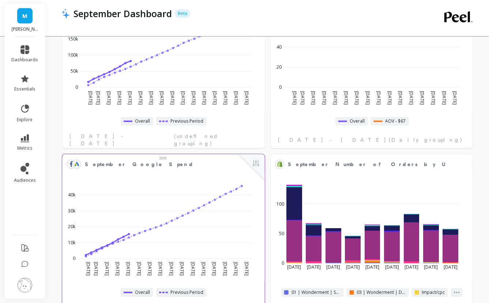
select select "sum"
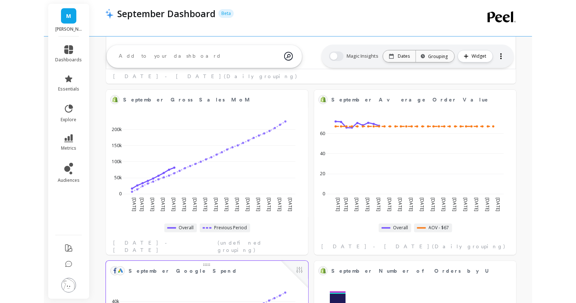
scroll to position [518, 0]
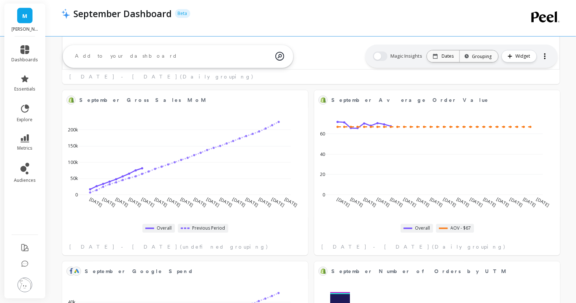
select select "sum"
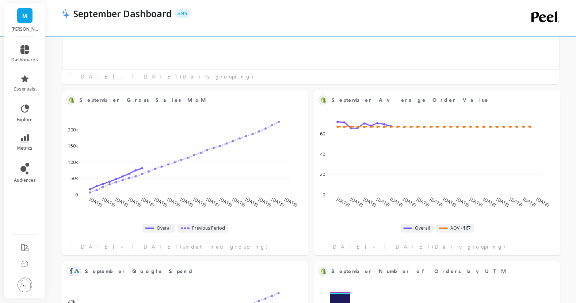
scroll to position [666, 0]
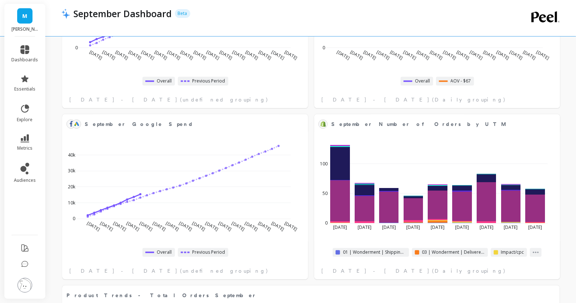
select select "sum"
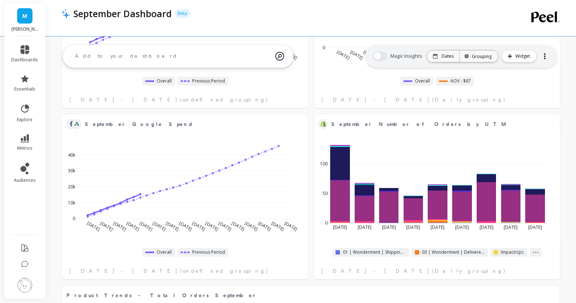
scroll to position [130, 0]
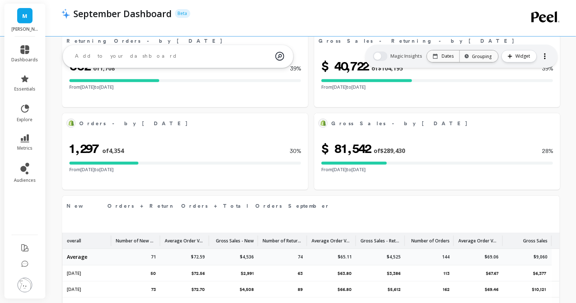
select select "sum"
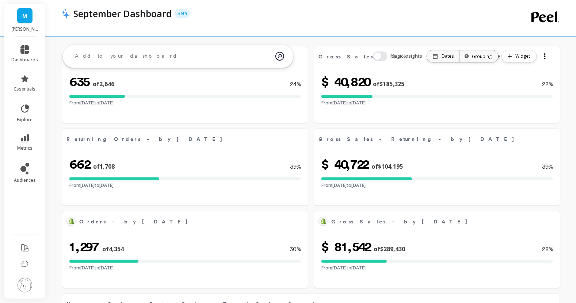
select select "sum"
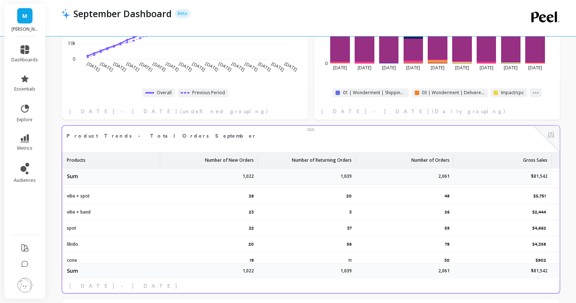
scroll to position [157, 0]
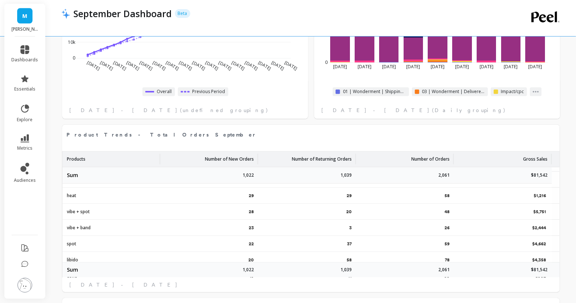
select select "sum"
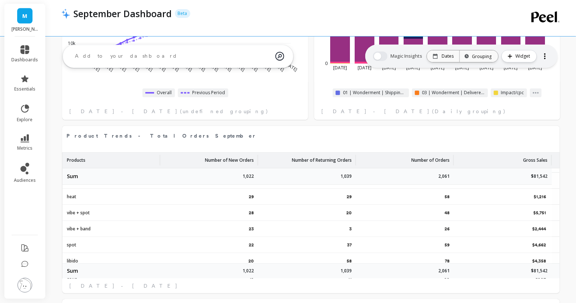
select select "sum"
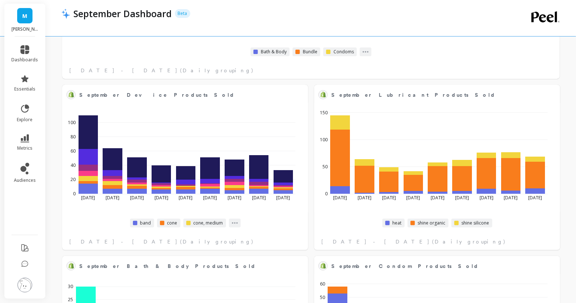
select select "sum"
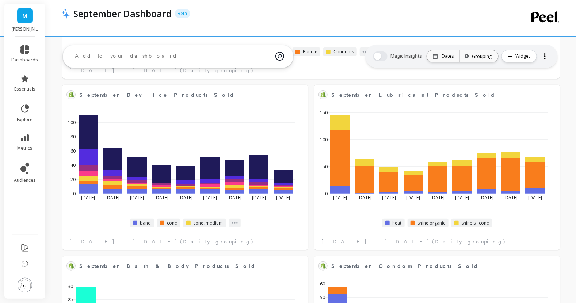
scroll to position [1211, 0]
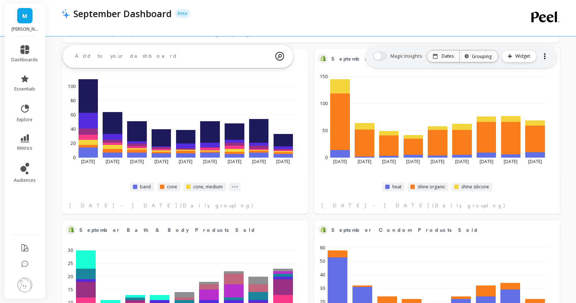
select select "sum"
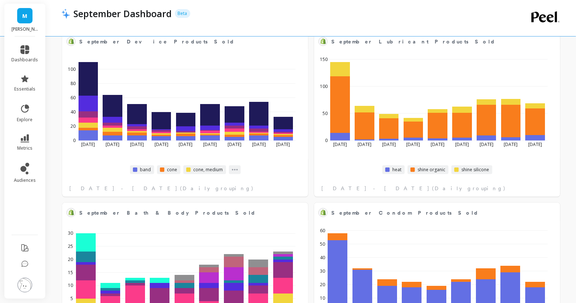
scroll to position [1341, 0]
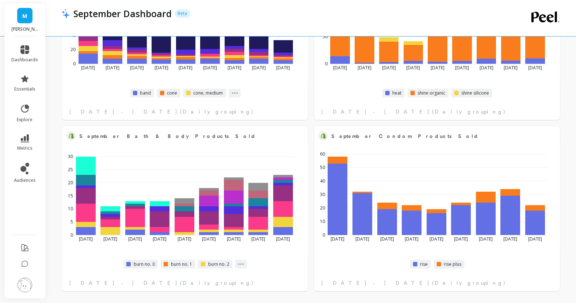
select select "sum"
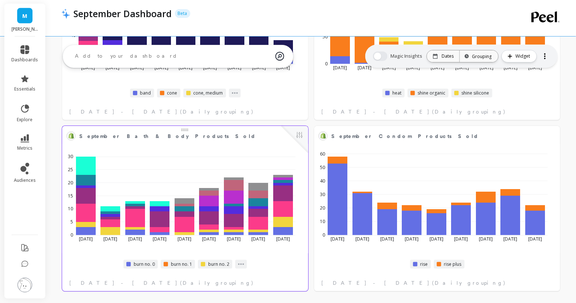
click at [307, 163] on div "[DATE] Sep [DATE] [DATE] [DATE] [DATE] [DATE] [DATE] [DATE] 9 0 5 10 15 20 25 30" at bounding box center [185, 199] width 246 height 110
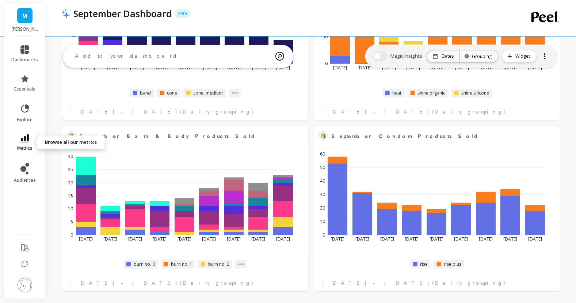
click at [29, 138] on link "metrics" at bounding box center [25, 142] width 27 height 17
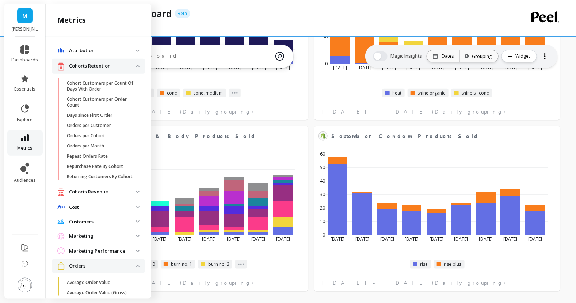
scroll to position [289, 0]
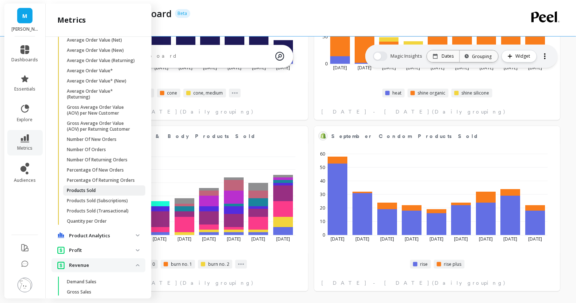
click at [108, 194] on span "Products Sold" at bounding box center [102, 191] width 70 height 6
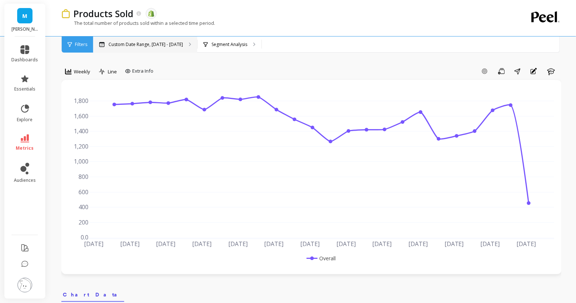
click at [173, 47] on div "Custom Date Range, [DATE] - [DATE]" at bounding box center [145, 45] width 104 height 16
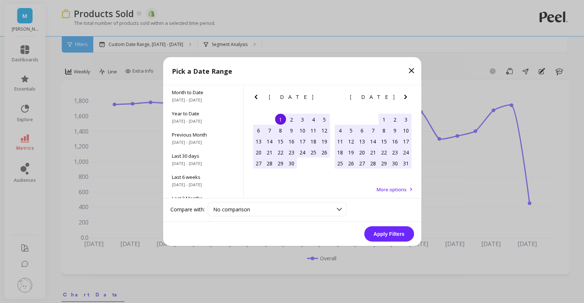
click at [406, 104] on button "Next Month" at bounding box center [407, 99] width 12 height 12
click at [406, 103] on button "Next Month" at bounding box center [407, 99] width 12 height 12
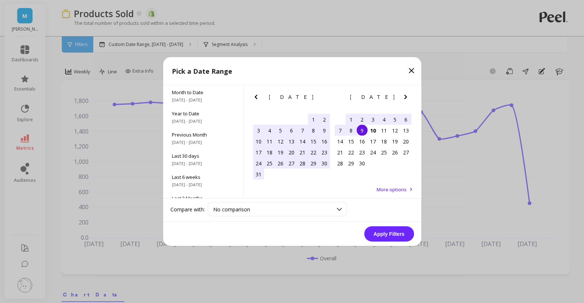
click at [350, 118] on div "1" at bounding box center [350, 119] width 11 height 11
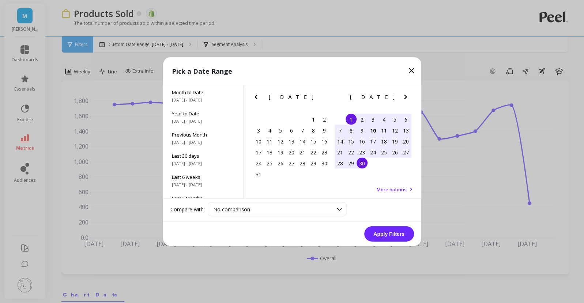
click at [362, 160] on div "30" at bounding box center [361, 163] width 11 height 11
click at [369, 234] on button "Apply Filters" at bounding box center [389, 234] width 50 height 15
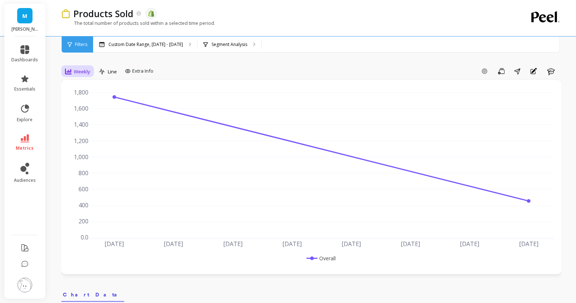
click at [75, 76] on div "Weekly" at bounding box center [78, 71] width 30 height 12
click at [86, 103] on div "Daily" at bounding box center [89, 102] width 42 height 7
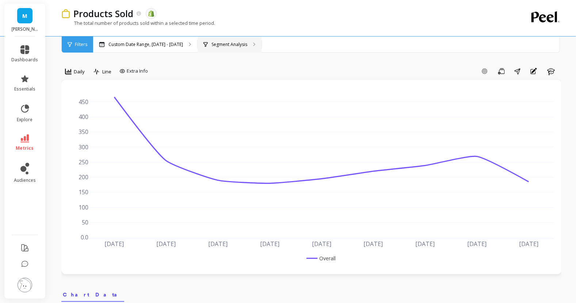
click at [227, 48] on div "Segment Analysis" at bounding box center [230, 45] width 64 height 16
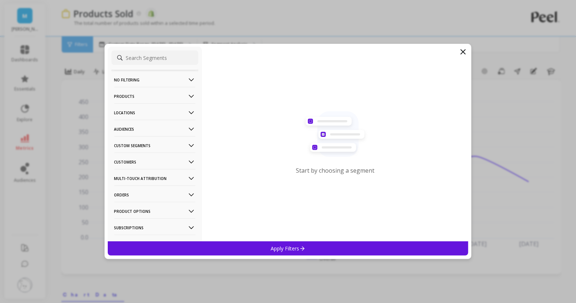
click at [137, 98] on p "Products" at bounding box center [154, 96] width 81 height 19
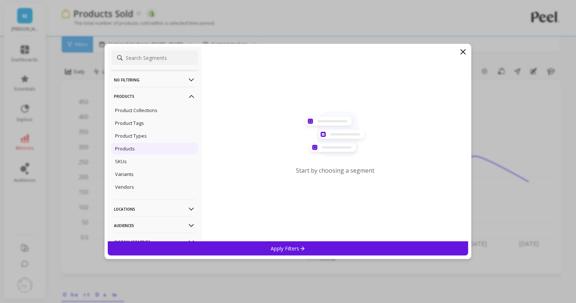
click at [130, 147] on p "Products" at bounding box center [125, 148] width 20 height 7
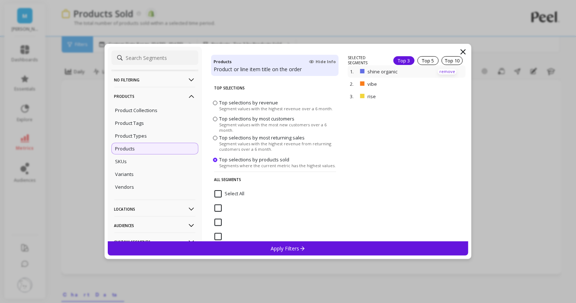
click at [445, 72] on p "remove" at bounding box center [447, 71] width 19 height 5
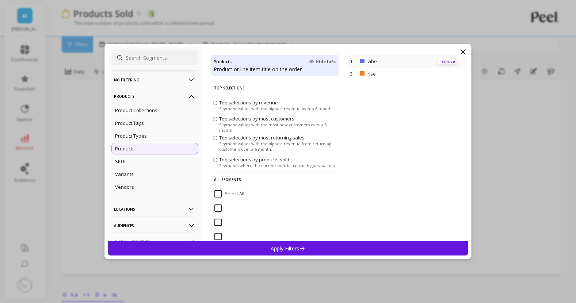
click at [440, 61] on p "remove" at bounding box center [447, 61] width 19 height 5
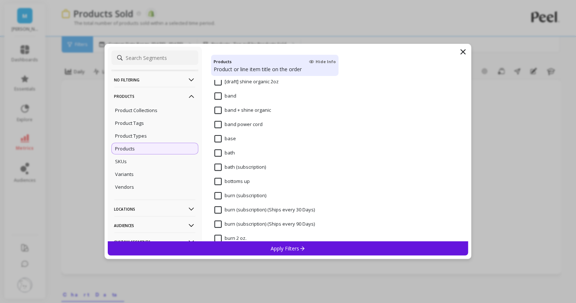
scroll to position [2109, 0]
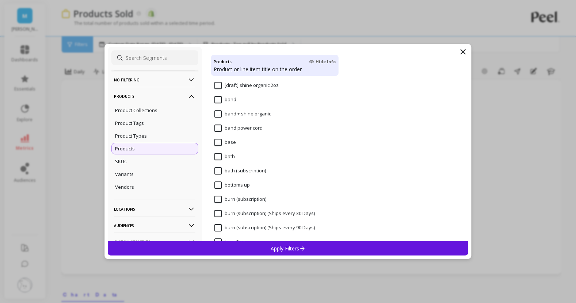
click at [217, 139] on input "base" at bounding box center [226, 142] width 22 height 7
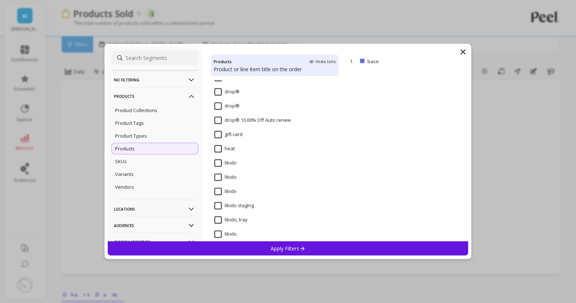
scroll to position [2786, 0]
click at [219, 161] on input "libido" at bounding box center [226, 163] width 22 height 7
click at [222, 248] on div "Apply Filters" at bounding box center [288, 249] width 361 height 14
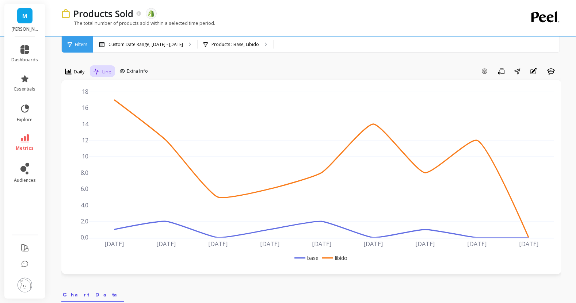
click at [102, 73] on span "Line" at bounding box center [106, 71] width 9 height 7
click at [126, 114] on div "Stacked Bar" at bounding box center [117, 116] width 42 height 7
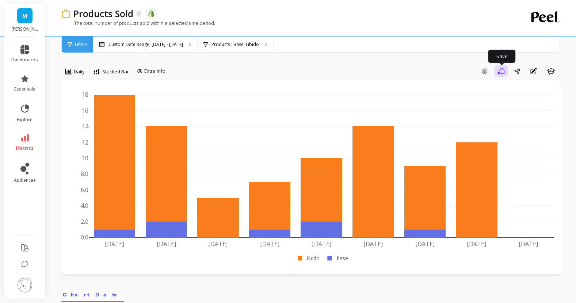
click at [496, 74] on button "Save" at bounding box center [502, 71] width 14 height 12
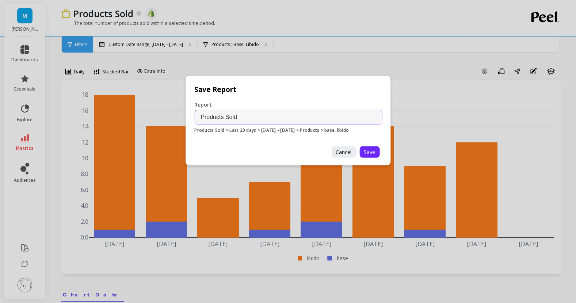
click at [197, 119] on input "Products Sold" at bounding box center [289, 117] width 188 height 15
type input "September Supplement Products Sold"
click at [368, 153] on span "Save" at bounding box center [369, 152] width 11 height 7
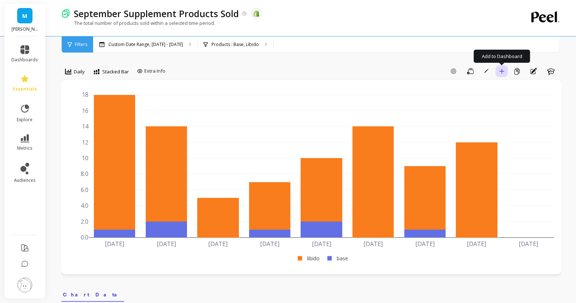
click at [501, 71] on icon "button" at bounding box center [502, 71] width 5 height 5
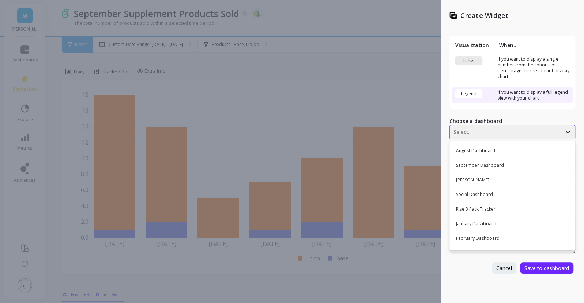
click at [464, 129] on div at bounding box center [505, 132] width 104 height 9
click at [484, 163] on div "September Dashboard" at bounding box center [510, 165] width 119 height 12
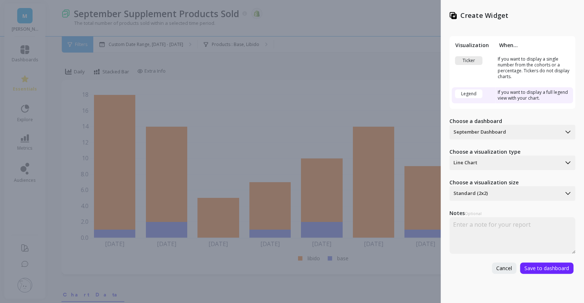
click at [484, 163] on div at bounding box center [505, 163] width 104 height 9
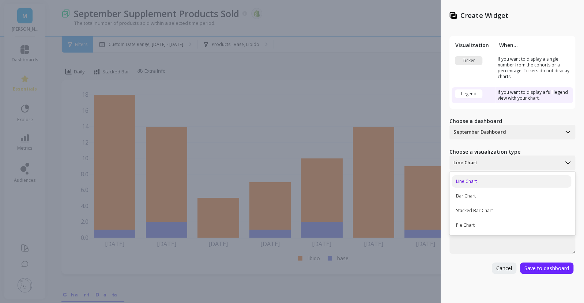
click at [472, 204] on div "Line Chart Bar Chart Stacked Bar Chart Pie Chart" at bounding box center [512, 204] width 126 height 64
click at [490, 210] on div "Stacked Bar Chart" at bounding box center [510, 211] width 119 height 12
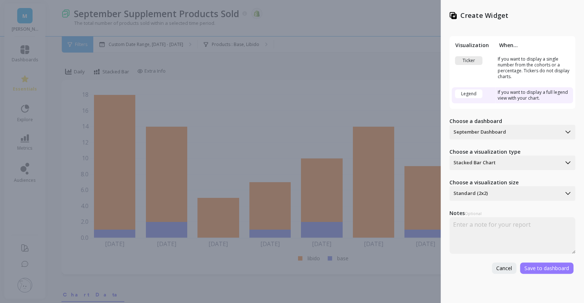
click at [539, 272] on button "Save to dashboard" at bounding box center [546, 268] width 53 height 11
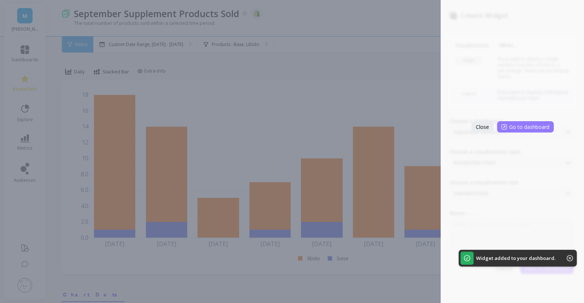
click at [521, 125] on span "Go to dashboard" at bounding box center [529, 127] width 40 height 7
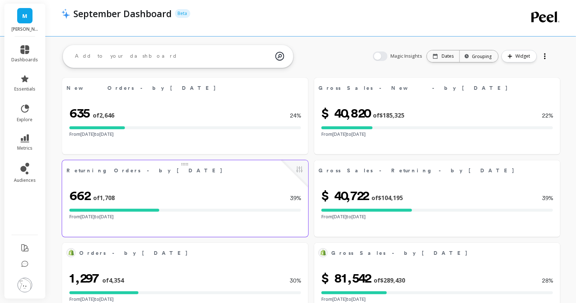
select select "sum"
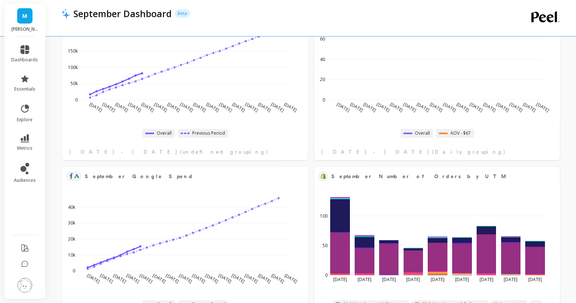
select select "sum"
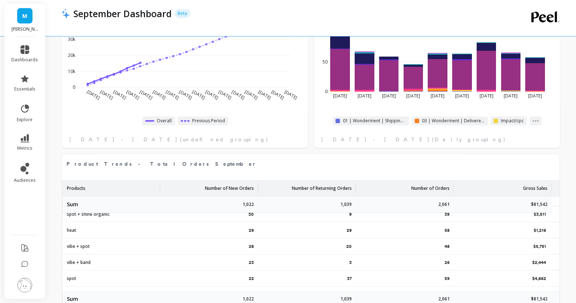
select select "sum"
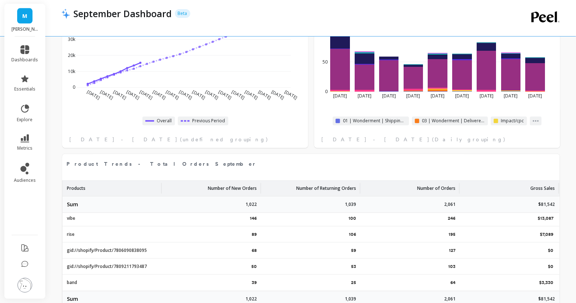
scroll to position [0, 0]
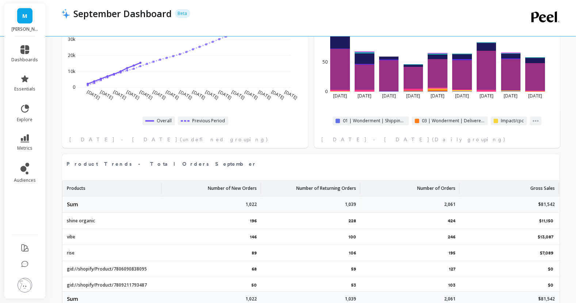
select select "sum"
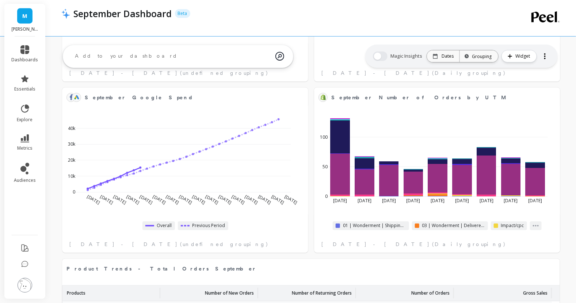
select select "sum"
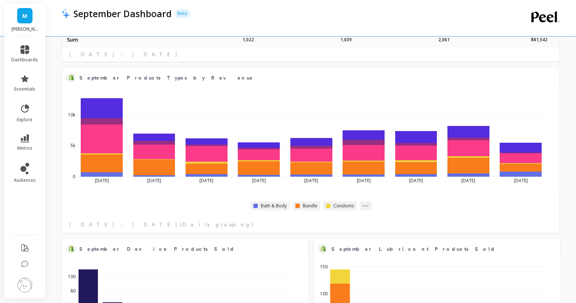
scroll to position [1058, 0]
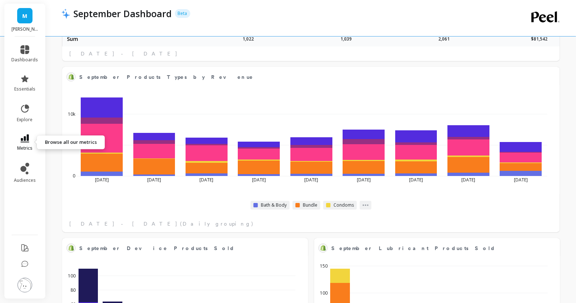
click at [20, 136] on icon at bounding box center [24, 138] width 9 height 8
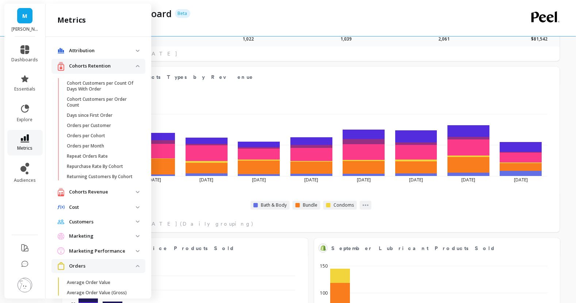
scroll to position [289, 0]
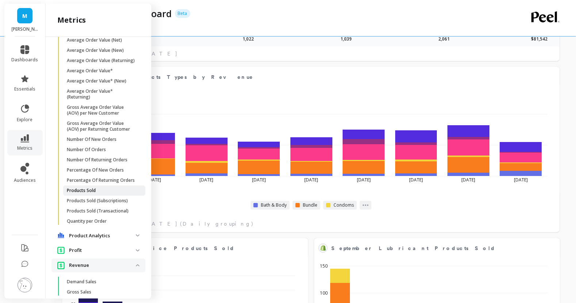
click at [95, 194] on p "Products Sold" at bounding box center [81, 191] width 29 height 6
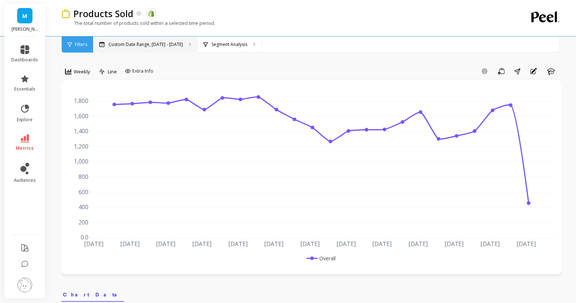
click at [134, 44] on p "Custom Date Range, [DATE] - [DATE]" at bounding box center [146, 45] width 75 height 6
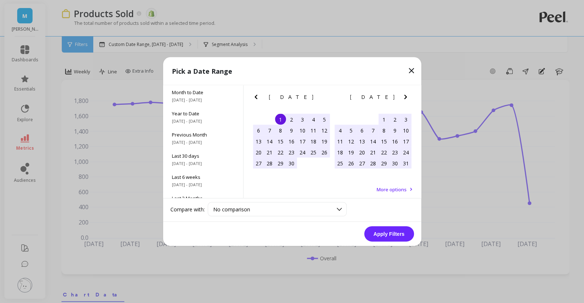
click at [404, 101] on button "Next Month" at bounding box center [407, 99] width 12 height 12
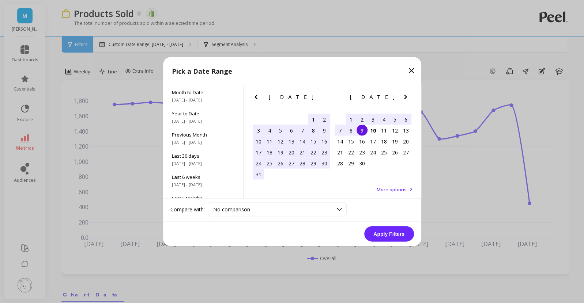
click at [350, 118] on div "1" at bounding box center [350, 119] width 11 height 11
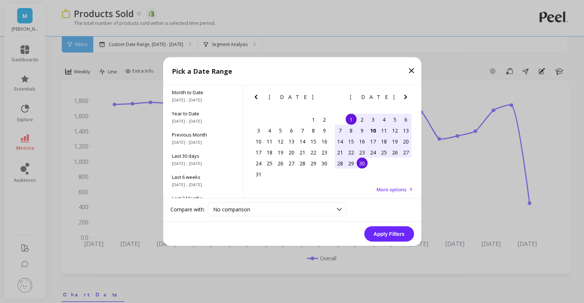
click at [360, 163] on div "30" at bounding box center [361, 163] width 11 height 11
click at [378, 233] on button "Apply Filters" at bounding box center [389, 234] width 50 height 15
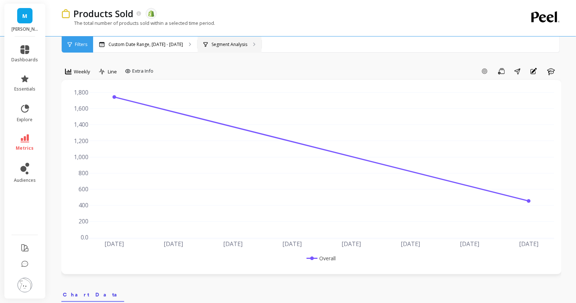
click at [225, 38] on div "Segment Analysis" at bounding box center [230, 45] width 64 height 16
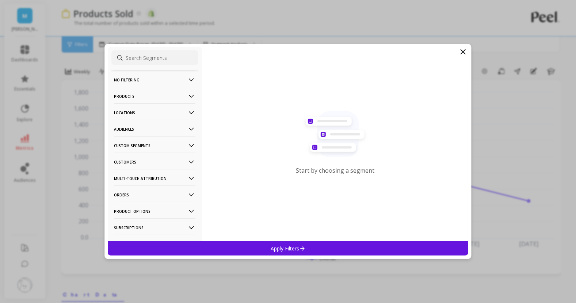
click at [152, 96] on p "Products" at bounding box center [154, 96] width 81 height 19
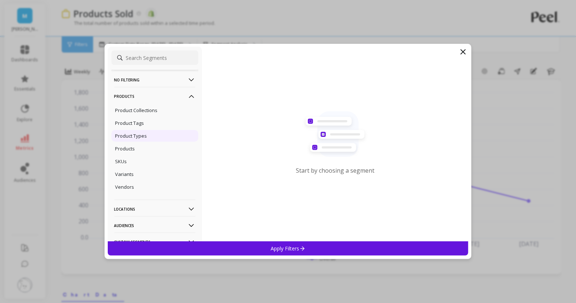
click at [141, 133] on p "Product Types" at bounding box center [131, 136] width 32 height 7
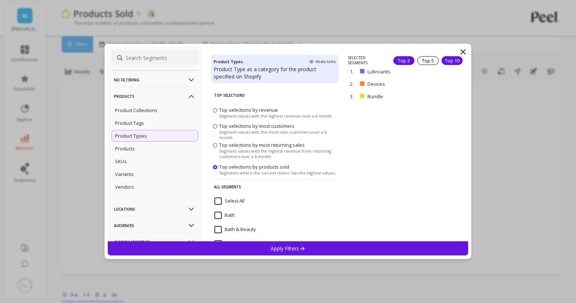
click at [442, 63] on div "Top 10" at bounding box center [452, 60] width 21 height 9
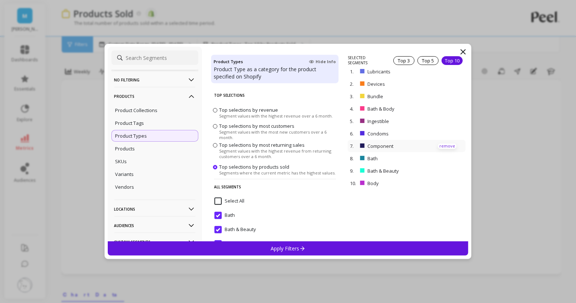
click at [443, 144] on p "remove" at bounding box center [447, 146] width 19 height 5
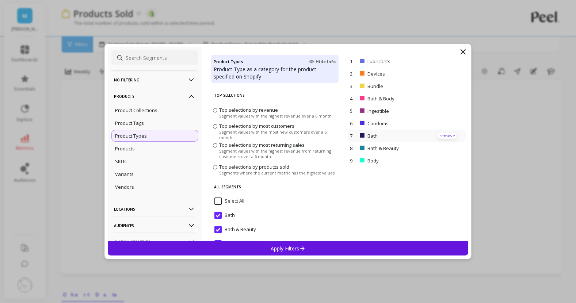
click at [442, 135] on p "remove" at bounding box center [447, 135] width 19 height 5
click at [385, 251] on div "Apply Filters" at bounding box center [288, 249] width 361 height 14
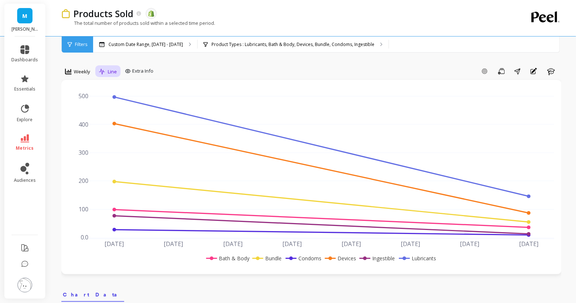
click at [105, 72] on div "Line" at bounding box center [108, 71] width 18 height 9
click at [121, 117] on div "Stacked Bar" at bounding box center [123, 116] width 42 height 7
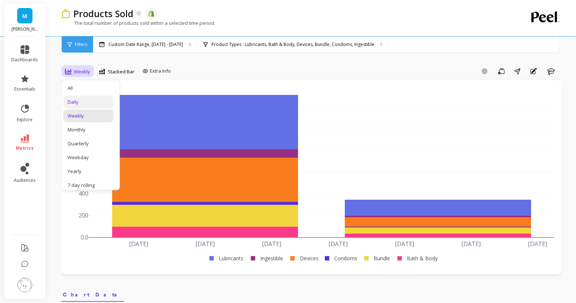
click at [86, 103] on div "Daily" at bounding box center [89, 102] width 42 height 7
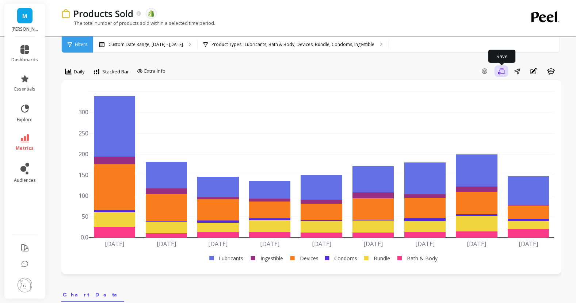
click at [501, 74] on icon "button" at bounding box center [501, 71] width 7 height 7
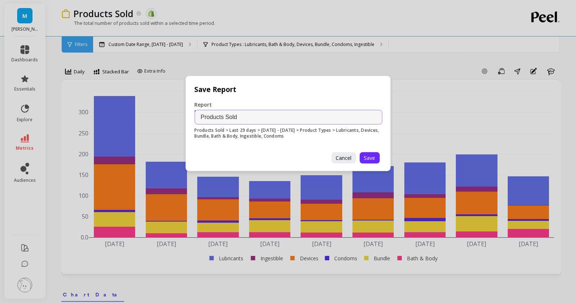
click at [201, 121] on input "Products Sold" at bounding box center [289, 117] width 188 height 15
click at [242, 118] on input "Products Sold" at bounding box center [289, 117] width 188 height 15
click at [201, 118] on input "Products Sold by Product Type" at bounding box center [289, 117] width 188 height 15
type input "September Products Sold by Product Type"
click at [367, 157] on span "Save" at bounding box center [369, 158] width 11 height 7
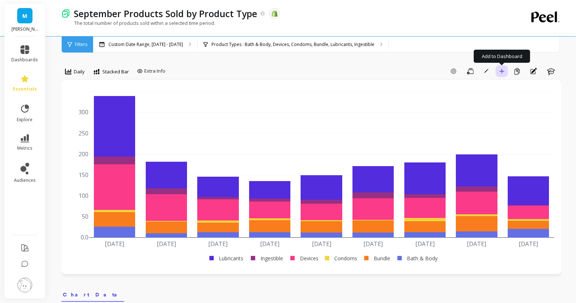
click at [504, 70] on icon "button" at bounding box center [502, 71] width 5 height 5
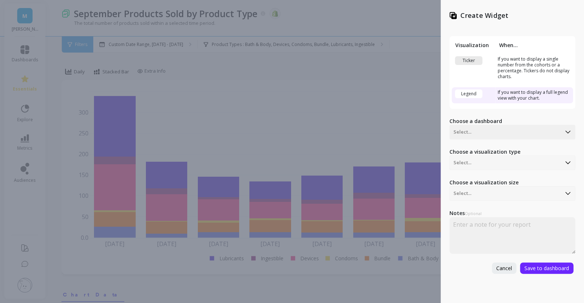
click at [495, 163] on div "Choose a visualization type Select..." at bounding box center [512, 159] width 126 height 22
click at [491, 130] on div at bounding box center [505, 132] width 104 height 9
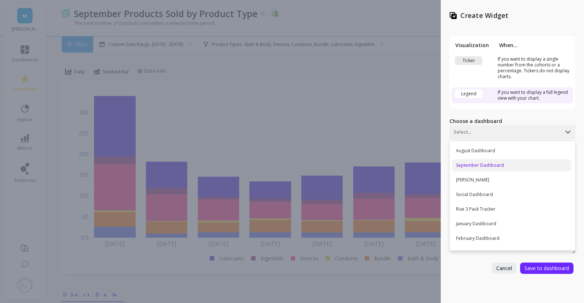
click at [476, 168] on div "September Dashboard" at bounding box center [510, 165] width 119 height 12
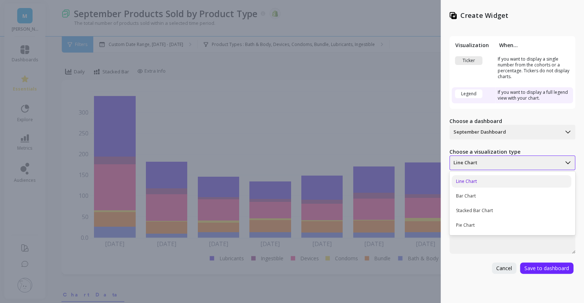
click at [476, 161] on div at bounding box center [505, 163] width 104 height 9
click at [473, 208] on div "Stacked Bar Chart" at bounding box center [510, 211] width 119 height 12
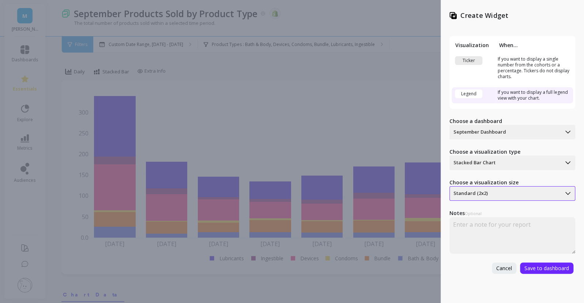
click at [485, 190] on div at bounding box center [505, 193] width 104 height 9
click at [489, 193] on div at bounding box center [505, 193] width 104 height 9
click at [535, 265] on span "Save to dashboard" at bounding box center [546, 268] width 45 height 7
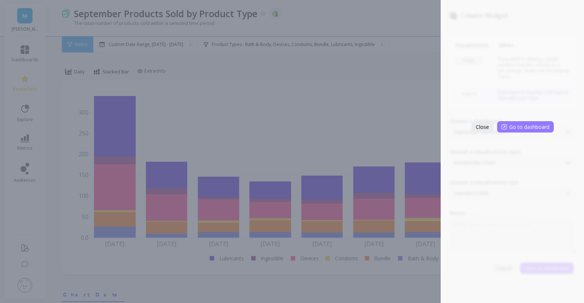
click at [528, 130] on button "Go to dashboard" at bounding box center [525, 126] width 57 height 11
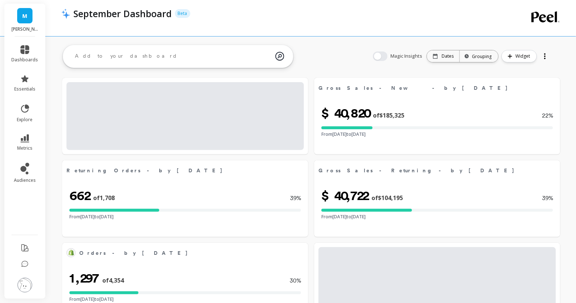
select select "sum"
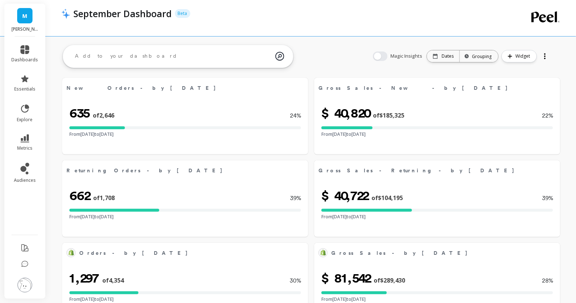
select select "sum"
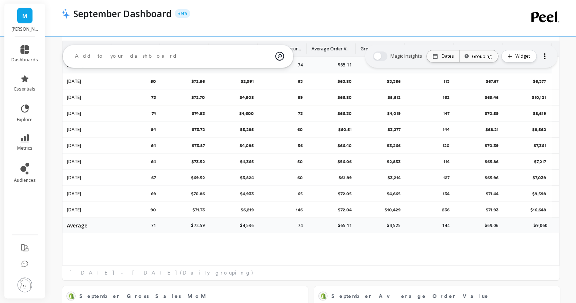
select select "sum"
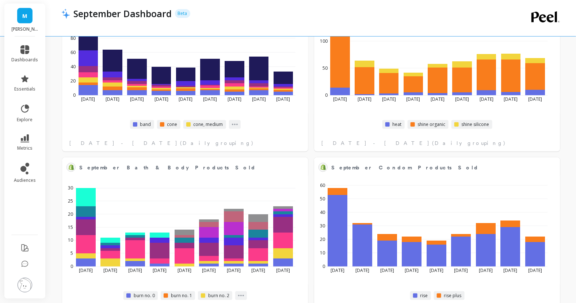
select select "sum"
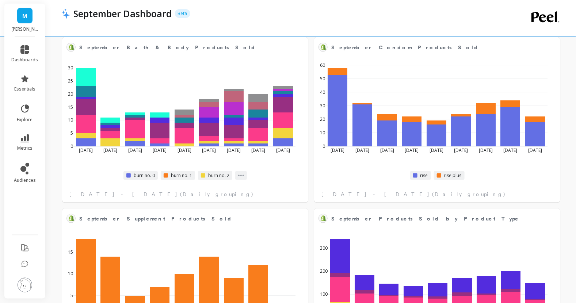
scroll to position [1513, 0]
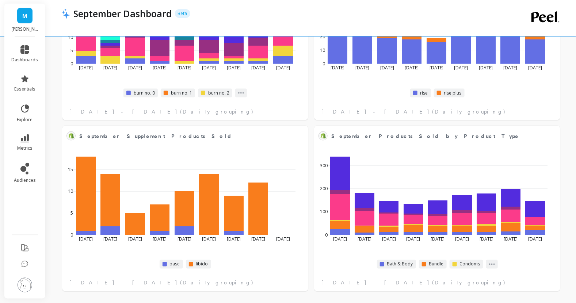
select select "sum"
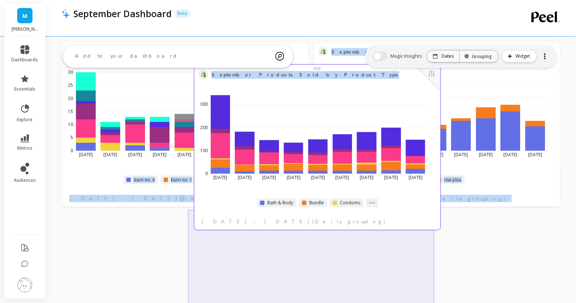
scroll to position [1422, 0]
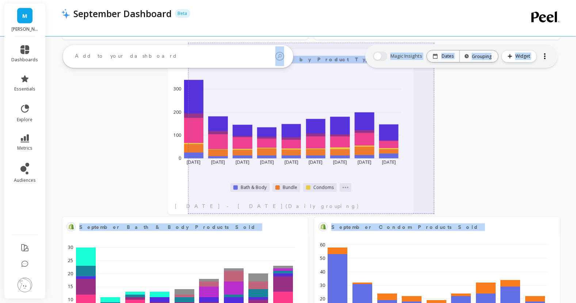
drag, startPoint x: 436, startPoint y: 135, endPoint x: 291, endPoint y: 62, distance: 162.6
select select "sum"
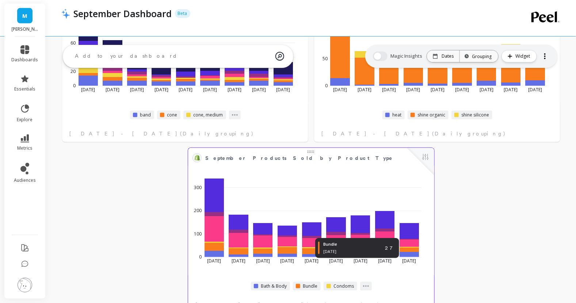
scroll to position [1303, 0]
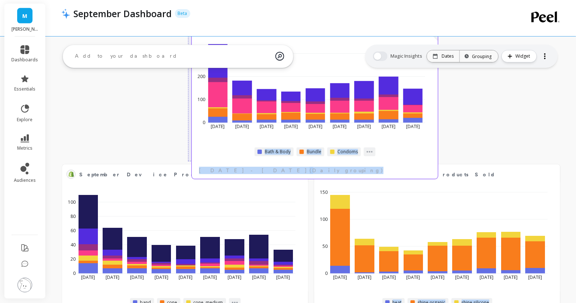
drag, startPoint x: 307, startPoint y: 172, endPoint x: 308, endPoint y: 56, distance: 116.2
select select "sum"
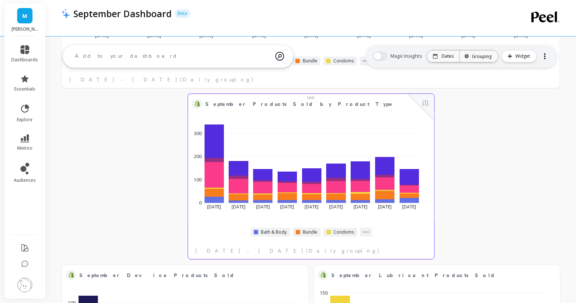
scroll to position [1187, 0]
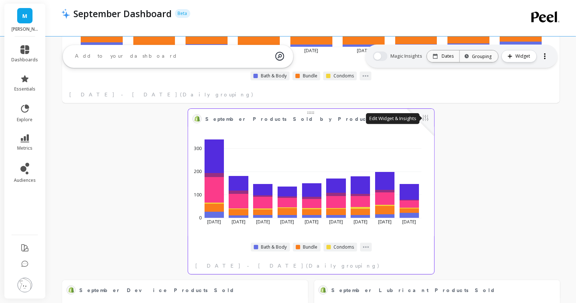
click at [429, 120] on button at bounding box center [425, 119] width 9 height 10
select select "sum"
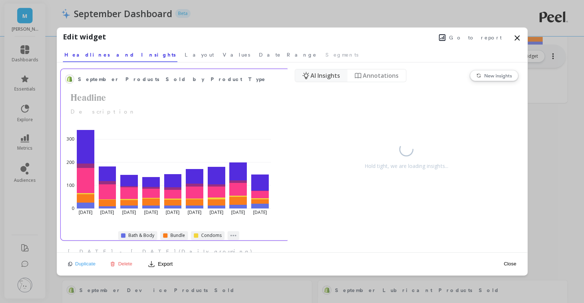
select select "sum"
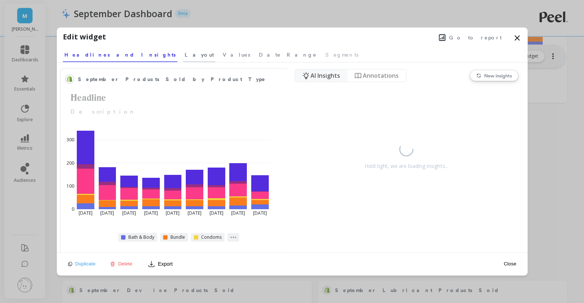
select select "sum"
click at [185, 56] on span "Layout" at bounding box center [199, 54] width 29 height 7
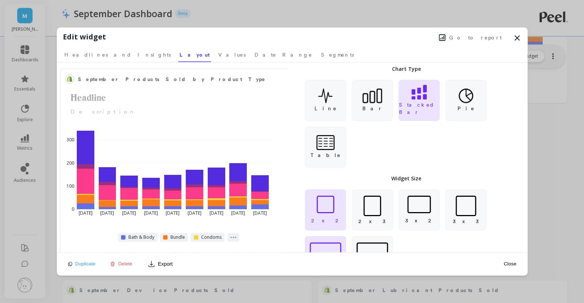
click at [334, 241] on div "4 x 2" at bounding box center [325, 256] width 41 height 41
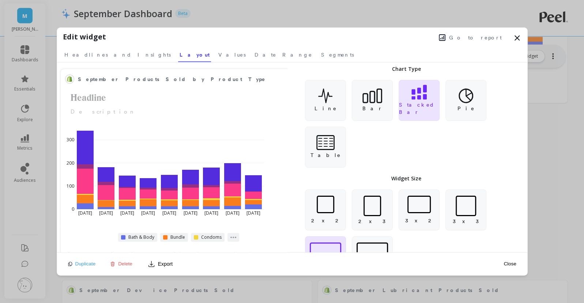
click at [507, 264] on button "Close" at bounding box center [509, 264] width 17 height 6
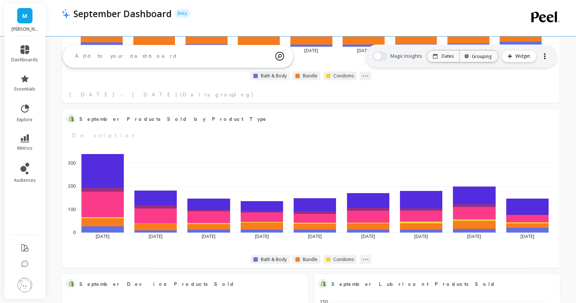
select select "sum"
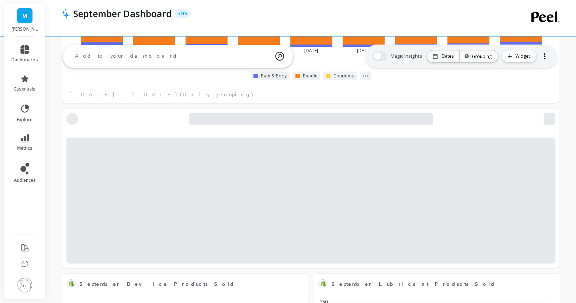
select select "sum"
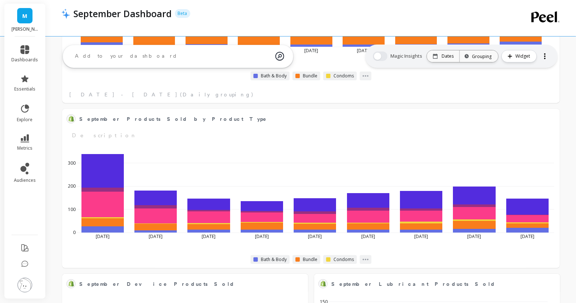
select select "sum"
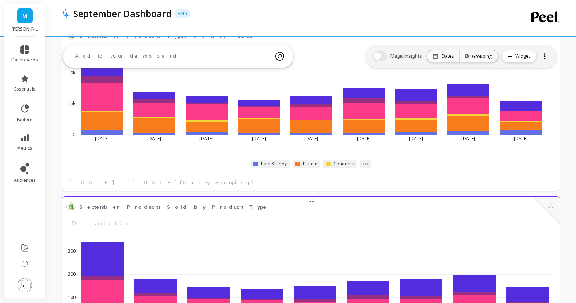
select select "sum"
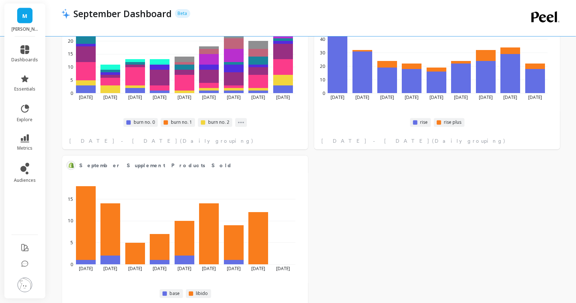
scroll to position [1693, 0]
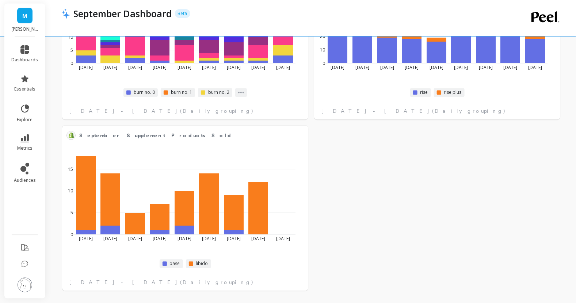
select select "sum"
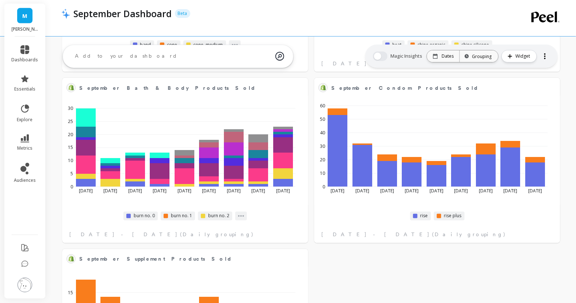
scroll to position [1569, 0]
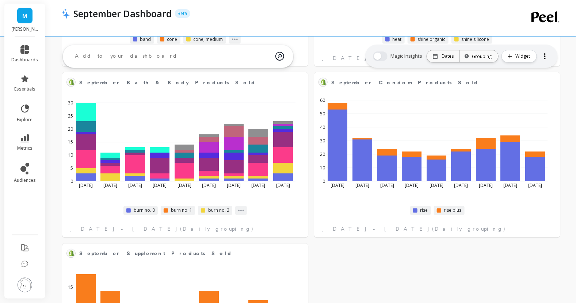
select select "sum"
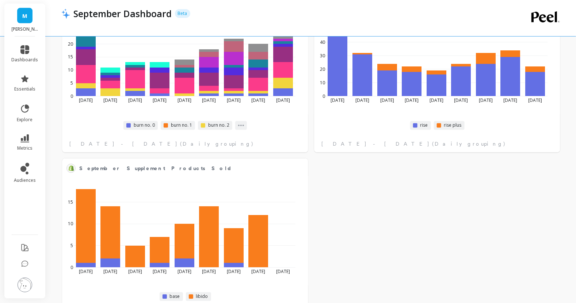
scroll to position [1693, 0]
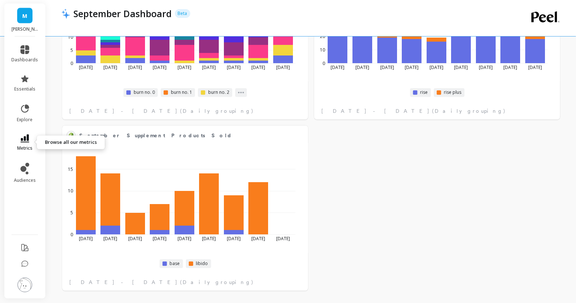
click at [26, 148] on span "metrics" at bounding box center [24, 148] width 15 height 6
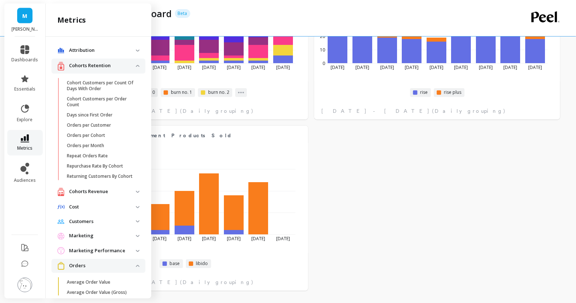
scroll to position [289, 0]
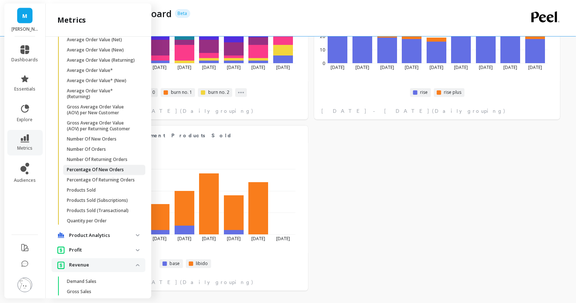
select select "sum"
drag, startPoint x: 114, startPoint y: 212, endPoint x: 96, endPoint y: 213, distance: 17.6
click at [96, 194] on span "Products Sold" at bounding box center [102, 191] width 70 height 6
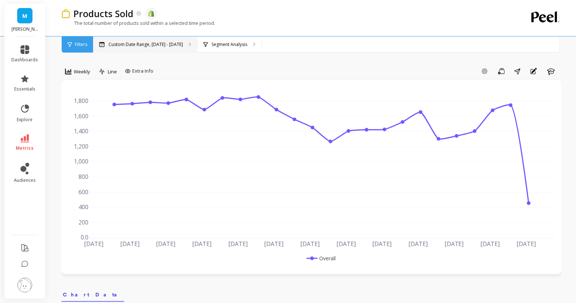
click at [136, 43] on p "Custom Date Range, Apr 1 - Sep 9" at bounding box center [146, 45] width 75 height 6
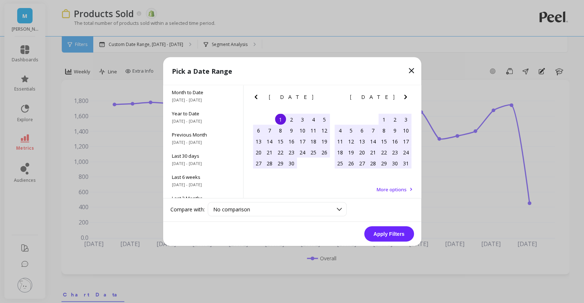
click at [403, 95] on icon "Next Month" at bounding box center [405, 97] width 9 height 9
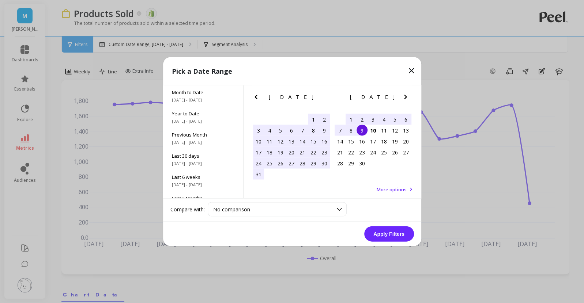
click at [350, 117] on div "1" at bounding box center [350, 119] width 11 height 11
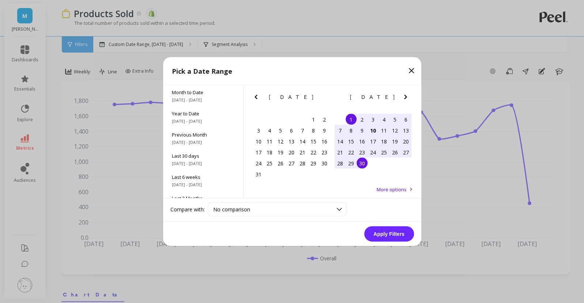
click at [362, 159] on div "30" at bounding box center [361, 163] width 11 height 11
click at [393, 221] on div "Compare with: No comparison No comparison" at bounding box center [292, 210] width 258 height 23
click at [388, 229] on button "Apply Filters" at bounding box center [389, 234] width 50 height 15
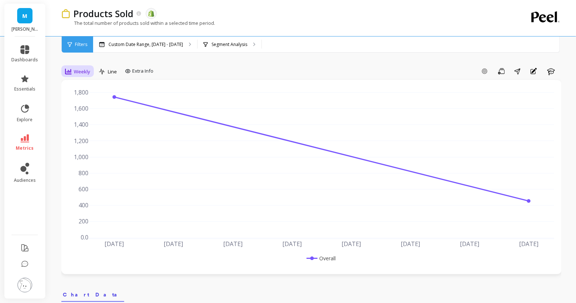
click at [69, 76] on div "Weekly" at bounding box center [77, 71] width 25 height 9
click at [87, 98] on div "Daily" at bounding box center [88, 102] width 50 height 13
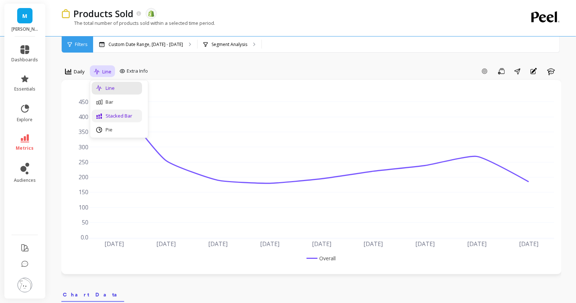
click at [104, 116] on div "Stacked Bar" at bounding box center [117, 116] width 42 height 7
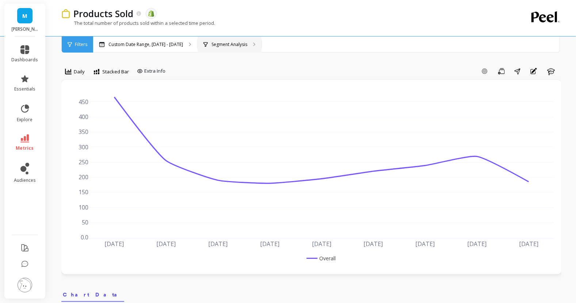
click at [224, 40] on div "Segment Analysis" at bounding box center [230, 45] width 64 height 16
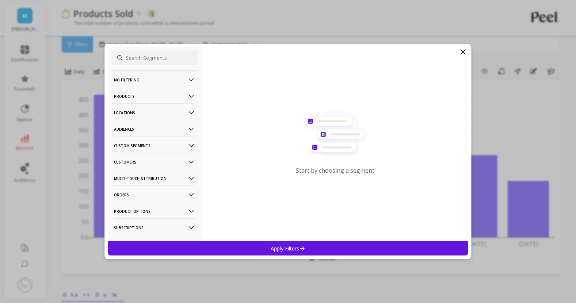
click at [148, 93] on p "Products" at bounding box center [154, 96] width 81 height 19
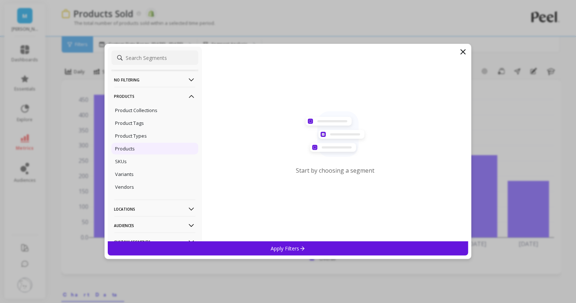
click at [134, 148] on p "Products" at bounding box center [125, 148] width 20 height 7
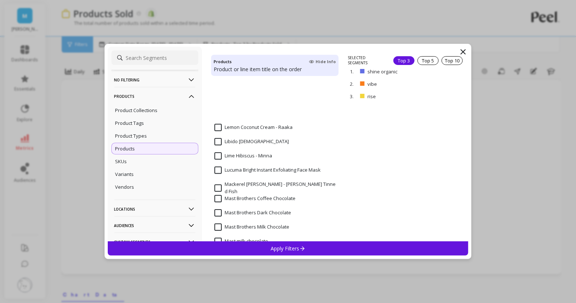
scroll to position [1037, 0]
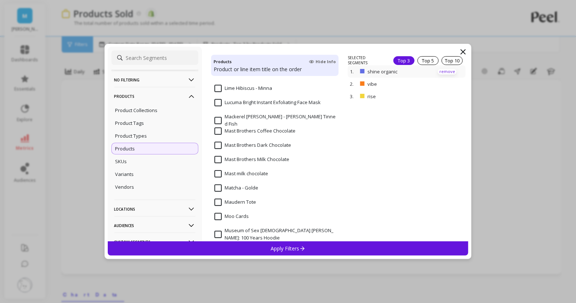
click at [443, 72] on p "remove" at bounding box center [447, 71] width 19 height 5
click at [0, 0] on p "remove" at bounding box center [0, 0] width 0 height 0
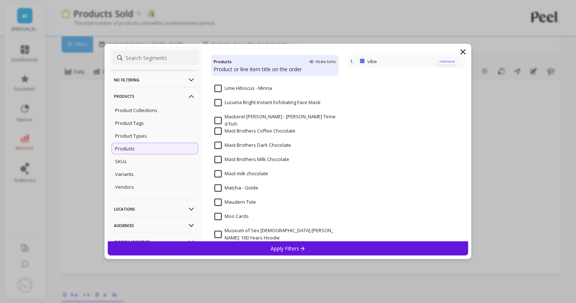
click at [441, 60] on p "remove" at bounding box center [447, 61] width 19 height 5
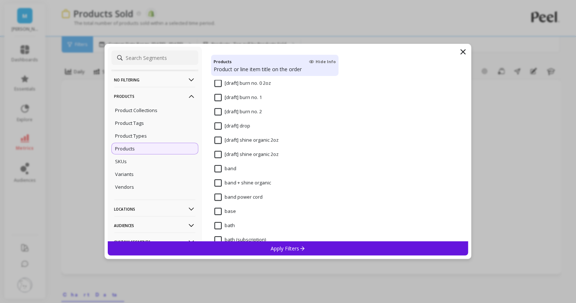
scroll to position [2043, 0]
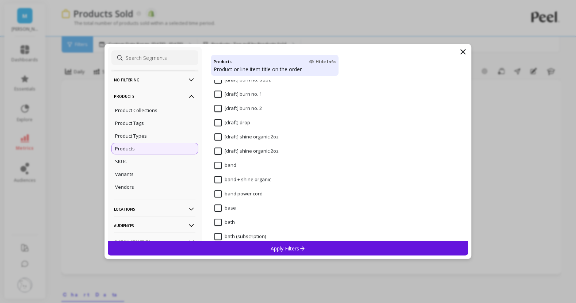
click at [218, 178] on input "band + shine organic" at bounding box center [243, 179] width 57 height 7
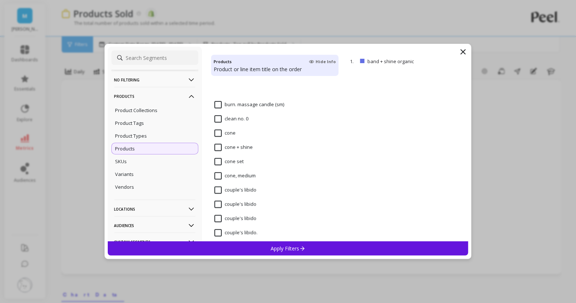
scroll to position [2607, 0]
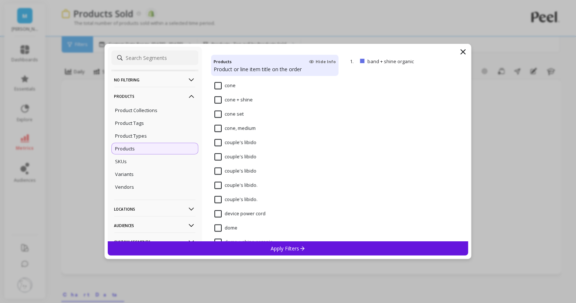
click at [218, 98] on input "cone + shine" at bounding box center [234, 99] width 38 height 7
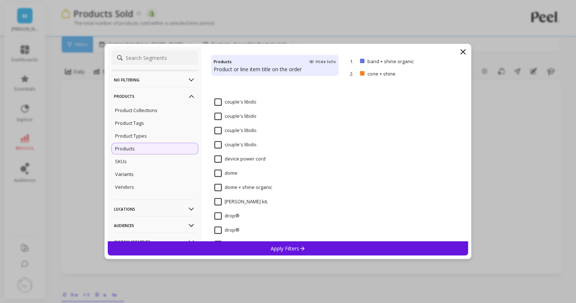
scroll to position [2713, 0]
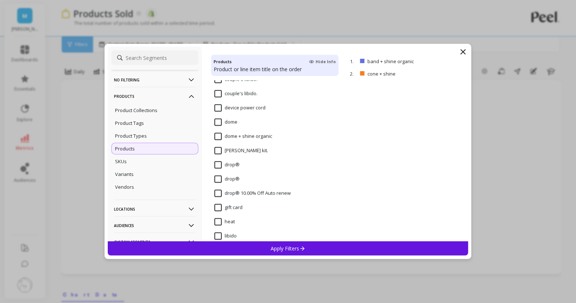
click at [220, 136] on input "dome + shine organic" at bounding box center [244, 136] width 58 height 7
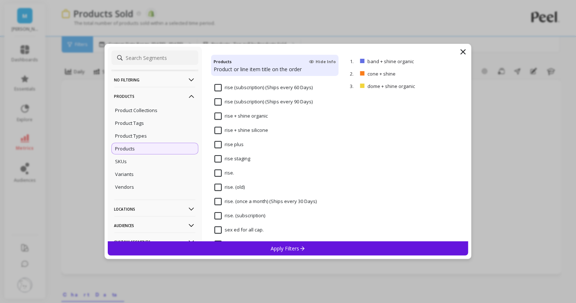
scroll to position [3248, 0]
click at [219, 115] on input "rise + shine organic" at bounding box center [241, 114] width 53 height 7
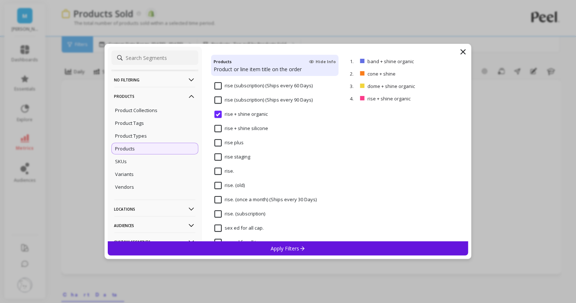
click at [217, 125] on input "rise + shine silicone" at bounding box center [242, 128] width 54 height 7
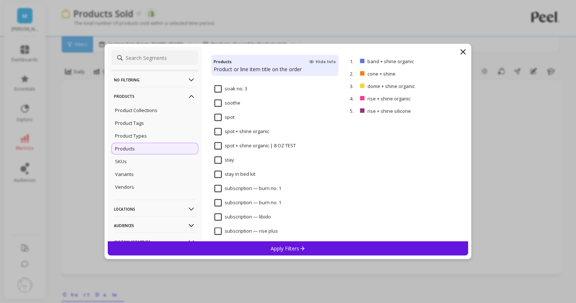
scroll to position [4029, 0]
click at [217, 133] on input "spot + shine organic" at bounding box center [242, 131] width 55 height 7
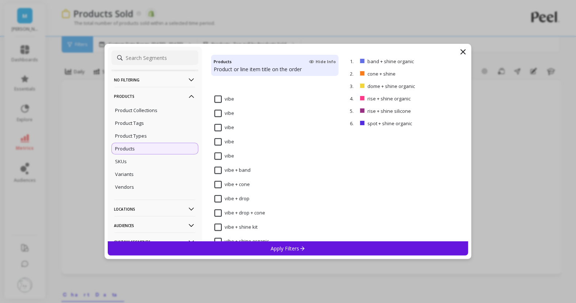
scroll to position [5136, 0]
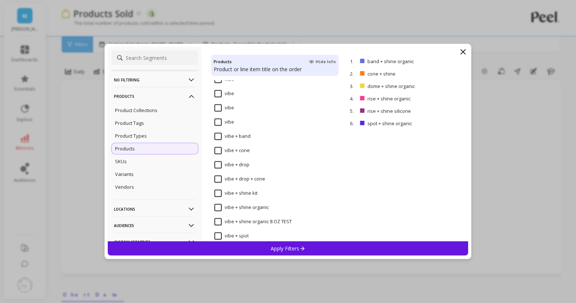
click at [217, 135] on input "vibe + band" at bounding box center [233, 136] width 36 height 7
click at [217, 149] on input "vibe + cone" at bounding box center [232, 150] width 35 height 7
click at [217, 163] on input "vibe + drop" at bounding box center [232, 165] width 35 height 7
click at [217, 179] on input "vibe + drop + cone" at bounding box center [240, 179] width 51 height 7
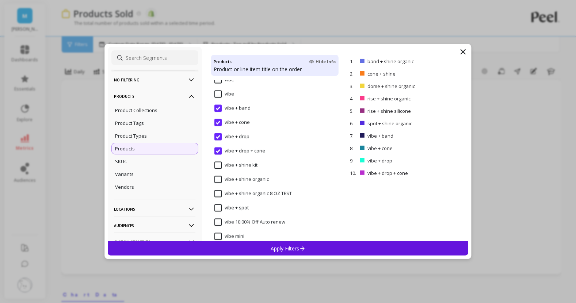
scroll to position [5168, 0]
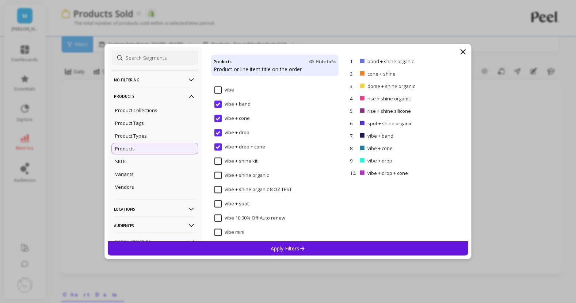
click at [219, 173] on input "vibe + shine organic" at bounding box center [242, 175] width 54 height 7
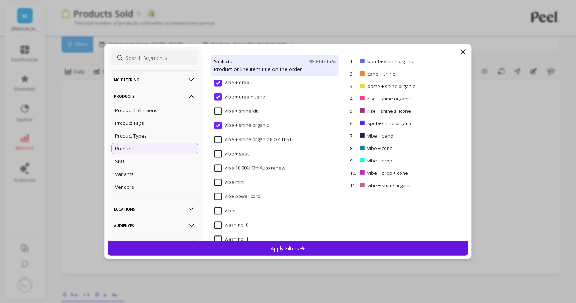
scroll to position [5218, 0]
click at [219, 157] on span "vibe + spot" at bounding box center [232, 158] width 34 height 15
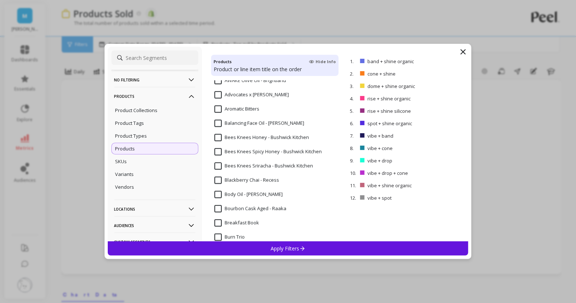
scroll to position [342, 0]
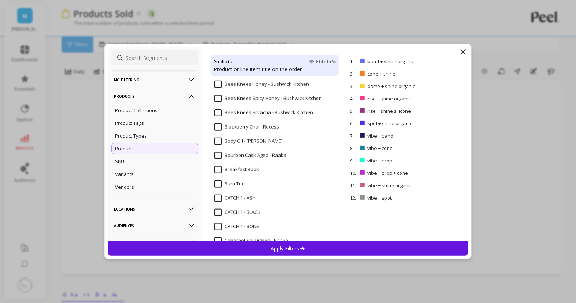
click at [245, 250] on div "Apply Filters" at bounding box center [288, 249] width 361 height 14
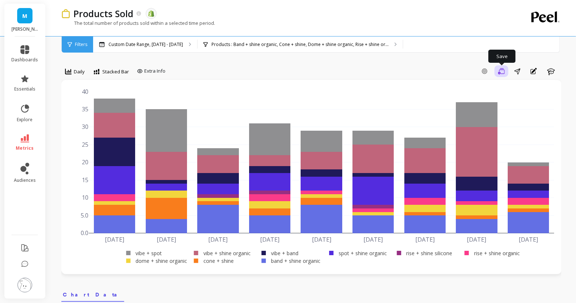
click at [501, 72] on icon "button" at bounding box center [501, 71] width 7 height 7
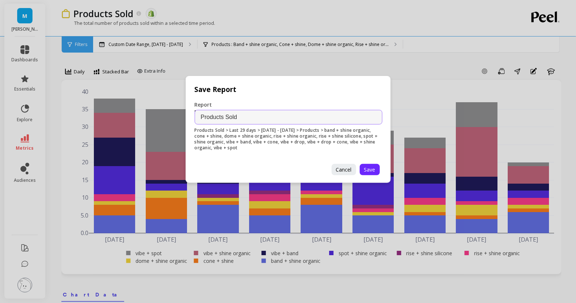
click at [200, 117] on input "Products Sold" at bounding box center [289, 117] width 188 height 15
click at [200, 117] on input "Bundles Products Sold" at bounding box center [289, 117] width 188 height 15
type input "September Bundles Products Sold"
click at [367, 169] on span "Save" at bounding box center [369, 169] width 11 height 7
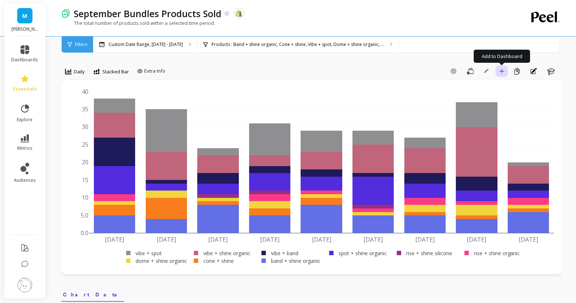
click at [502, 72] on icon "button" at bounding box center [502, 71] width 5 height 5
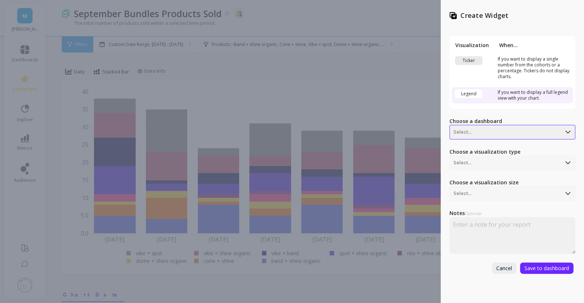
click at [465, 134] on div at bounding box center [505, 132] width 104 height 9
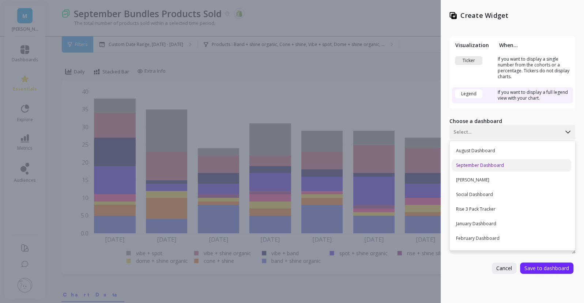
click at [470, 163] on div "September Dashboard" at bounding box center [510, 165] width 119 height 12
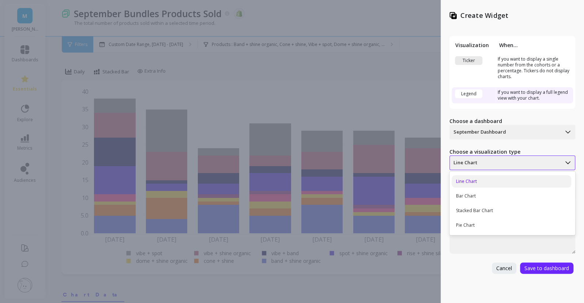
click at [484, 165] on div at bounding box center [505, 163] width 104 height 9
click at [477, 210] on div "Stacked Bar Chart" at bounding box center [510, 211] width 119 height 12
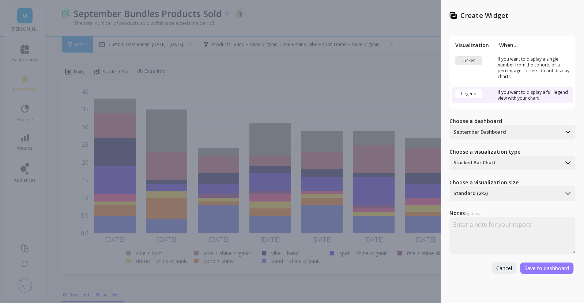
click at [559, 269] on span "Save to dashboard" at bounding box center [546, 268] width 45 height 7
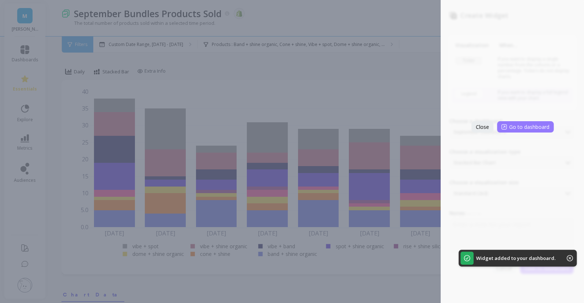
click at [509, 125] on span "Go to dashboard" at bounding box center [529, 127] width 40 height 7
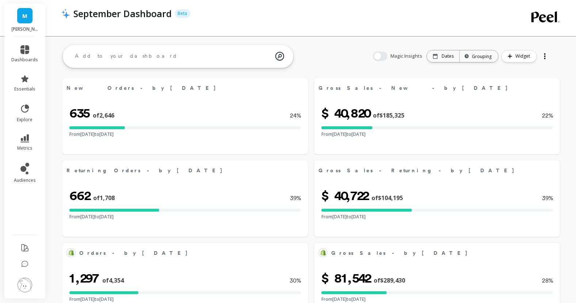
select select "sum"
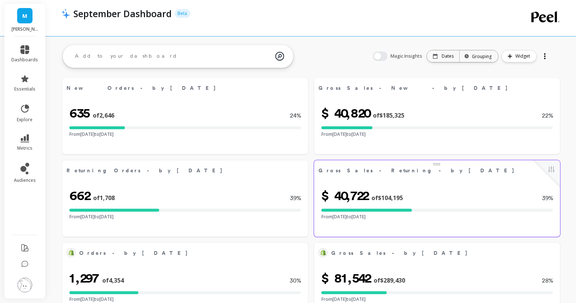
select select "sum"
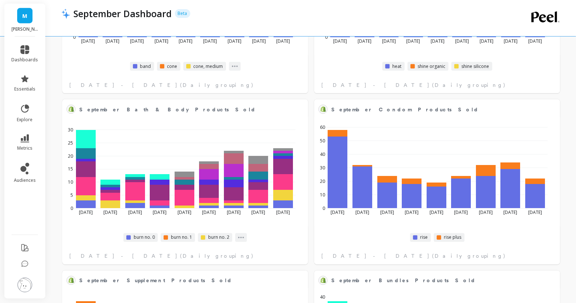
scroll to position [1685, 0]
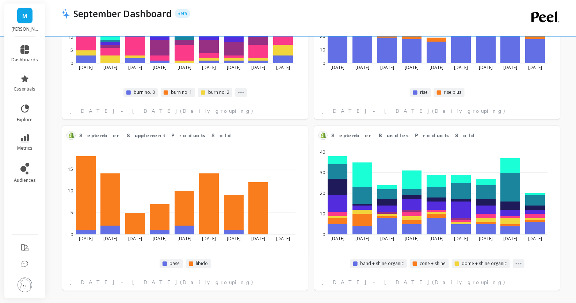
select select "sum"
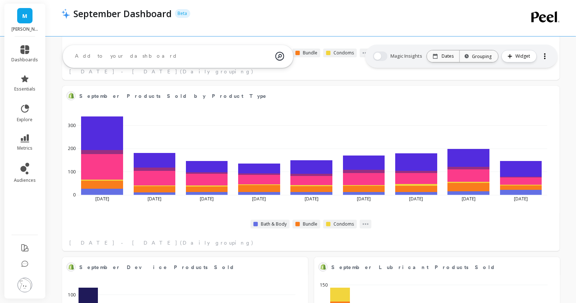
select select "sum"
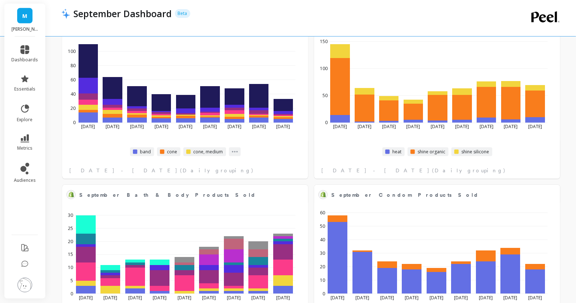
select select "sum"
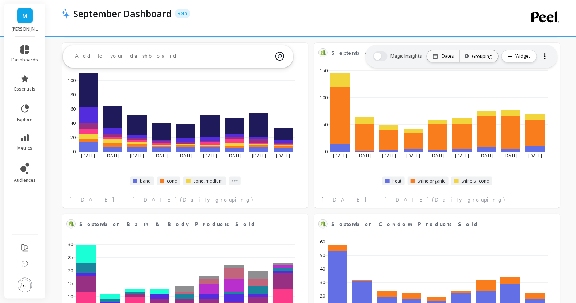
select select "sum"
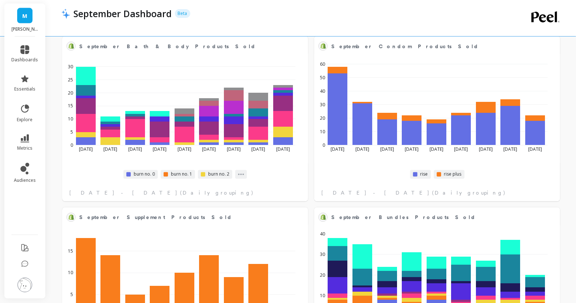
select select "sum"
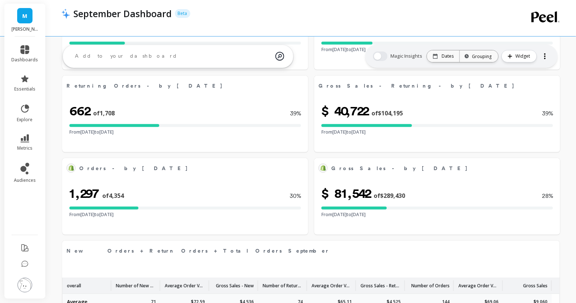
scroll to position [0, 0]
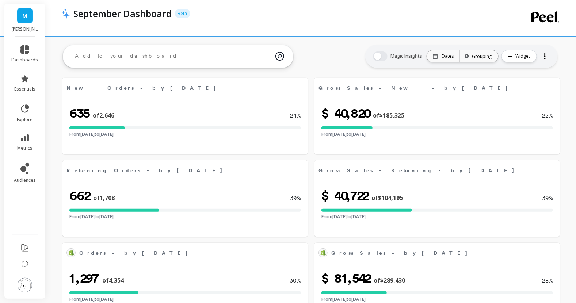
select select "sum"
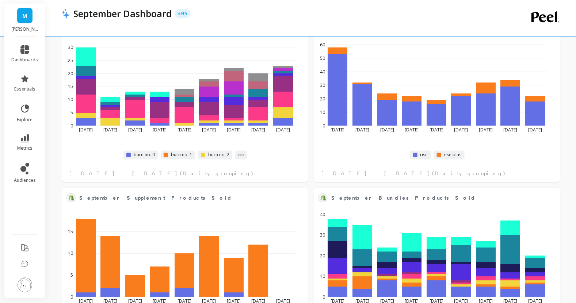
scroll to position [1685, 0]
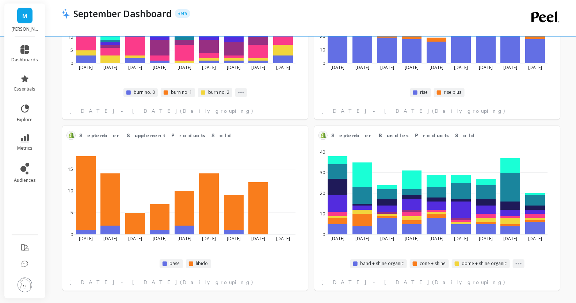
select select "sum"
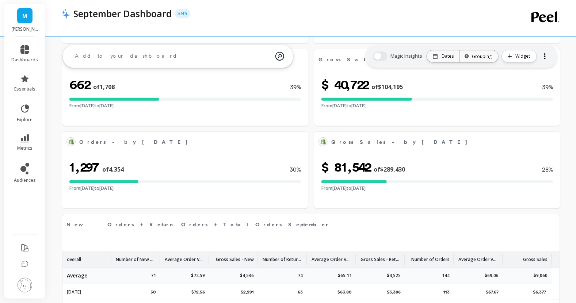
scroll to position [24, 0]
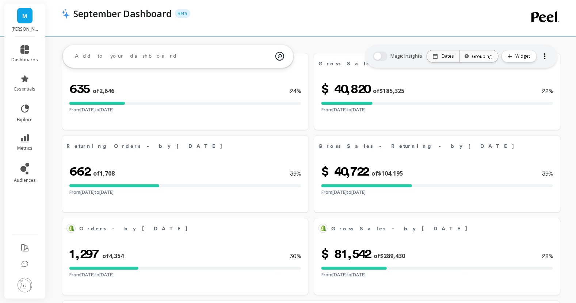
select select "sum"
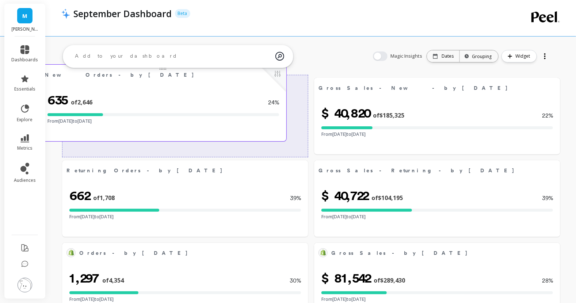
drag, startPoint x: 306, startPoint y: 153, endPoint x: 298, endPoint y: 143, distance: 12.7
select select "sum"
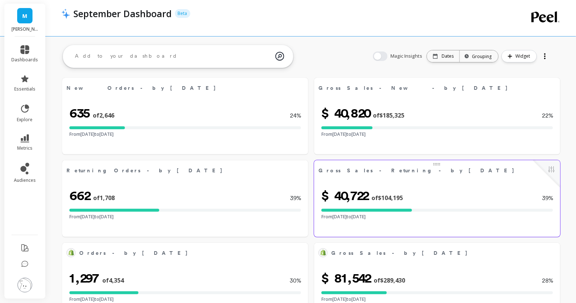
select select "sum"
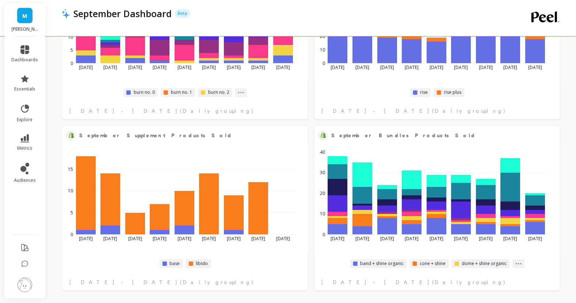
select select "sum"
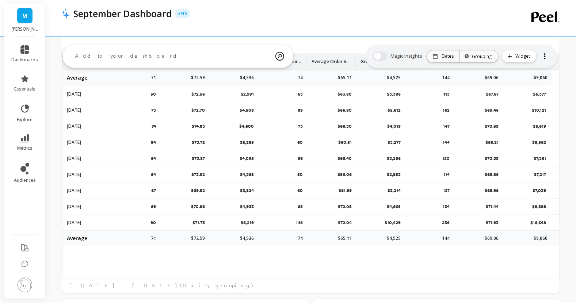
scroll to position [15, 0]
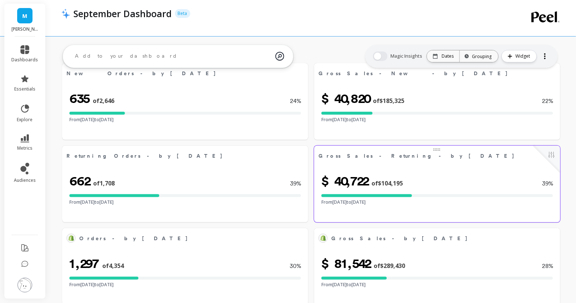
select select "sum"
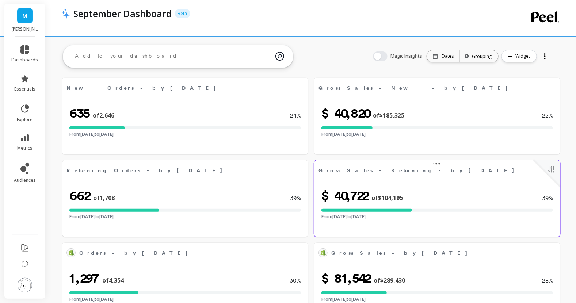
select select "sum"
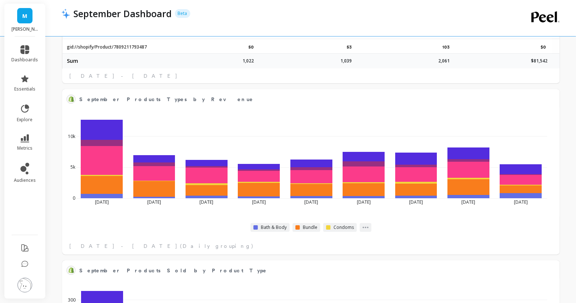
select select "sum"
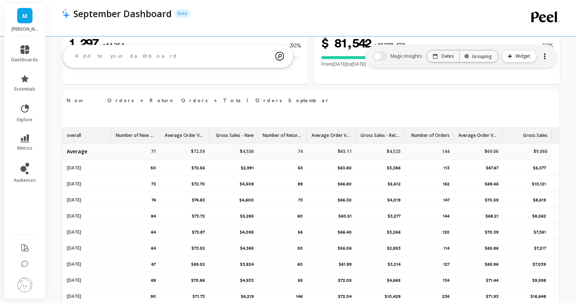
scroll to position [229, 0]
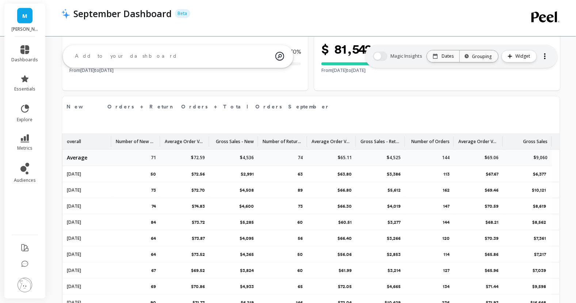
select select "sum"
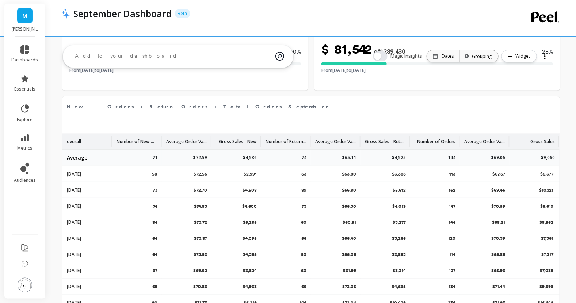
scroll to position [0, 0]
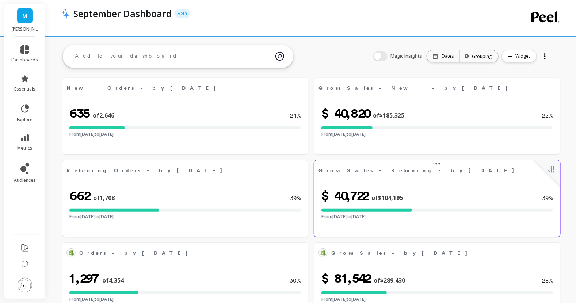
select select "sum"
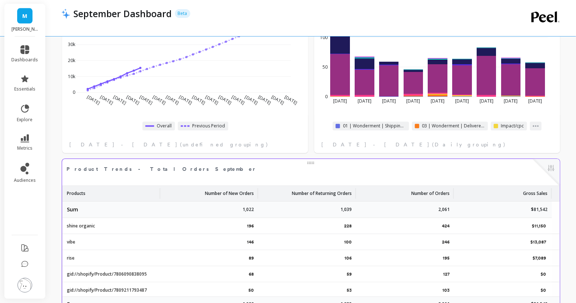
select select "sum"
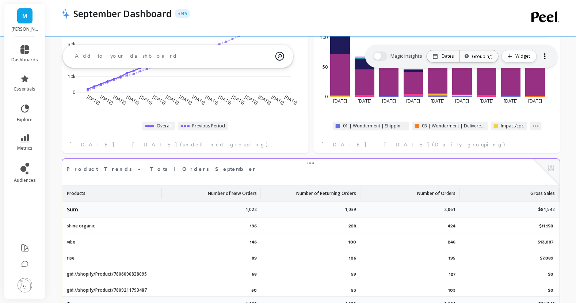
scroll to position [562, 0]
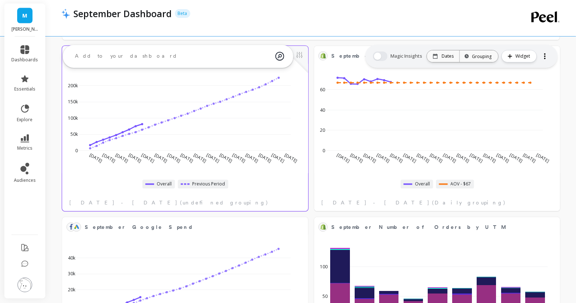
select select "sum"
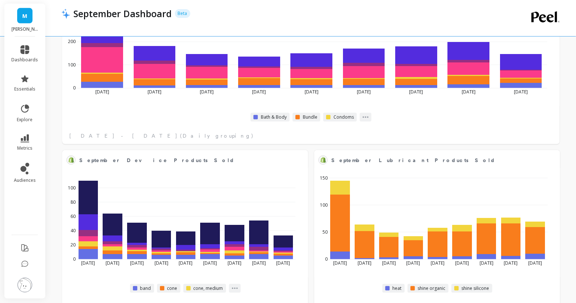
scroll to position [1685, 0]
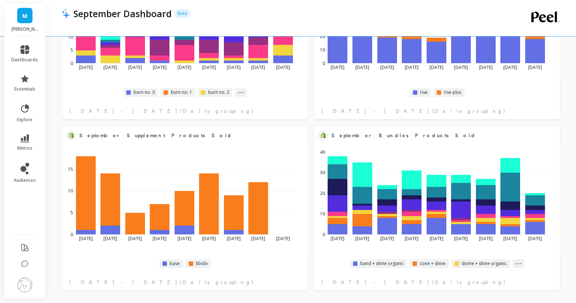
select select "sum"
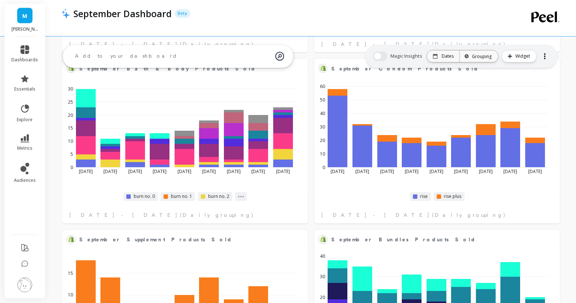
scroll to position [1580, 0]
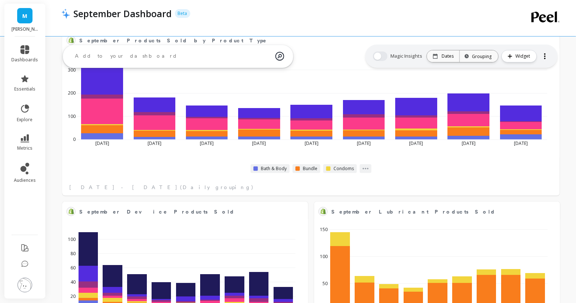
select select "sum"
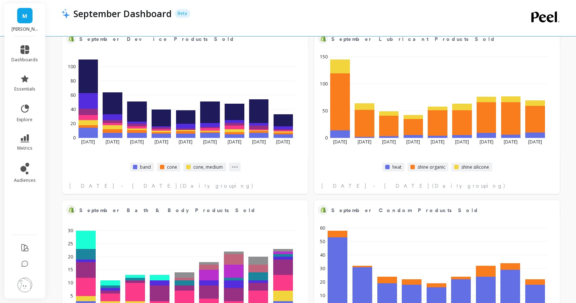
scroll to position [1441, 0]
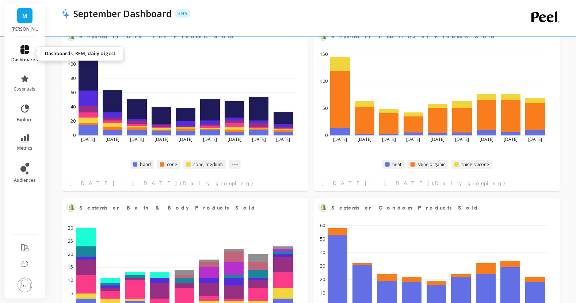
click at [35, 56] on link "dashboards" at bounding box center [25, 54] width 27 height 18
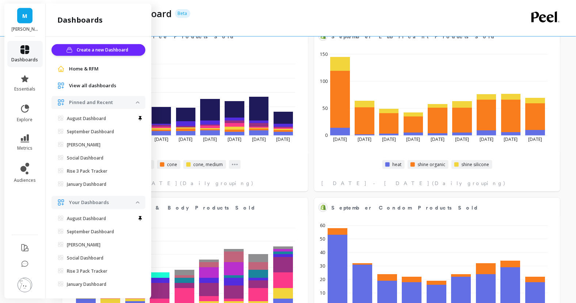
scroll to position [7, 0]
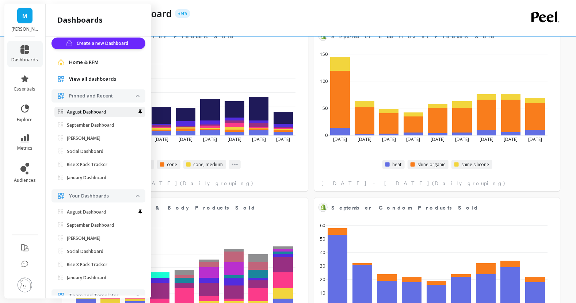
click at [84, 111] on p "August Dashboard" at bounding box center [86, 112] width 39 height 6
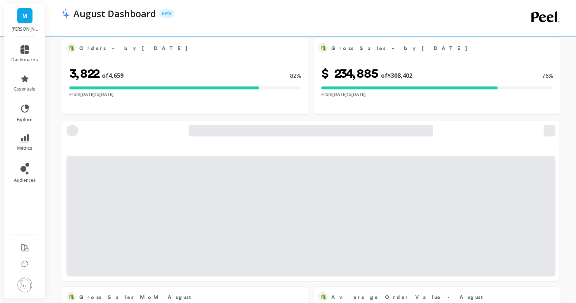
scroll to position [746, 0]
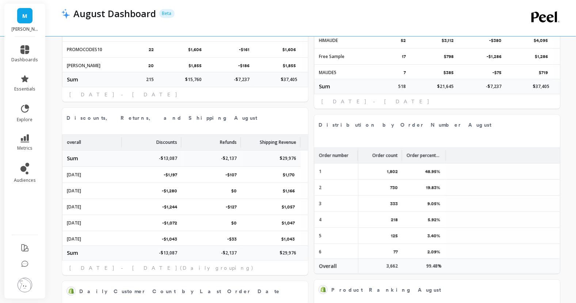
select select "sum"
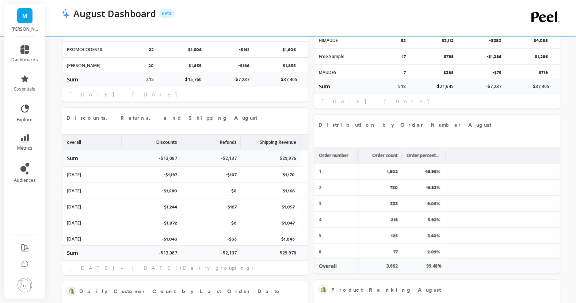
select select "sum"
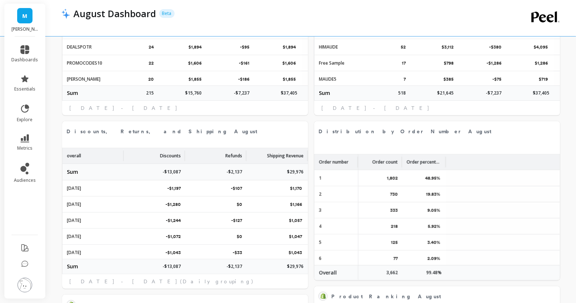
scroll to position [0, 0]
select select "sum"
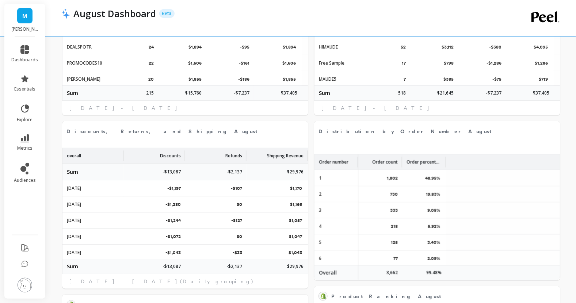
select select "sum"
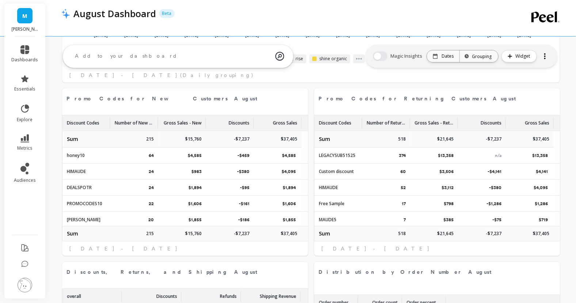
scroll to position [1085, 0]
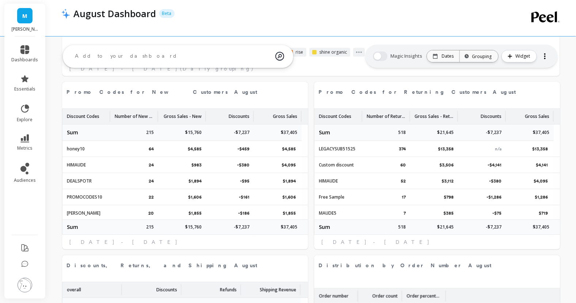
select select "sum"
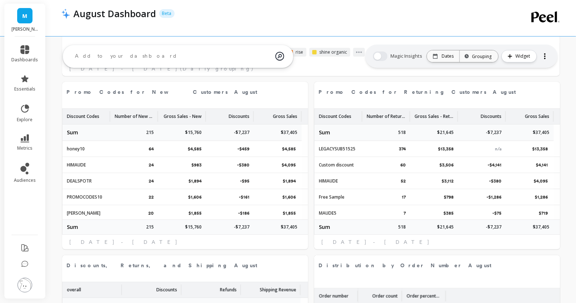
select select "sum"
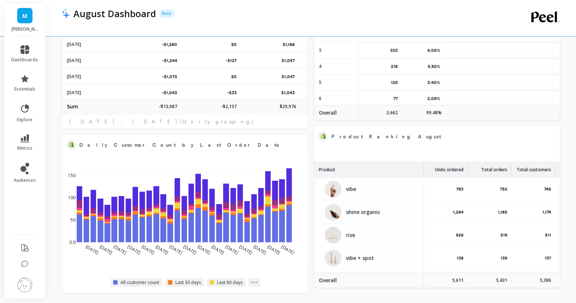
scroll to position [1389, 0]
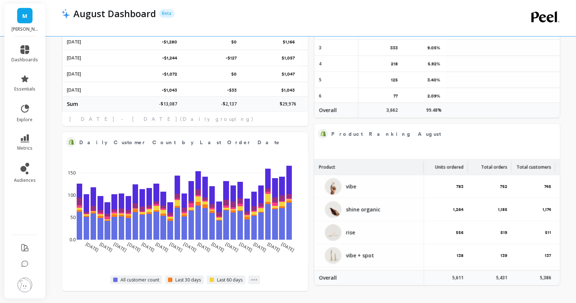
select select "sum"
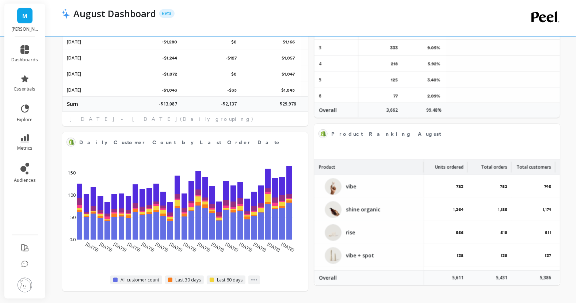
select select "sum"
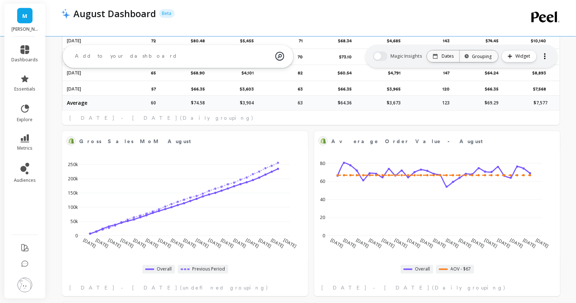
select select "sum"
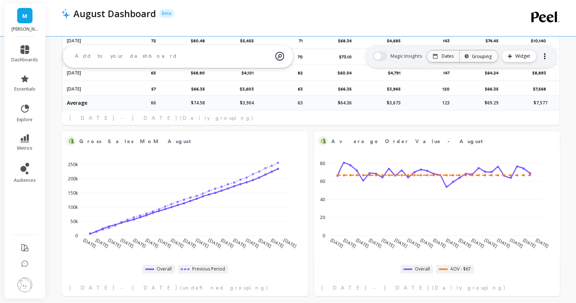
select select "sum"
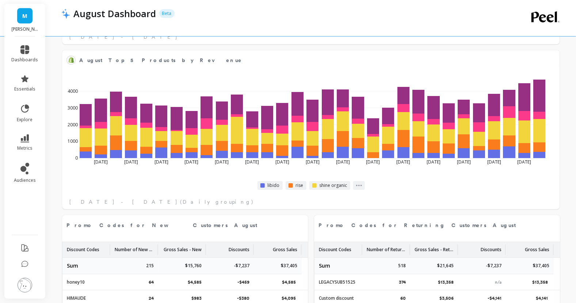
scroll to position [959, 0]
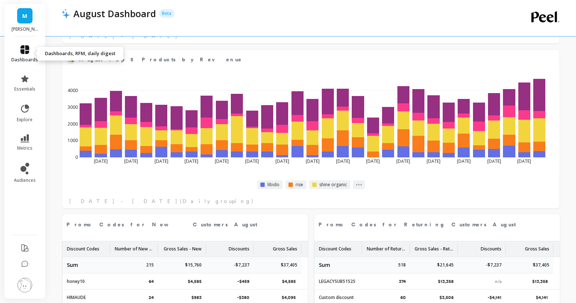
click at [28, 46] on icon at bounding box center [24, 49] width 9 height 9
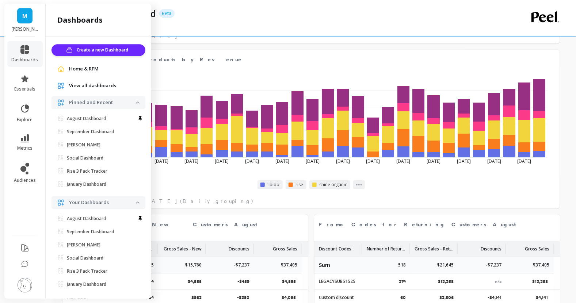
scroll to position [7, 0]
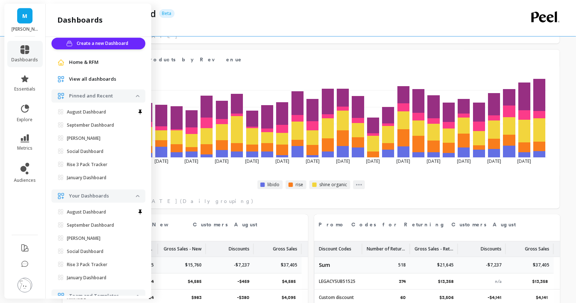
click at [114, 79] on span "View all dashboards" at bounding box center [92, 79] width 47 height 7
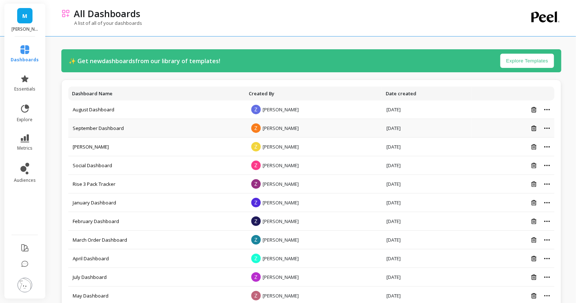
click at [548, 130] on div at bounding box center [513, 128] width 74 height 6
click at [548, 126] on div at bounding box center [513, 128] width 74 height 6
click at [546, 128] on icon at bounding box center [547, 129] width 6 height 2
click at [507, 179] on button "Set as default Dashboard" at bounding box center [511, 177] width 91 height 11
click at [547, 128] on icon at bounding box center [546, 128] width 5 height 1
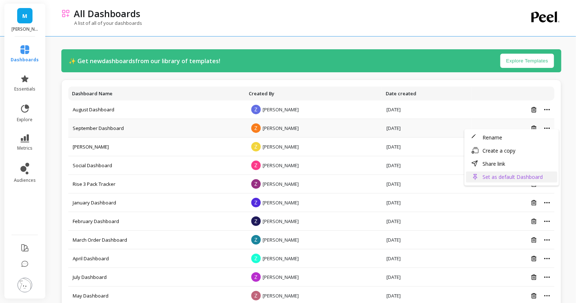
click at [510, 178] on button "Set as default Dashboard" at bounding box center [511, 177] width 91 height 11
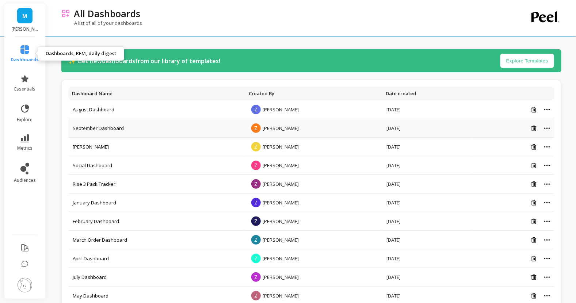
click at [24, 60] on span "dashboards" at bounding box center [25, 60] width 28 height 6
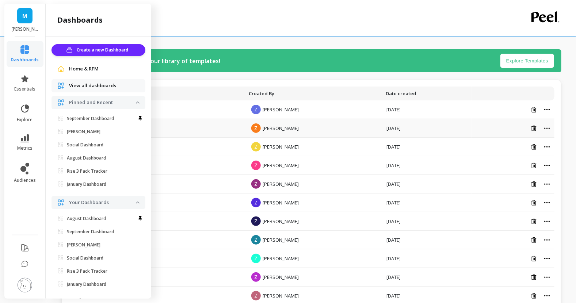
scroll to position [7, 0]
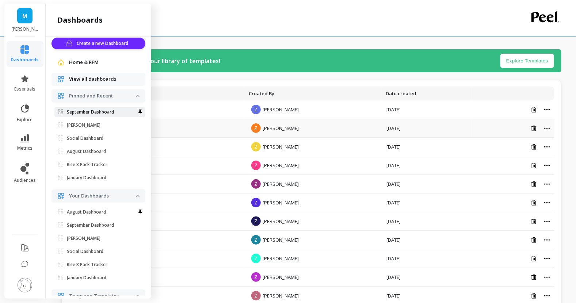
click at [114, 114] on p "September Dashboard" at bounding box center [90, 112] width 47 height 6
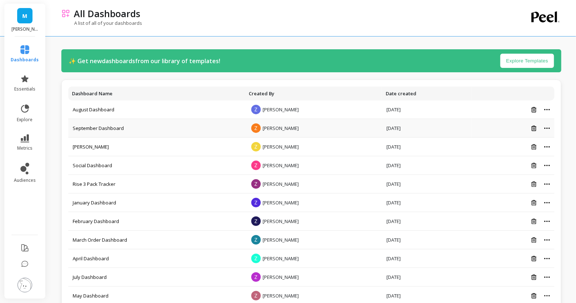
scroll to position [0, 0]
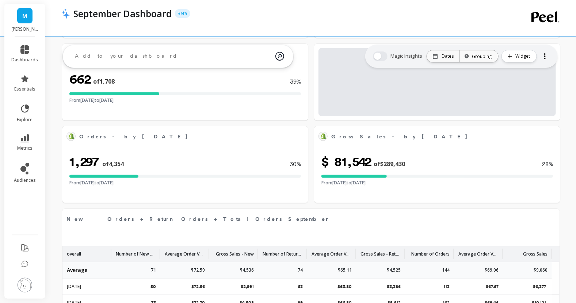
select select "sum"
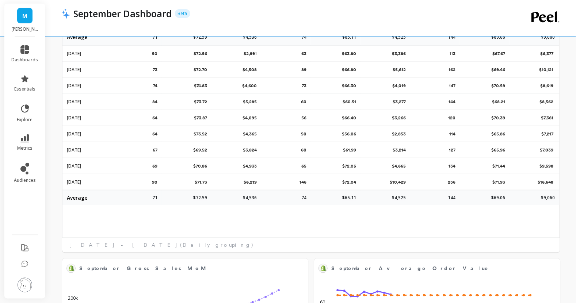
select select "sum"
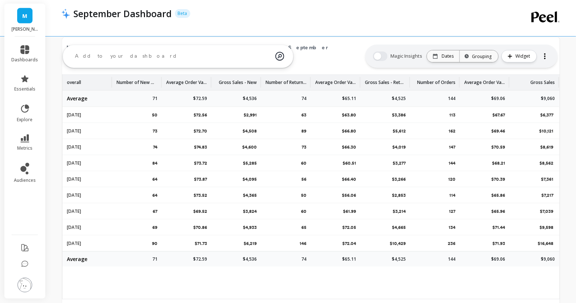
select select "sum"
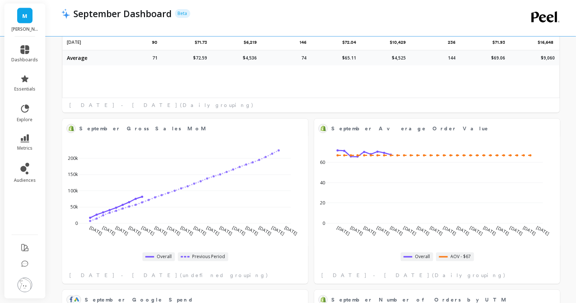
scroll to position [522, 0]
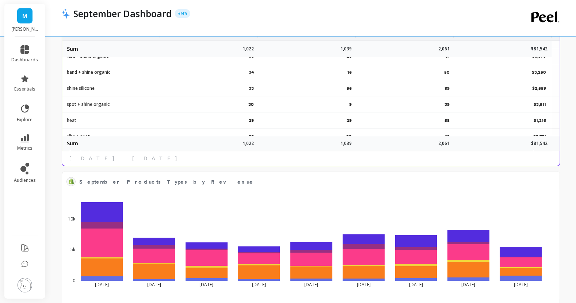
scroll to position [93, 0]
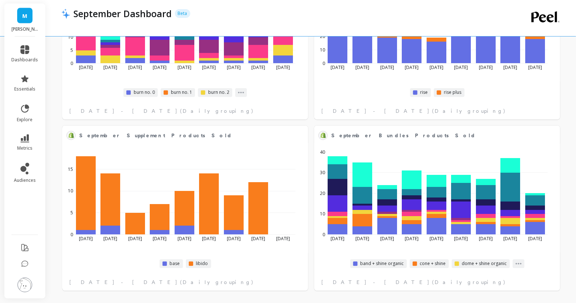
select select "sum"
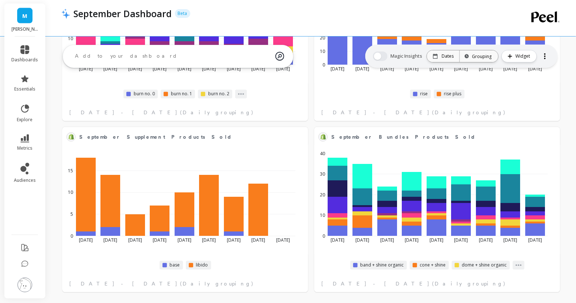
scroll to position [1685, 0]
